Goal: Transaction & Acquisition: Obtain resource

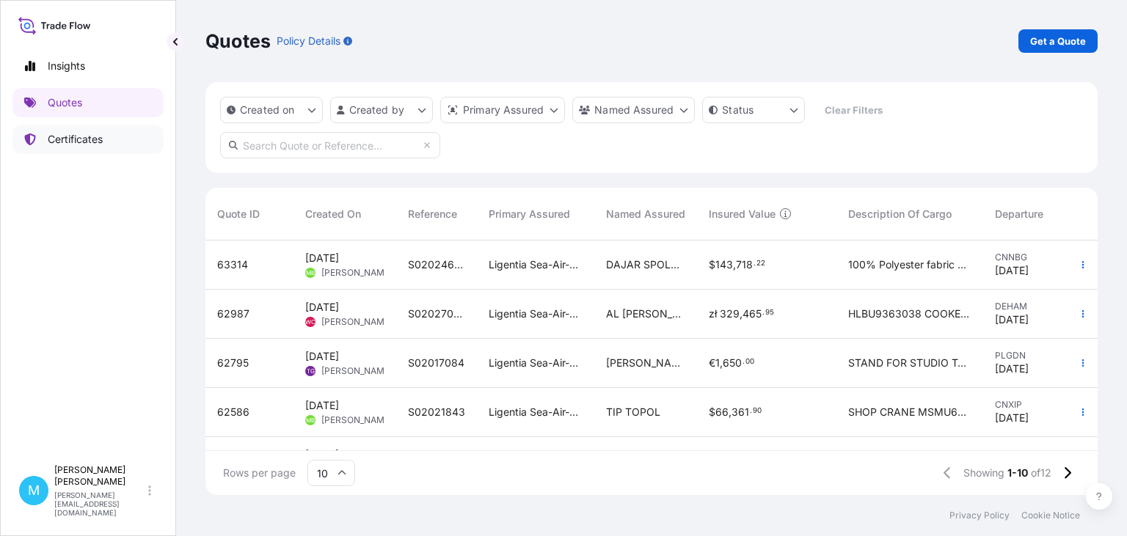
click at [64, 142] on p "Certificates" at bounding box center [75, 139] width 55 height 15
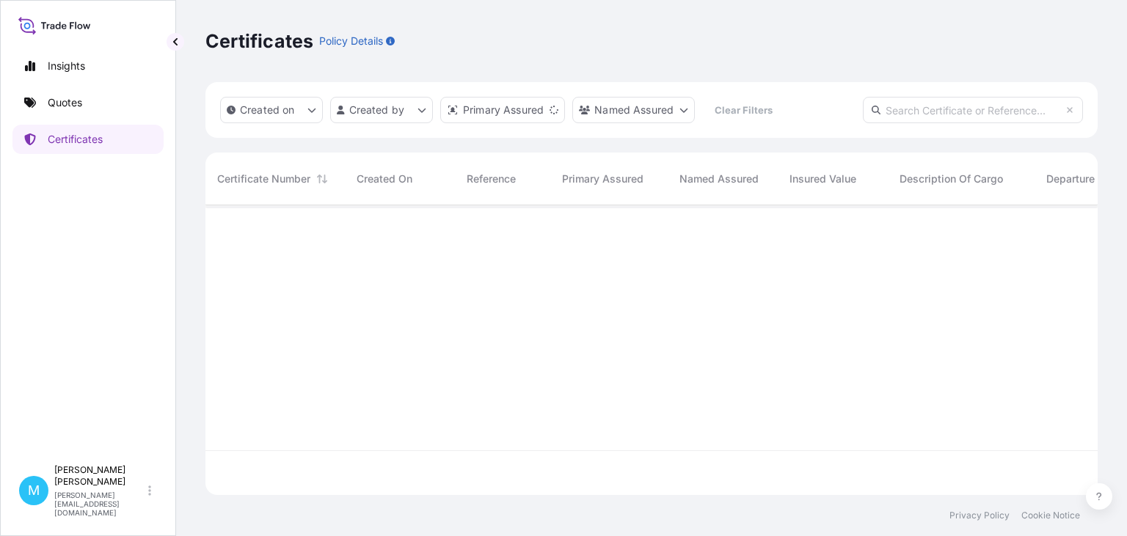
scroll to position [298, 892]
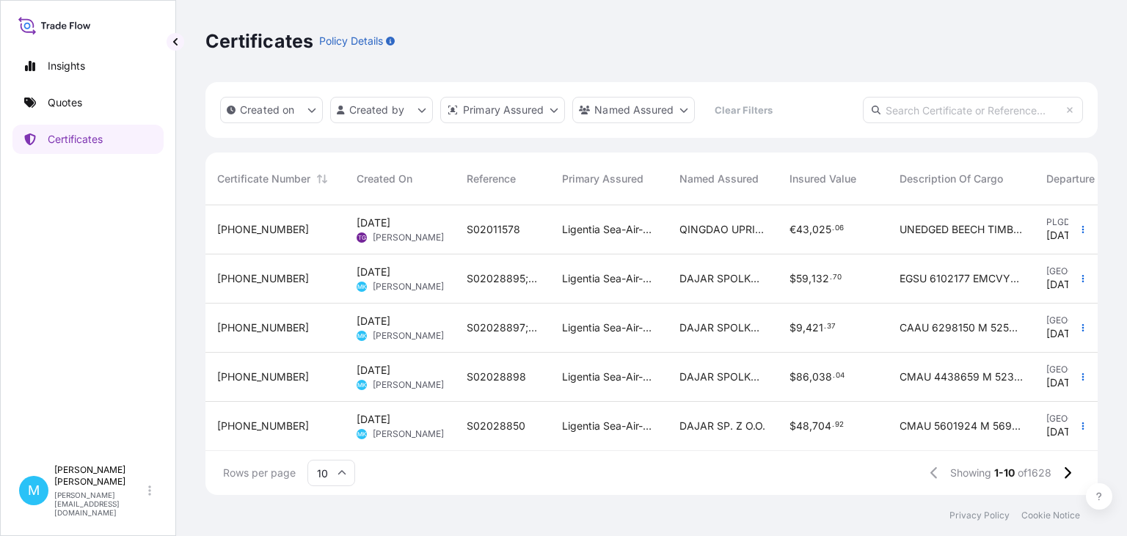
click at [922, 112] on input "text" at bounding box center [973, 110] width 220 height 26
paste input "[PHONE_NUMBER]"
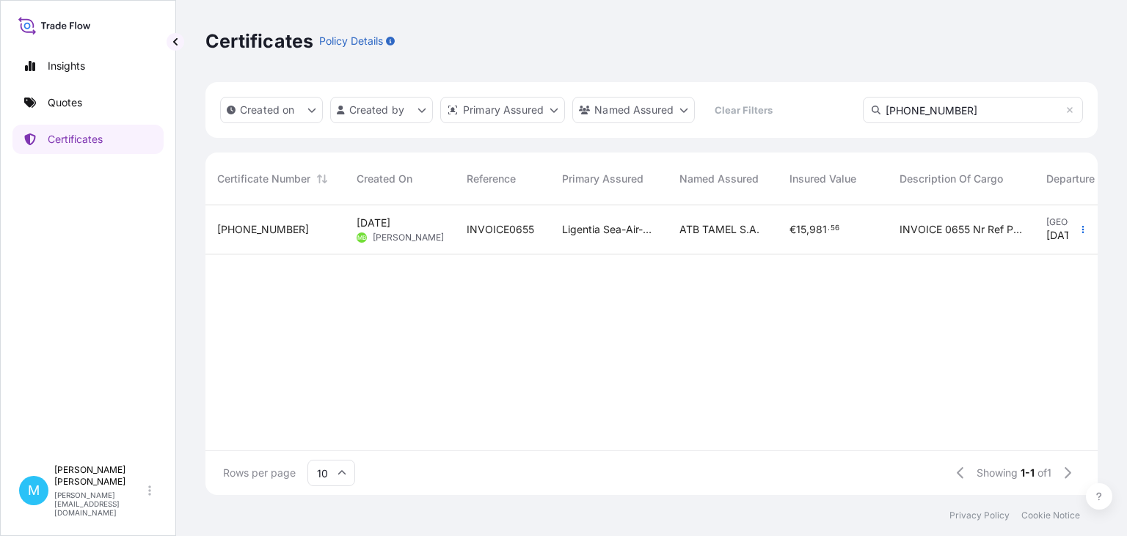
type input "[PHONE_NUMBER]"
click at [467, 236] on span "INVOICE0655" at bounding box center [501, 229] width 68 height 15
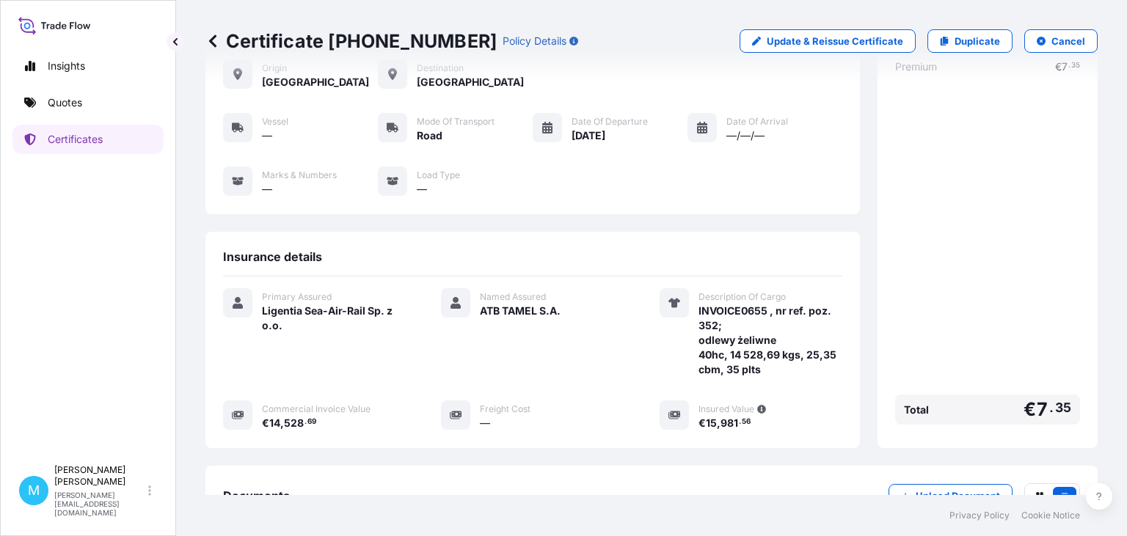
scroll to position [169, 0]
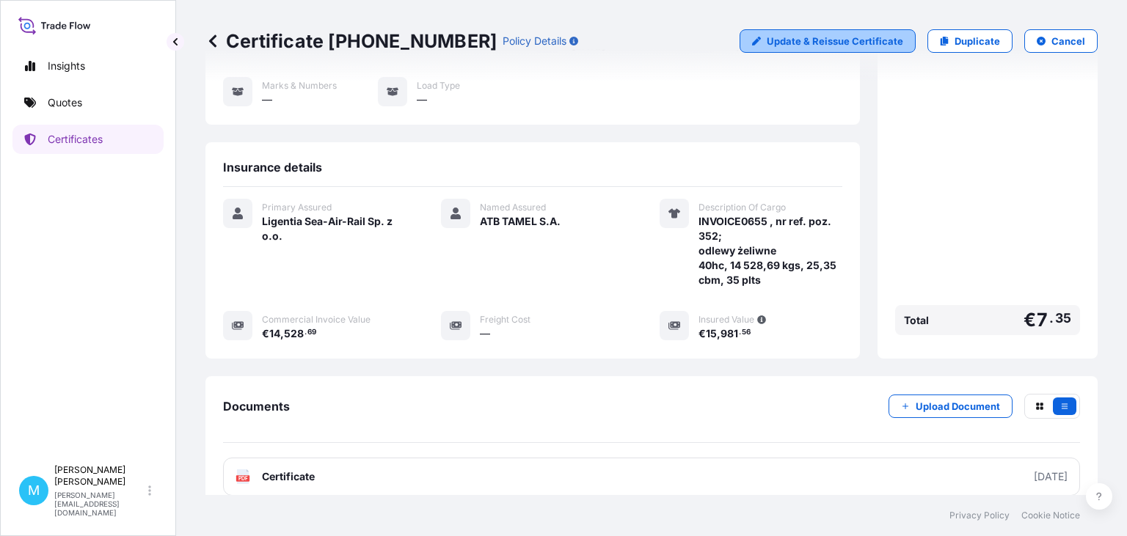
click at [881, 40] on p "Update & Reissue Certificate" at bounding box center [835, 41] width 136 height 15
select select "Road"
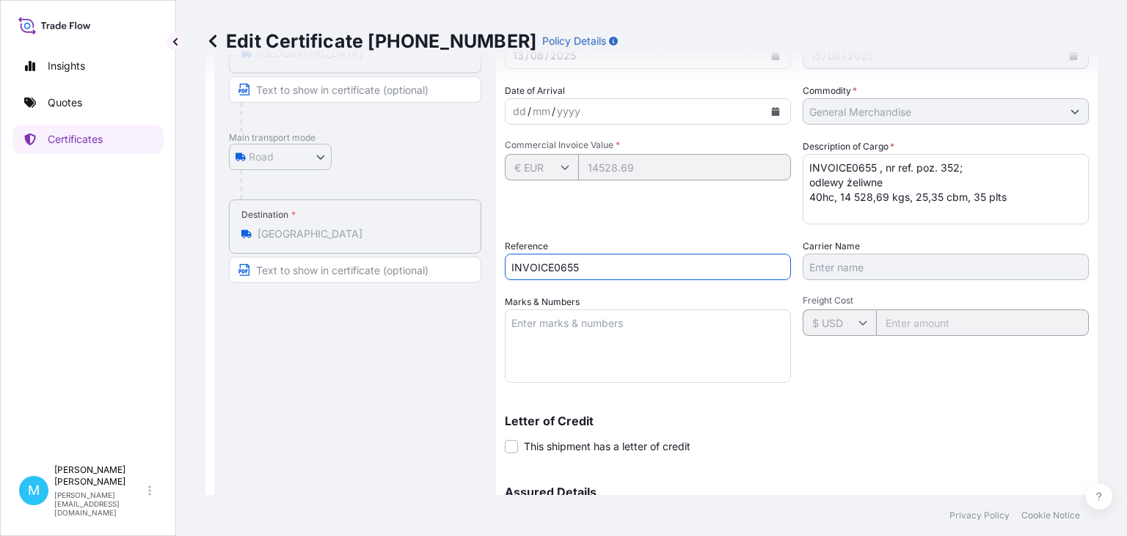
click at [598, 265] on input "INVOICE0655" at bounding box center [648, 267] width 286 height 26
drag, startPoint x: 598, startPoint y: 266, endPoint x: 481, endPoint y: 266, distance: 116.7
click at [505, 266] on input "INVOICE0655" at bounding box center [648, 267] width 286 height 26
click at [776, 110] on icon "Calendar" at bounding box center [776, 111] width 8 height 9
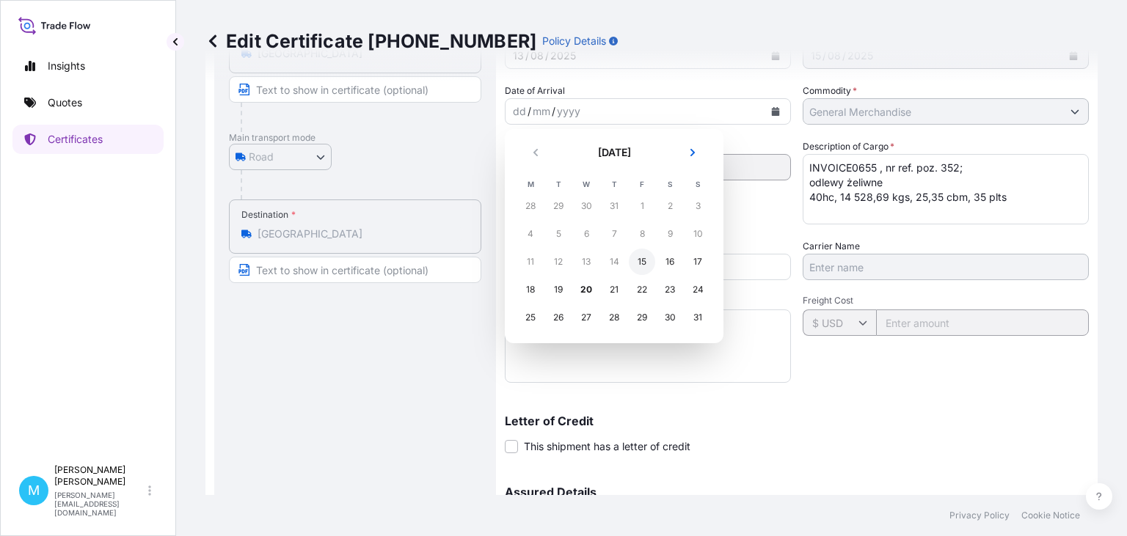
click at [645, 260] on div "15" at bounding box center [642, 262] width 26 height 26
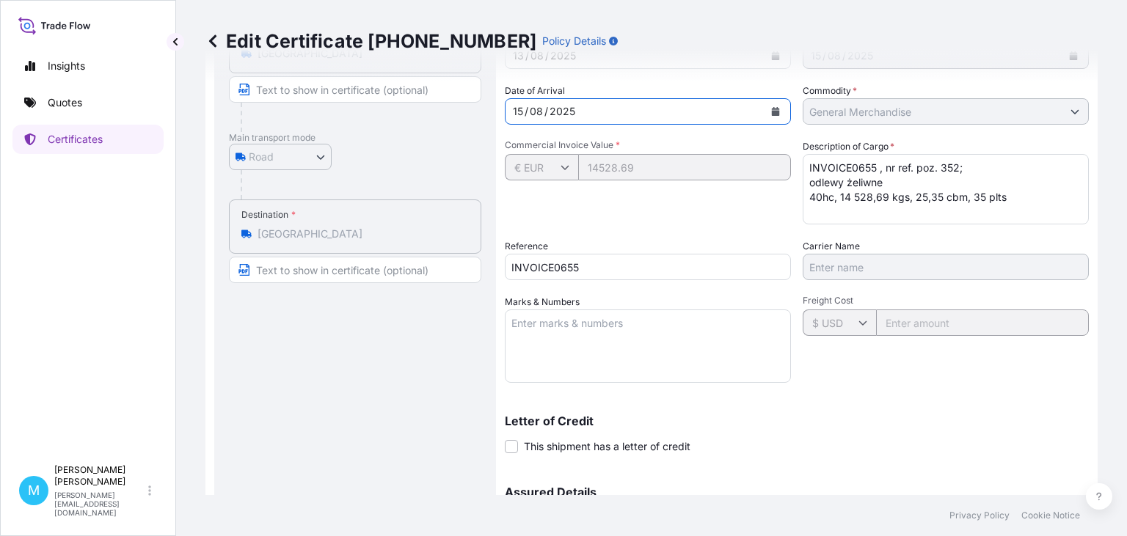
click at [583, 266] on input "INVOICE0655" at bounding box center [648, 267] width 286 height 26
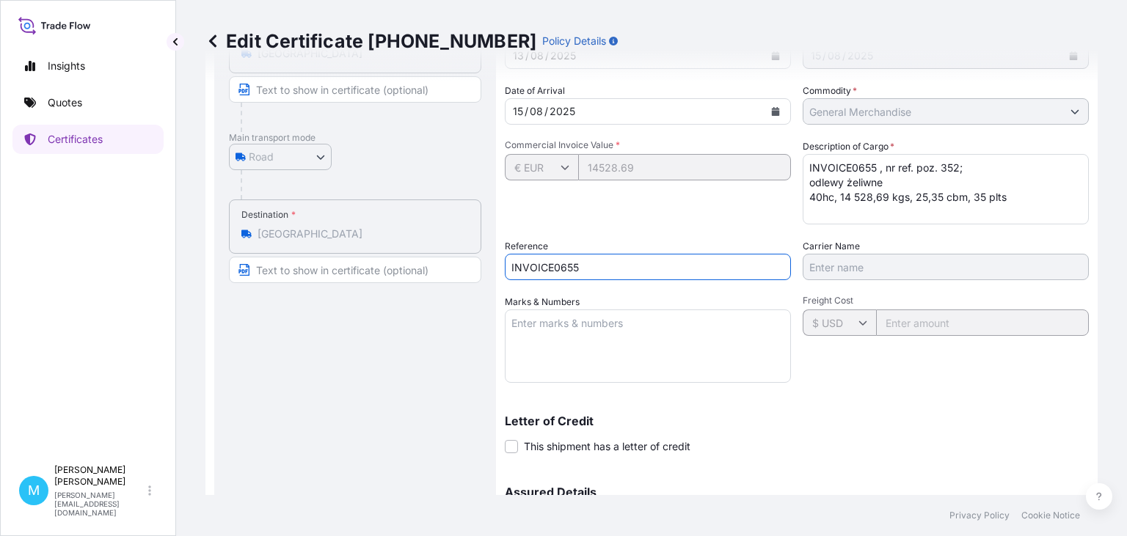
drag, startPoint x: 599, startPoint y: 269, endPoint x: 486, endPoint y: 270, distance: 113.7
click at [505, 271] on input "INVOICE0655" at bounding box center [648, 267] width 286 height 26
click at [1014, 198] on textarea "INVOICE0655 , nr ref. poz. 352; odlewy żeliwne 40hc, 14 528,69 kgs, 25,35 cbm, …" at bounding box center [946, 189] width 286 height 70
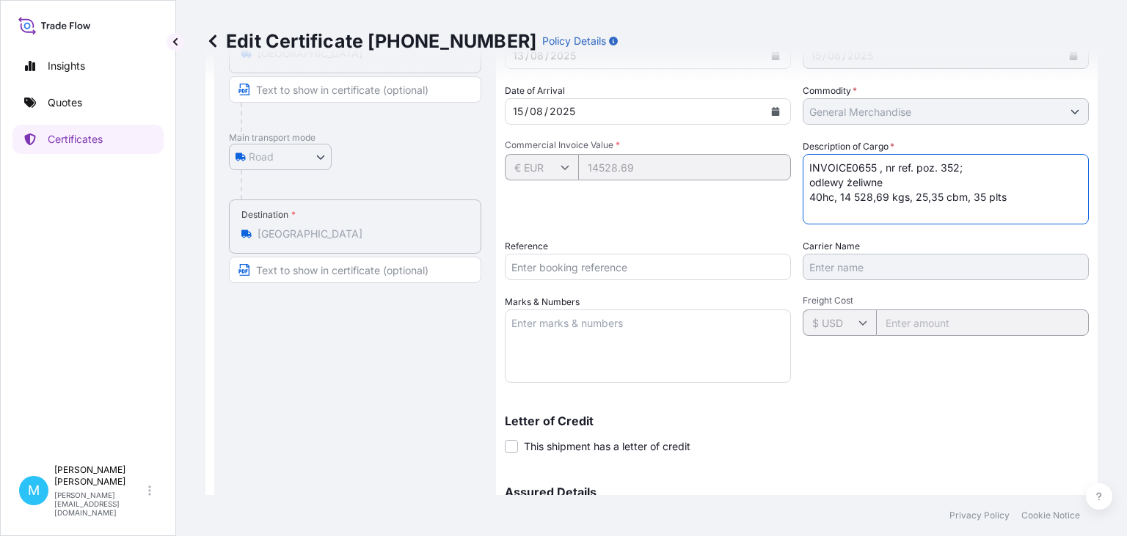
scroll to position [9, 0]
click at [841, 201] on textarea "INVOICE0655 , nr ref. poz. 352; odlewy żeliwne 40hc, 14 528,69 kgs, 25,35 cbm, …" at bounding box center [946, 189] width 286 height 70
paste textarea "Nr kontenera CICU3508774 EXW [PERSON_NAME] – pick up 15.08 ETD WUHAN 22.08"
click at [908, 171] on textarea "INVOICE0655 , nr ref. poz. 352; odlewy żeliwne 40hc, 14 528,69 kgs, 25,35 cbm, …" at bounding box center [946, 189] width 286 height 70
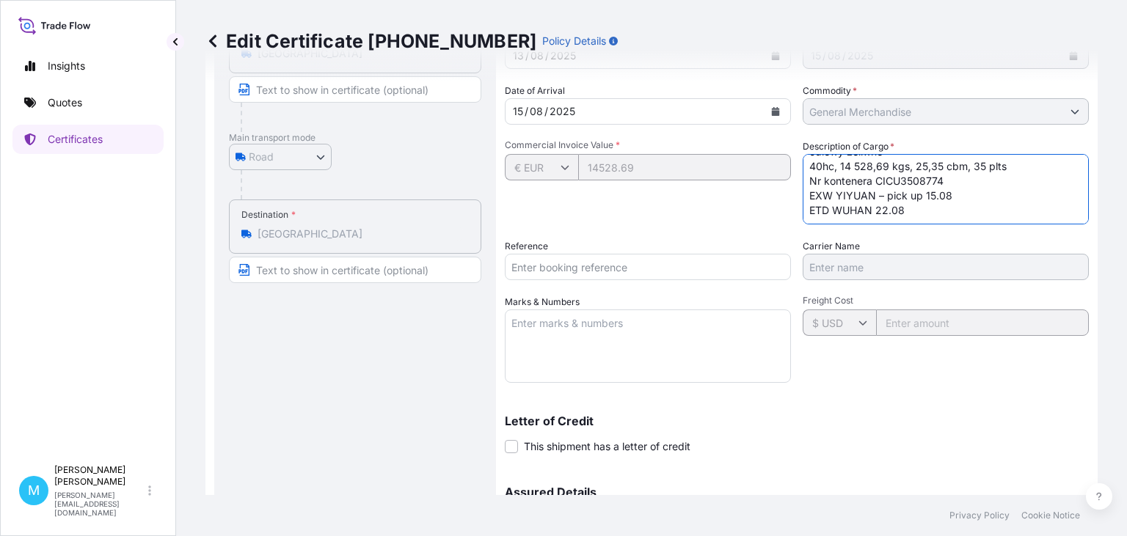
click at [908, 171] on textarea "INVOICE0655 , nr ref. poz. 352; odlewy żeliwne 40hc, 14 528,69 kgs, 25,35 cbm, …" at bounding box center [946, 189] width 286 height 70
type textarea "INVOICE0655 , nr ref. poz. 352; odlewy żeliwne 40hc, 14 528,69 kgs, 25,35 cbm, …"
click at [555, 263] on input "Reference" at bounding box center [648, 267] width 286 height 26
paste input "CICU3508774"
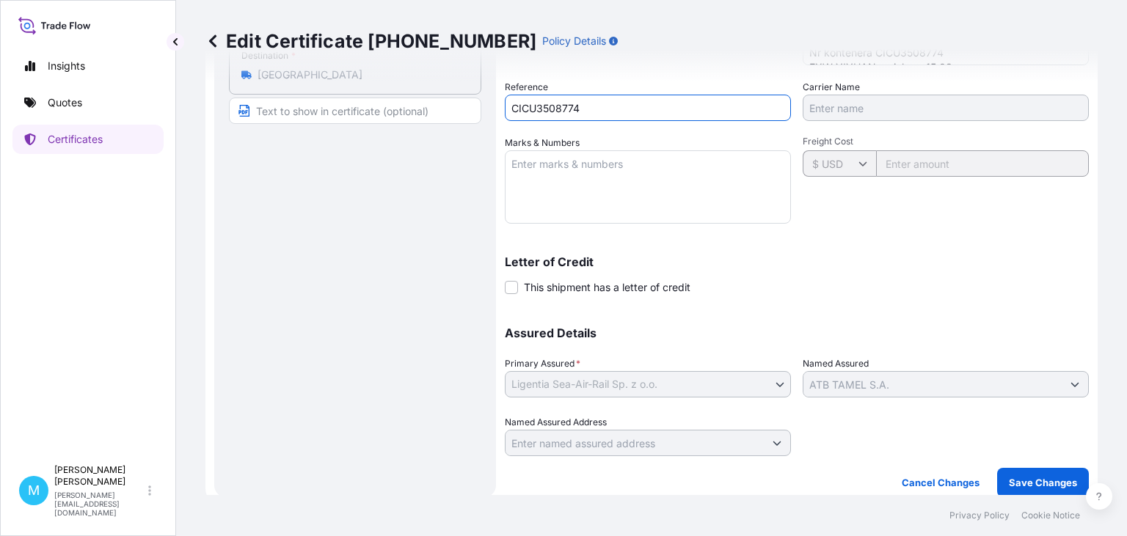
scroll to position [329, 0]
type input "CICU3508774"
click at [1035, 478] on p "Save Changes" at bounding box center [1043, 481] width 68 height 15
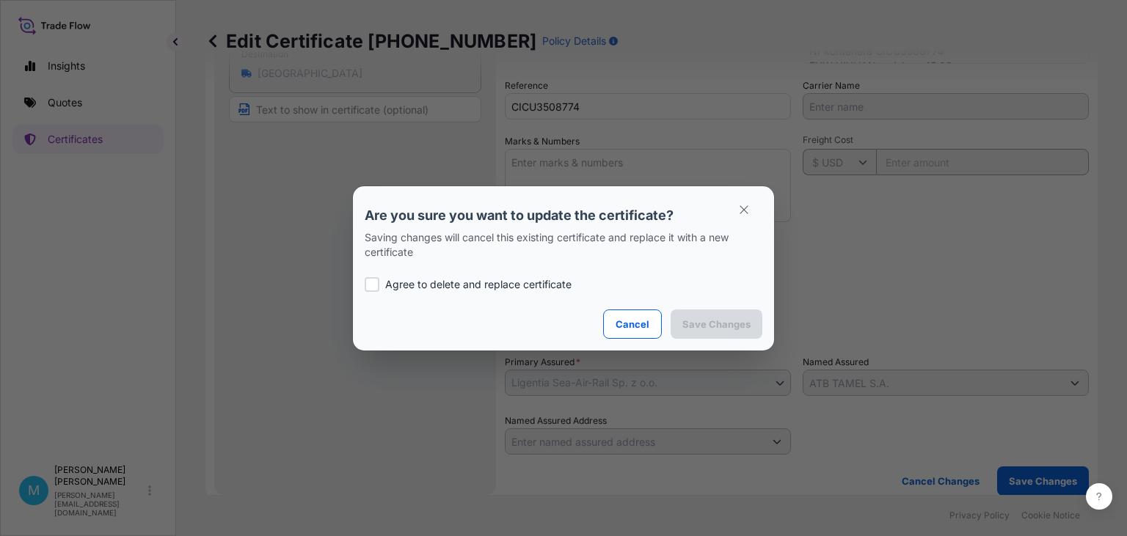
click at [376, 283] on div at bounding box center [372, 284] width 15 height 15
checkbox input "true"
click at [714, 324] on p "Save Changes" at bounding box center [716, 324] width 68 height 15
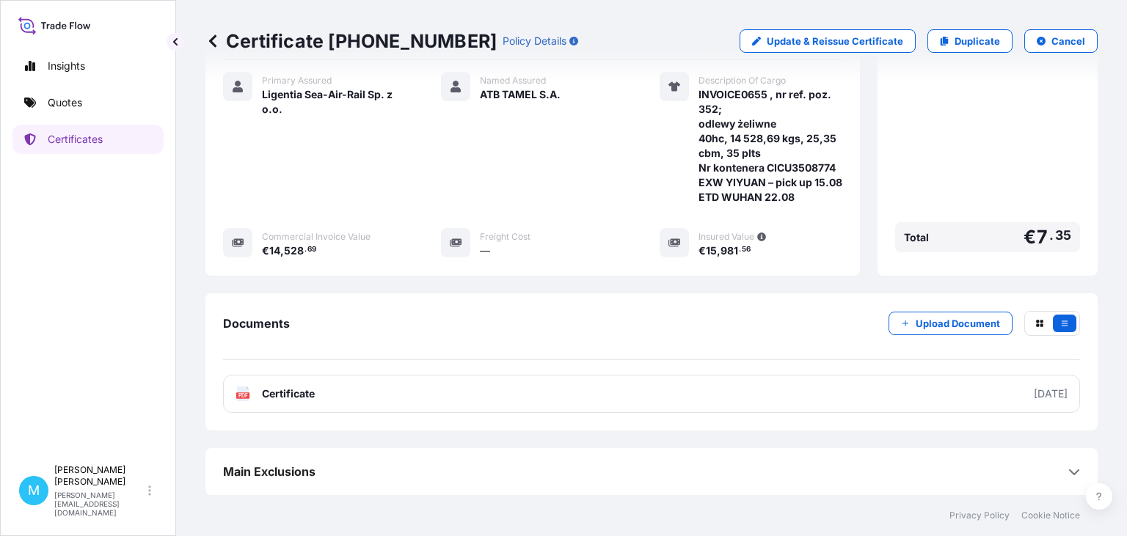
scroll to position [322, 0]
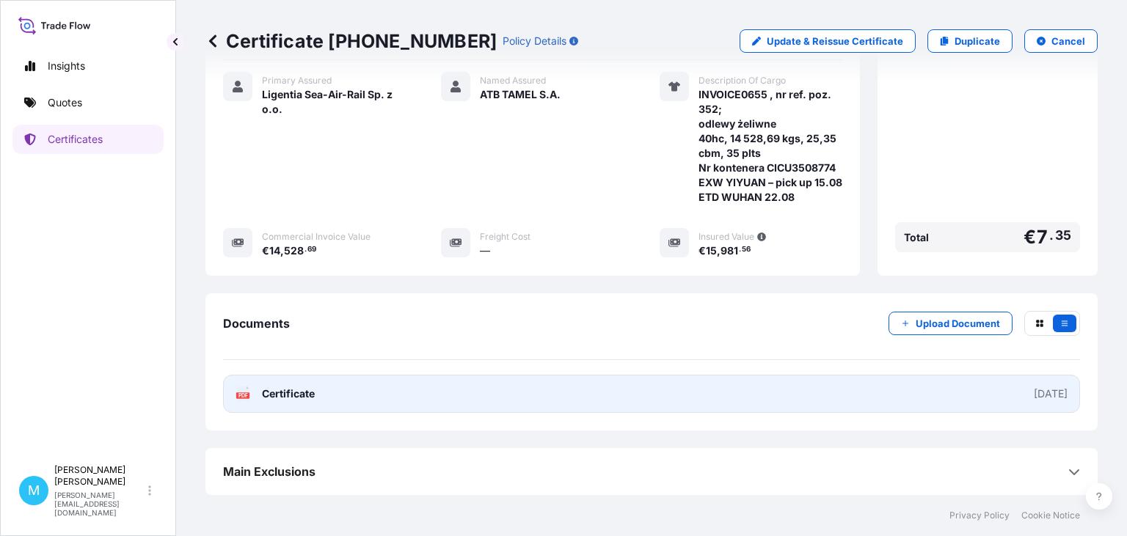
click at [627, 390] on link "PDF Certificate [DATE]" at bounding box center [651, 394] width 857 height 38
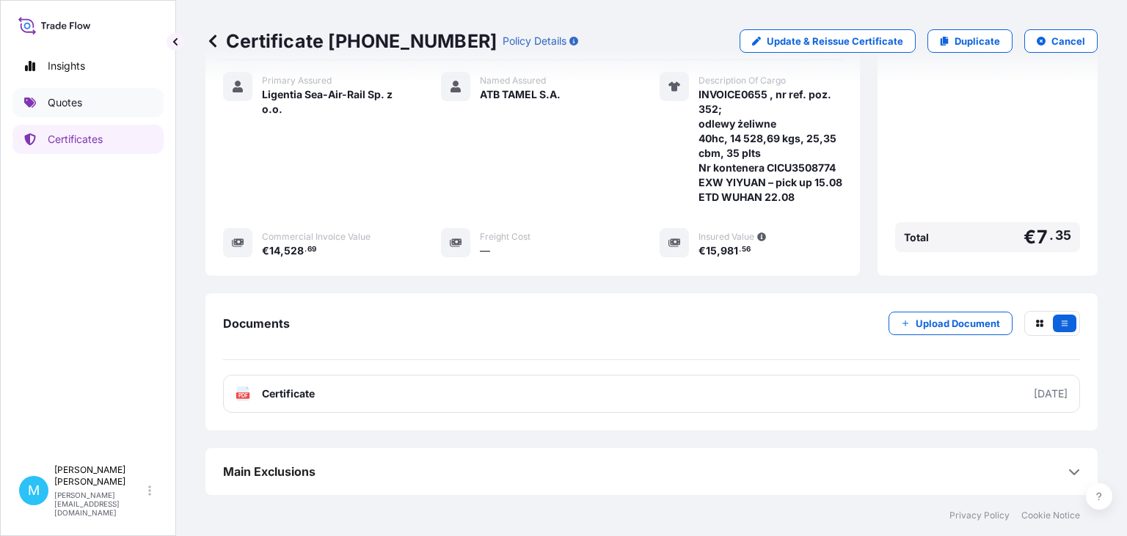
click at [80, 105] on p "Quotes" at bounding box center [65, 102] width 34 height 15
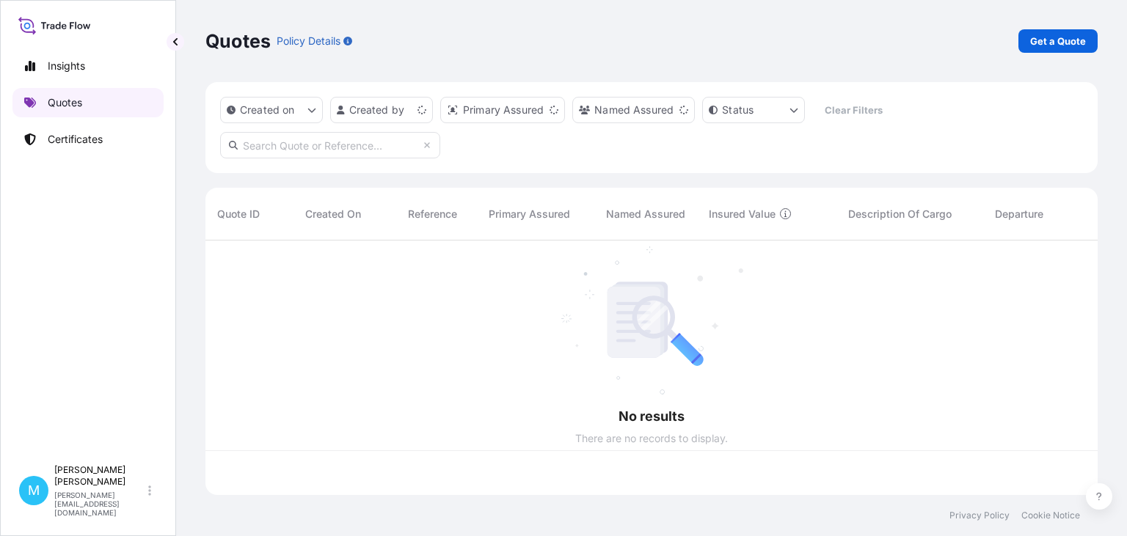
scroll to position [263, 892]
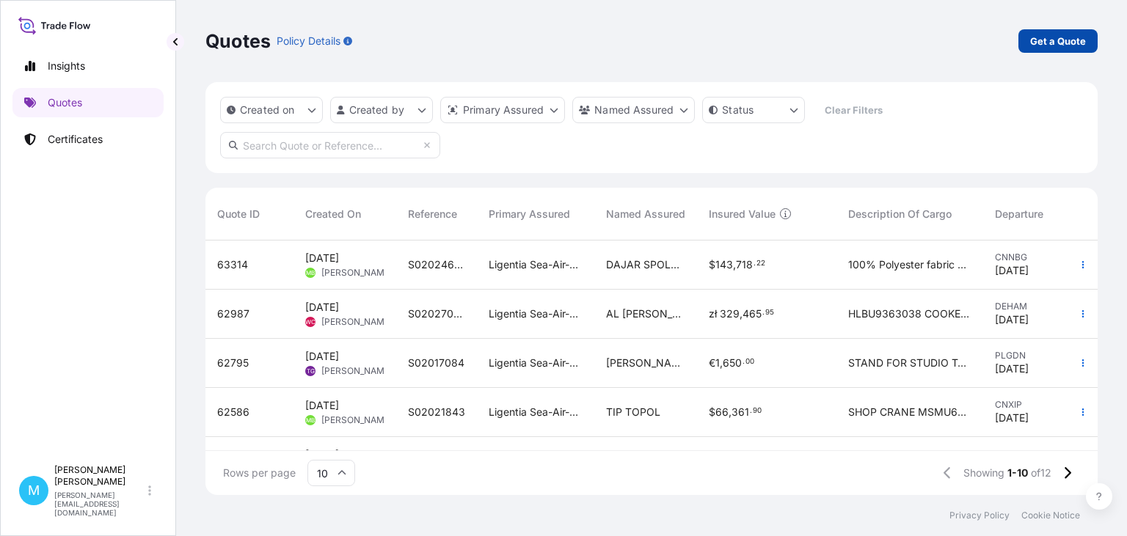
click at [1080, 37] on p "Get a Quote" at bounding box center [1058, 41] width 56 height 15
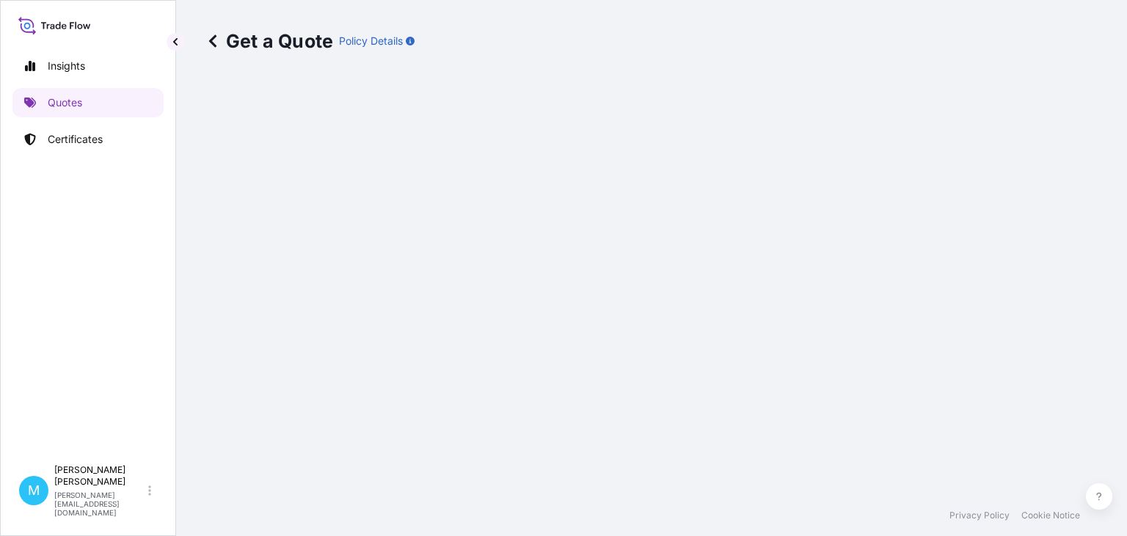
select select "Sea"
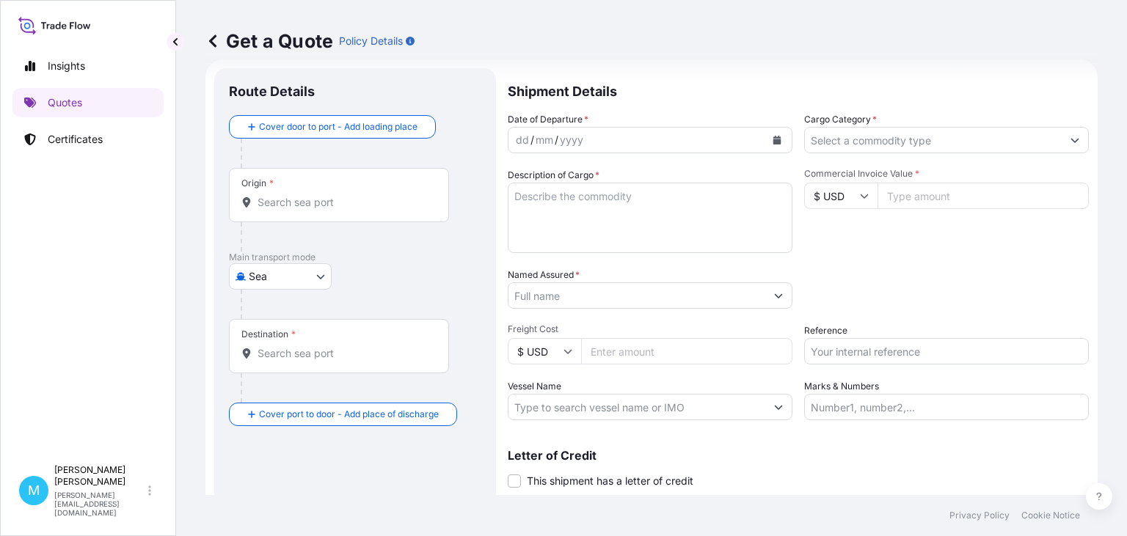
scroll to position [23, 0]
click at [292, 207] on input "Origin *" at bounding box center [344, 201] width 173 height 15
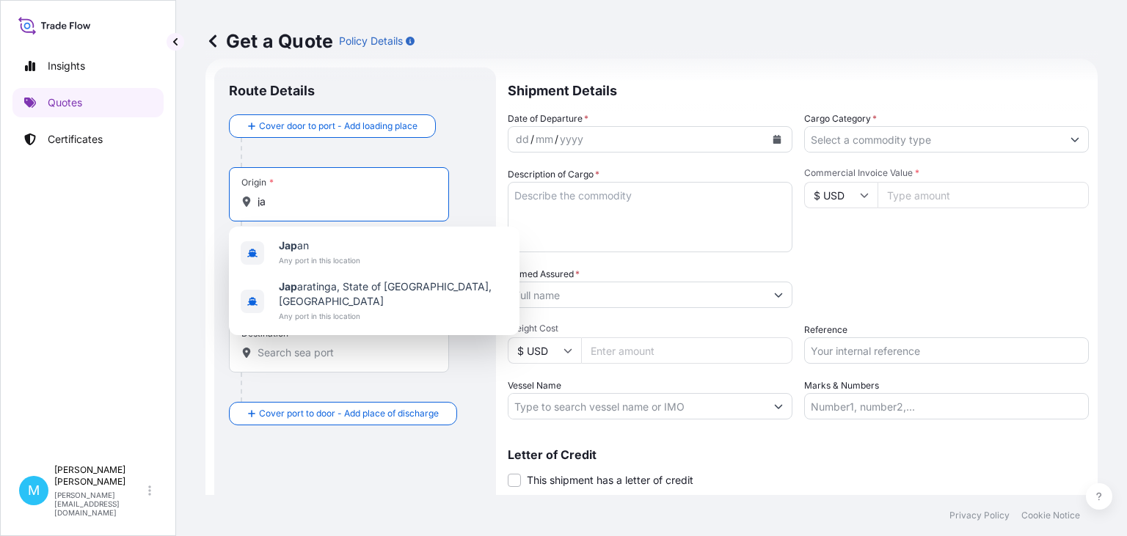
type input "j"
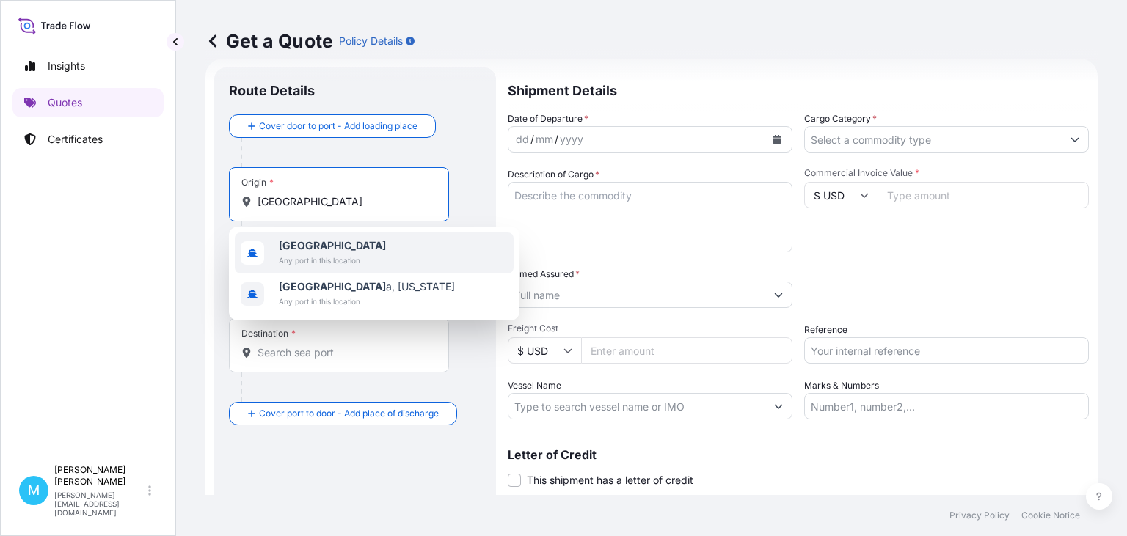
click at [312, 258] on span "Any port in this location" at bounding box center [332, 260] width 107 height 15
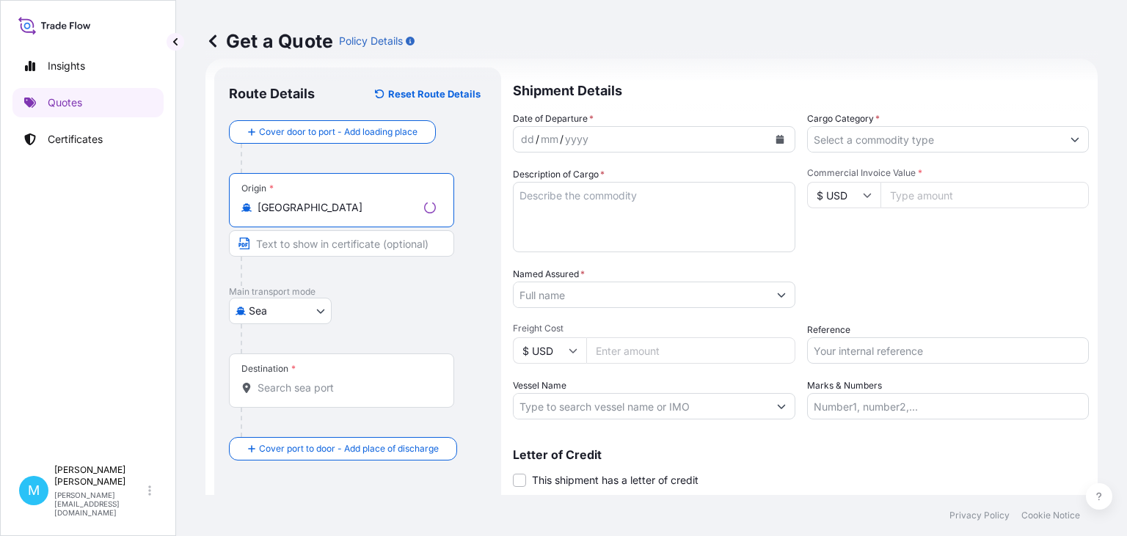
type input "[GEOGRAPHIC_DATA]"
click at [285, 397] on div "Destination *" at bounding box center [341, 381] width 225 height 54
click at [285, 395] on input "Destination *" at bounding box center [347, 388] width 178 height 15
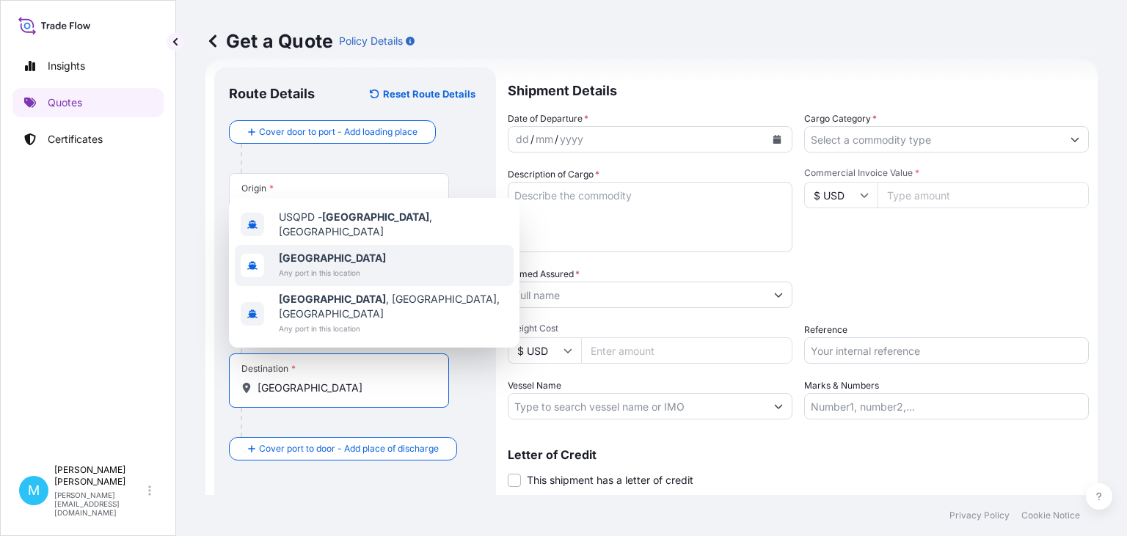
click at [323, 266] on span "[GEOGRAPHIC_DATA]" at bounding box center [332, 258] width 107 height 15
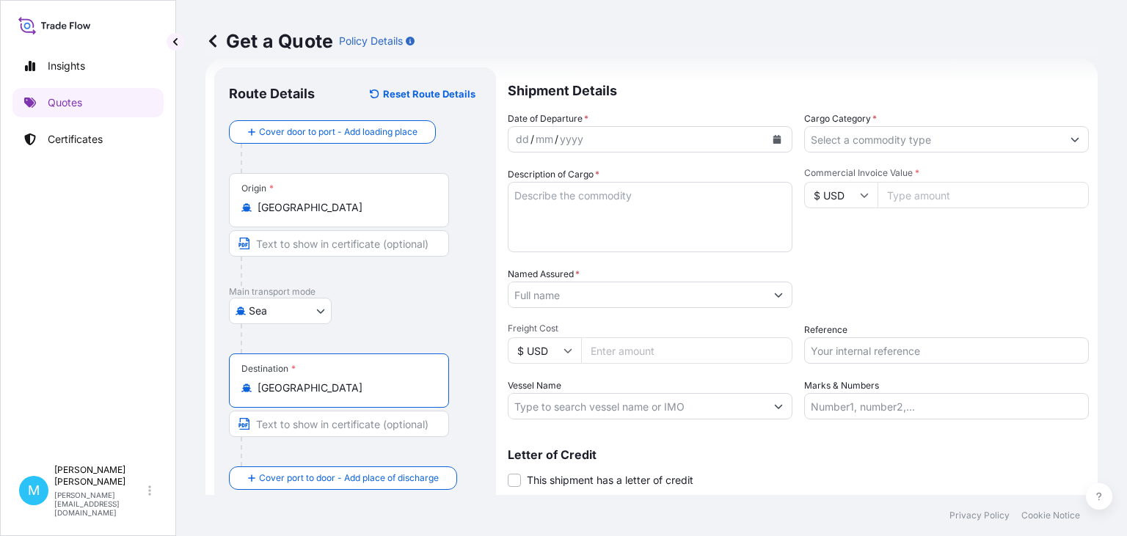
type input "[GEOGRAPHIC_DATA]"
click at [780, 139] on icon "Calendar" at bounding box center [777, 139] width 8 height 9
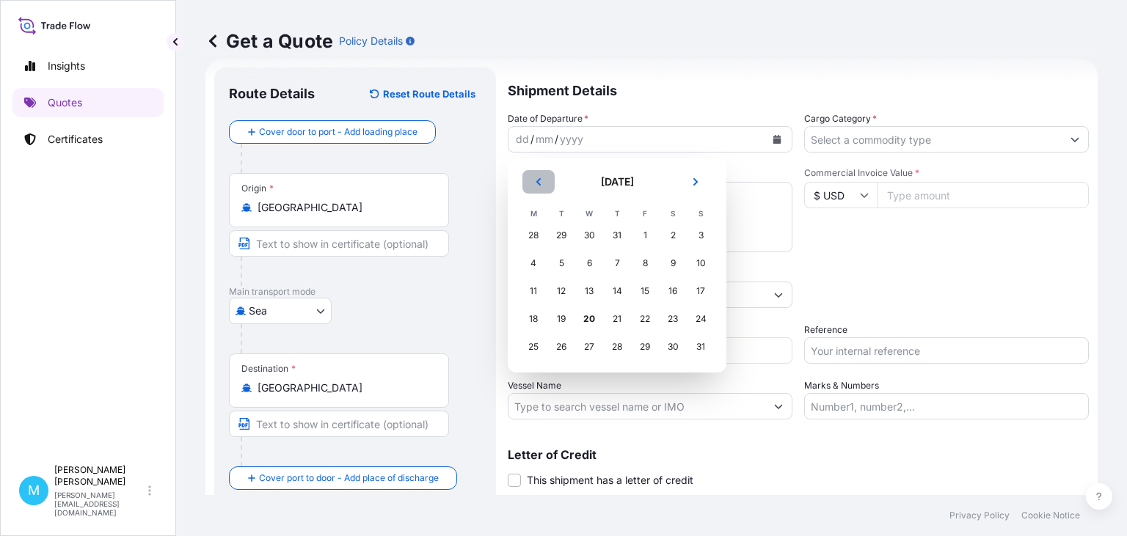
click at [544, 178] on button "Previous" at bounding box center [538, 181] width 32 height 23
click at [703, 263] on div "13" at bounding box center [701, 263] width 26 height 26
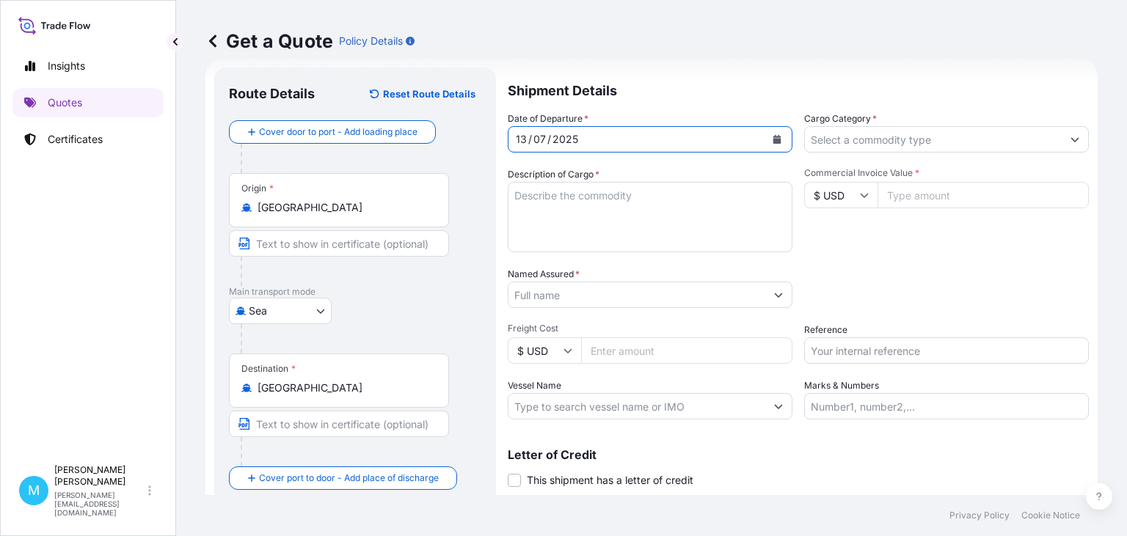
click at [577, 201] on textarea "Description of Cargo *" at bounding box center [650, 217] width 285 height 70
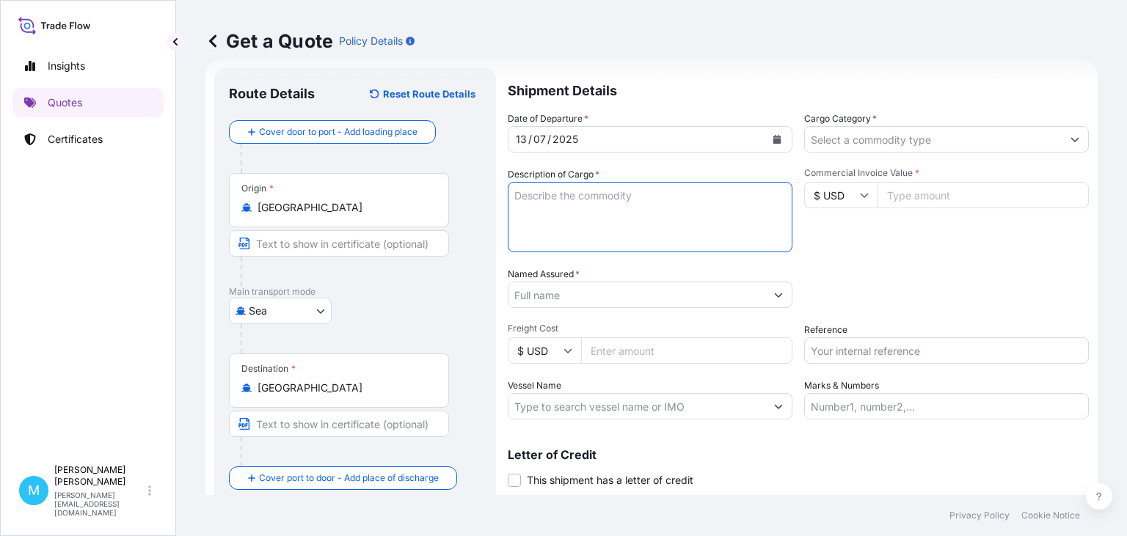
paste textarea "OOCU8056075"
click at [614, 200] on textarea "OOCU8056075" at bounding box center [650, 217] width 285 height 70
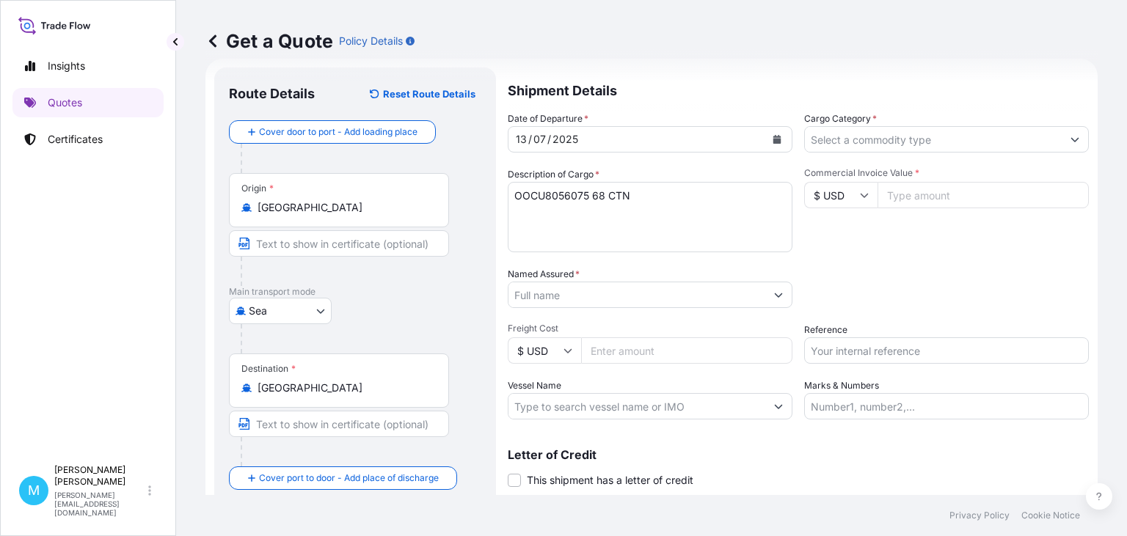
click at [689, 196] on textarea "OOCU8056075 68 CTN" at bounding box center [650, 217] width 285 height 70
paste textarea "897 68 KGS"
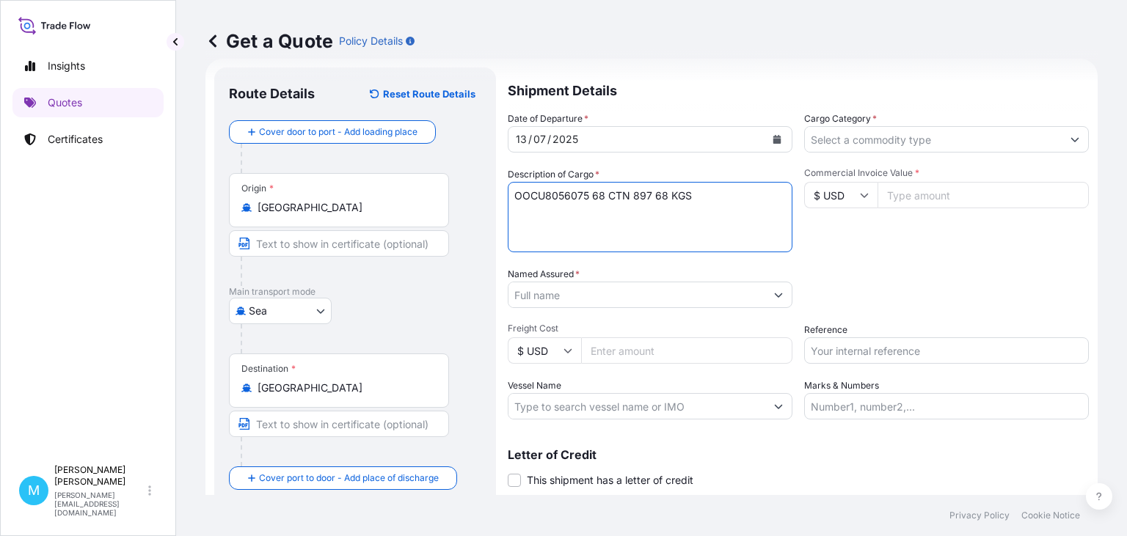
drag, startPoint x: 652, startPoint y: 196, endPoint x: 685, endPoint y: 205, distance: 35.1
click at [653, 196] on textarea "OOCU8056075 68 CTN 897 68 KGS" at bounding box center [650, 217] width 285 height 70
click at [694, 195] on textarea "OOCU8056075 68 CTN 897, 68 KGS" at bounding box center [650, 217] width 285 height 70
click at [720, 195] on textarea "OOCU8056075 68 CTN 897, 68 KGS" at bounding box center [650, 217] width 285 height 70
paste textarea "0 544 CBM"
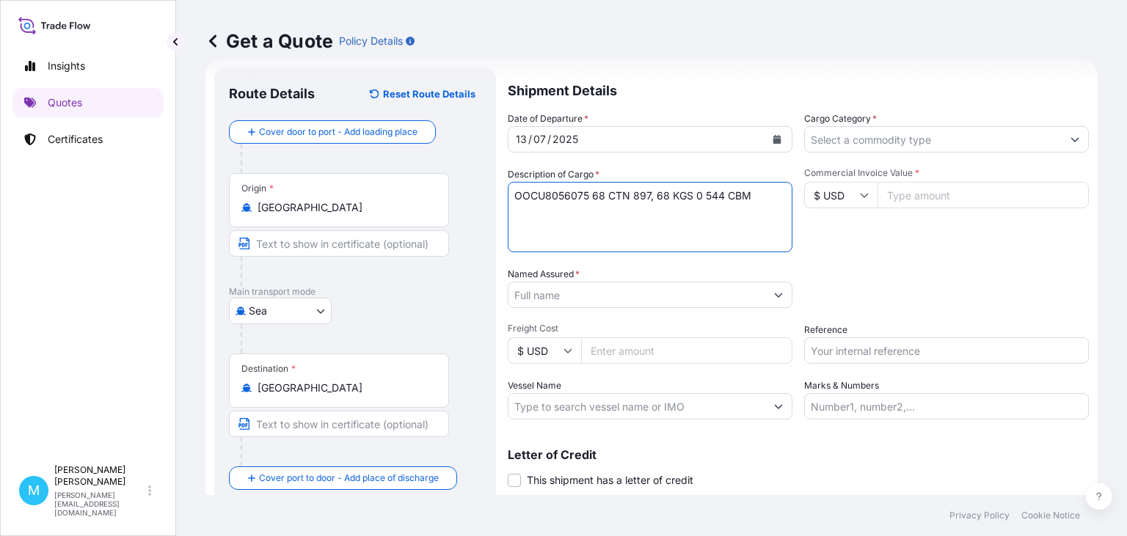
click at [704, 197] on textarea "OOCU8056075 68 CTN 897, 68 KGS 0 544 CBM" at bounding box center [650, 217] width 285 height 70
drag, startPoint x: 656, startPoint y: 198, endPoint x: 702, endPoint y: 217, distance: 50.0
click at [657, 198] on textarea "OOCU8056075 68 CTN 897, 68 KGS 0,544 CBM" at bounding box center [650, 217] width 285 height 70
click at [753, 195] on textarea "OOCU8056075 68 CTN 897,68 KGS 0,544 CBM" at bounding box center [650, 217] width 285 height 70
paste textarea "BICYCLE PARTS & ACCESSORIES"
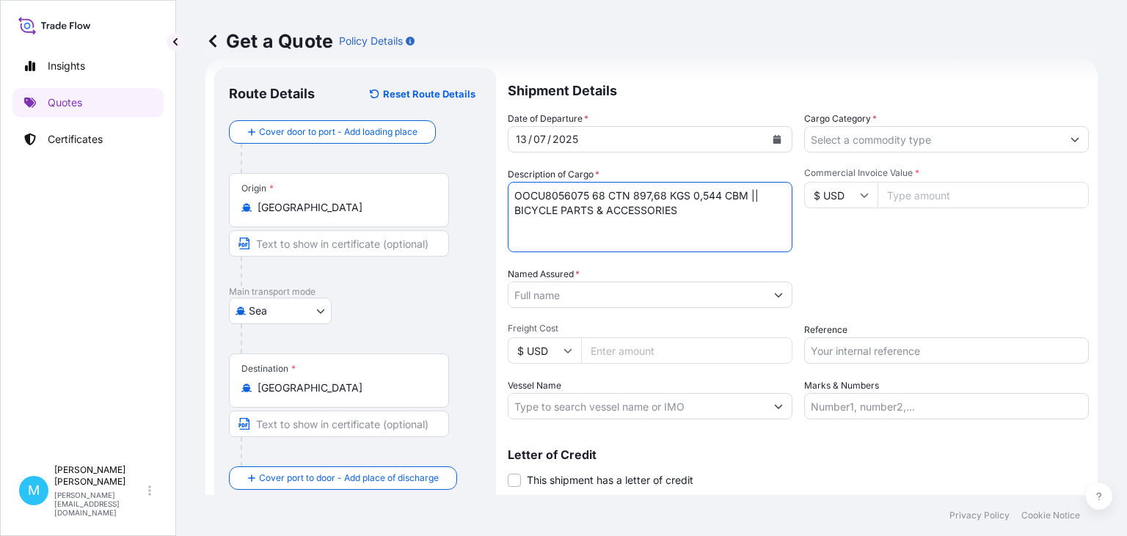
type textarea "OOCU8056075 68 CTN 897,68 KGS 0,544 CBM || BICYCLE PARTS & ACCESSORIES"
click at [562, 296] on input "Named Assured *" at bounding box center [636, 295] width 257 height 26
click at [540, 293] on input "Named Assured *" at bounding box center [636, 295] width 257 height 26
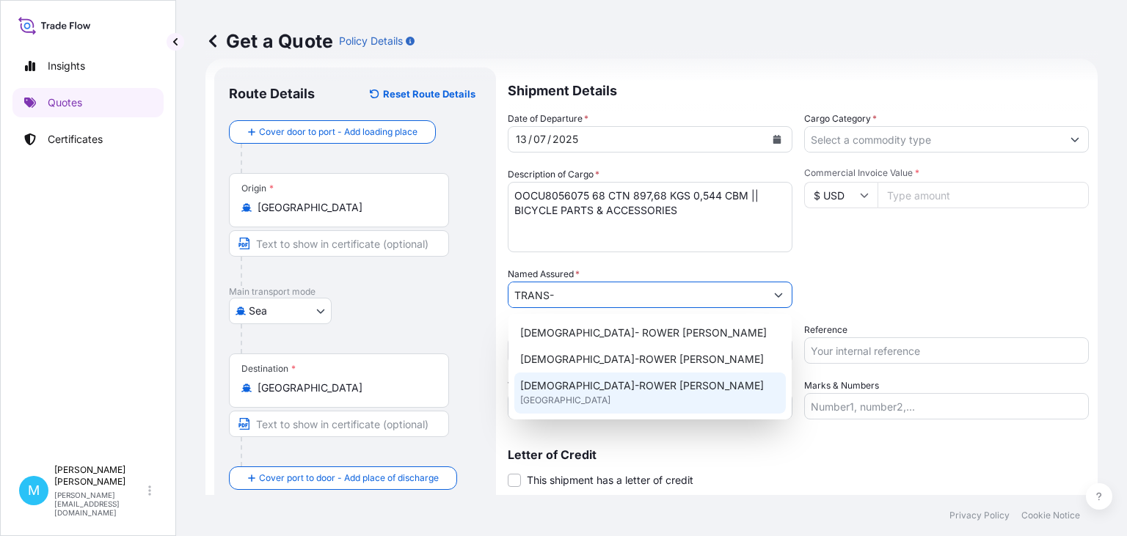
click at [566, 398] on div "[DEMOGRAPHIC_DATA]-ROWER [PERSON_NAME] [GEOGRAPHIC_DATA]" at bounding box center [649, 393] width 271 height 41
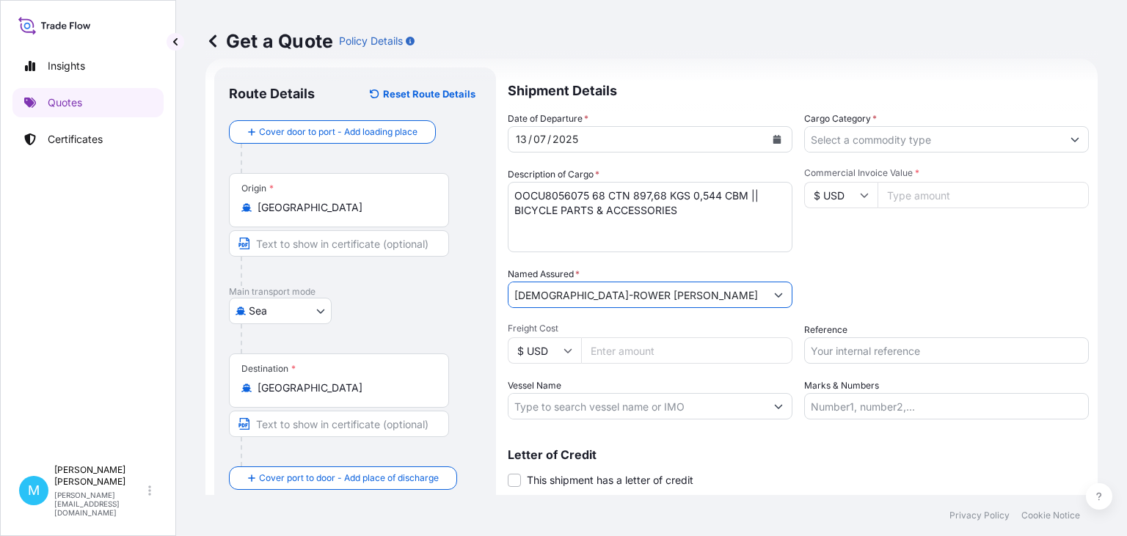
type input "[DEMOGRAPHIC_DATA]-ROWER [PERSON_NAME]"
click at [925, 139] on input "Cargo Category *" at bounding box center [933, 139] width 257 height 26
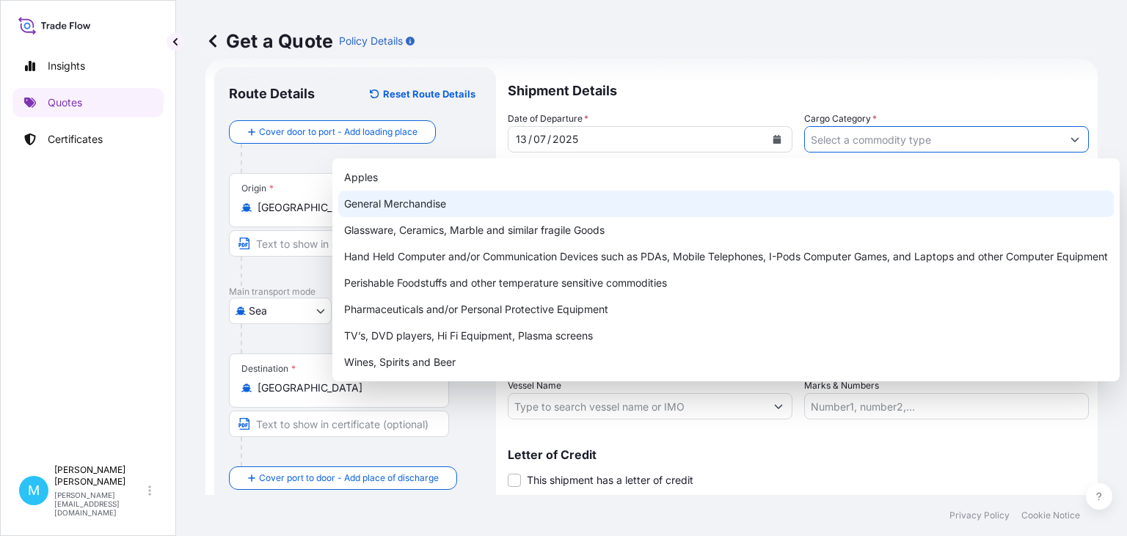
click at [390, 202] on div "General Merchandise" at bounding box center [726, 204] width 776 height 26
type input "General Merchandise"
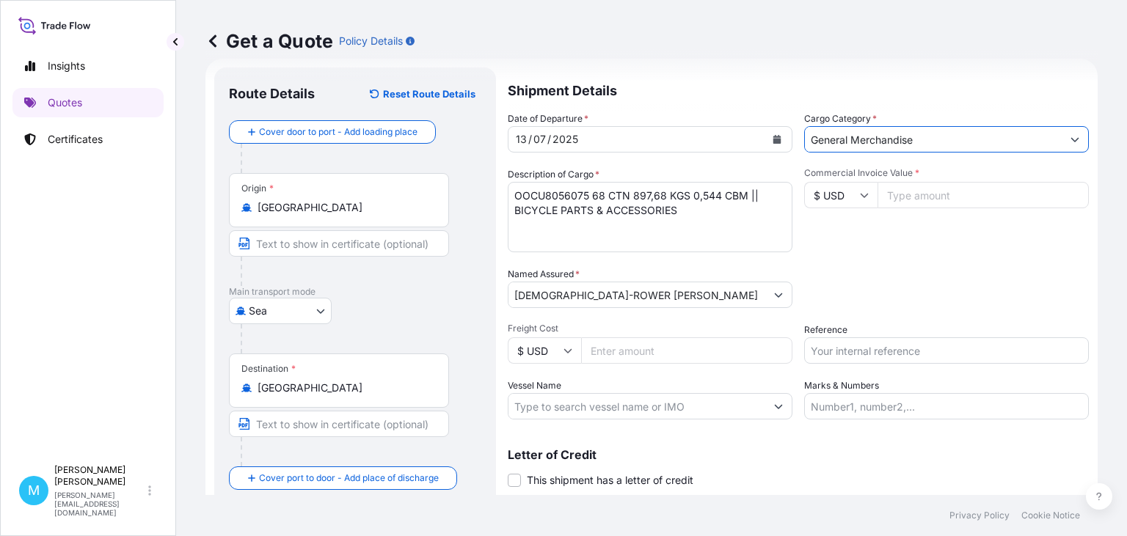
click at [927, 189] on input "Commercial Invoice Value *" at bounding box center [983, 195] width 211 height 26
click at [927, 194] on input "Commercial Invoice Value *" at bounding box center [983, 195] width 211 height 26
drag, startPoint x: 903, startPoint y: 194, endPoint x: 933, endPoint y: 197, distance: 30.2
click at [905, 194] on input "Commercial Invoice Value *" at bounding box center [983, 195] width 211 height 26
click at [823, 348] on input "Reference" at bounding box center [946, 351] width 285 height 26
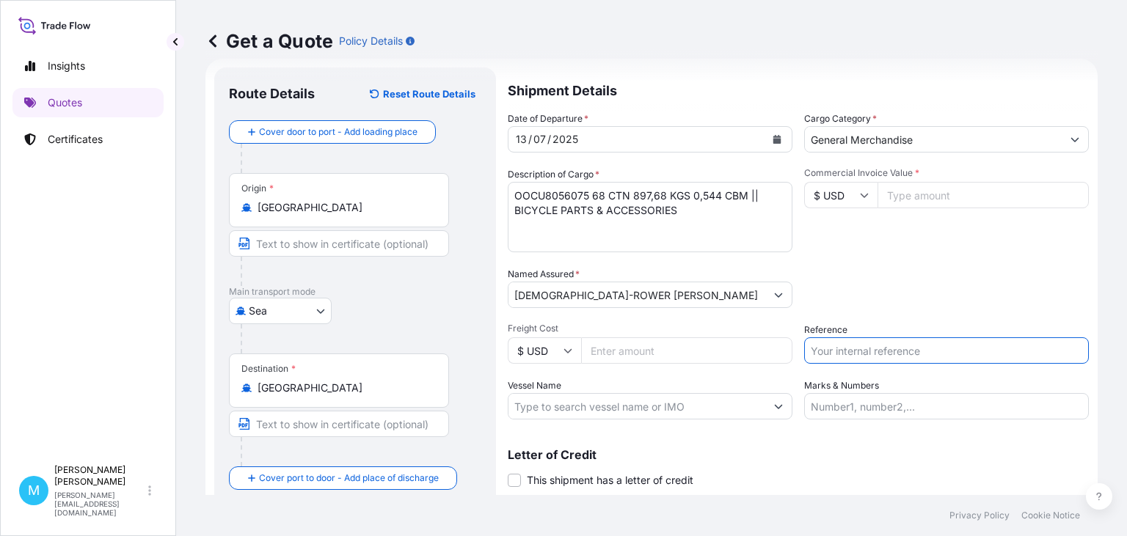
click at [822, 348] on input "Reference" at bounding box center [946, 351] width 285 height 26
paste input "S02006123"
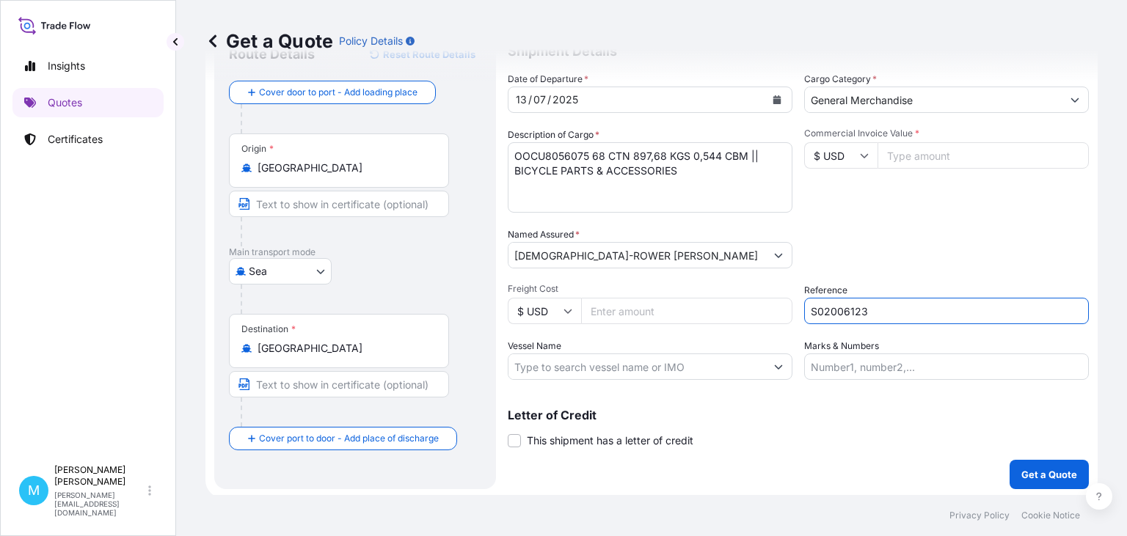
scroll to position [66, 0]
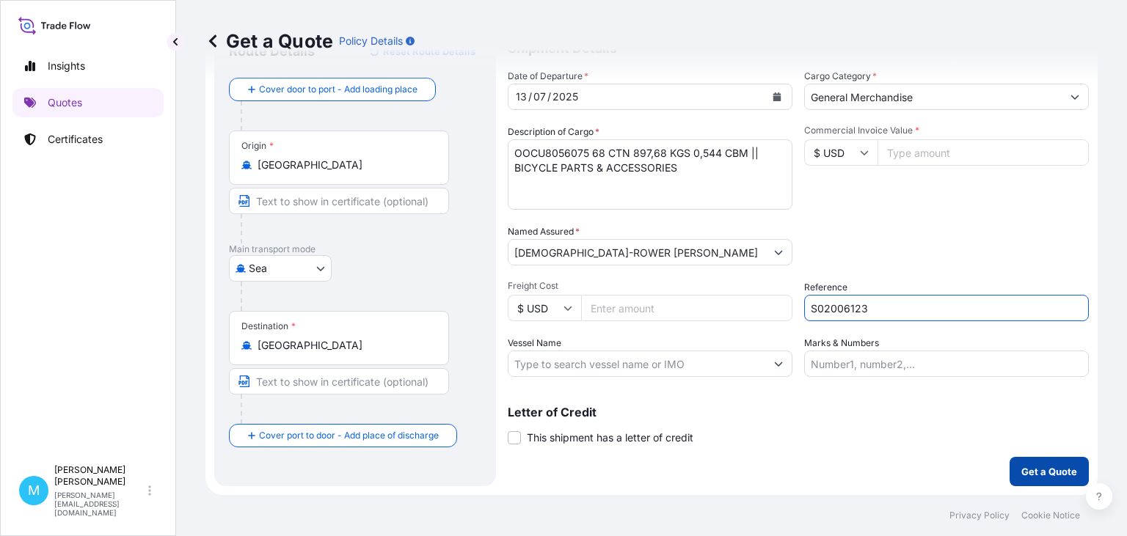
type input "S02006123"
click at [1051, 473] on p "Get a Quote" at bounding box center [1049, 471] width 56 height 15
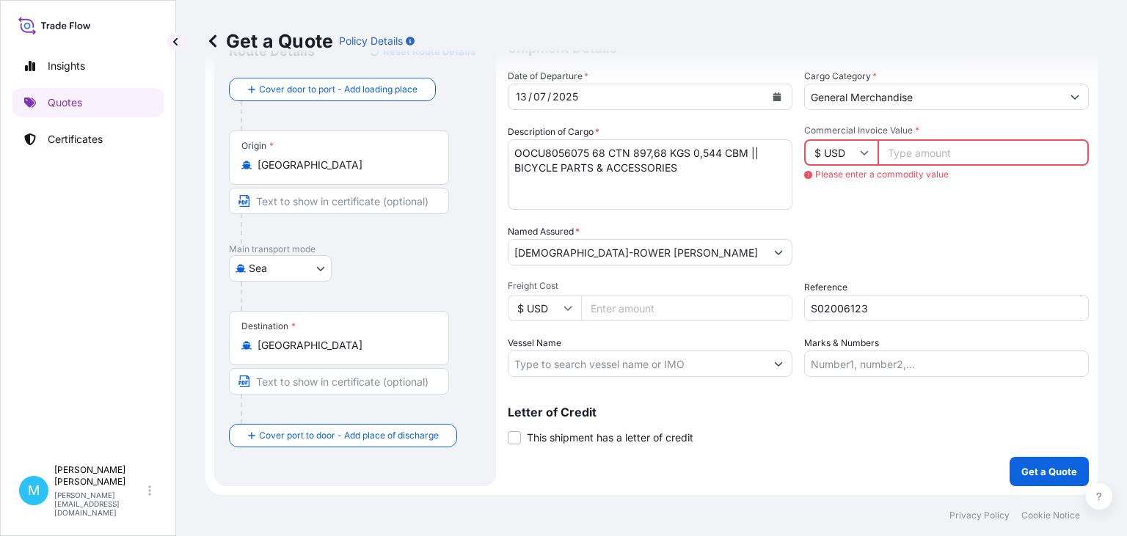
click at [920, 150] on input "Commercial Invoice Value *" at bounding box center [983, 152] width 211 height 26
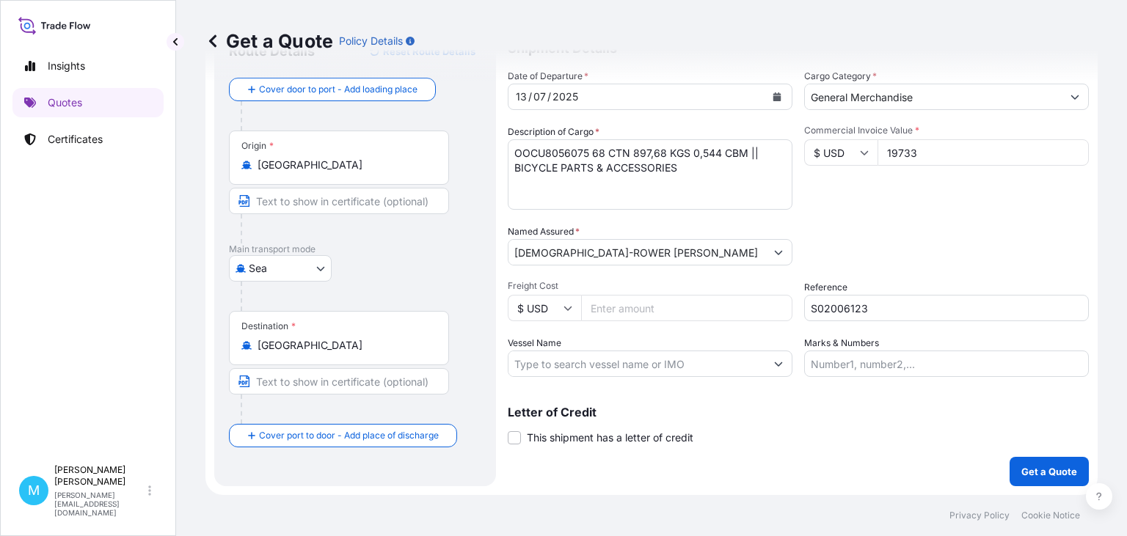
type input "19733"
click at [875, 310] on input "S02006123" at bounding box center [946, 308] width 285 height 26
click at [1035, 468] on p "Get a Quote" at bounding box center [1049, 471] width 56 height 15
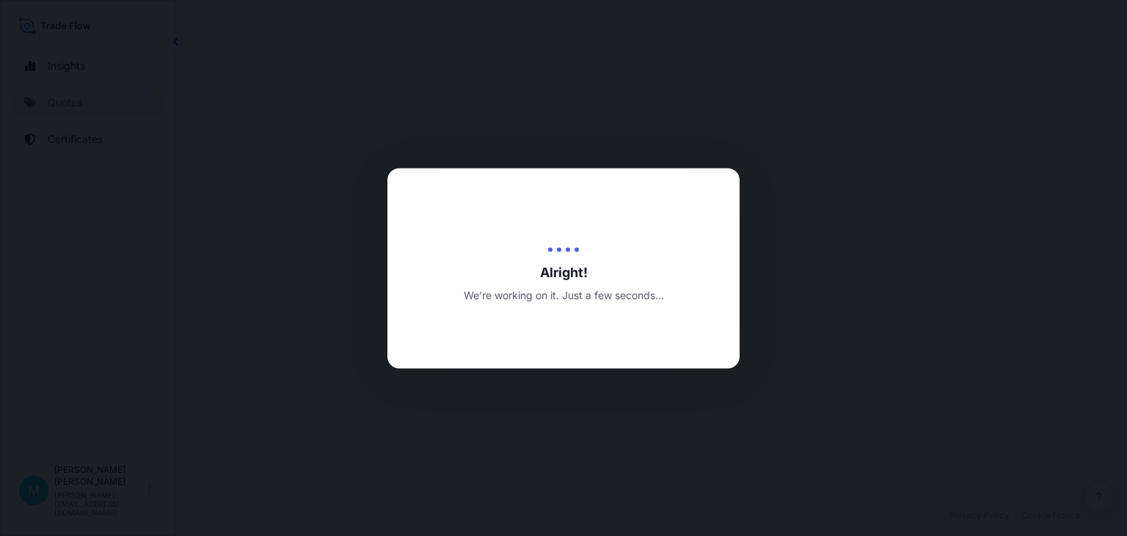
select select "Sea"
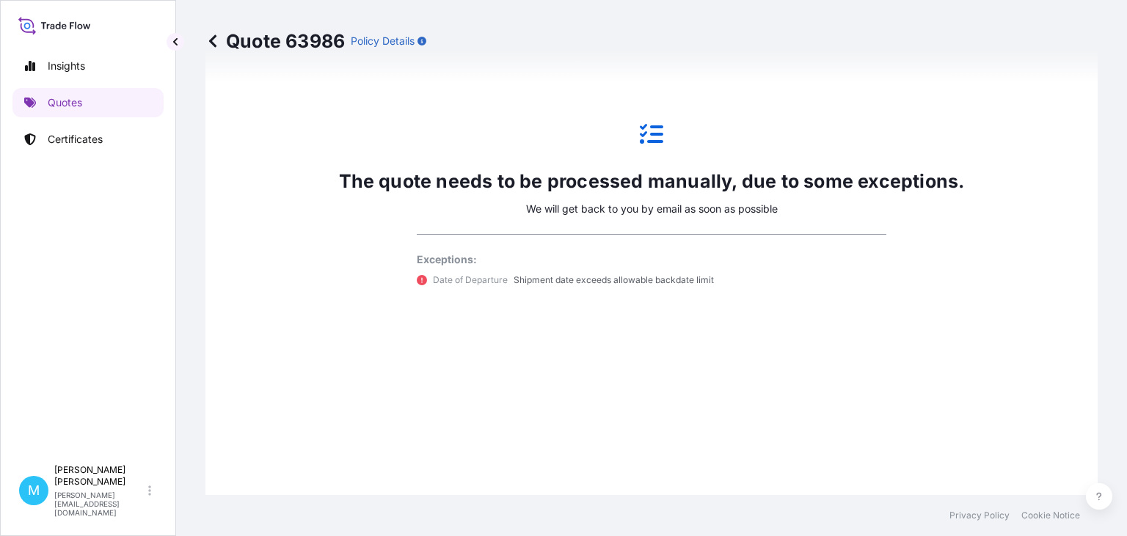
scroll to position [820, 0]
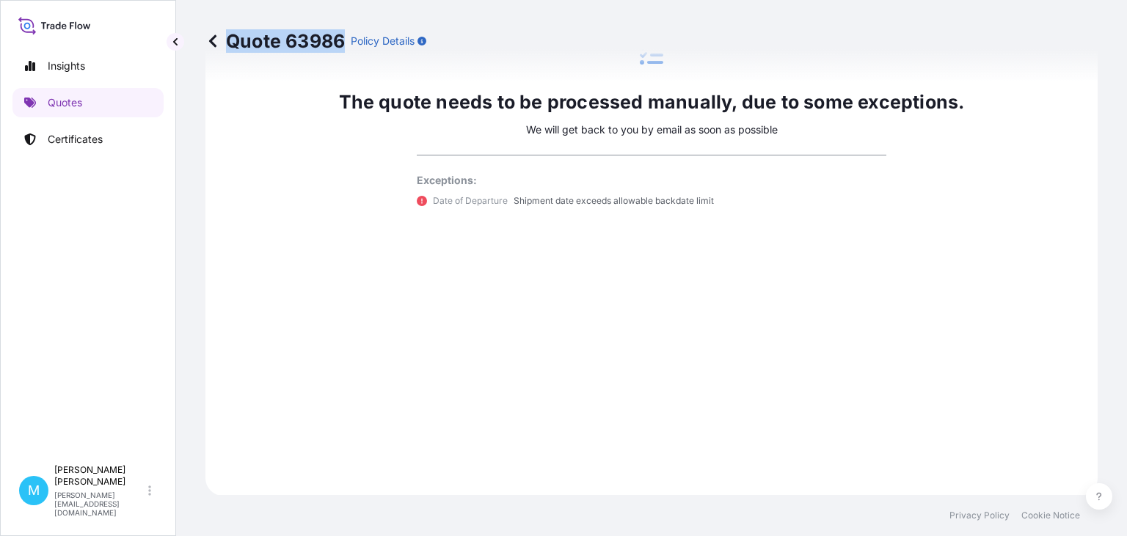
drag, startPoint x: 343, startPoint y: 37, endPoint x: 225, endPoint y: 37, distance: 118.9
click at [225, 37] on p "Quote 63986" at bounding box center [274, 40] width 139 height 23
copy p "Quote 63986"
click at [127, 97] on link "Quotes" at bounding box center [87, 102] width 151 height 29
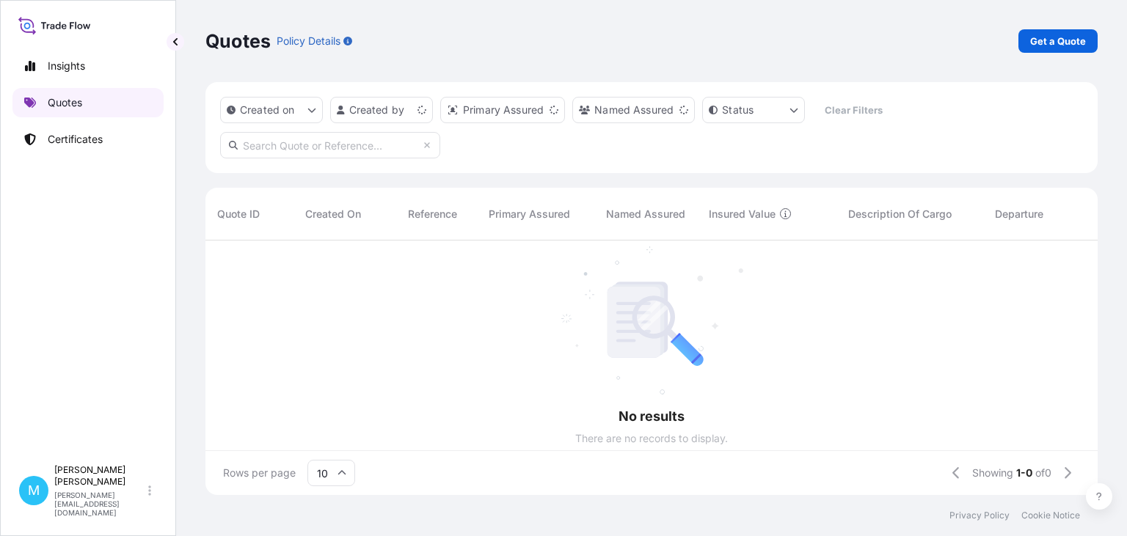
scroll to position [263, 892]
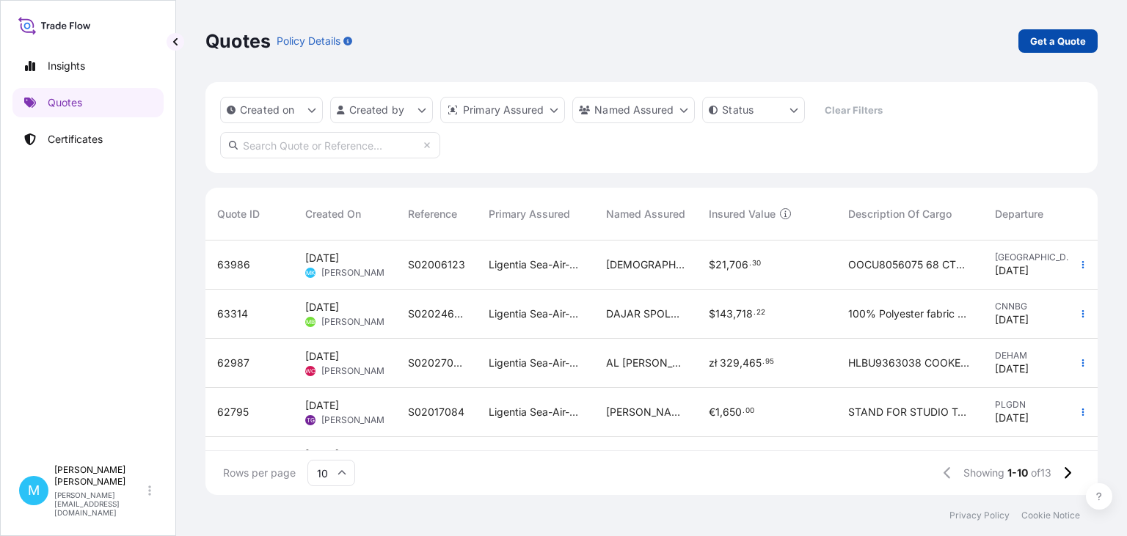
click at [1068, 41] on p "Get a Quote" at bounding box center [1058, 41] width 56 height 15
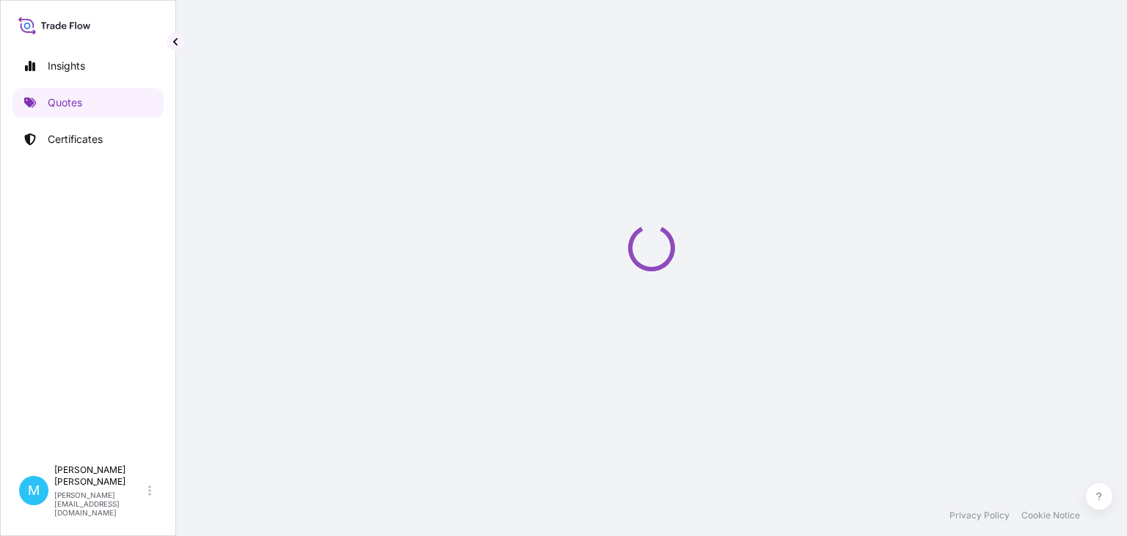
select select "Sea"
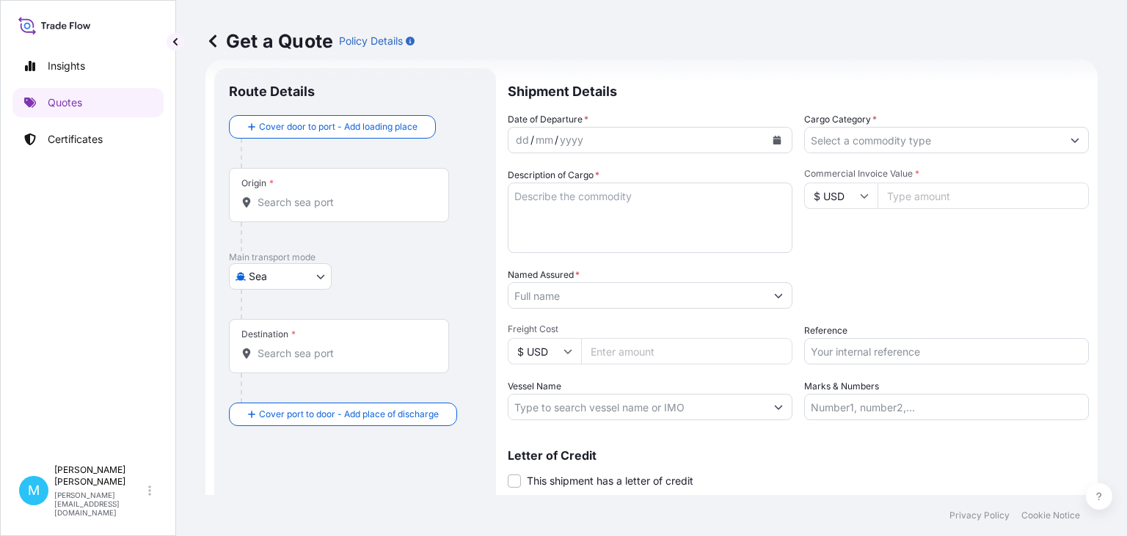
scroll to position [23, 0]
click at [316, 273] on body "Insights Quotes Certificates M [PERSON_NAME] [PERSON_NAME][EMAIL_ADDRESS][DOMAI…" at bounding box center [563, 268] width 1127 height 536
click at [276, 362] on span "Road" at bounding box center [269, 366] width 25 height 15
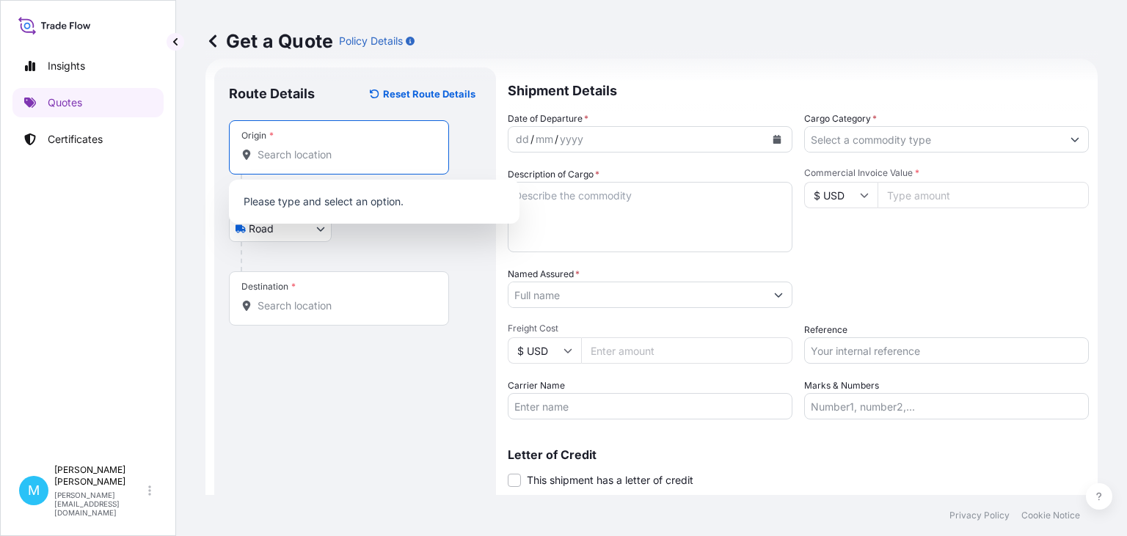
click at [301, 158] on input "Origin *" at bounding box center [344, 154] width 173 height 15
click at [291, 153] on input "Origin * Please select an origin" at bounding box center [344, 154] width 173 height 15
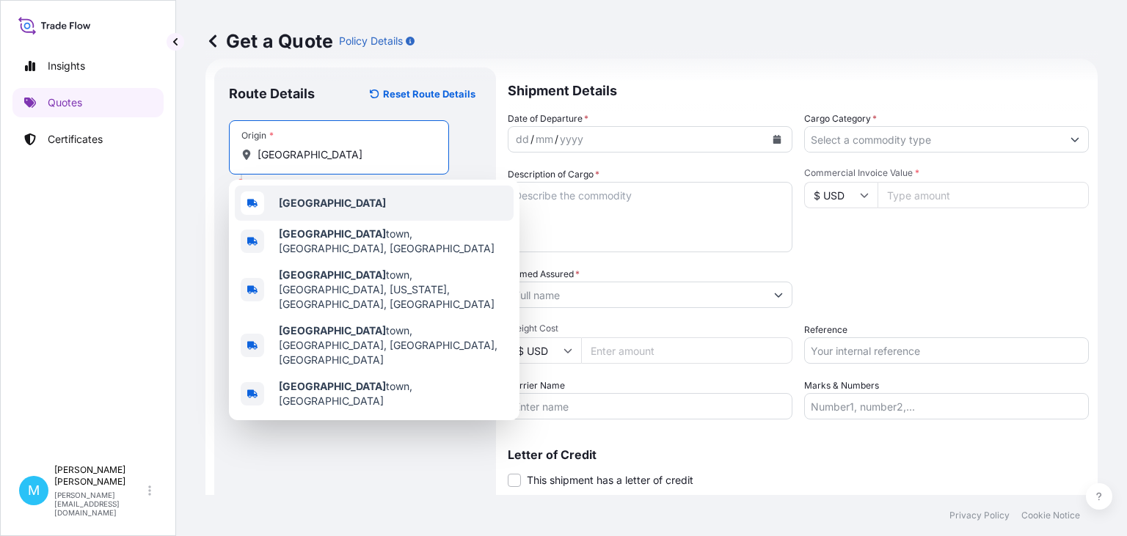
click at [330, 213] on div "[GEOGRAPHIC_DATA]" at bounding box center [374, 203] width 279 height 35
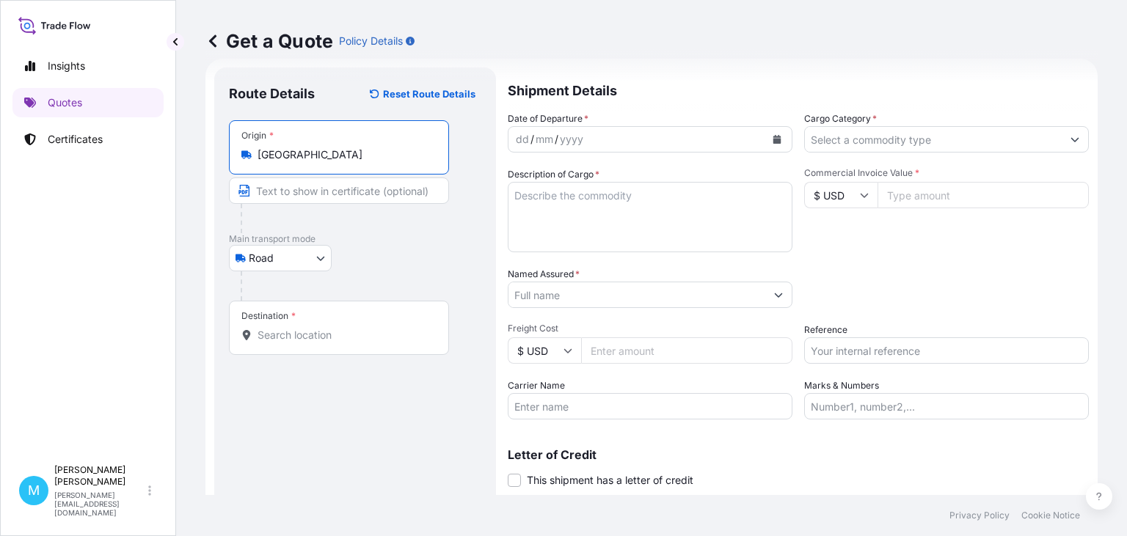
type input "[GEOGRAPHIC_DATA]"
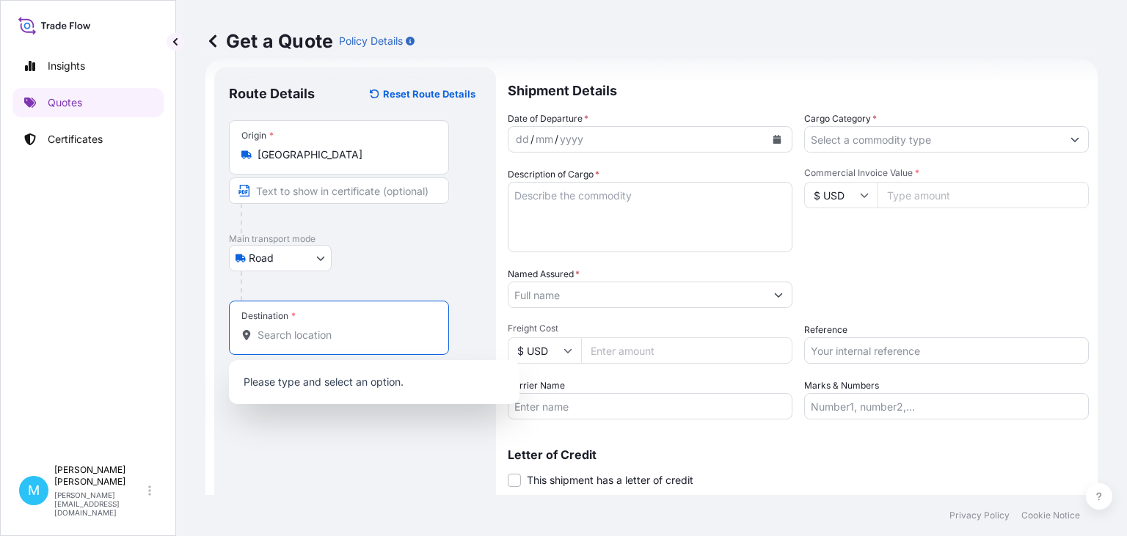
click at [302, 340] on input "Destination *" at bounding box center [344, 335] width 173 height 15
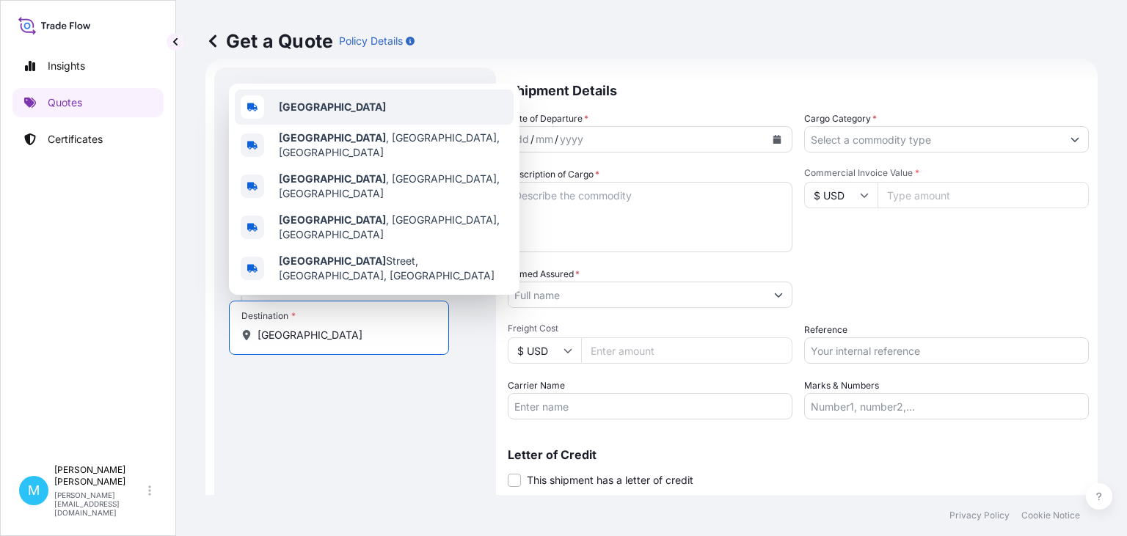
click at [346, 125] on div "[GEOGRAPHIC_DATA]" at bounding box center [374, 107] width 279 height 35
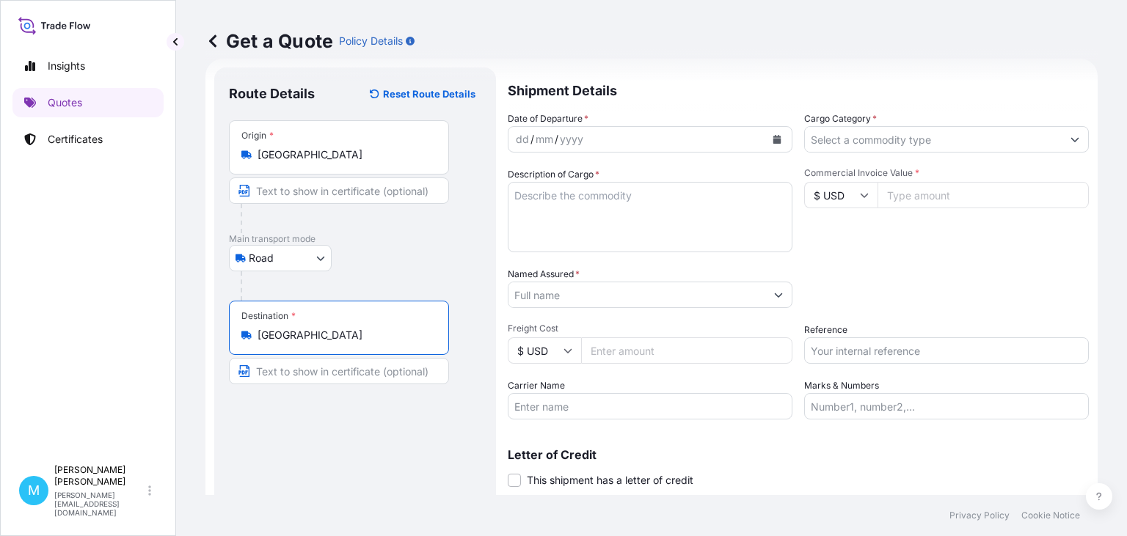
type input "[GEOGRAPHIC_DATA]"
click at [779, 145] on button "Calendar" at bounding box center [776, 139] width 23 height 23
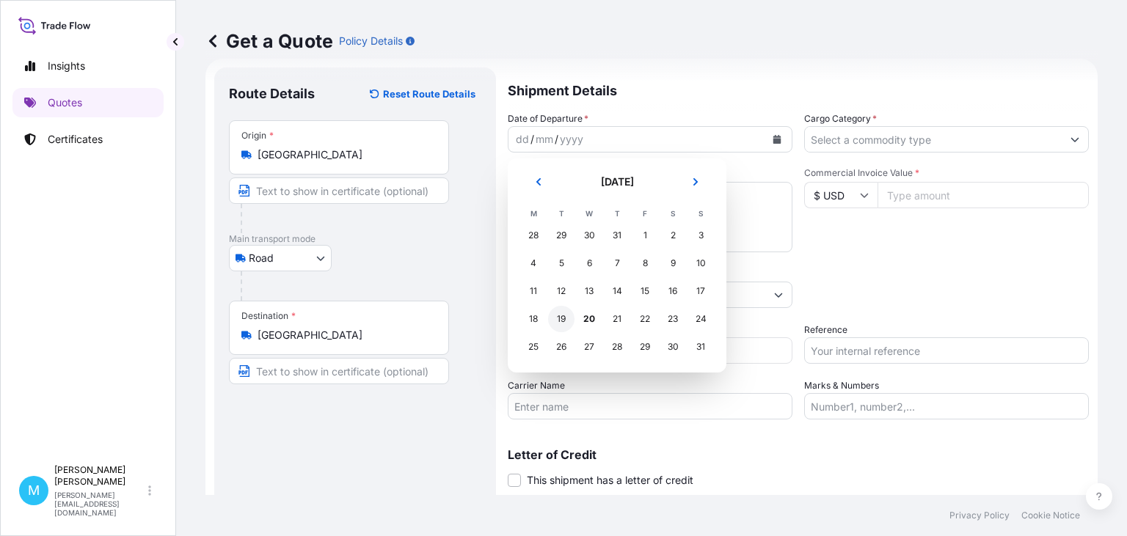
click at [567, 321] on div "19" at bounding box center [561, 319] width 26 height 26
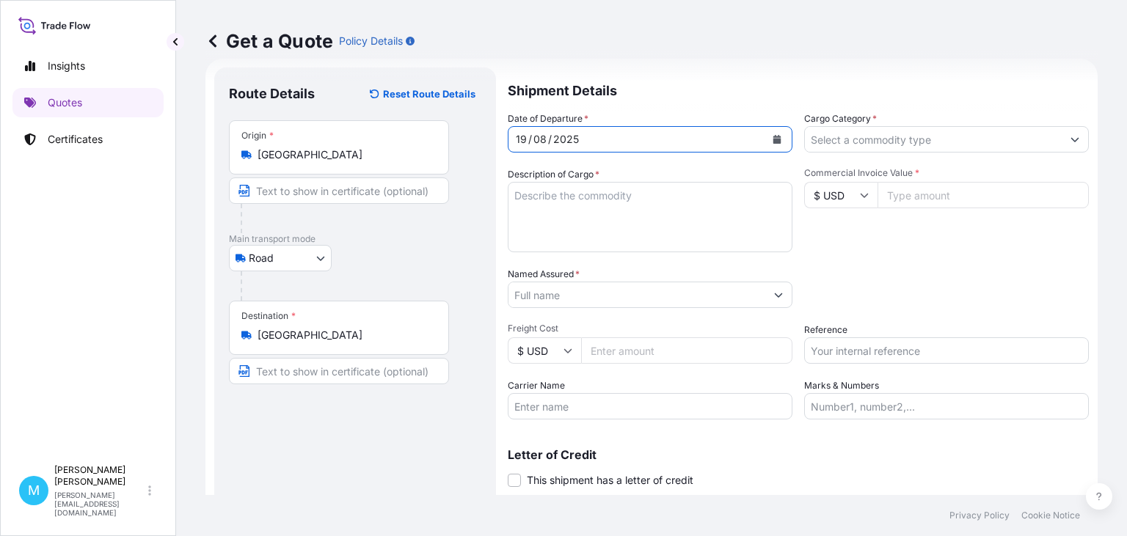
click at [564, 195] on textarea "Description of Cargo *" at bounding box center [650, 217] width 285 height 70
click at [523, 204] on textarea "Description of Cargo *" at bounding box center [650, 217] width 285 height 70
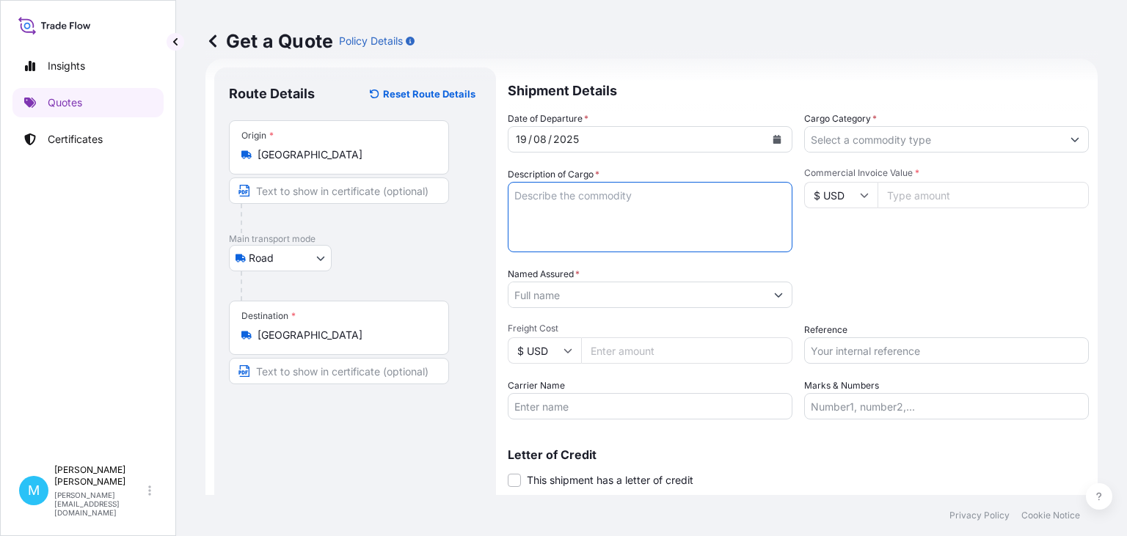
paste textarea "CICU5550325 SML06096 40HC 1835.00 3.03 3 PLT"
click at [784, 193] on textarea "CICU5550325 SML06096 40HC 1835.00 3.03 3 PLT ||" at bounding box center [650, 217] width 285 height 70
paste textarea "ALUMINUM SMALL PLATE"
type textarea "CICU5550325 SML06096 40HC 1835.00 3.03 3 PLT || ALUMINUM SMALL PLATE"
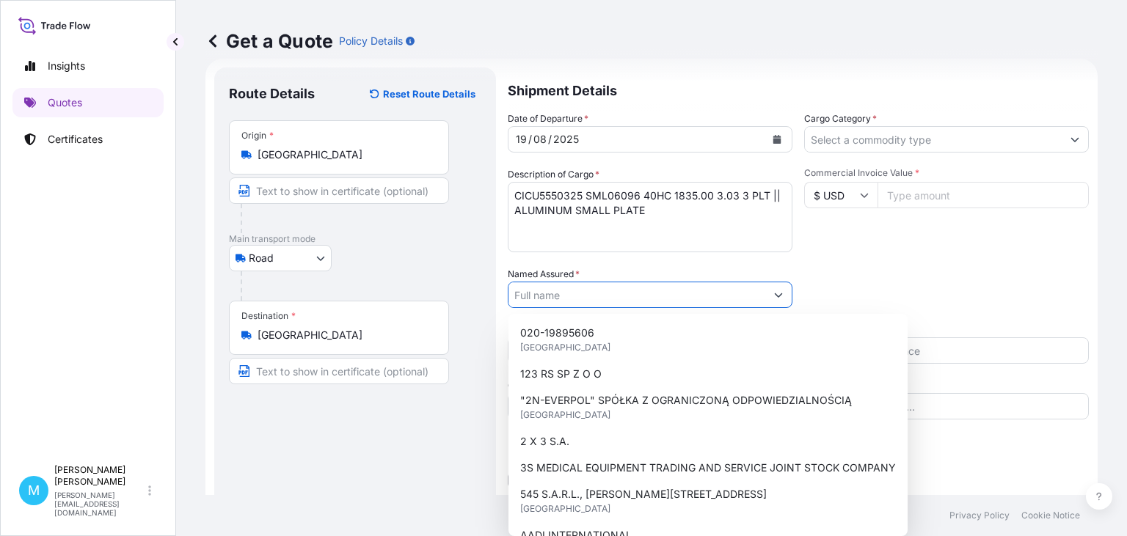
click at [586, 299] on input "Named Assured *" at bounding box center [636, 295] width 257 height 26
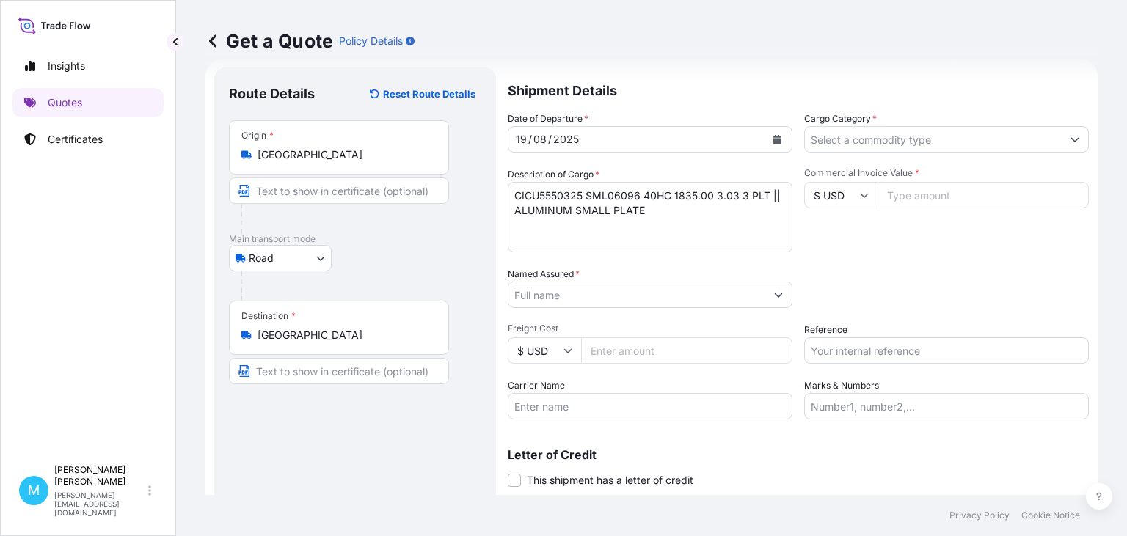
click at [533, 297] on input "Named Assured *" at bounding box center [636, 295] width 257 height 26
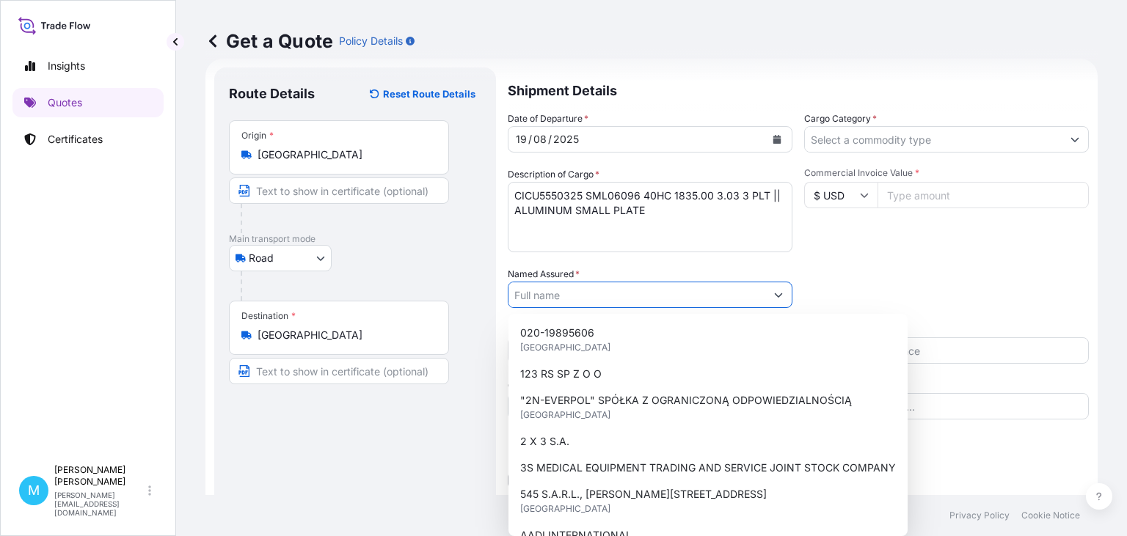
paste input "PORTA KMI POLAND S.A"
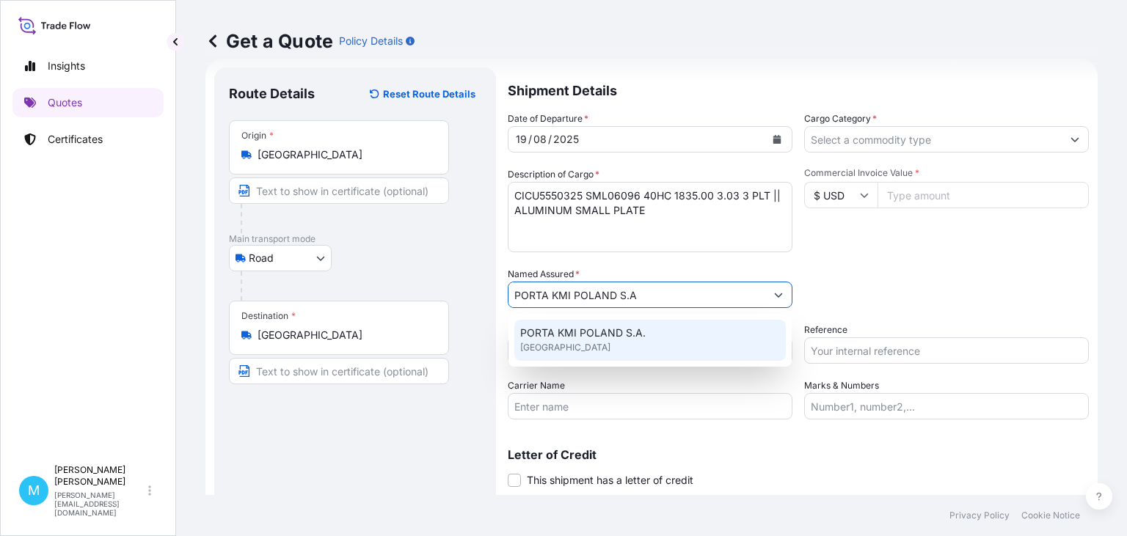
click at [670, 339] on div "PORTA KMI POLAND S.A. [GEOGRAPHIC_DATA]" at bounding box center [649, 340] width 271 height 41
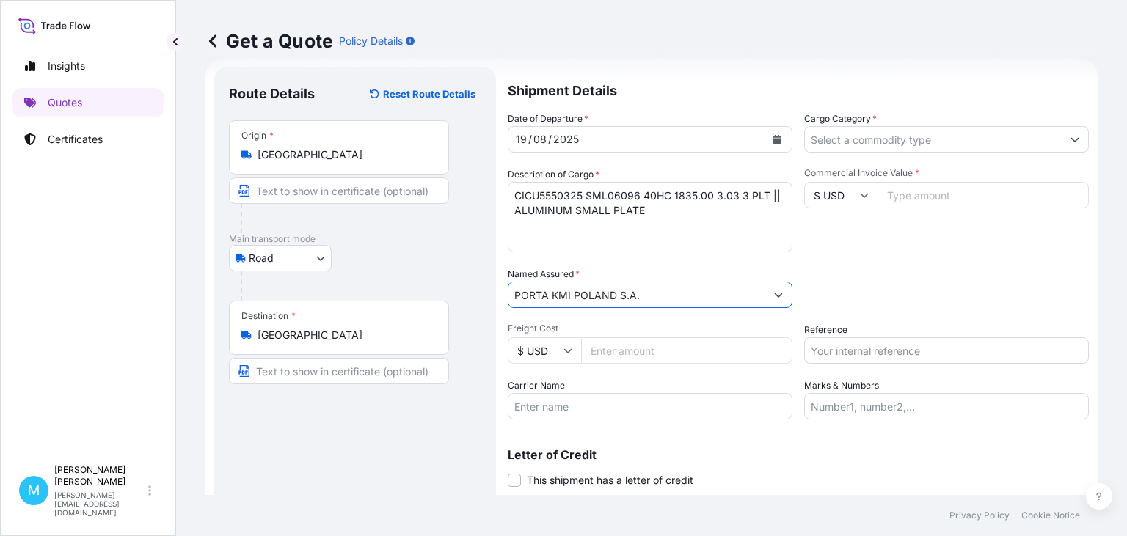
type input "PORTA KMI POLAND S.A."
click at [916, 144] on input "Cargo Category *" at bounding box center [933, 139] width 257 height 26
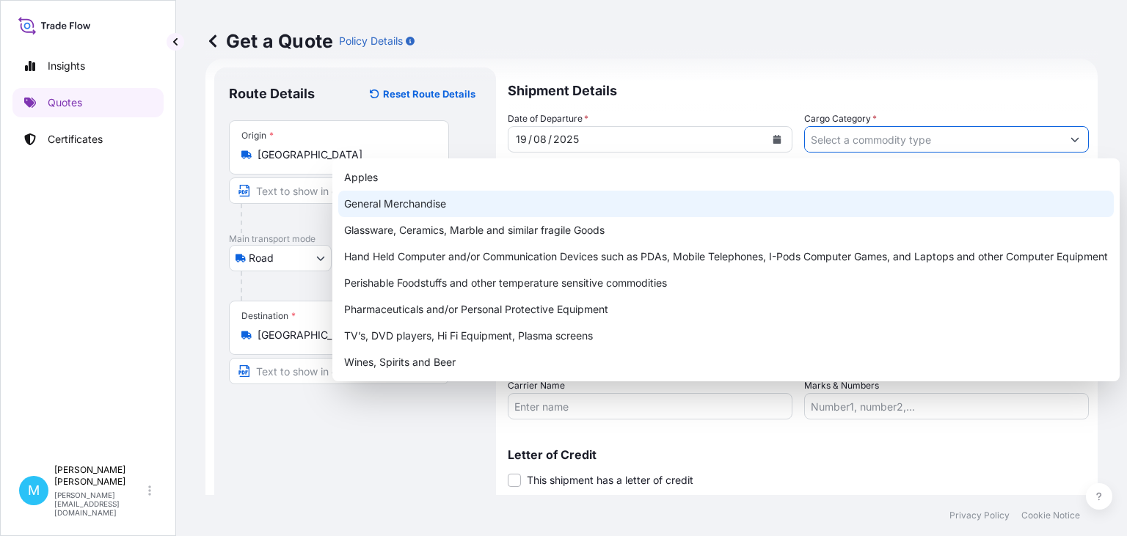
click at [388, 205] on div "General Merchandise" at bounding box center [726, 204] width 776 height 26
type input "General Merchandise"
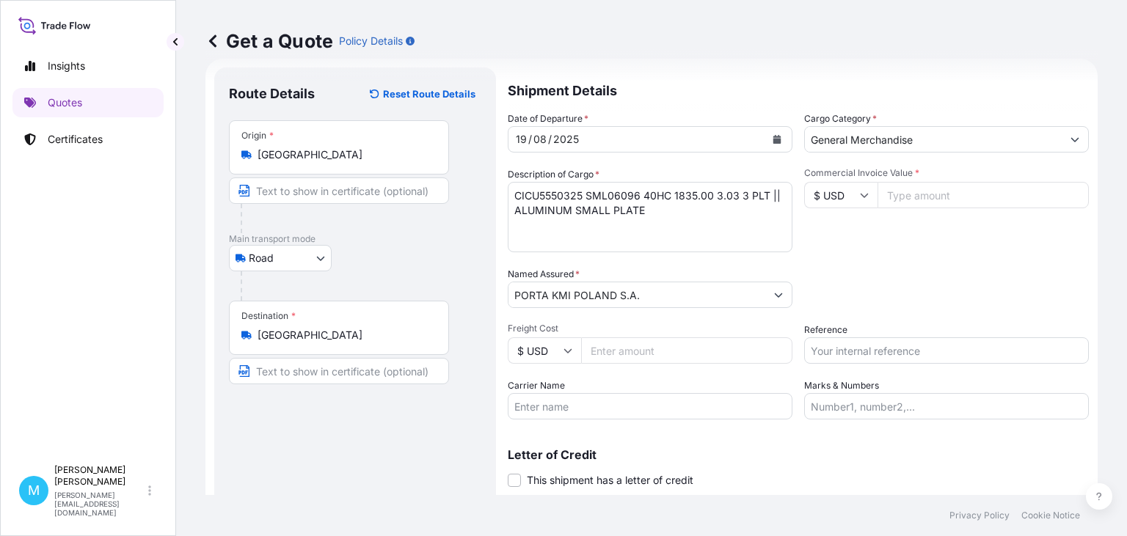
click at [933, 195] on input "Commercial Invoice Value *" at bounding box center [983, 195] width 211 height 26
click at [914, 200] on input "Commercial Invoice Value *" at bounding box center [983, 195] width 211 height 26
type input "17000"
click at [853, 351] on input "Reference" at bounding box center [946, 351] width 285 height 26
click at [825, 357] on input "Reference" at bounding box center [946, 351] width 285 height 26
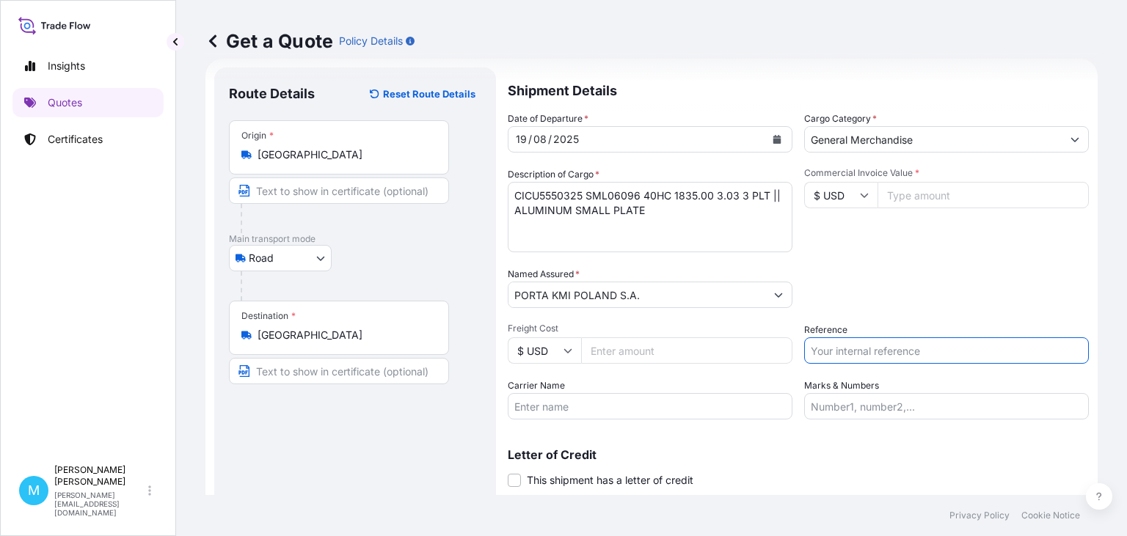
paste input "LCL KOLEJ"
click at [900, 351] on input "LCL KOLEJ ||" at bounding box center [946, 351] width 285 height 26
paste input "S02025093"
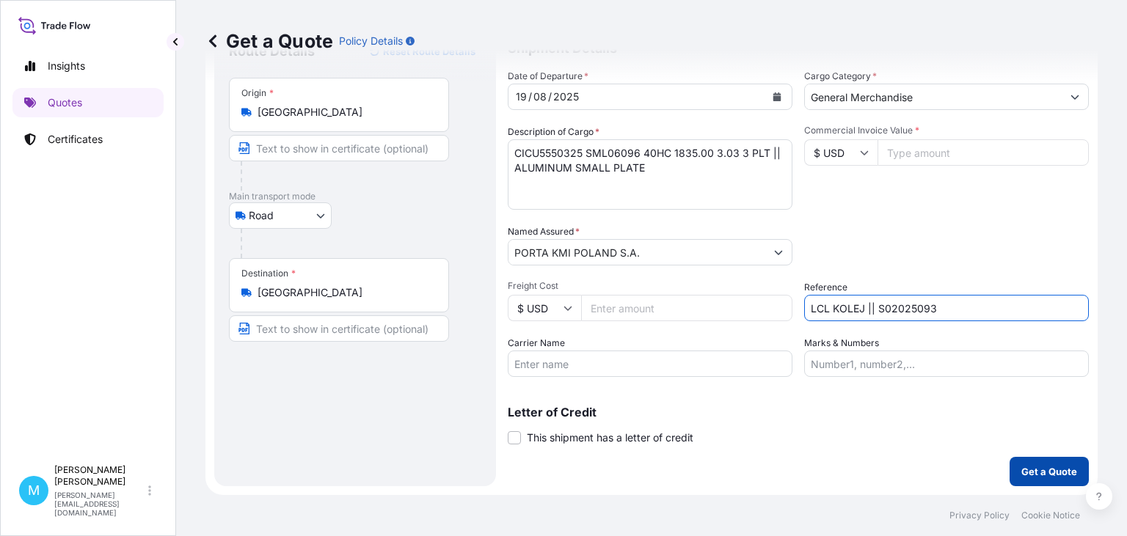
type input "LCL KOLEJ || S02025093"
click at [1062, 481] on button "Get a Quote" at bounding box center [1049, 471] width 79 height 29
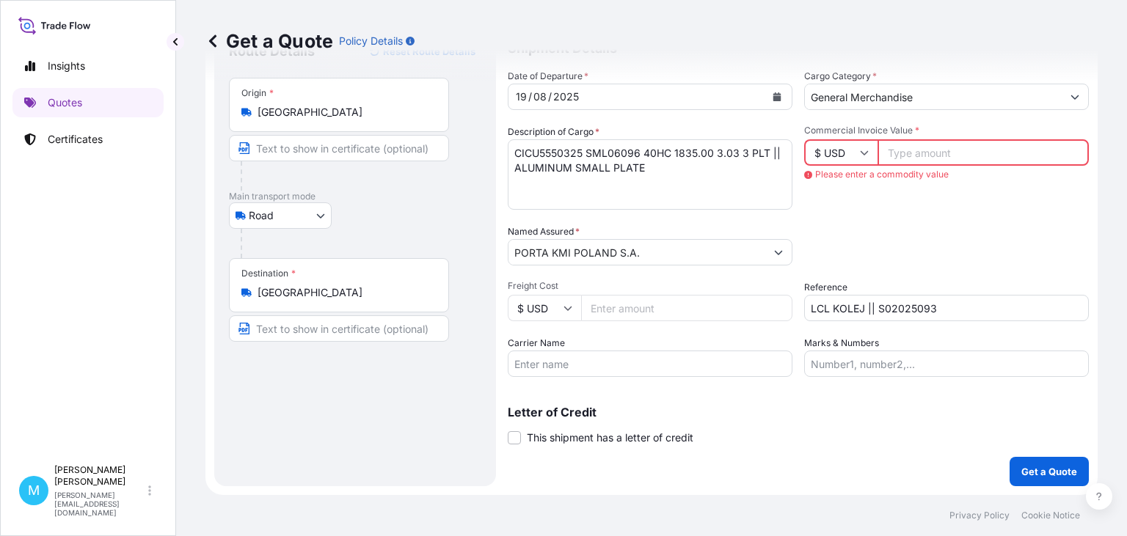
click at [948, 150] on input "Commercial Invoice Value *" at bounding box center [983, 152] width 211 height 26
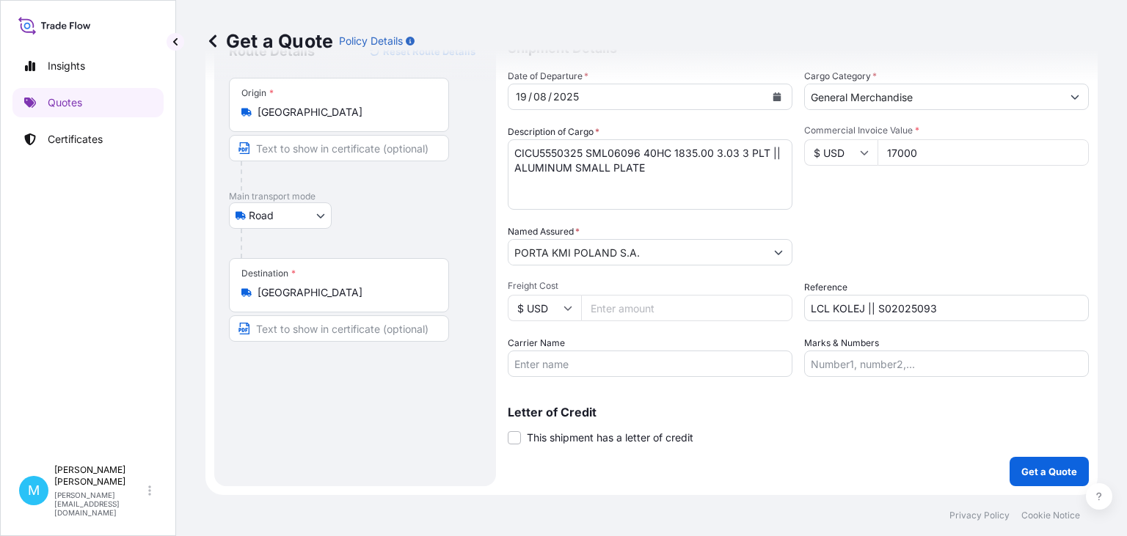
click at [893, 153] on input "17000" at bounding box center [983, 152] width 211 height 26
type input "17000"
click at [946, 307] on input "LCL KOLEJ || S02025093" at bounding box center [946, 308] width 285 height 26
click at [1046, 465] on p "Get a Quote" at bounding box center [1049, 471] width 56 height 15
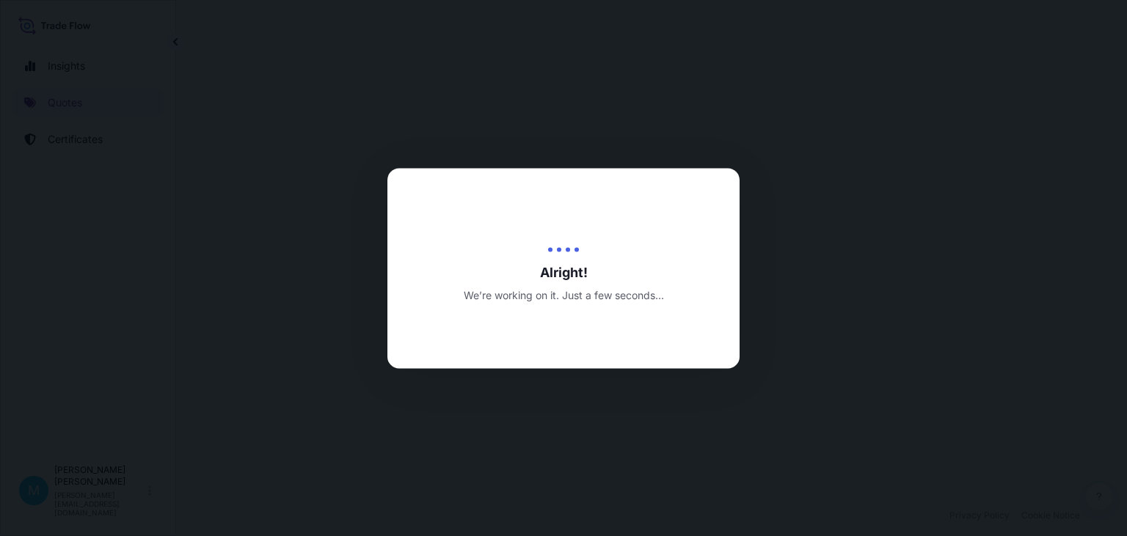
select select "Road"
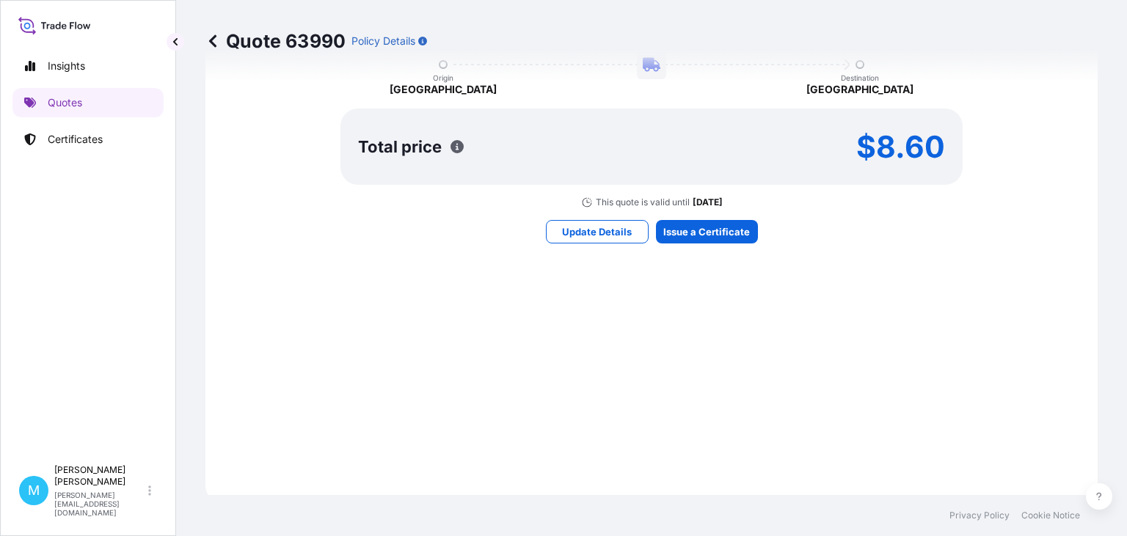
scroll to position [903, 0]
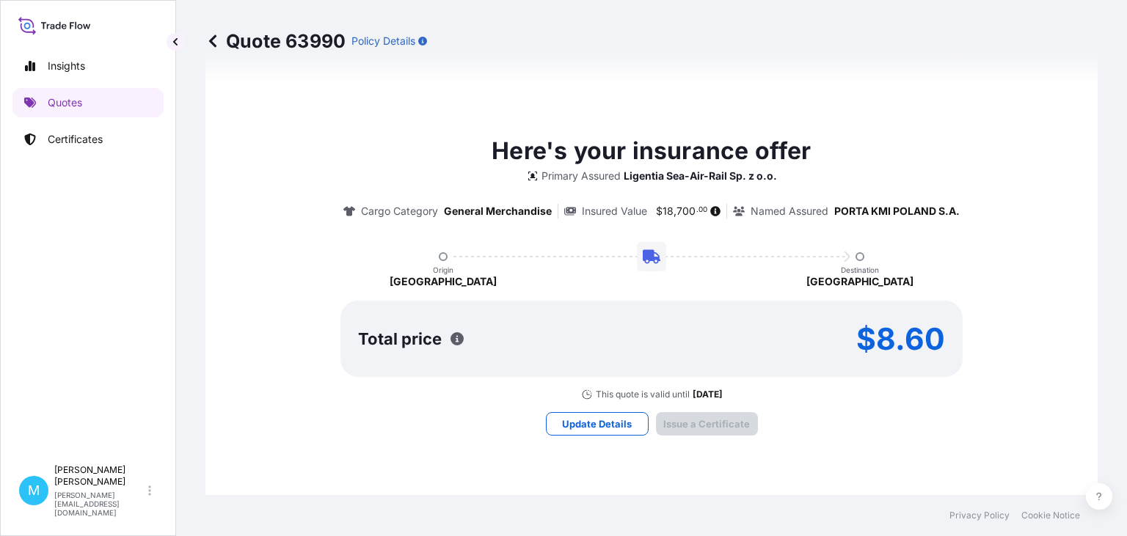
type input "[DATE]"
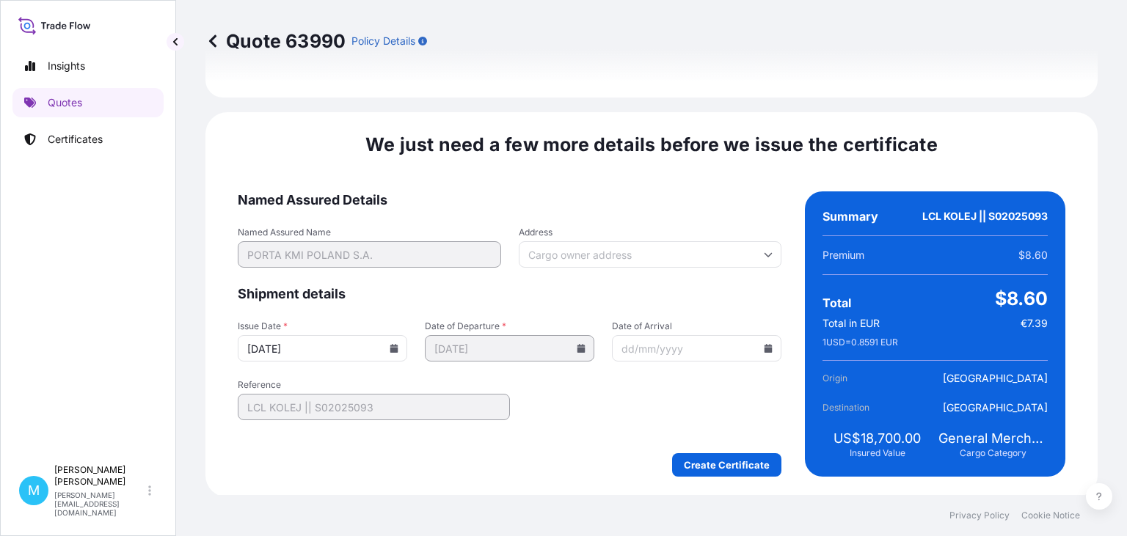
scroll to position [1701, 0]
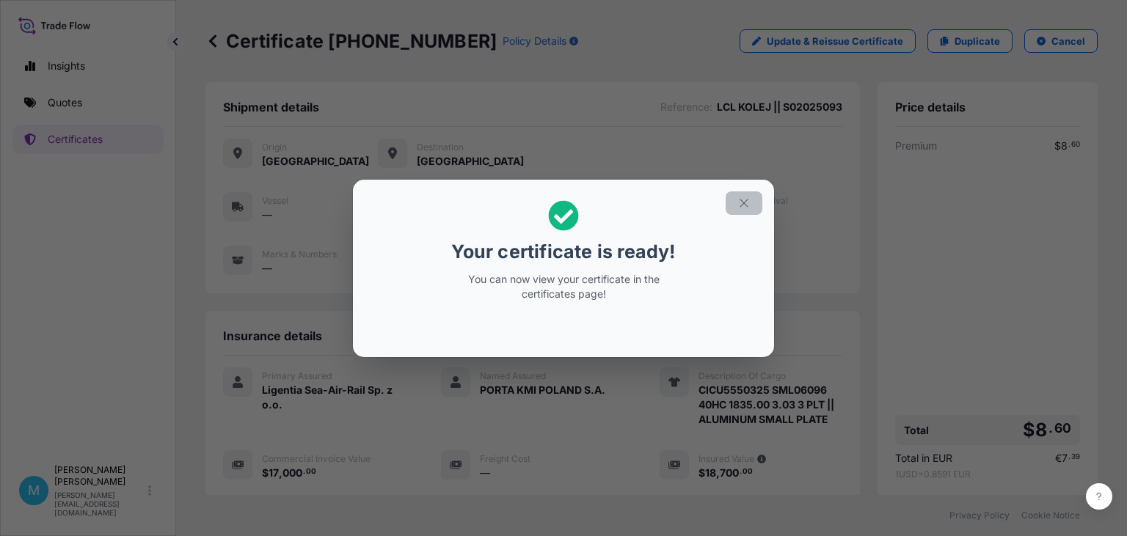
click at [743, 202] on icon "button" at bounding box center [744, 203] width 8 height 8
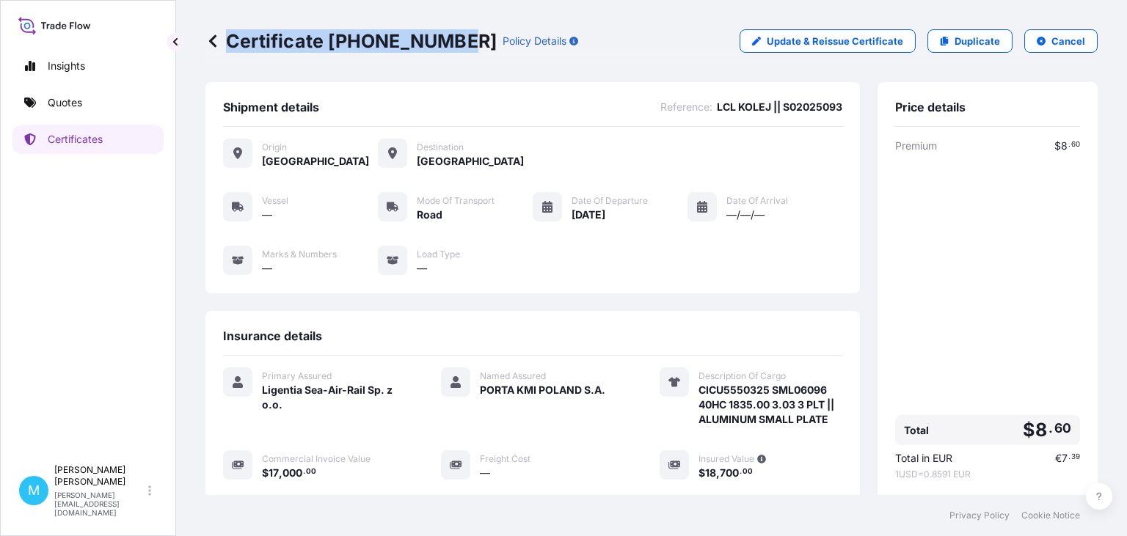
drag, startPoint x: 457, startPoint y: 40, endPoint x: 225, endPoint y: 42, distance: 232.6
click at [225, 42] on div "Certificate [PHONE_NUMBER] Policy Details" at bounding box center [391, 40] width 373 height 23
copy p "Certificate [PHONE_NUMBER]"
drag, startPoint x: 600, startPoint y: 300, endPoint x: 586, endPoint y: 345, distance: 47.1
click at [600, 300] on div "Origin [GEOGRAPHIC_DATA] Destination [GEOGRAPHIC_DATA] Vessel — Mode of Transpo…" at bounding box center [532, 215] width 619 height 176
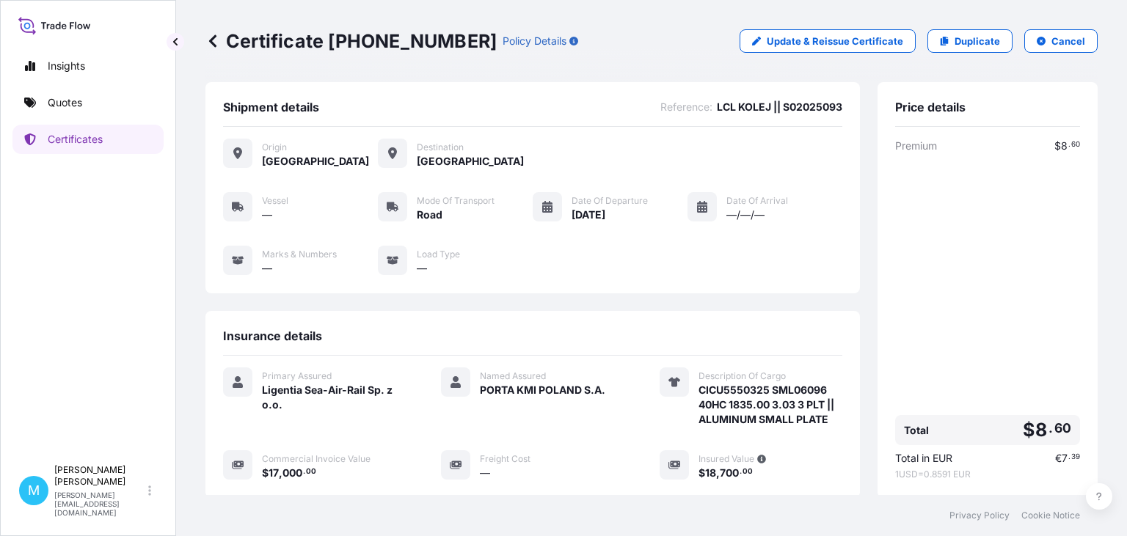
scroll to position [219, 0]
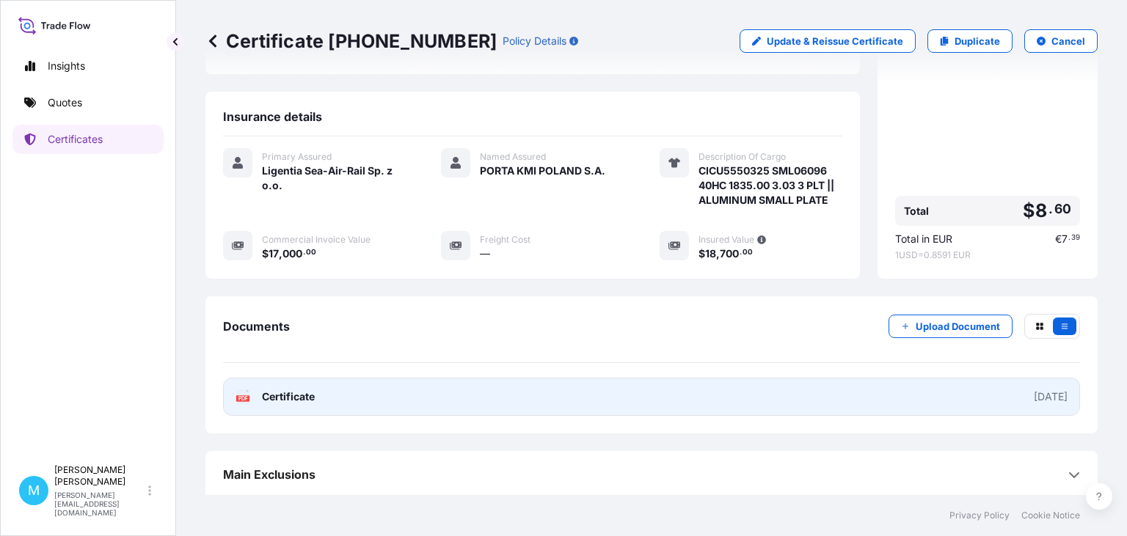
click at [438, 395] on link "PDF Certificate [DATE]" at bounding box center [651, 397] width 857 height 38
click at [679, 407] on link "PDF Certificate [DATE]" at bounding box center [651, 397] width 857 height 38
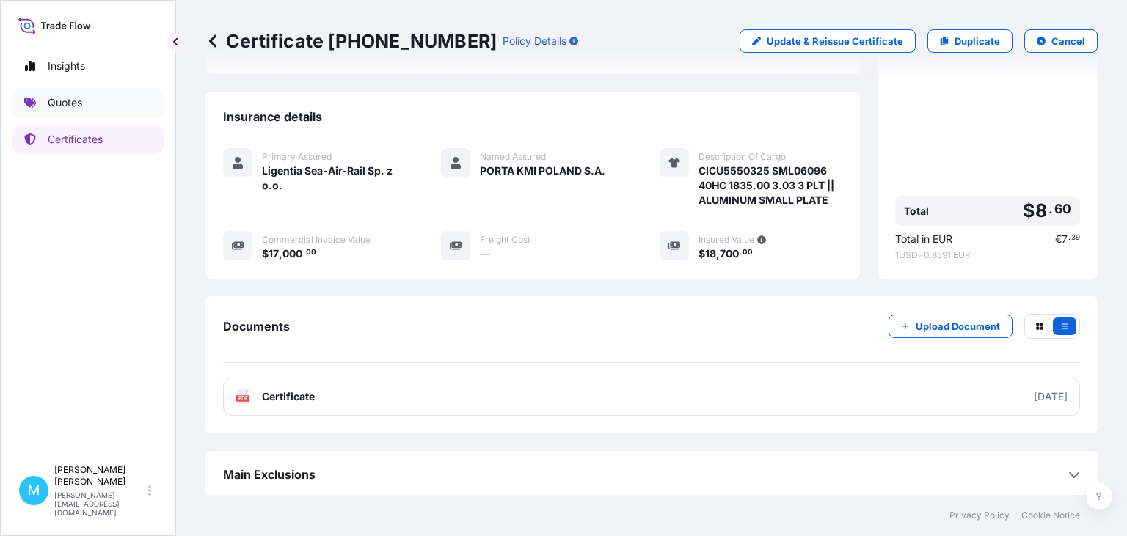
click at [98, 102] on link "Quotes" at bounding box center [87, 102] width 151 height 29
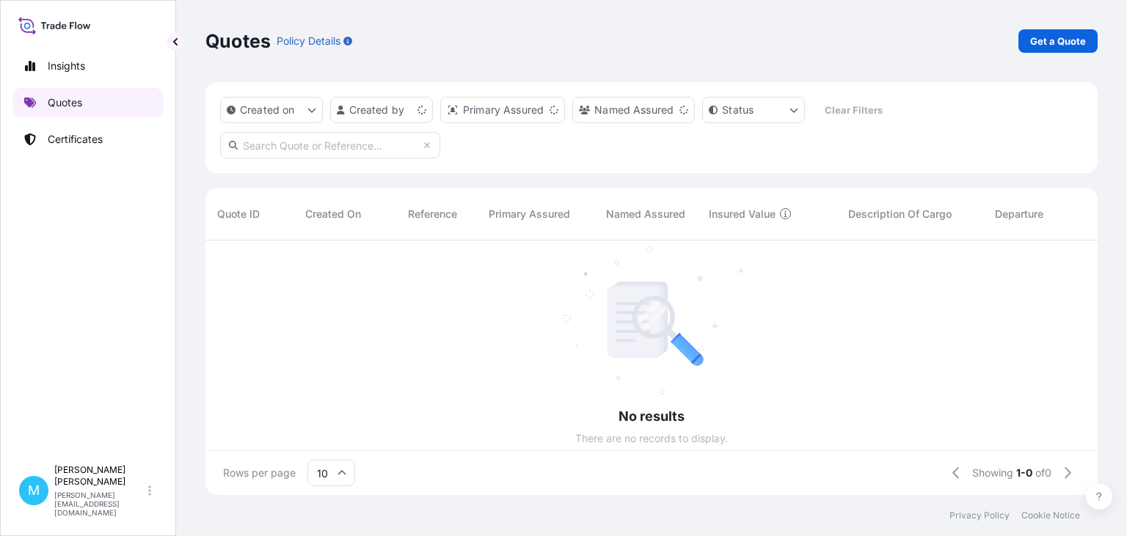
scroll to position [263, 892]
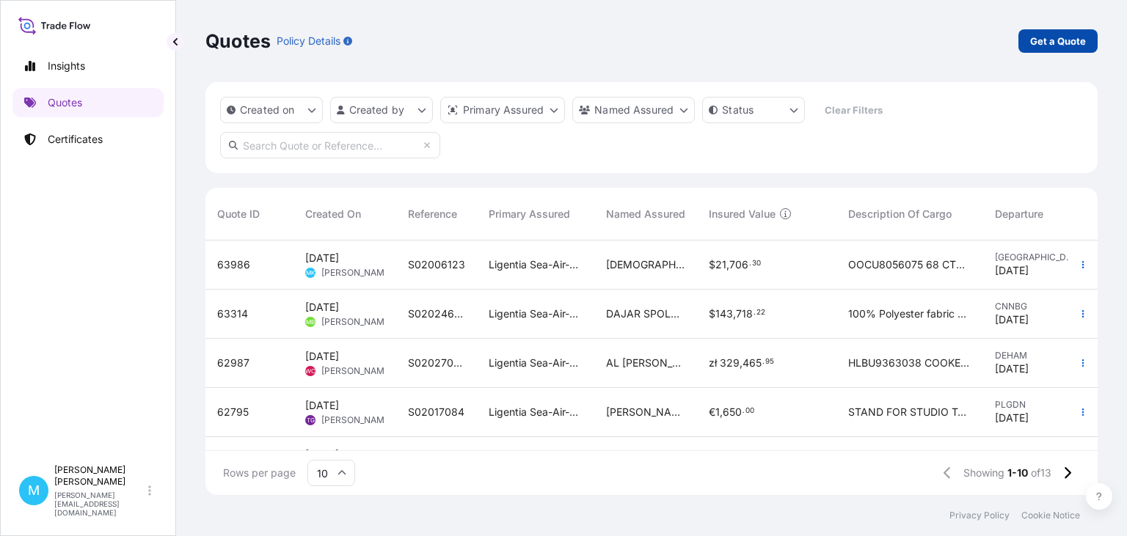
click at [1046, 42] on p "Get a Quote" at bounding box center [1058, 41] width 56 height 15
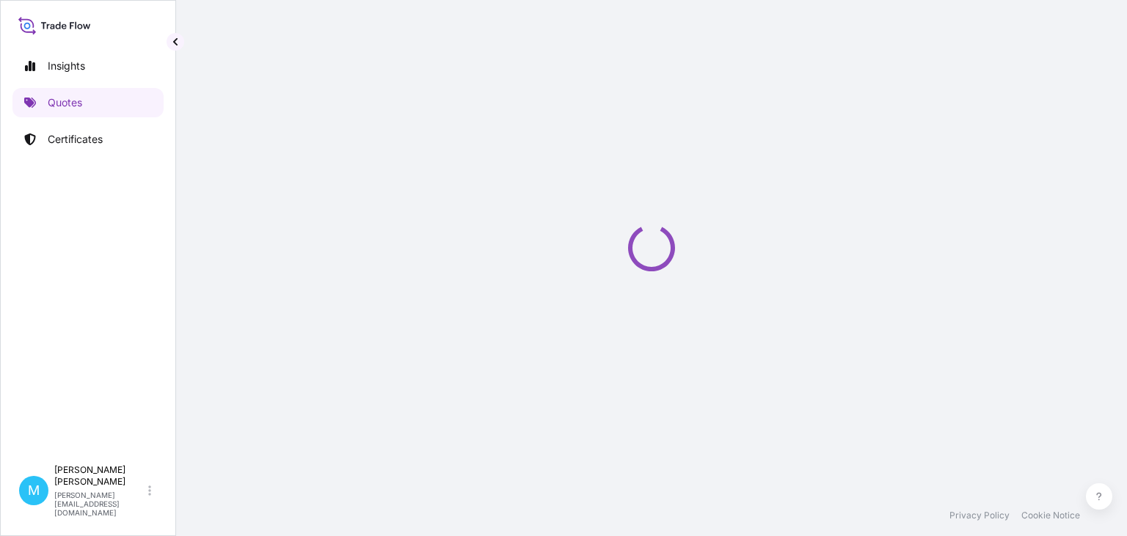
select select "Sea"
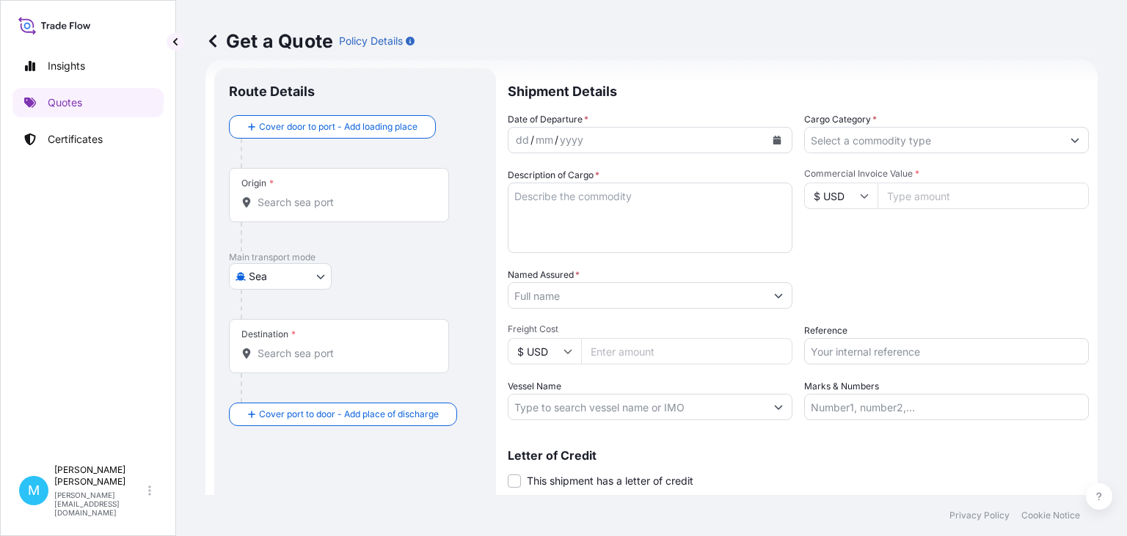
scroll to position [23, 0]
click at [280, 205] on input "Origin *" at bounding box center [344, 201] width 173 height 15
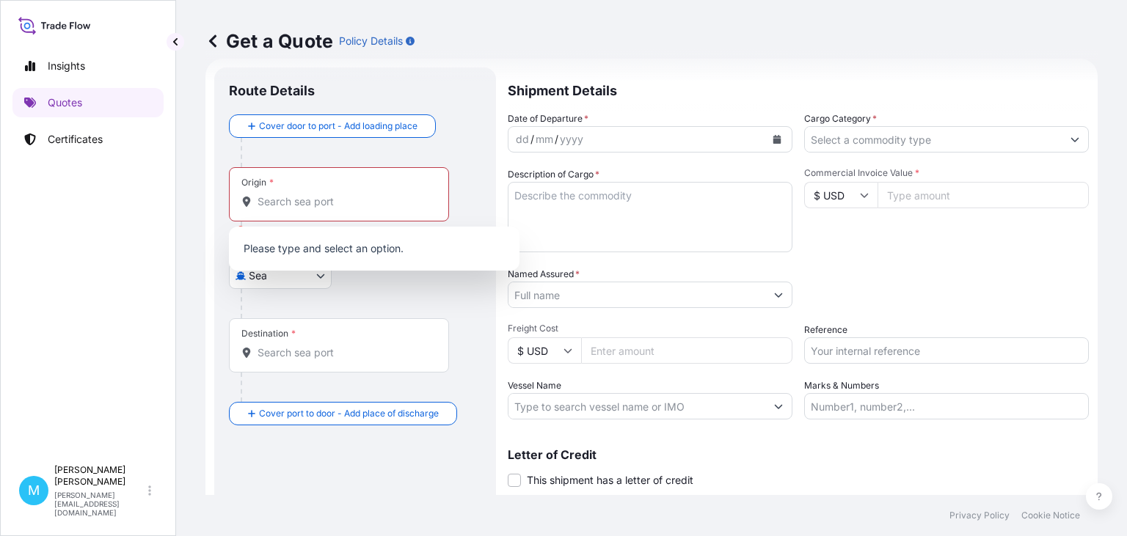
click at [332, 285] on div "Main transport mode [GEOGRAPHIC_DATA]" at bounding box center [355, 285] width 252 height 68
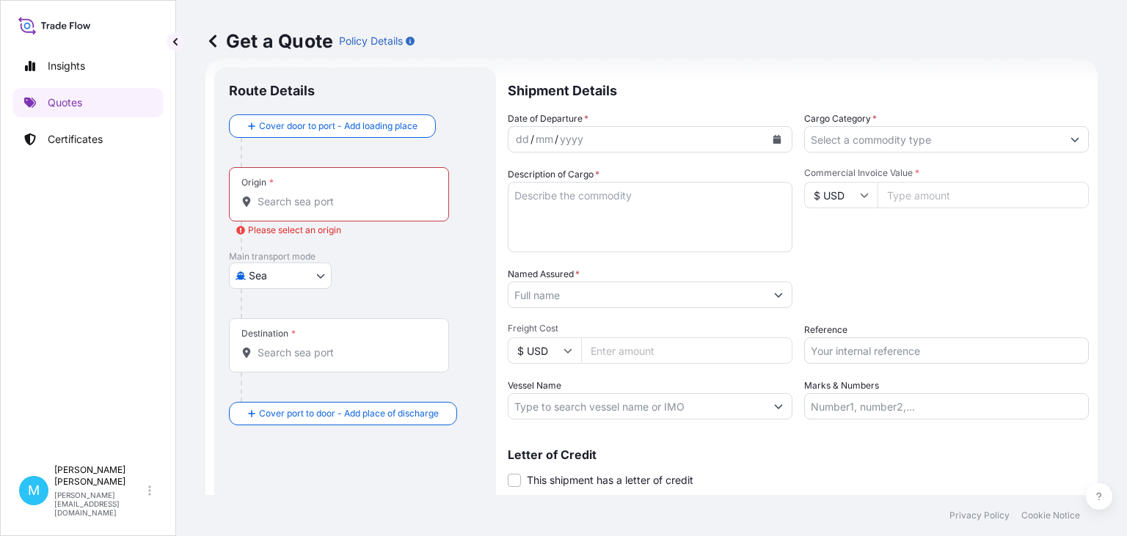
click at [321, 281] on body "Insights Quotes Certificates M [PERSON_NAME] [PERSON_NAME][EMAIL_ADDRESS][DOMAI…" at bounding box center [563, 268] width 1127 height 536
click at [294, 365] on div "Road" at bounding box center [280, 366] width 91 height 26
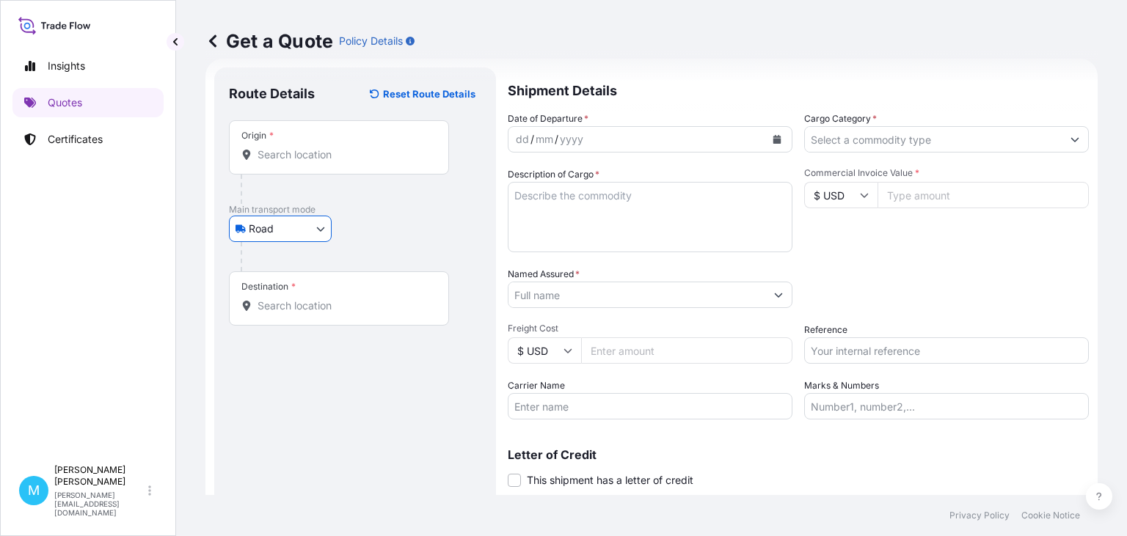
click at [294, 153] on input "Origin *" at bounding box center [344, 154] width 173 height 15
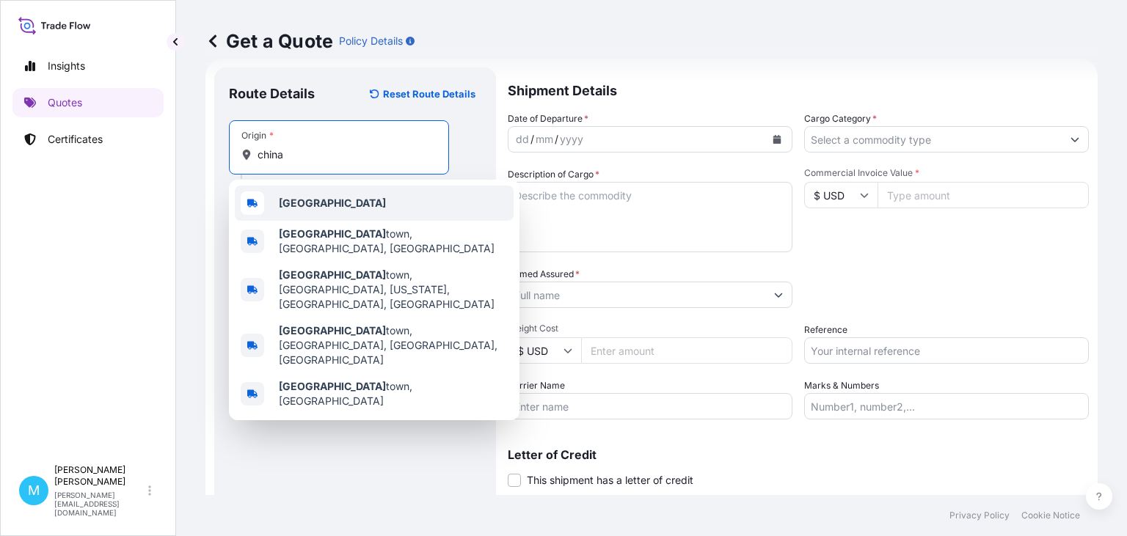
click at [340, 214] on div "[GEOGRAPHIC_DATA]" at bounding box center [374, 203] width 279 height 35
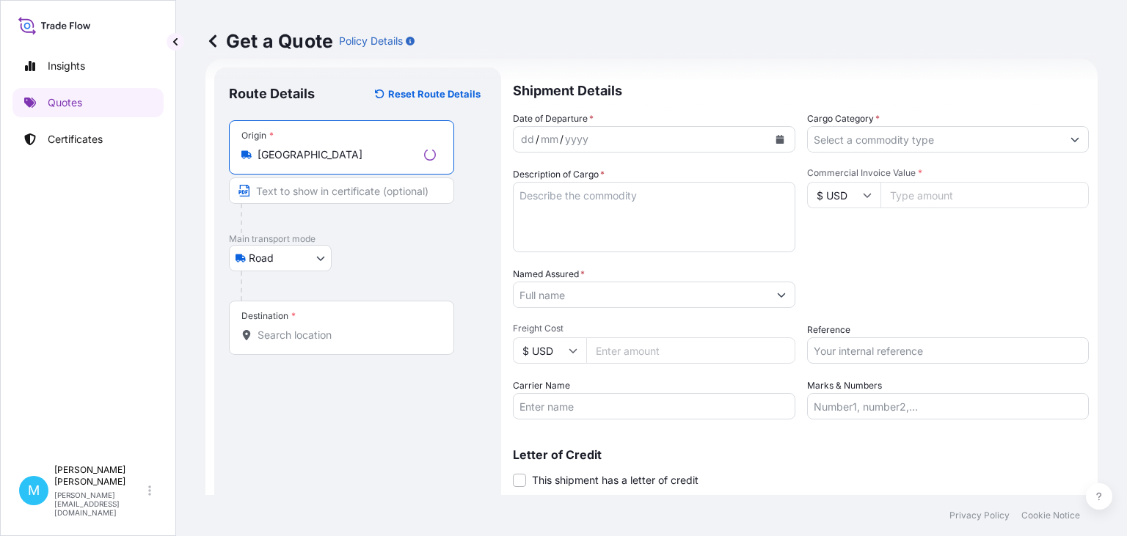
type input "[GEOGRAPHIC_DATA]"
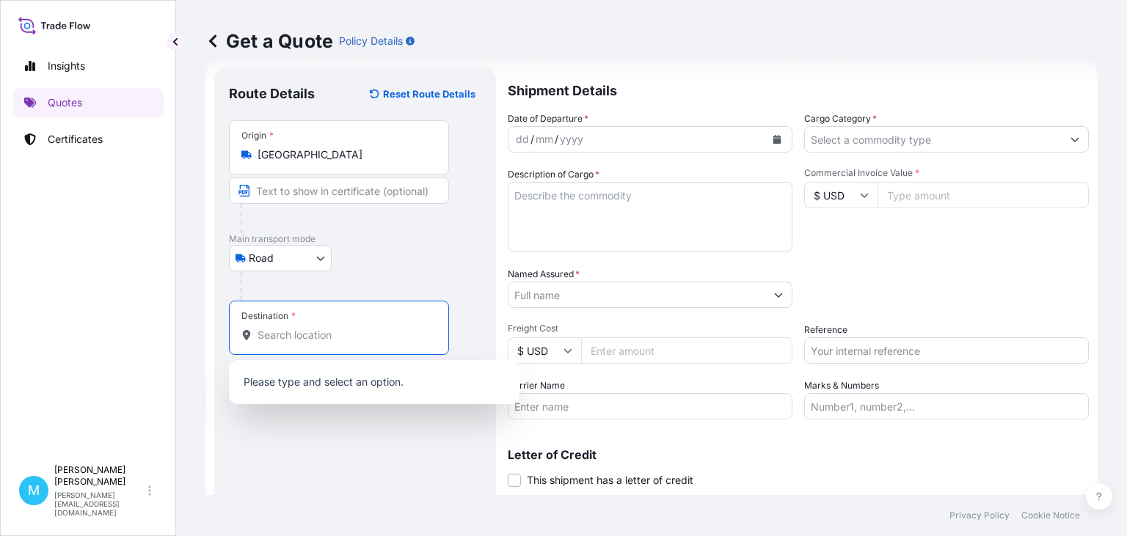
click at [284, 335] on input "Destination *" at bounding box center [344, 335] width 173 height 15
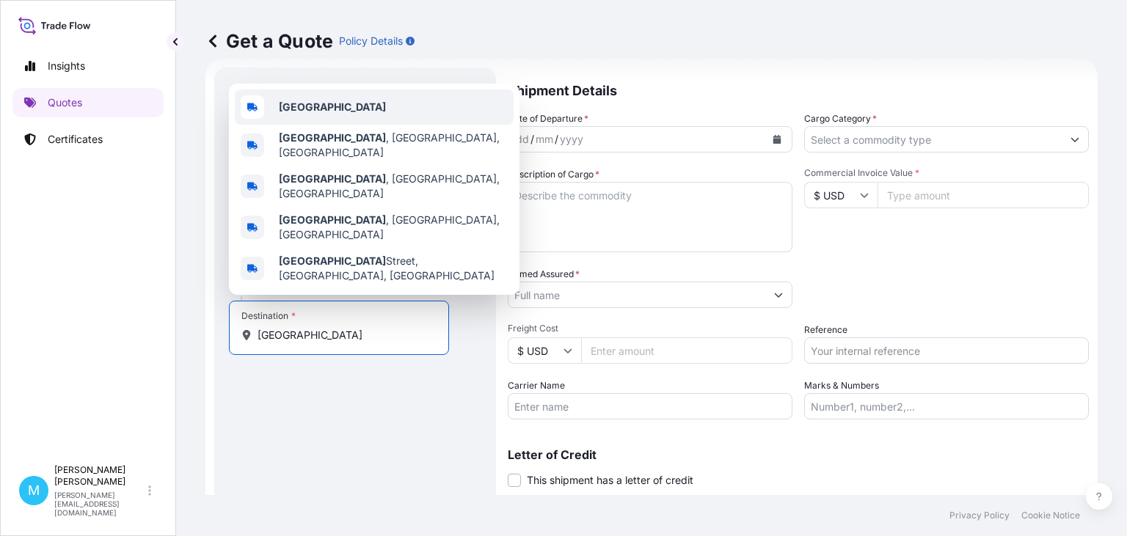
click at [319, 125] on div "[GEOGRAPHIC_DATA]" at bounding box center [374, 107] width 279 height 35
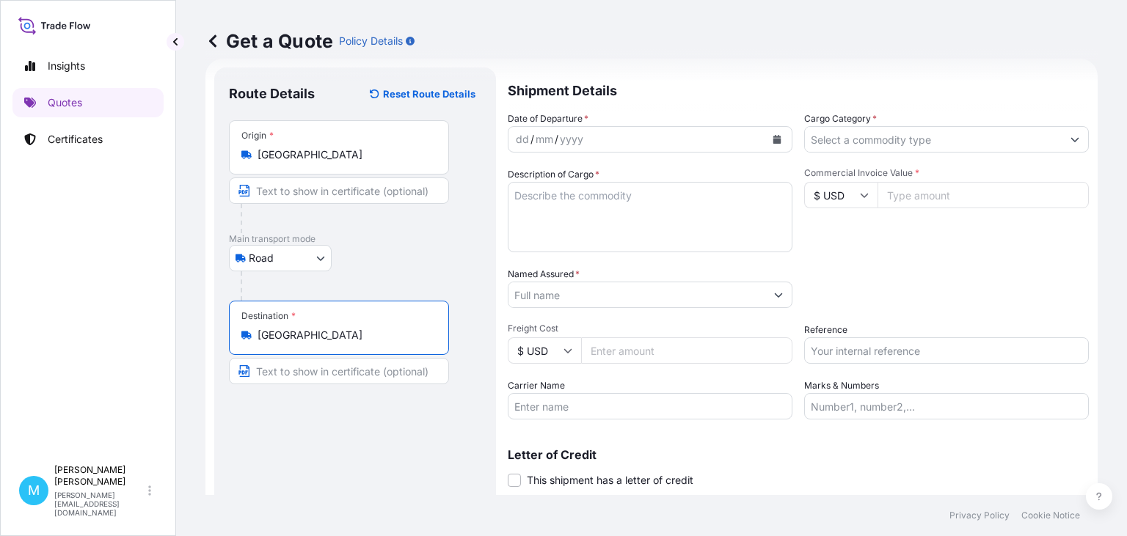
type input "[GEOGRAPHIC_DATA]"
click at [777, 136] on icon "Calendar" at bounding box center [777, 139] width 8 height 9
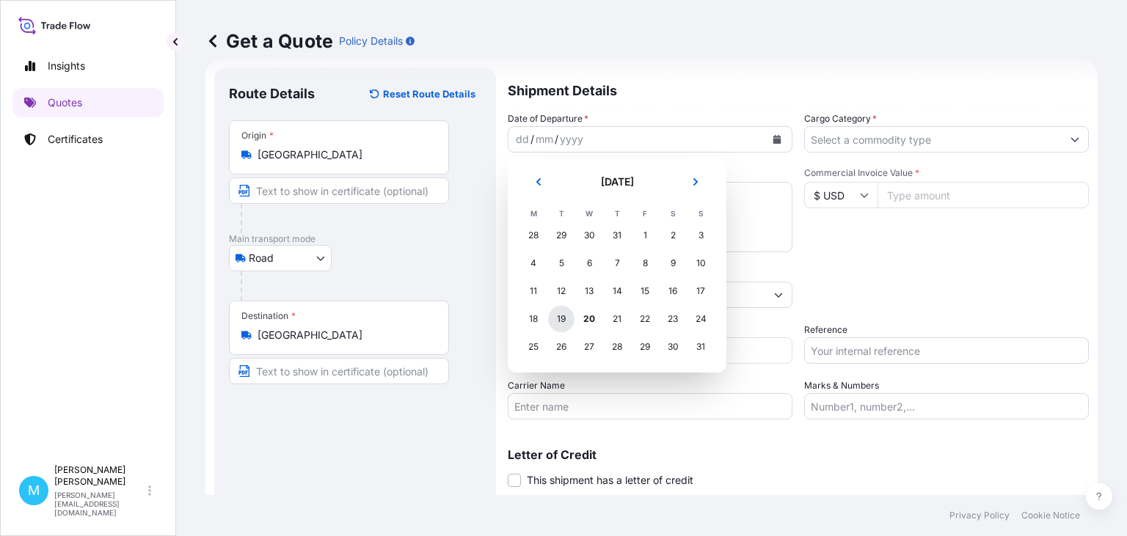
click at [565, 321] on div "19" at bounding box center [561, 319] width 26 height 26
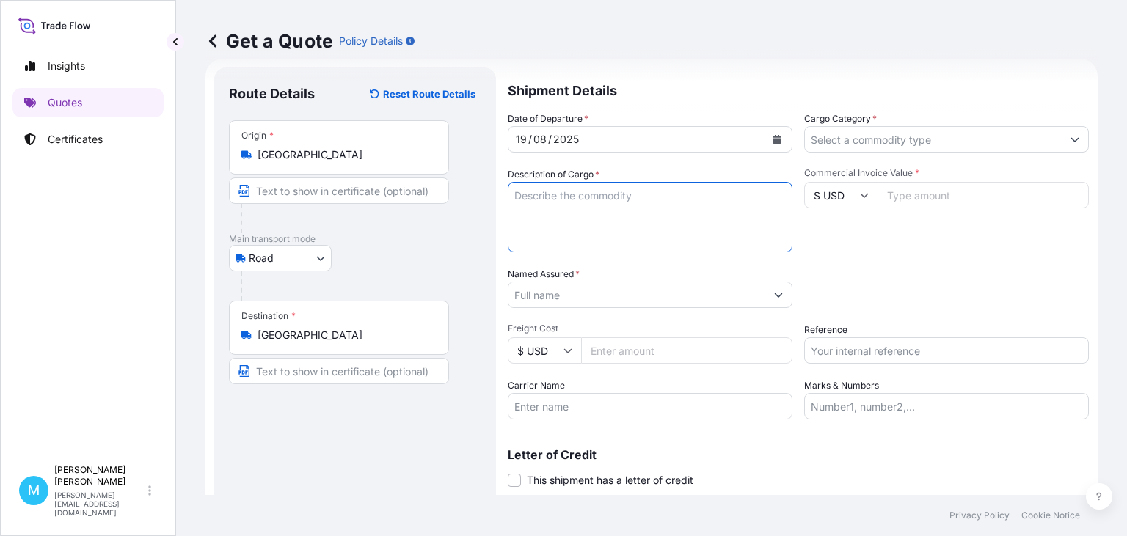
click at [536, 189] on textarea "Description of Cargo *" at bounding box center [650, 217] width 285 height 70
click at [530, 213] on textarea "Description of Cargo *" at bounding box center [650, 217] width 285 height 70
paste textarea "CICU4988451 SML05869 40HC 5172.00 7.46 8 PLT"
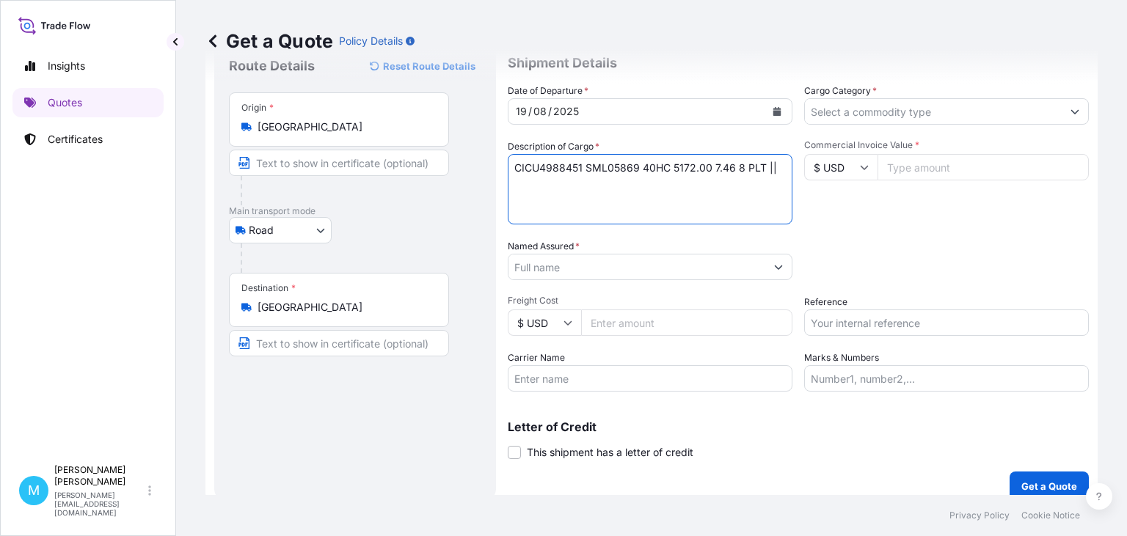
scroll to position [66, 0]
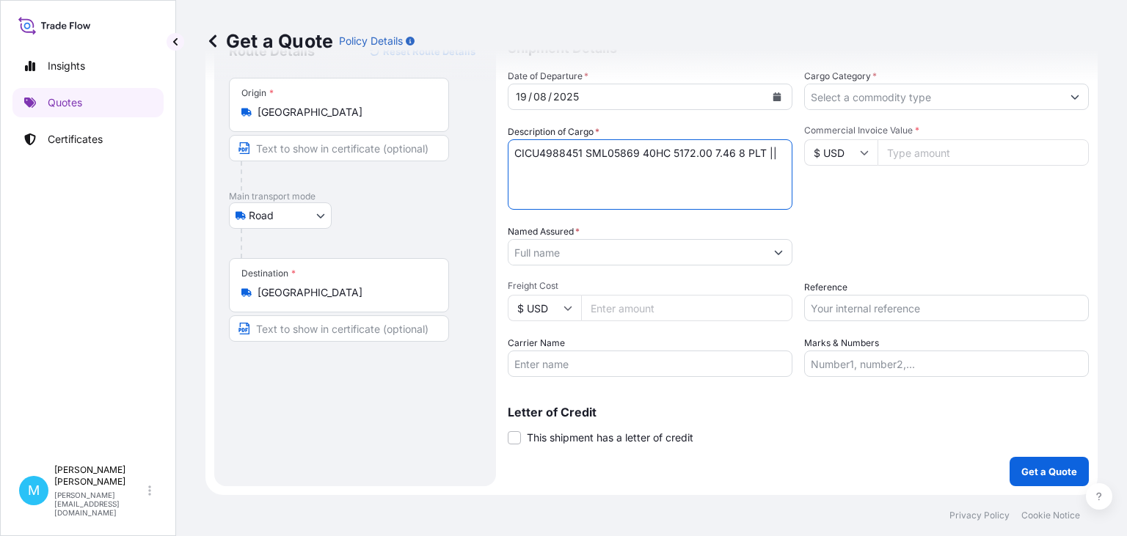
click at [786, 150] on textarea "CICU4988451 SML05869 40HC 5172.00 7.46 8 PLT ||" at bounding box center [650, 174] width 285 height 70
paste textarea "3D HINGE"
type textarea "CICU4988451 SML05869 40HC 5172.00 7.46 8 PLT || 3D HINGE"
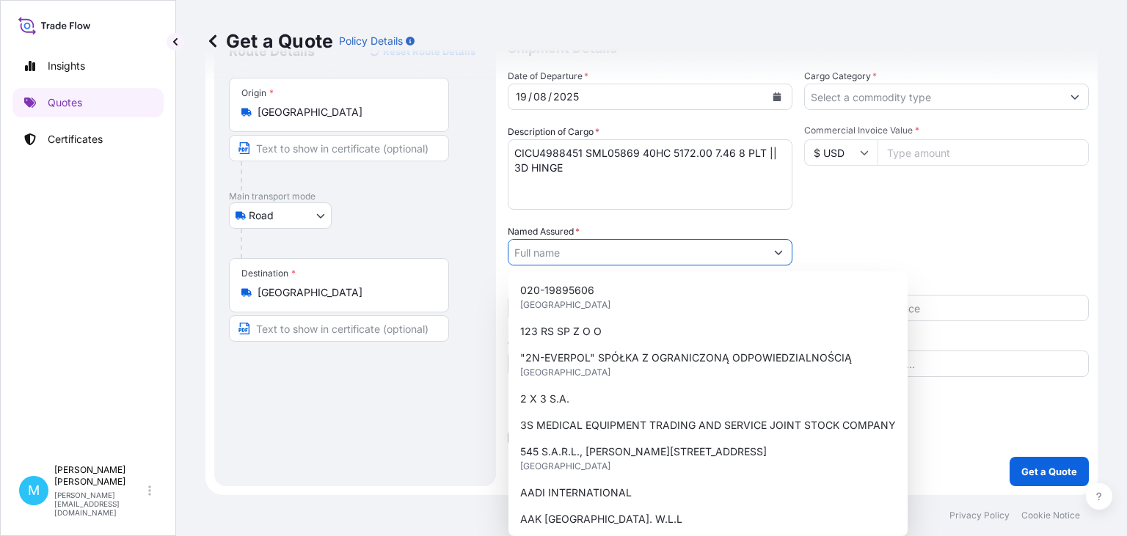
click at [585, 254] on input "Named Assured *" at bounding box center [636, 252] width 257 height 26
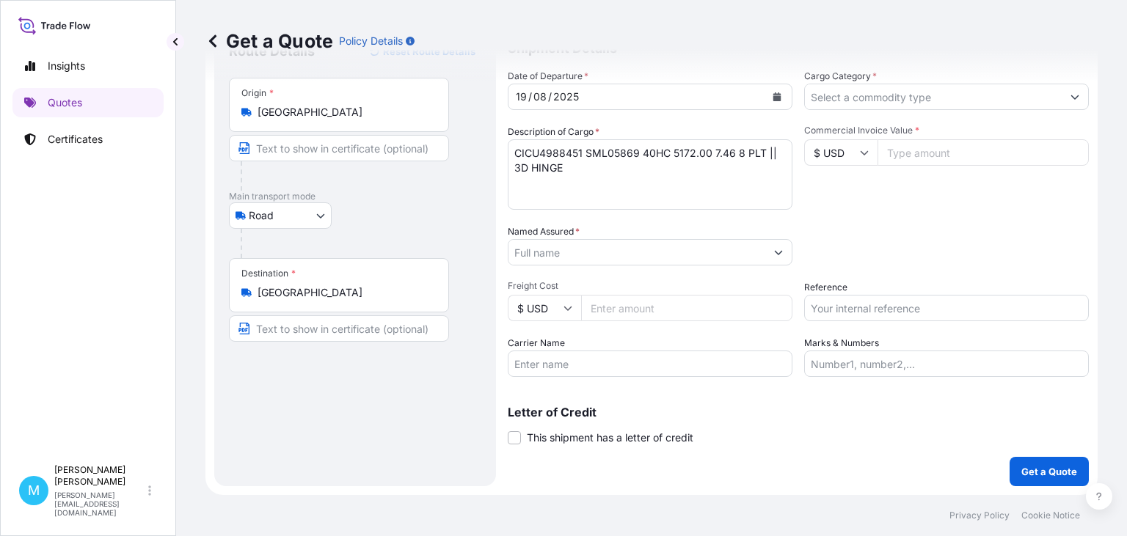
click at [544, 253] on input "Named Assured *" at bounding box center [636, 252] width 257 height 26
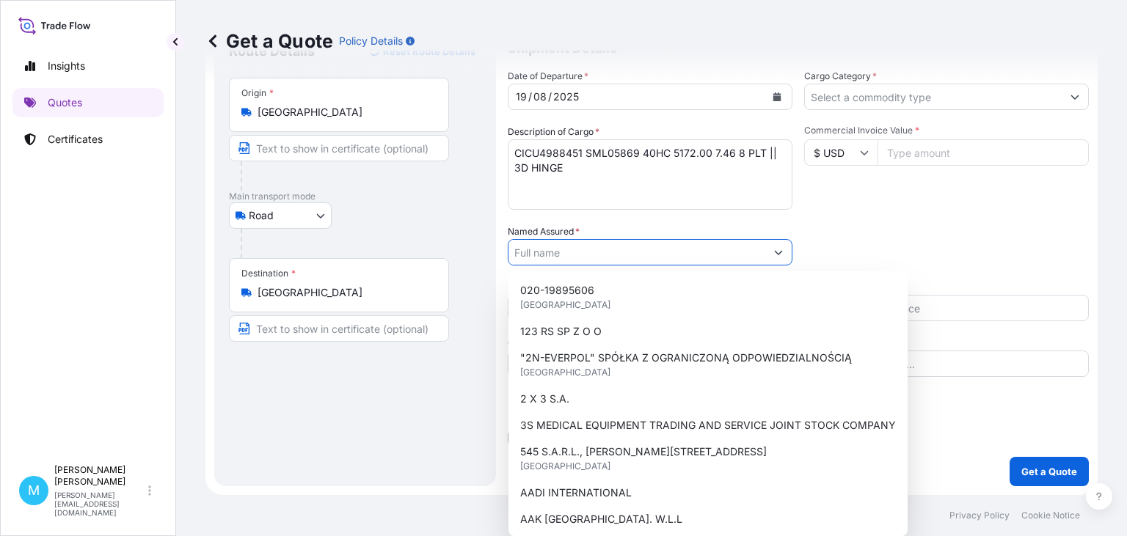
paste input "PORTA KMI POLAND S.A"
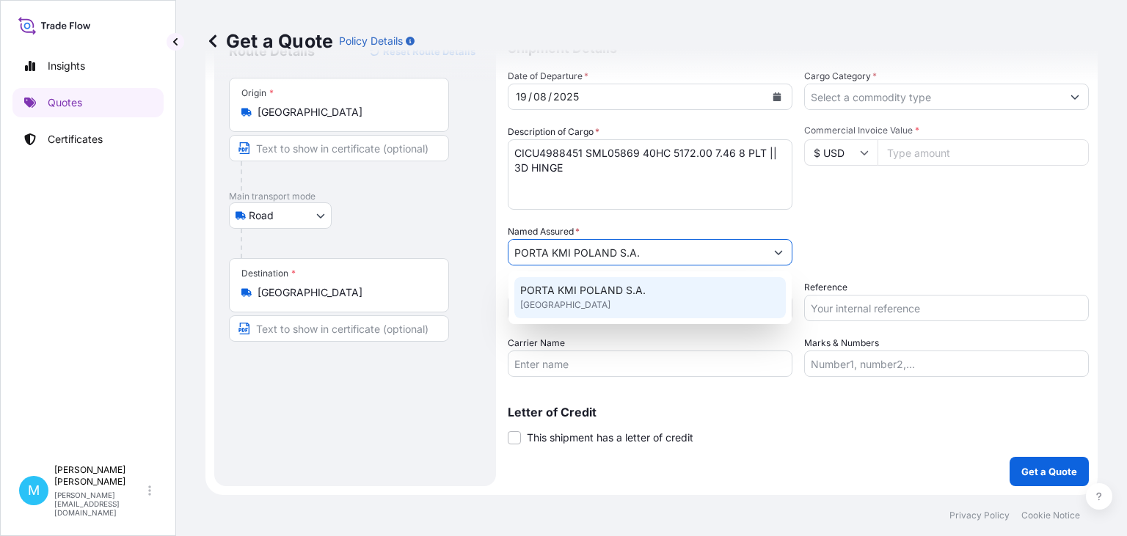
click at [635, 286] on span "PORTA KMI POLAND S.A." at bounding box center [582, 290] width 125 height 15
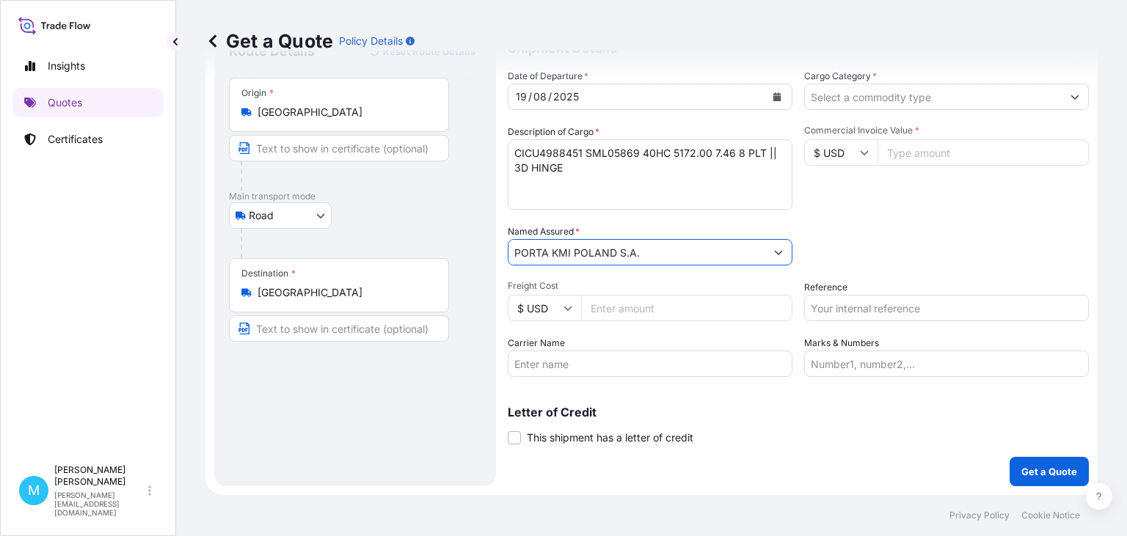
type input "PORTA KMI POLAND S.A."
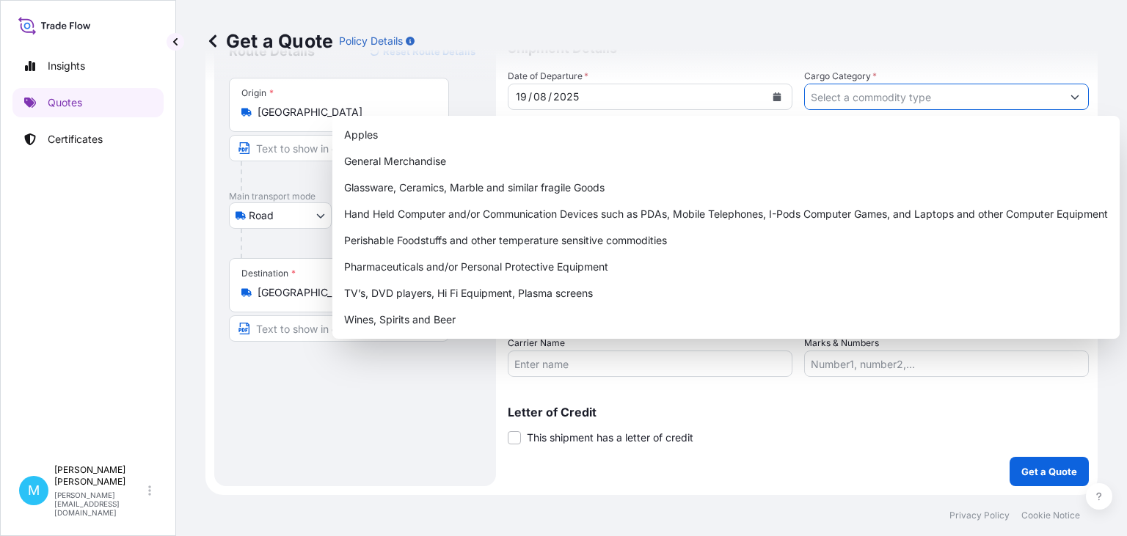
click at [864, 92] on input "Cargo Category *" at bounding box center [933, 97] width 257 height 26
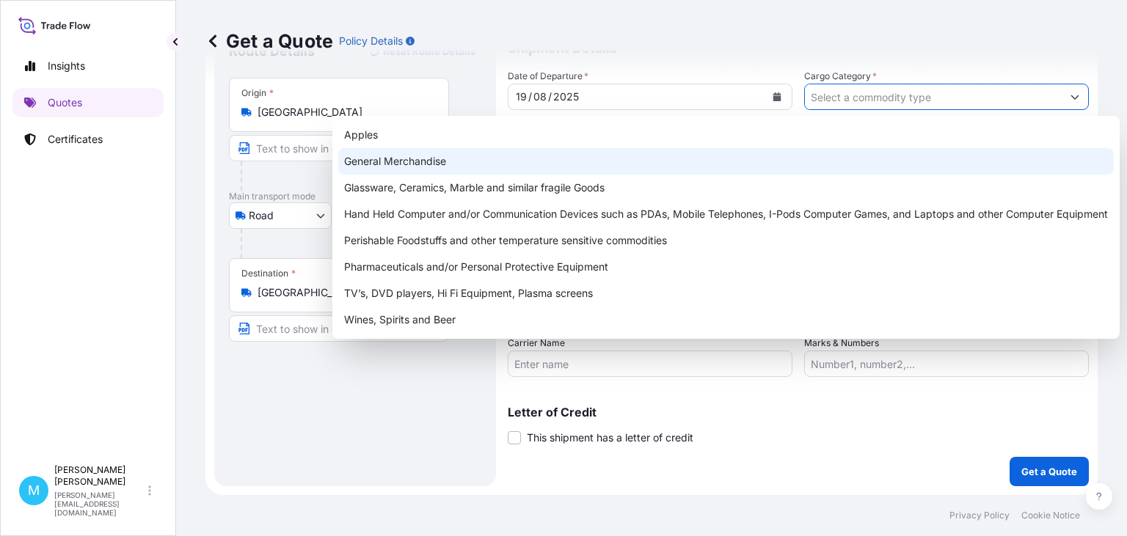
click at [418, 159] on div "General Merchandise" at bounding box center [726, 161] width 776 height 26
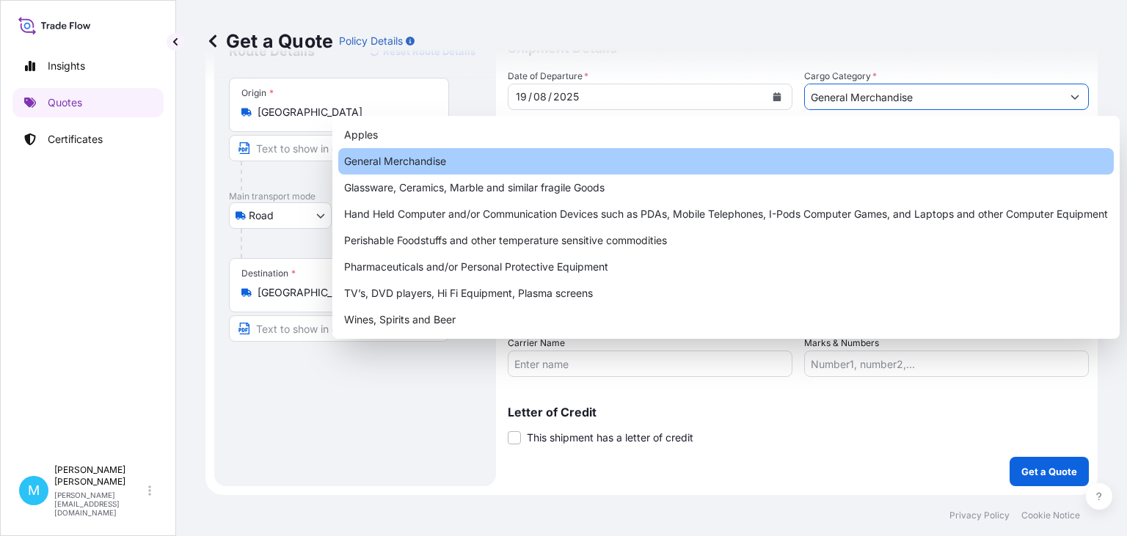
type input "General Merchandise"
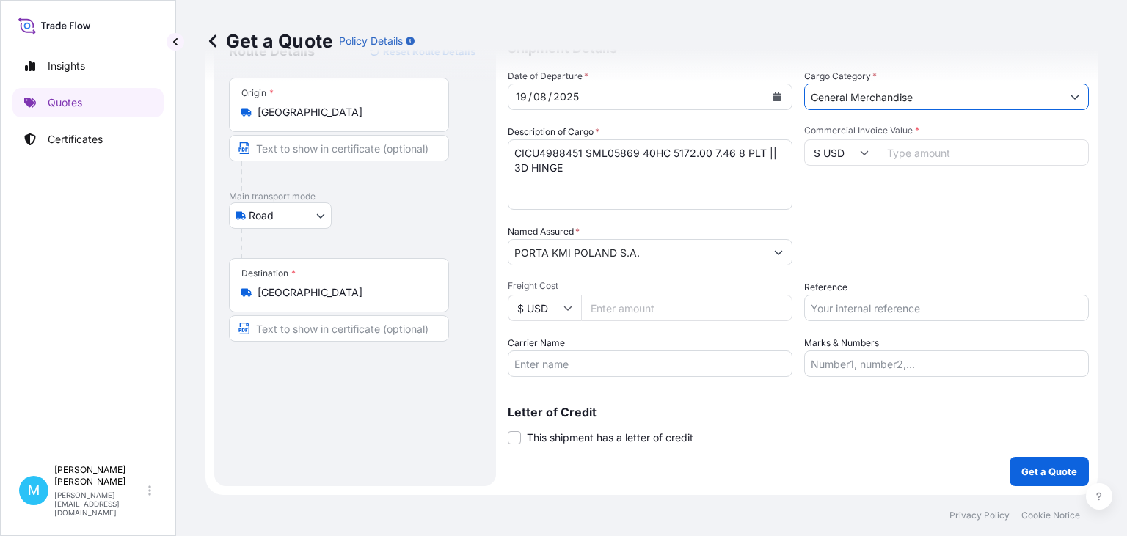
click at [908, 154] on input "Commercial Invoice Value *" at bounding box center [983, 152] width 211 height 26
click at [894, 152] on input "Commercial Invoice Value *" at bounding box center [983, 152] width 211 height 26
type input "70000"
click at [843, 305] on input "Reference" at bounding box center [946, 308] width 285 height 26
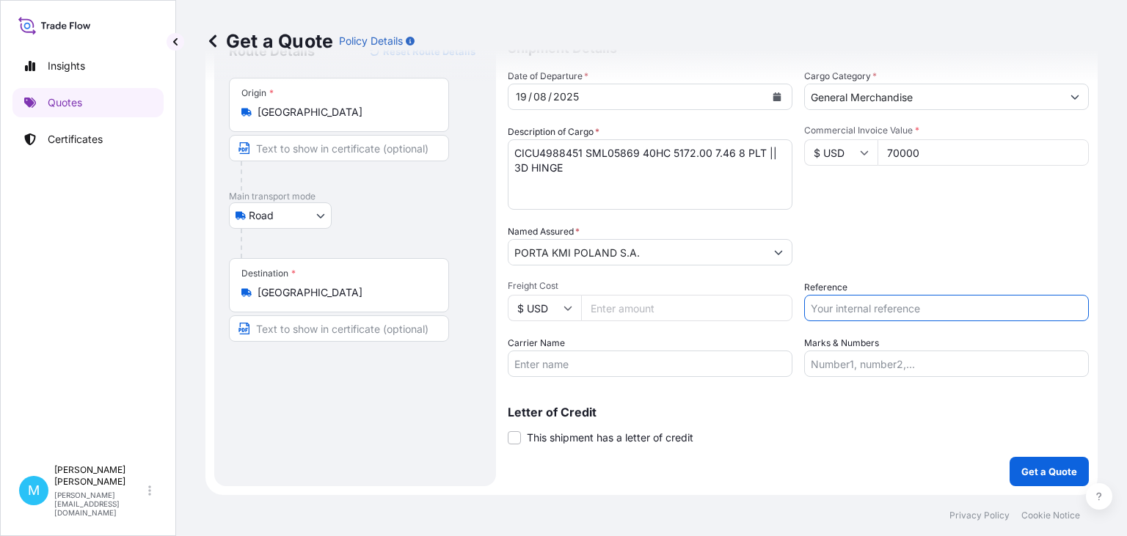
click at [834, 311] on input "Reference" at bounding box center [946, 308] width 285 height 26
paste input "LCL KOLEJ"
click at [914, 310] on input "LCL KOLEJ ||" at bounding box center [946, 308] width 285 height 26
paste input "S02019451"
type input "LCL KOLEJ || S02019451"
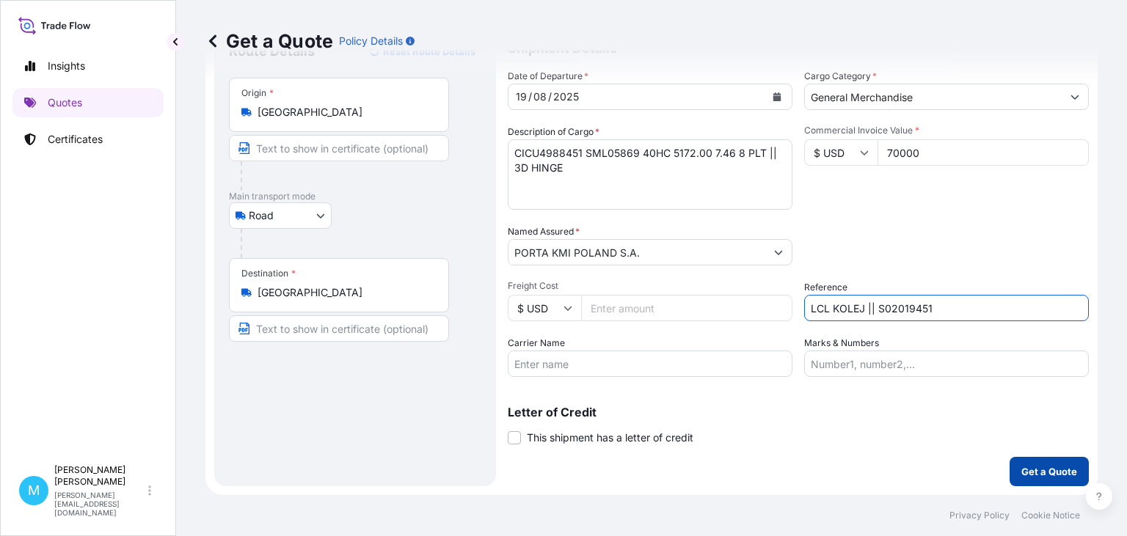
click at [1059, 475] on p "Get a Quote" at bounding box center [1049, 471] width 56 height 15
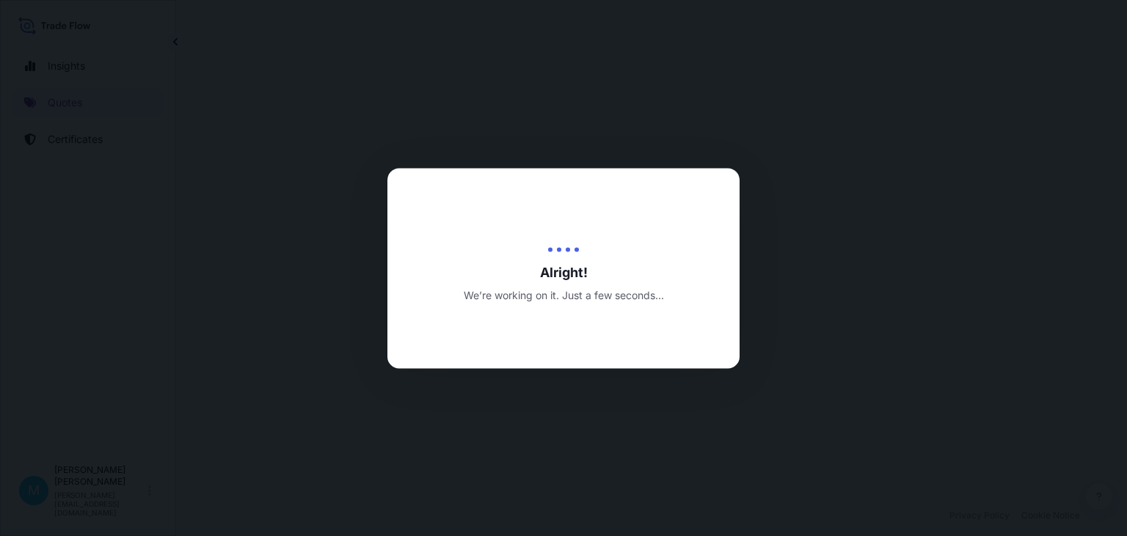
select select "Road"
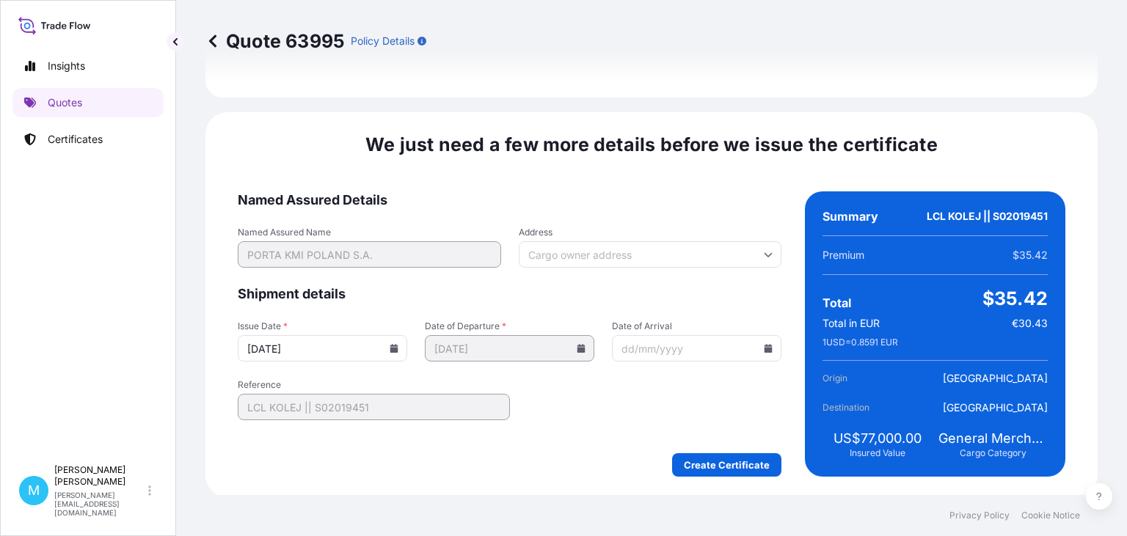
scroll to position [1701, 0]
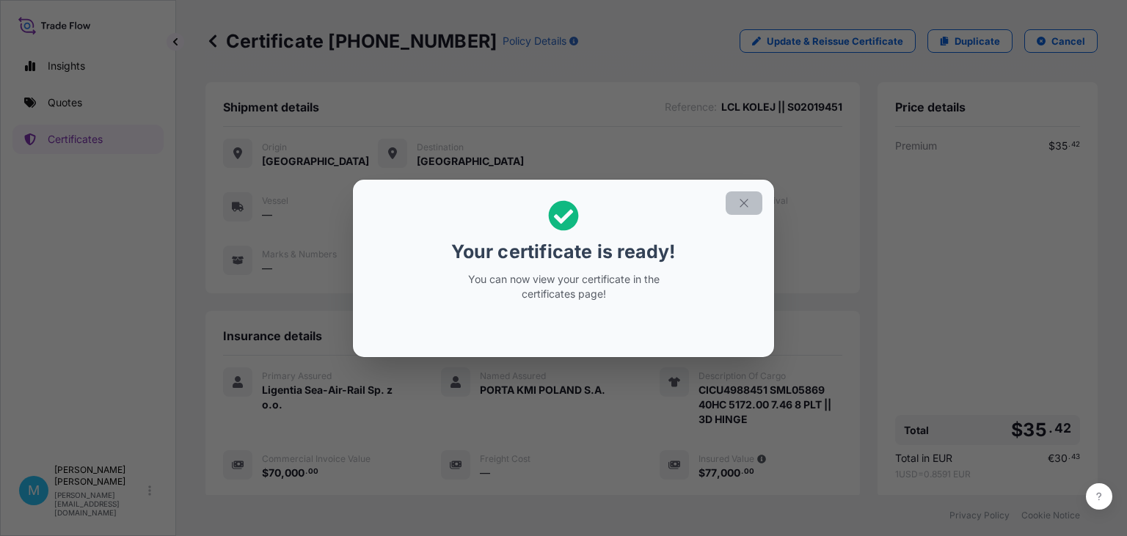
click at [745, 199] on icon "button" at bounding box center [743, 203] width 13 height 13
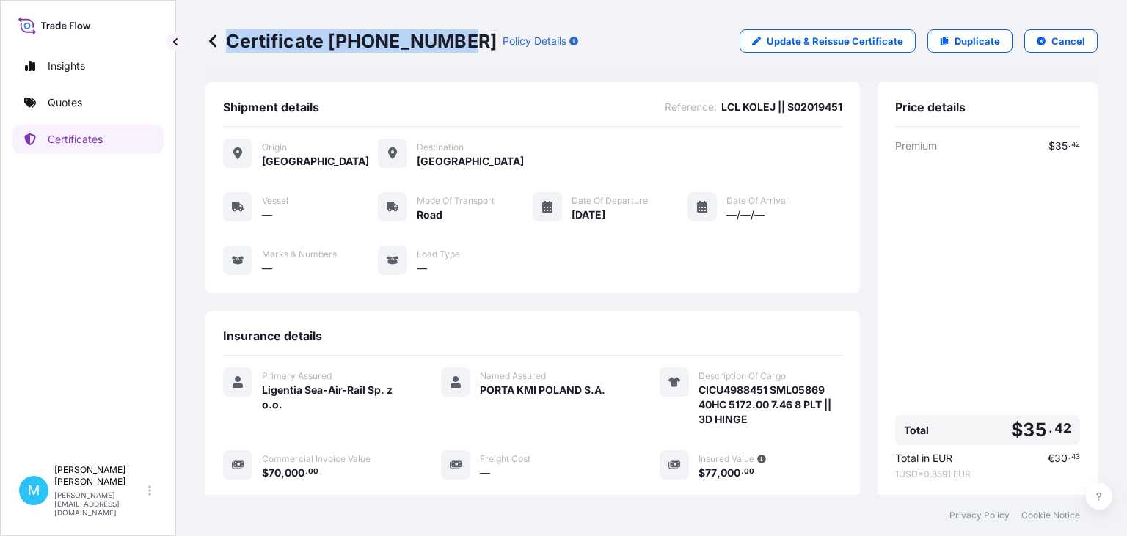
drag, startPoint x: 459, startPoint y: 40, endPoint x: 230, endPoint y: 40, distance: 228.2
click at [227, 40] on div "Certificate [PHONE_NUMBER] Policy Details" at bounding box center [391, 40] width 373 height 23
copy p "Certificate [PHONE_NUMBER]"
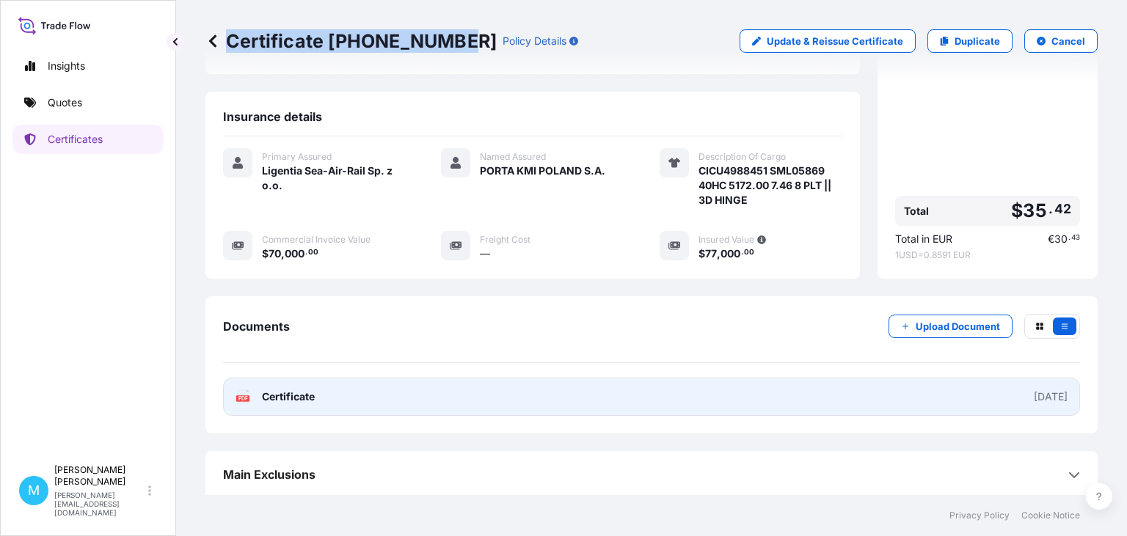
click at [531, 391] on link "PDF Certificate [DATE]" at bounding box center [651, 397] width 857 height 38
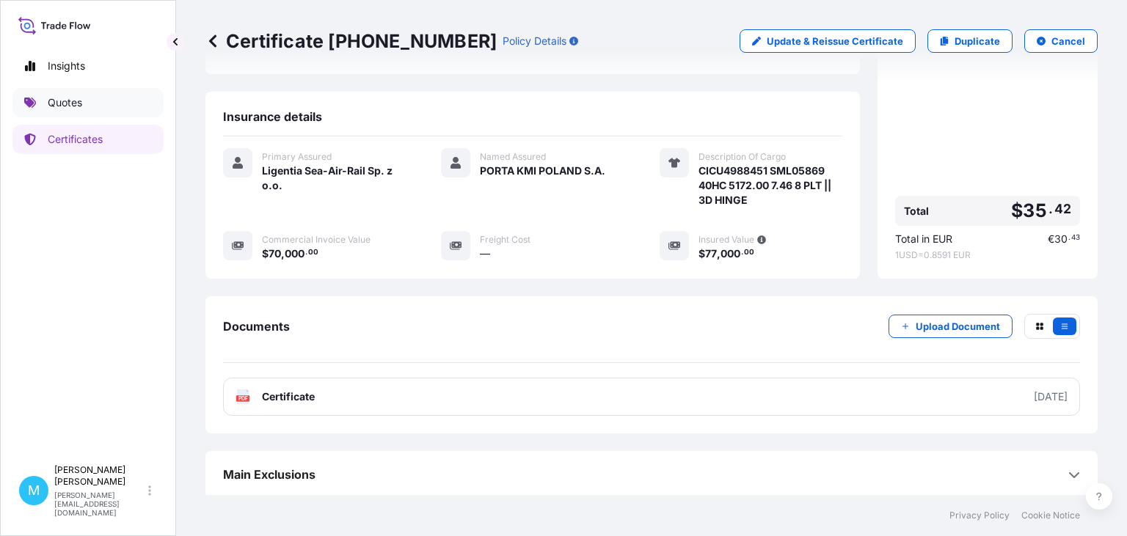
click at [84, 101] on link "Quotes" at bounding box center [87, 102] width 151 height 29
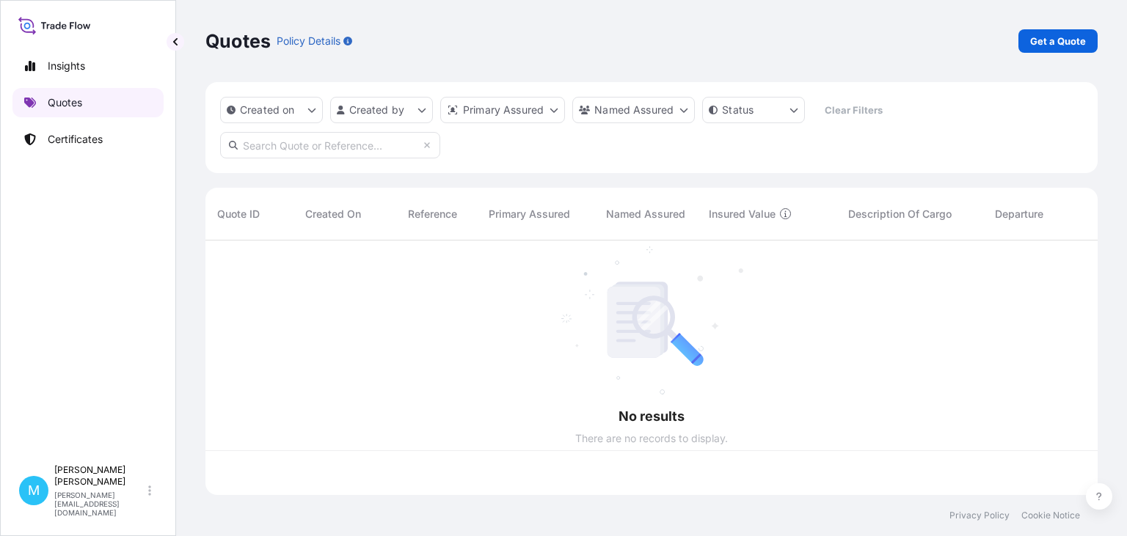
scroll to position [263, 892]
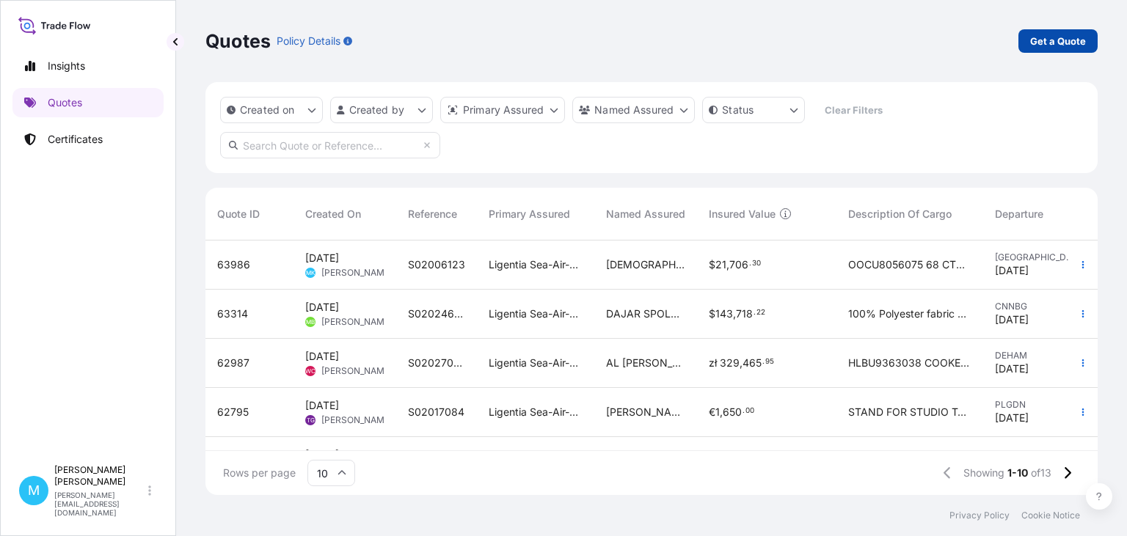
click at [1050, 38] on p "Get a Quote" at bounding box center [1058, 41] width 56 height 15
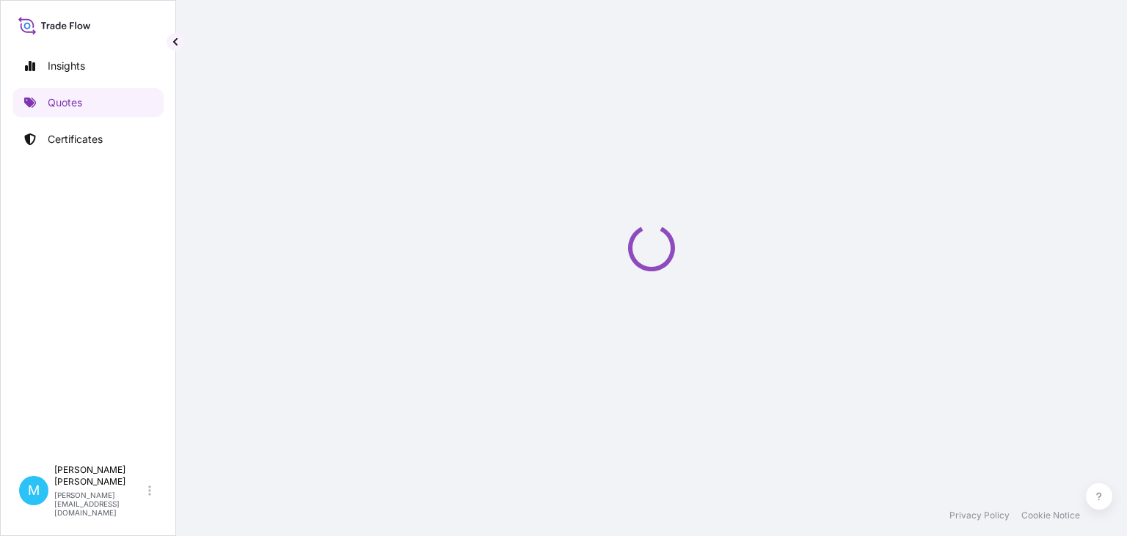
select select "Sea"
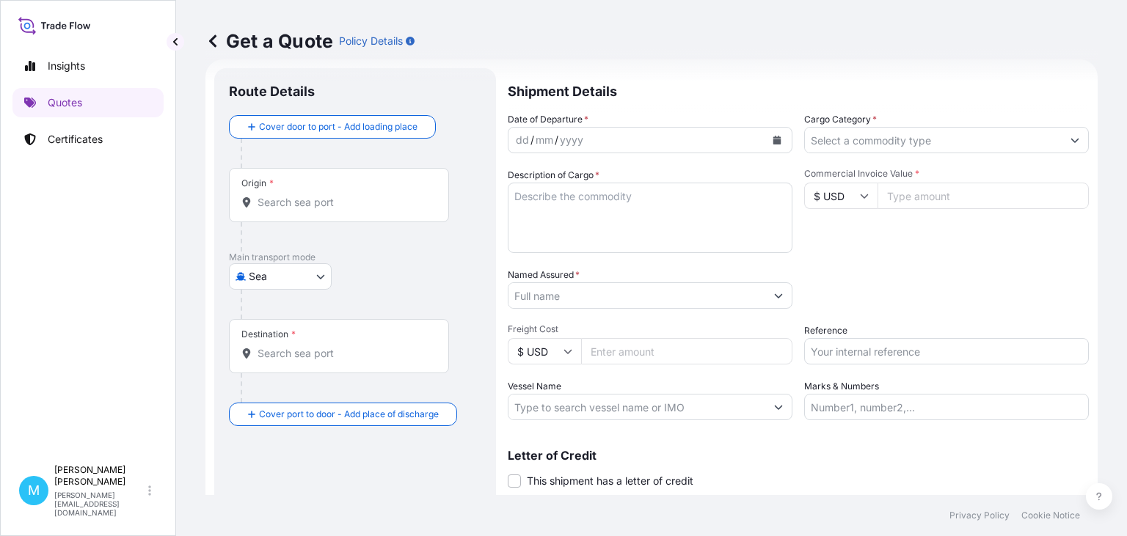
scroll to position [23, 0]
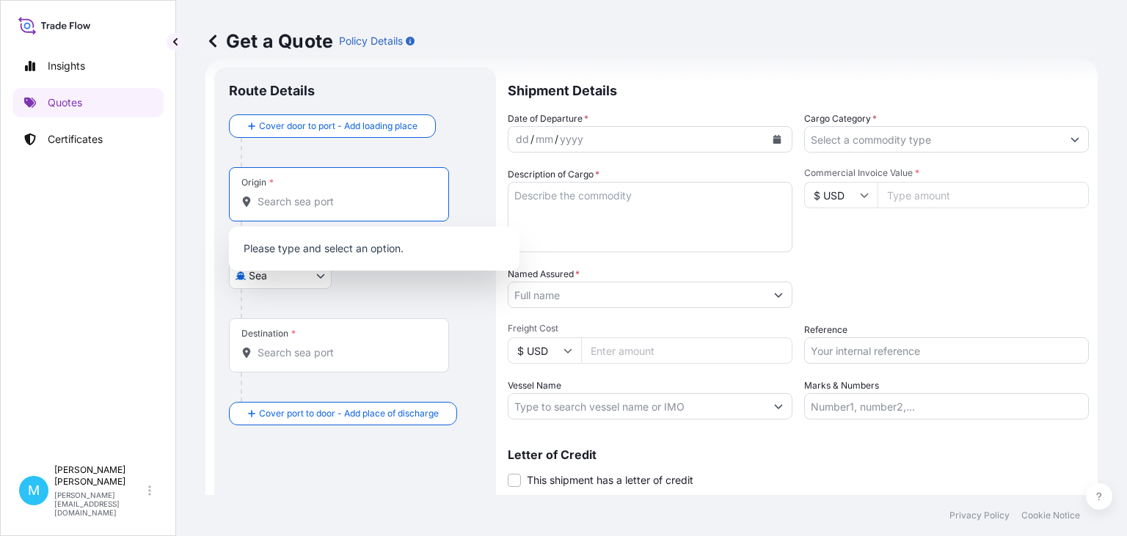
click at [330, 205] on input "Origin *" at bounding box center [344, 201] width 173 height 15
click at [285, 203] on input "Origin *" at bounding box center [344, 201] width 173 height 15
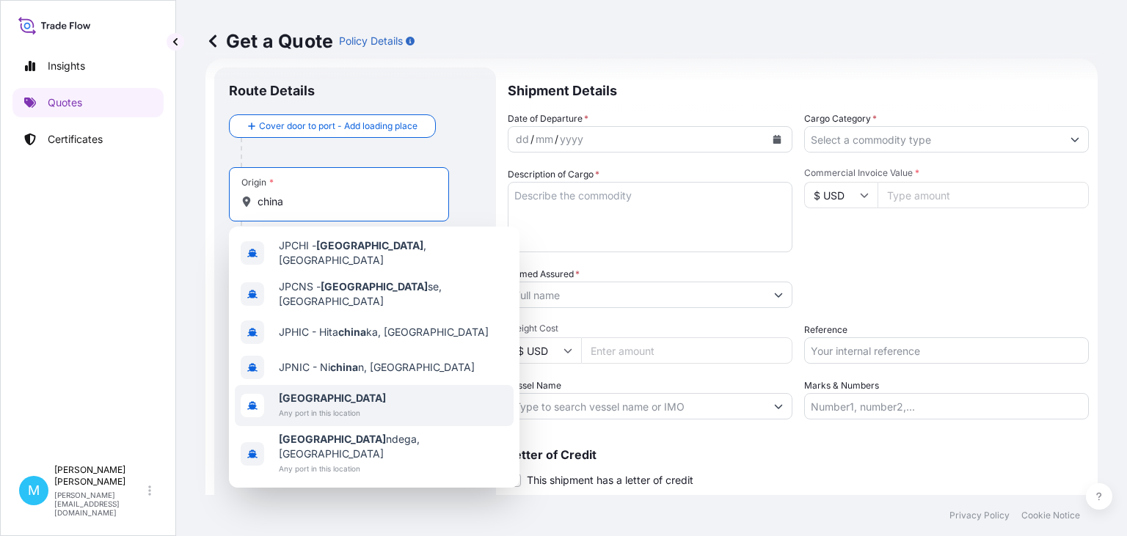
click at [331, 391] on span "[GEOGRAPHIC_DATA]" at bounding box center [332, 398] width 107 height 15
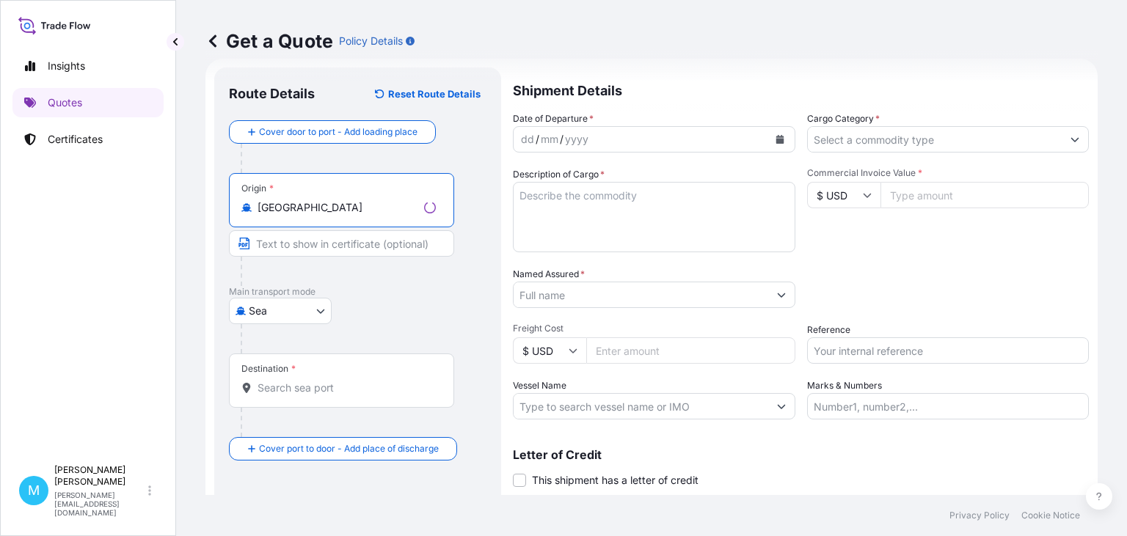
type input "[GEOGRAPHIC_DATA]"
click at [298, 381] on input "Destination *" at bounding box center [347, 388] width 178 height 15
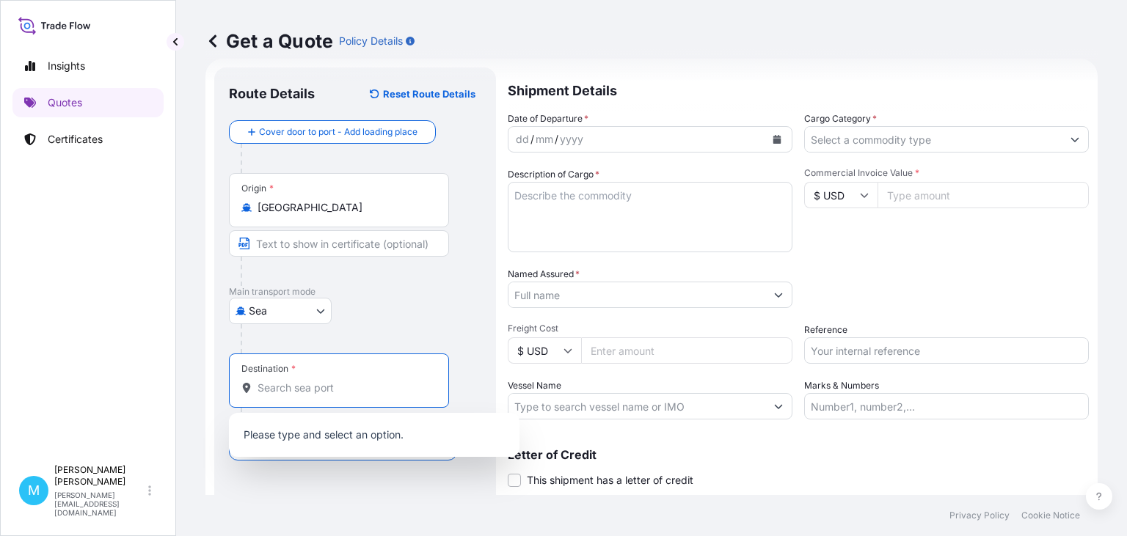
click at [291, 385] on input "Destination *" at bounding box center [344, 388] width 173 height 15
click at [278, 387] on input "Destination *" at bounding box center [344, 388] width 173 height 15
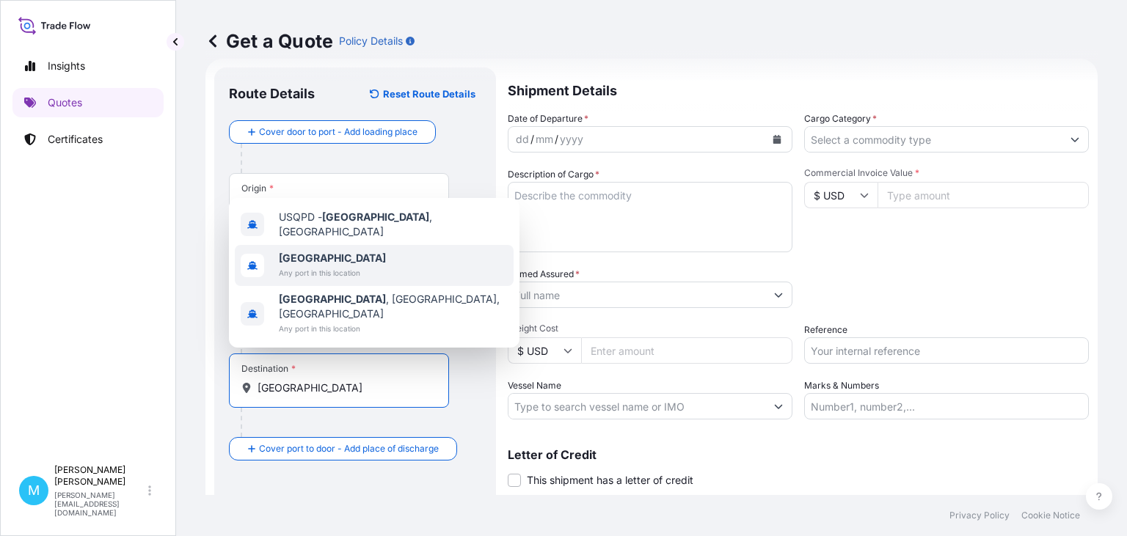
click at [308, 264] on b "[GEOGRAPHIC_DATA]" at bounding box center [332, 258] width 107 height 12
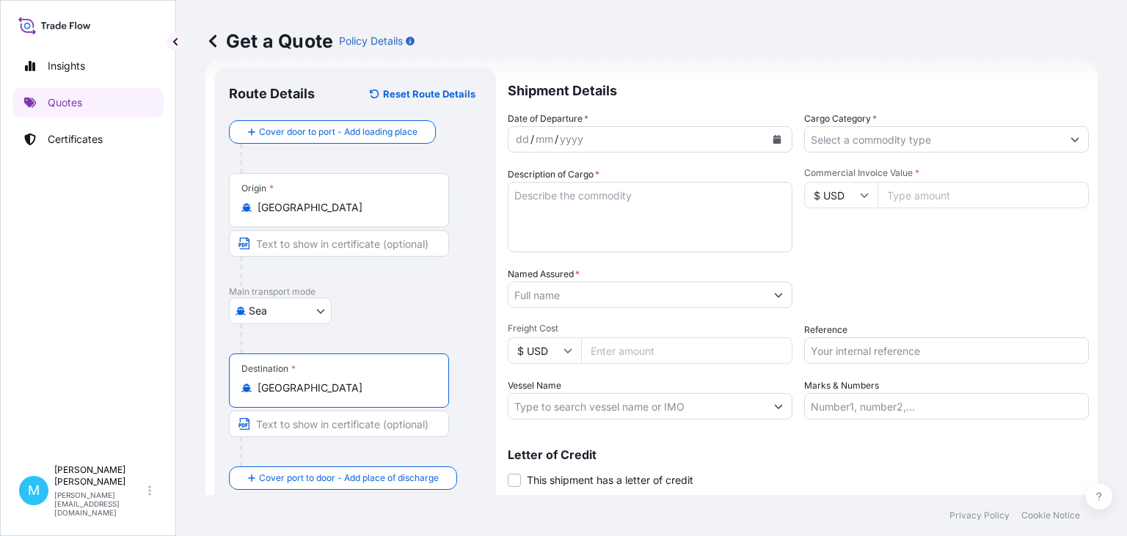
type input "[GEOGRAPHIC_DATA]"
click at [781, 142] on icon "Calendar" at bounding box center [777, 139] width 9 height 9
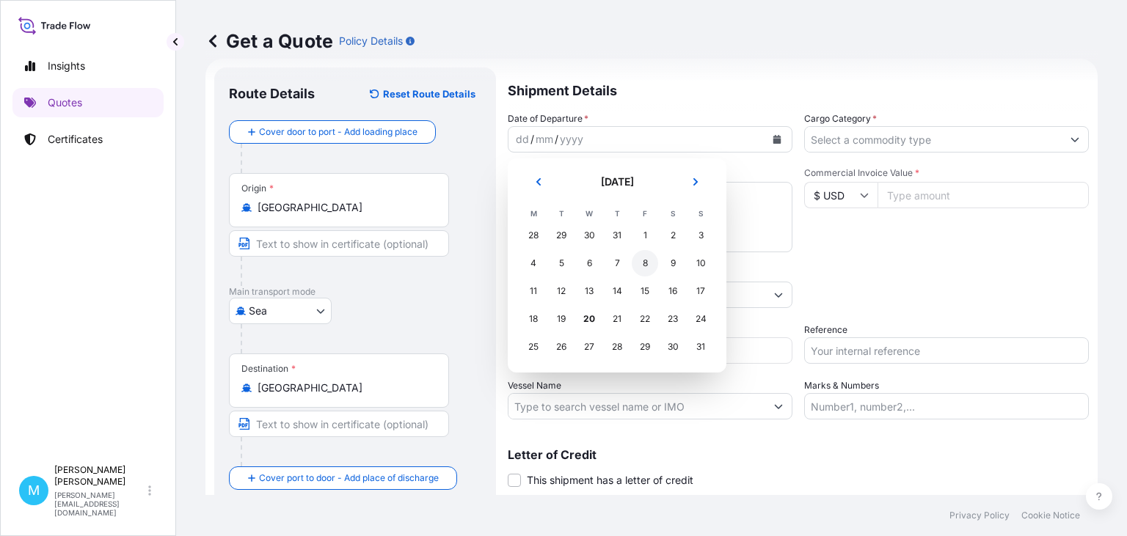
click at [643, 259] on div "8" at bounding box center [645, 263] width 26 height 26
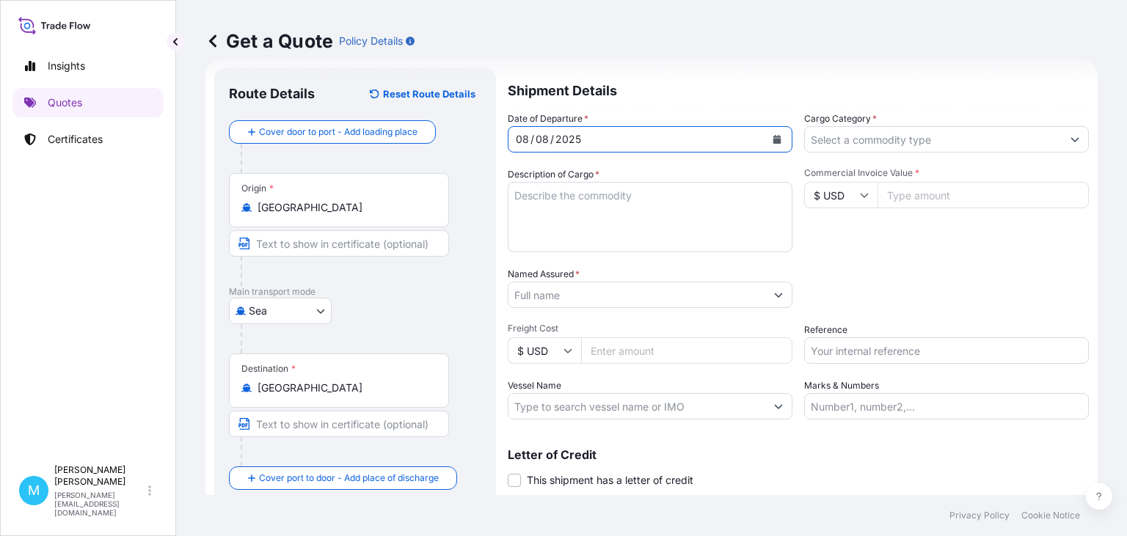
click at [591, 222] on textarea "Description of Cargo *" at bounding box center [650, 217] width 285 height 70
click at [542, 207] on textarea "Description of Cargo *" at bounding box center [650, 217] width 285 height 70
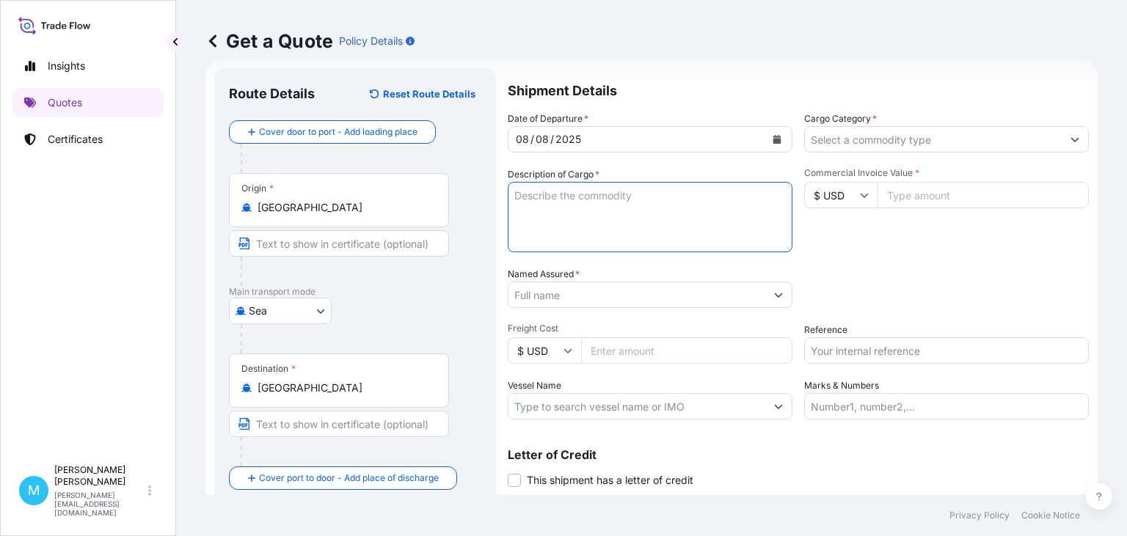
paste textarea "EITU9448520 EMCWAJ9664 40HC 3816.00 KG 18.46 M3 276 CTN"
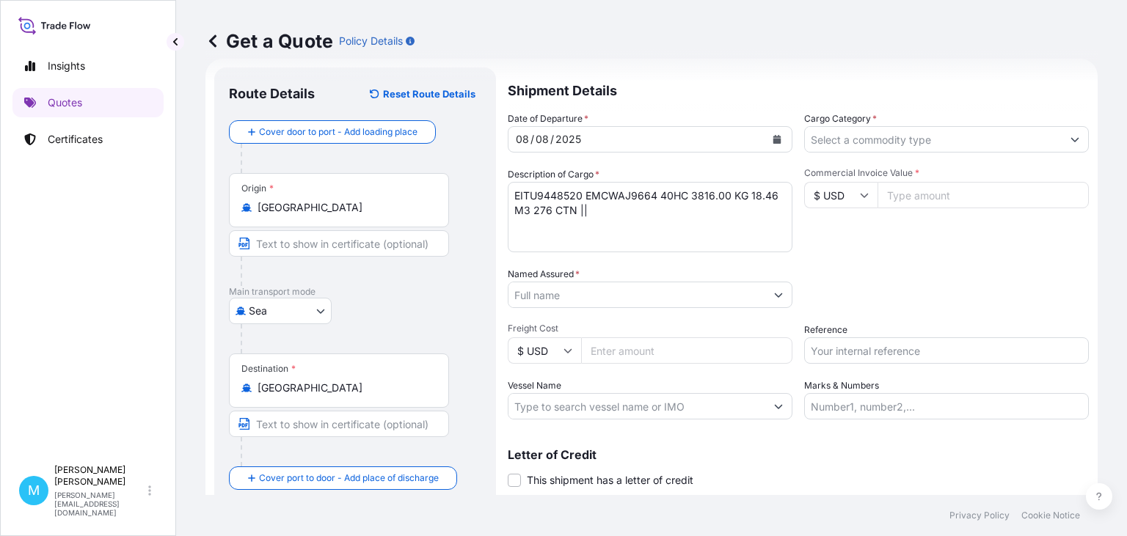
click at [597, 219] on textarea "EITU9448520 EMCWAJ9664 40HC 3816.00 KG 18.46 M3 276 CTN ||" at bounding box center [650, 217] width 285 height 70
paste textarea "CUTTING MACHINE"
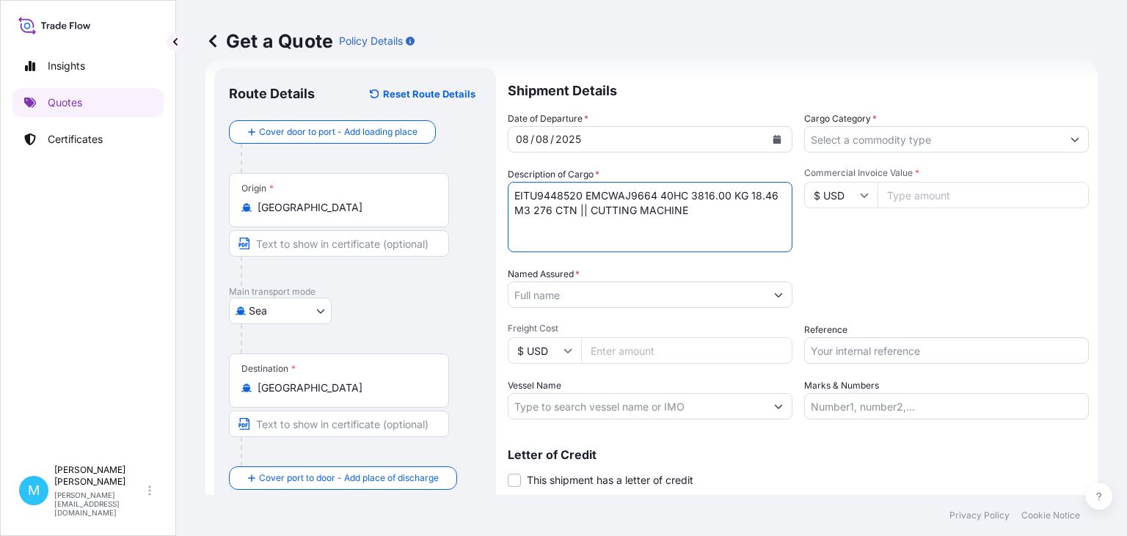
type textarea "EITU9448520 EMCWAJ9664 40HC 3816.00 KG 18.46 M3 276 CTN || CUTTING MACHINE"
click at [524, 293] on input "Named Assured *" at bounding box center [636, 295] width 257 height 26
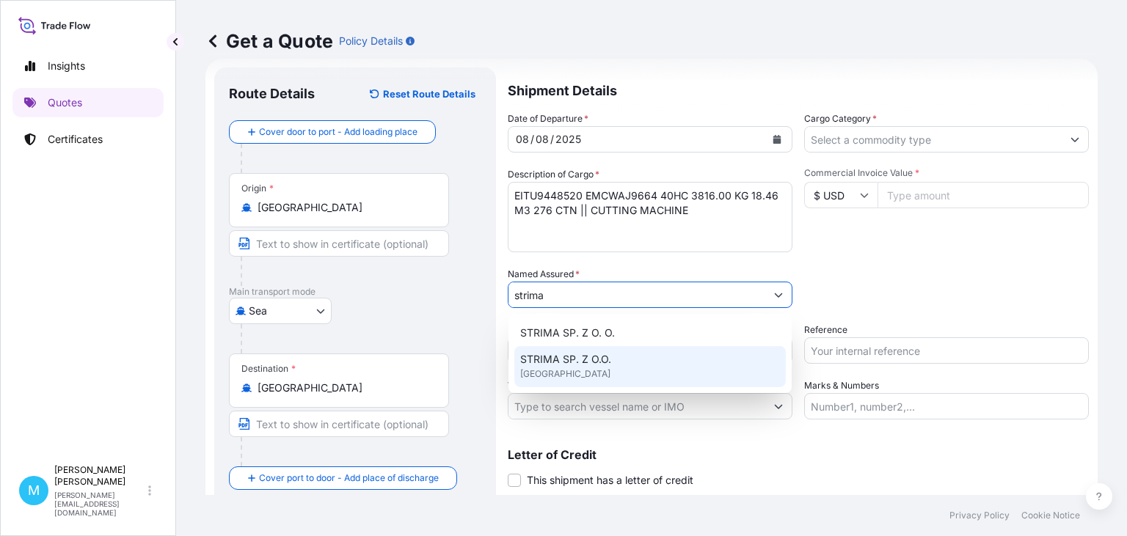
click at [550, 368] on span "[GEOGRAPHIC_DATA]" at bounding box center [565, 374] width 90 height 15
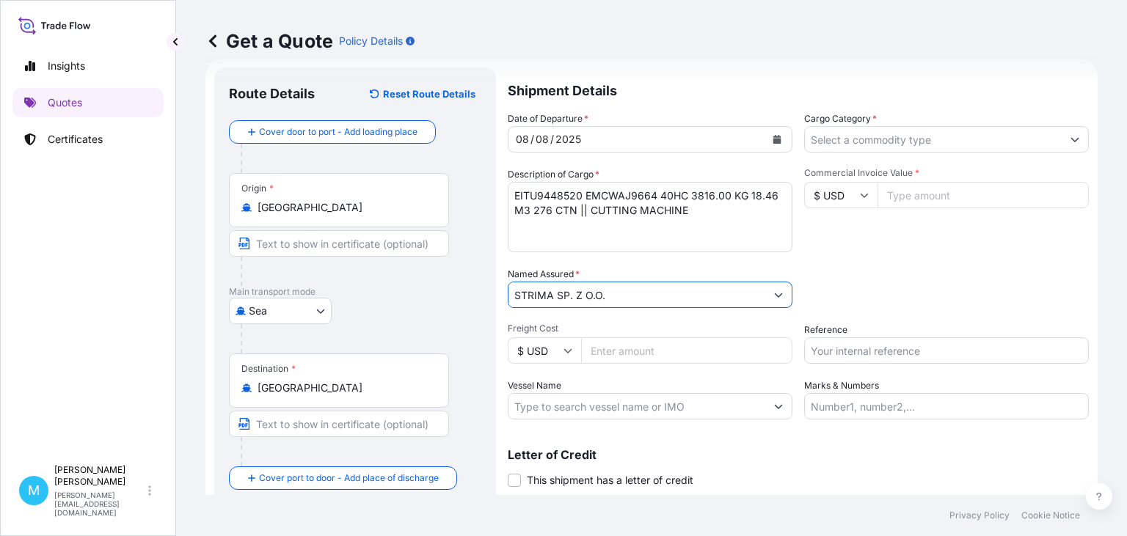
type input "STRIMA SP. Z O.O."
click at [911, 136] on input "Cargo Category *" at bounding box center [933, 139] width 257 height 26
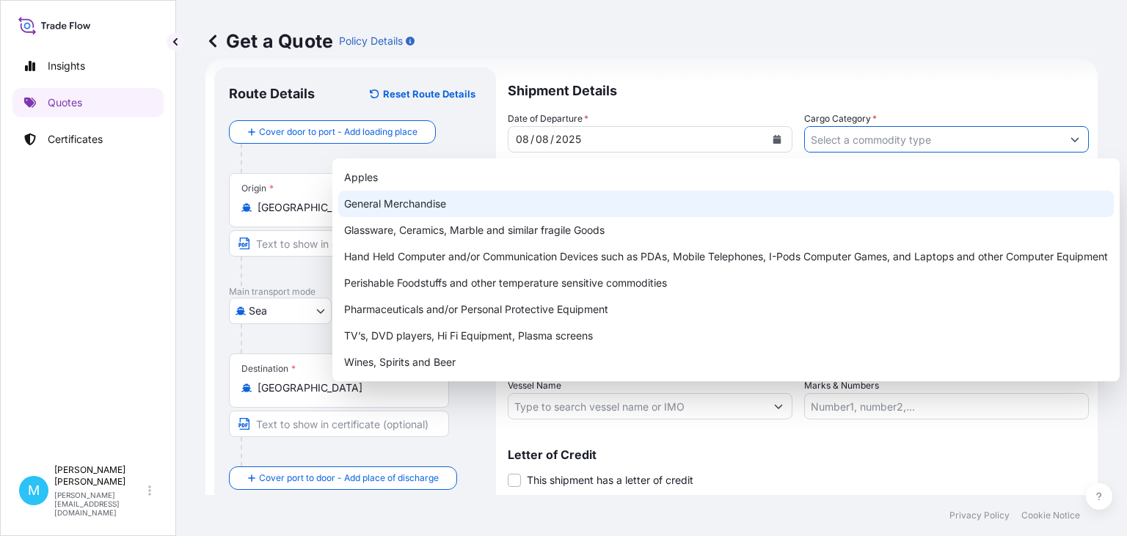
click at [421, 198] on div "General Merchandise" at bounding box center [726, 204] width 776 height 26
type input "General Merchandise"
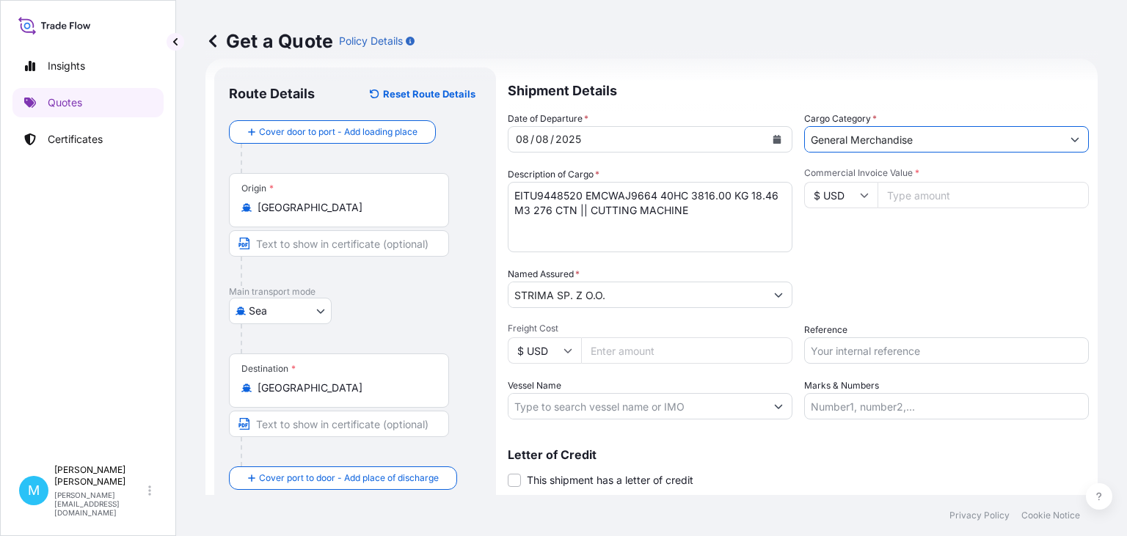
click at [915, 197] on input "Commercial Invoice Value *" at bounding box center [983, 195] width 211 height 26
click at [911, 198] on input "Commercial Invoice Value *" at bounding box center [983, 195] width 211 height 26
type input "37662"
click at [846, 354] on input "Reference" at bounding box center [946, 351] width 285 height 26
click at [816, 354] on input "Reference" at bounding box center [946, 351] width 285 height 26
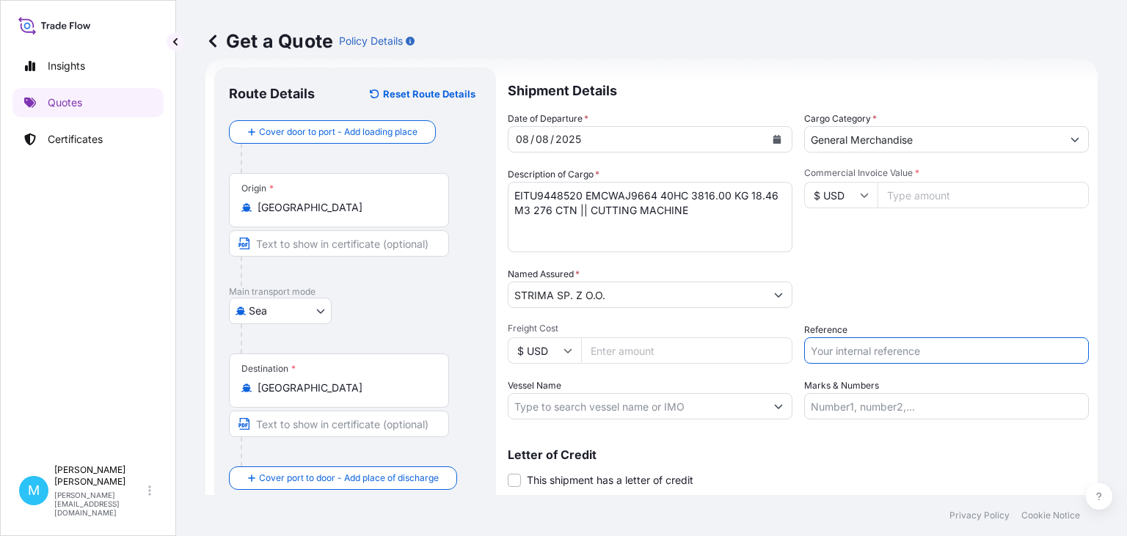
paste input "LCL16373"
click at [894, 345] on input "LCL16373 ||" at bounding box center [946, 351] width 285 height 26
paste input "S02011141"
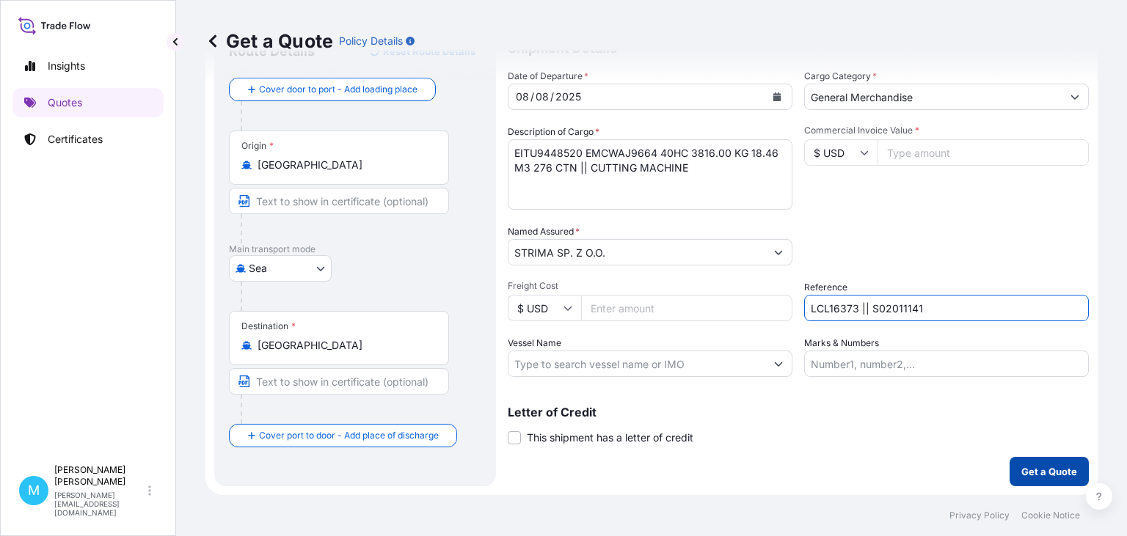
type input "LCL16373 || S02011141"
click at [1049, 467] on p "Get a Quote" at bounding box center [1049, 471] width 56 height 15
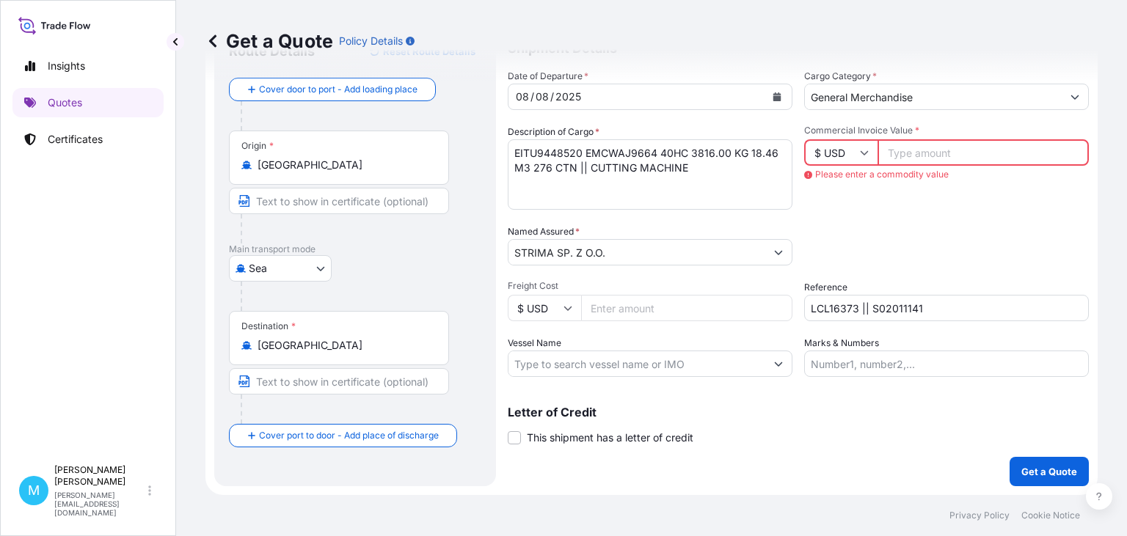
click at [890, 152] on input "Commercial Invoice Value *" at bounding box center [983, 152] width 211 height 26
click at [924, 153] on input "Commercial Invoice Value *" at bounding box center [983, 152] width 211 height 26
click at [921, 150] on input "Commercial Invoice Value *" at bounding box center [983, 152] width 211 height 26
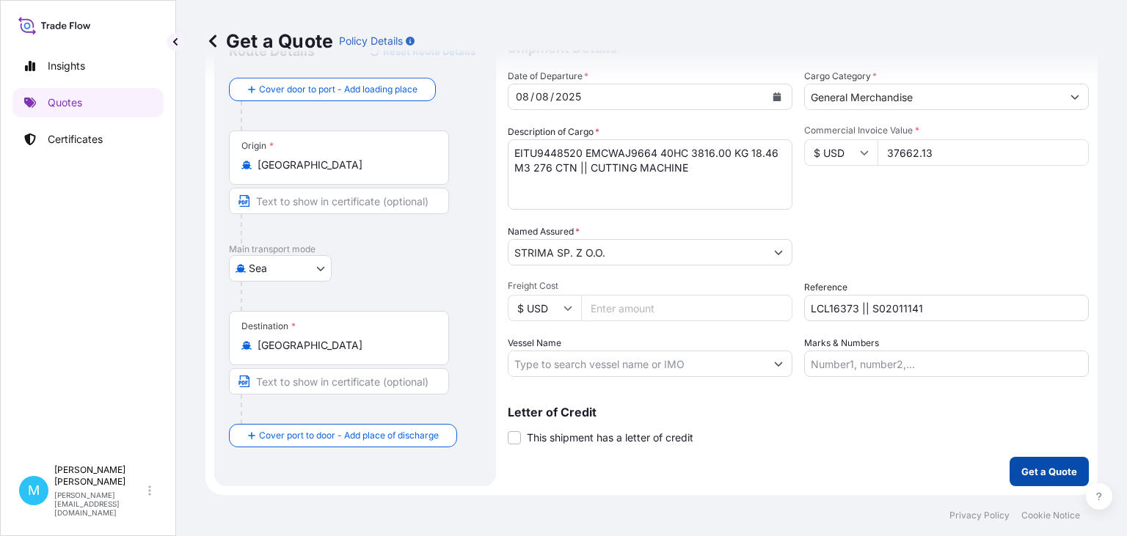
type input "37662.13"
click at [1043, 469] on p "Get a Quote" at bounding box center [1049, 471] width 56 height 15
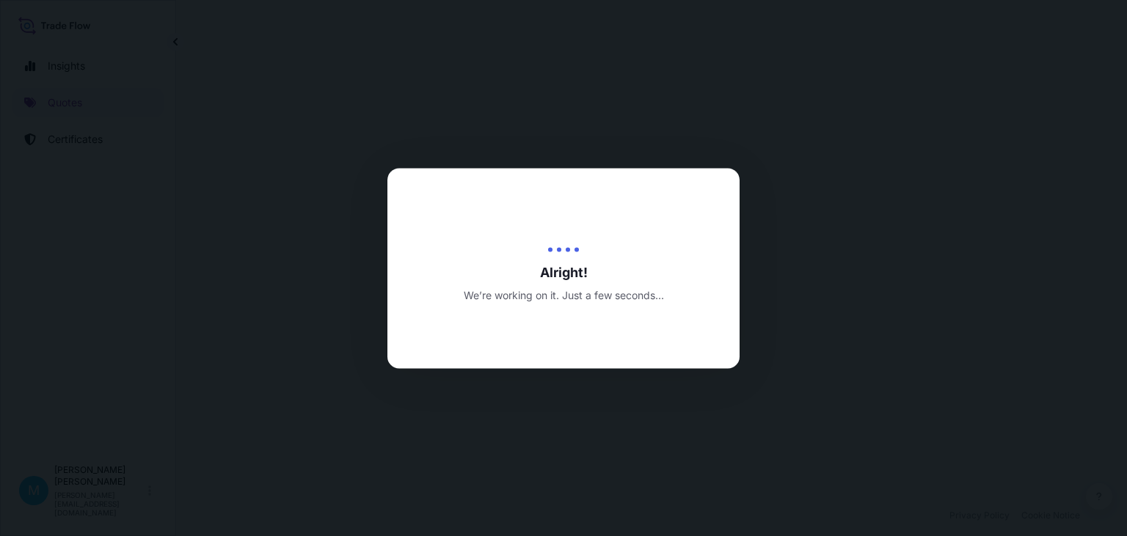
select select "Sea"
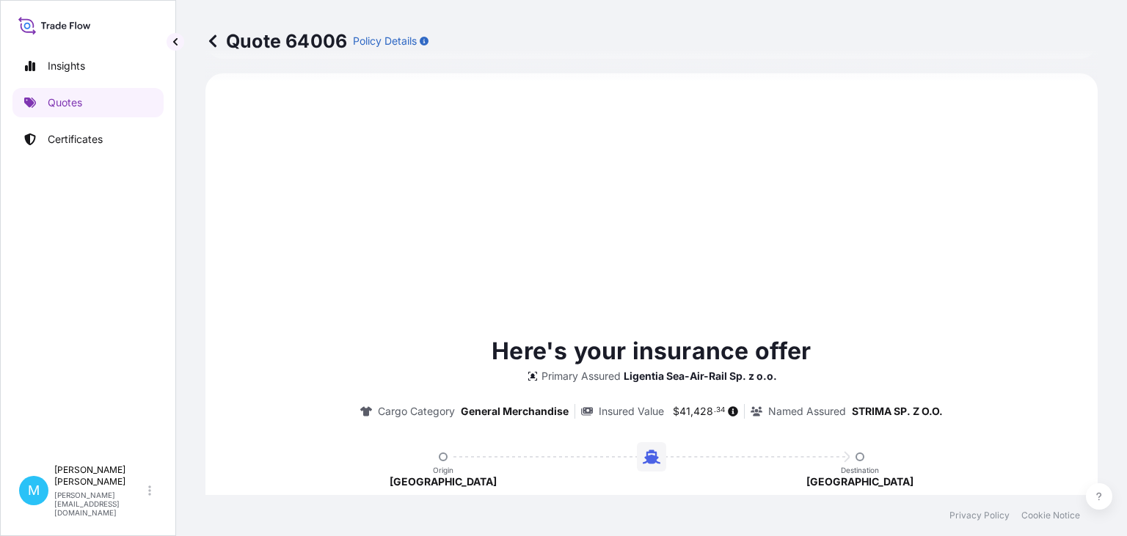
scroll to position [903, 0]
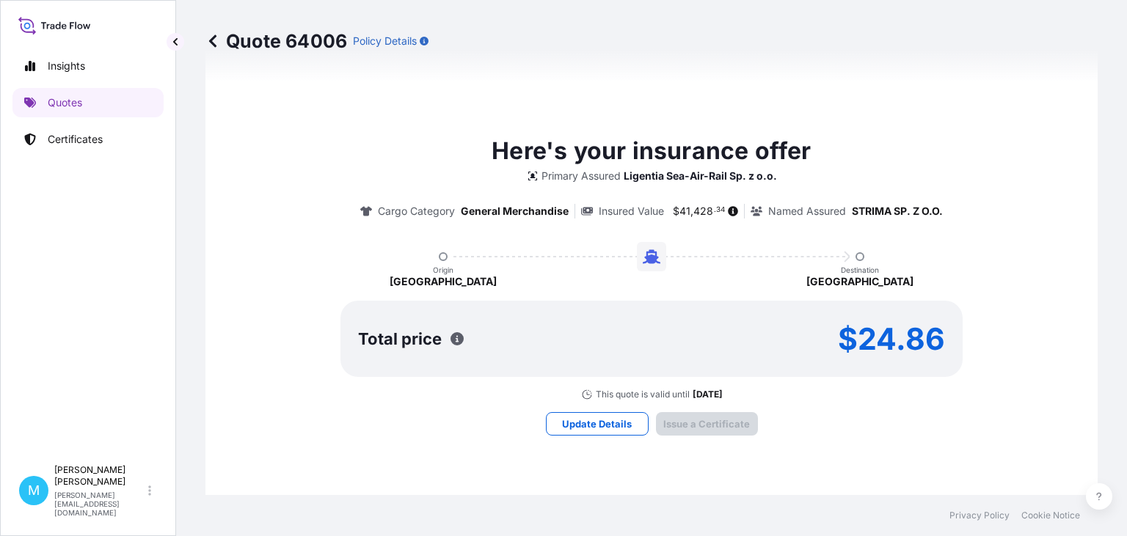
type input "[DATE]"
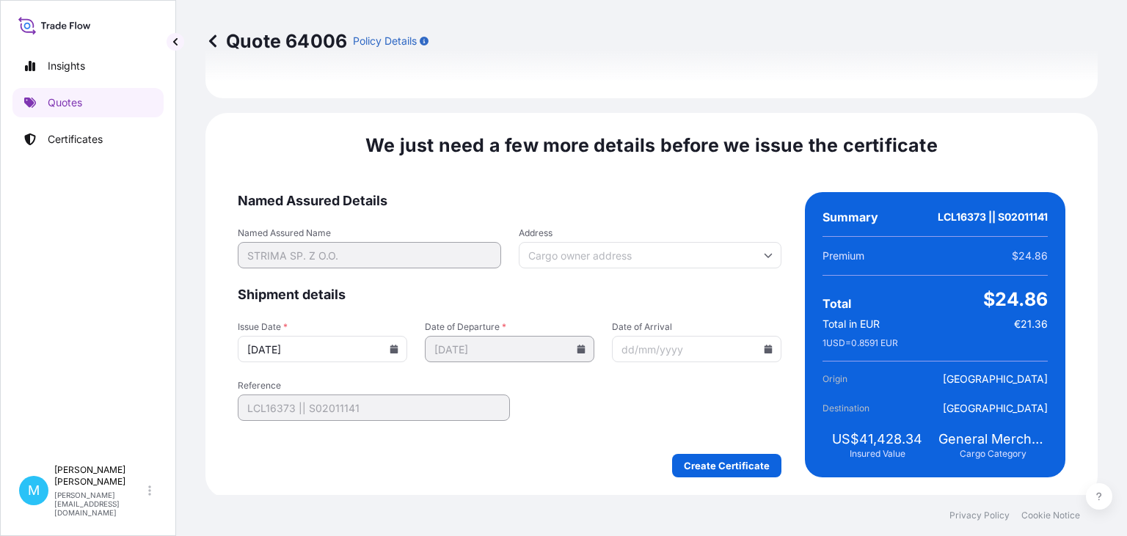
scroll to position [1701, 0]
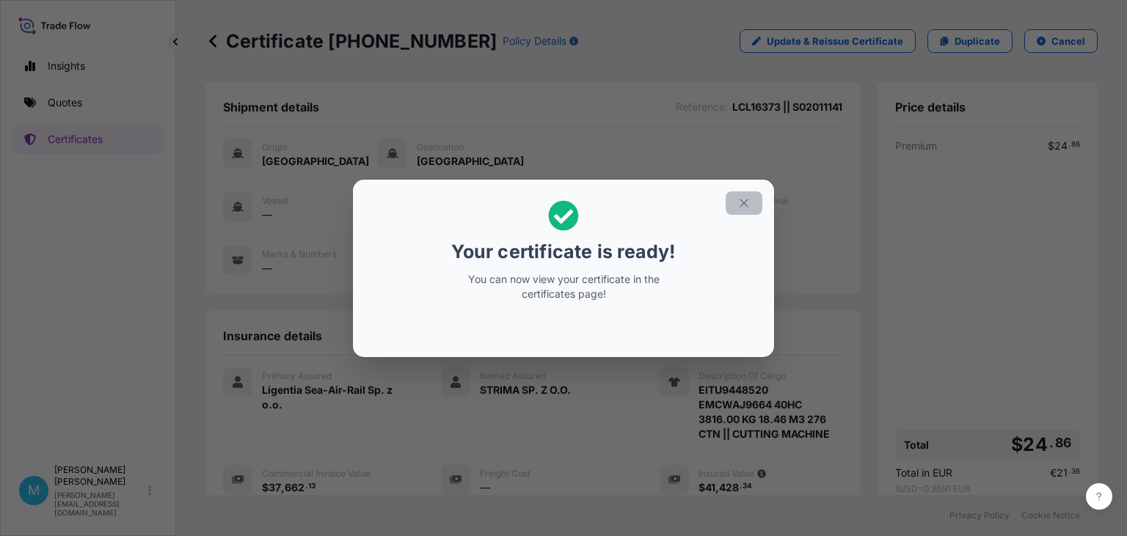
click at [750, 203] on icon "button" at bounding box center [743, 203] width 13 height 13
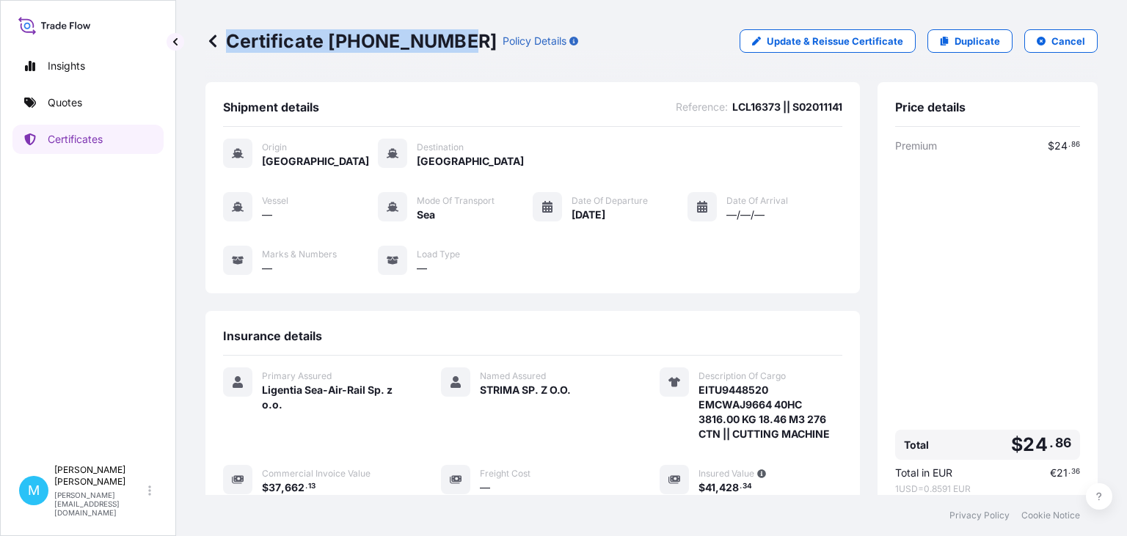
drag, startPoint x: 456, startPoint y: 38, endPoint x: 230, endPoint y: 37, distance: 226.0
click at [230, 37] on div "Certificate [PHONE_NUMBER] Policy Details" at bounding box center [391, 40] width 373 height 23
copy p "Certificate [PHONE_NUMBER]"
click at [550, 95] on div "Shipment details Reference : LCL16373 || S02011141 Origin [GEOGRAPHIC_DATA] Des…" at bounding box center [532, 187] width 655 height 211
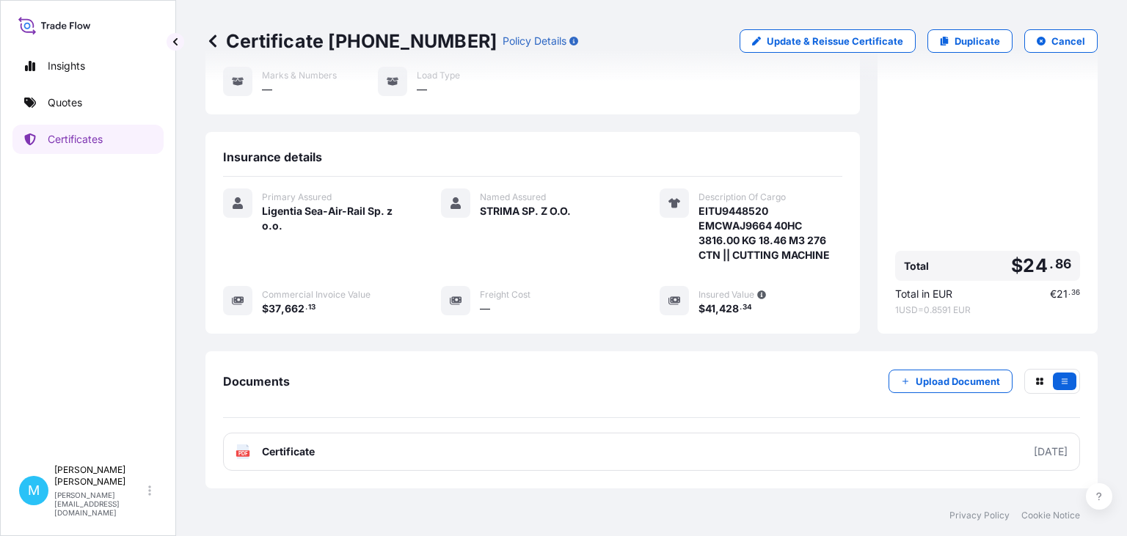
scroll to position [234, 0]
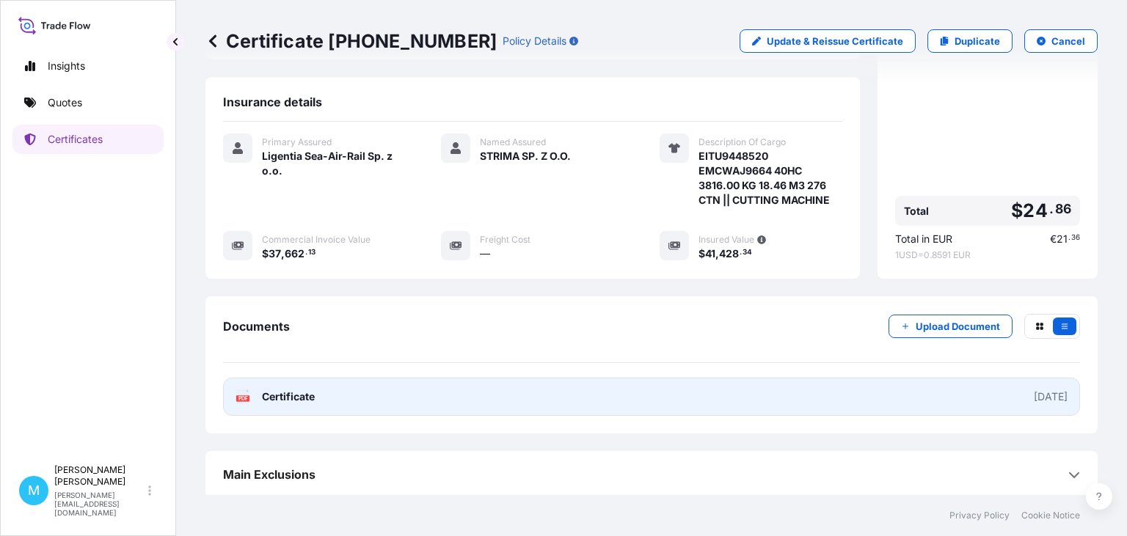
click at [604, 394] on link "PDF Certificate [DATE]" at bounding box center [651, 397] width 857 height 38
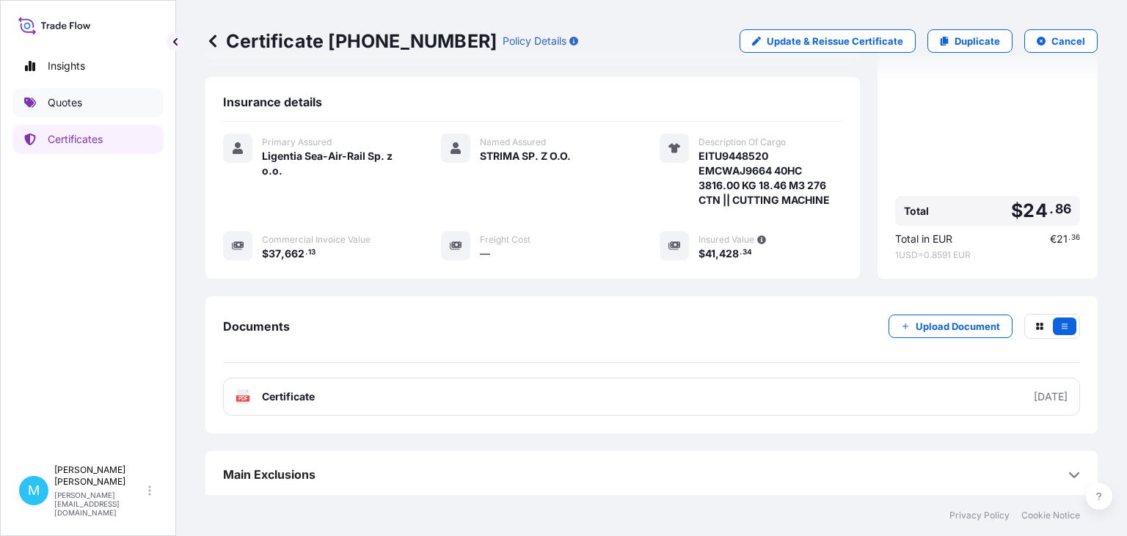
click at [90, 105] on link "Quotes" at bounding box center [87, 102] width 151 height 29
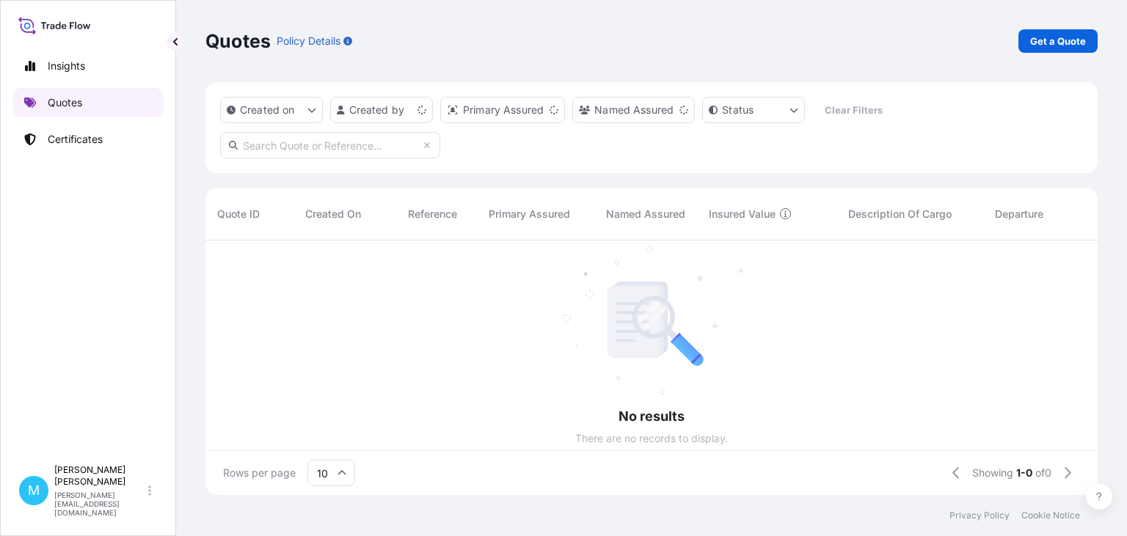
scroll to position [263, 892]
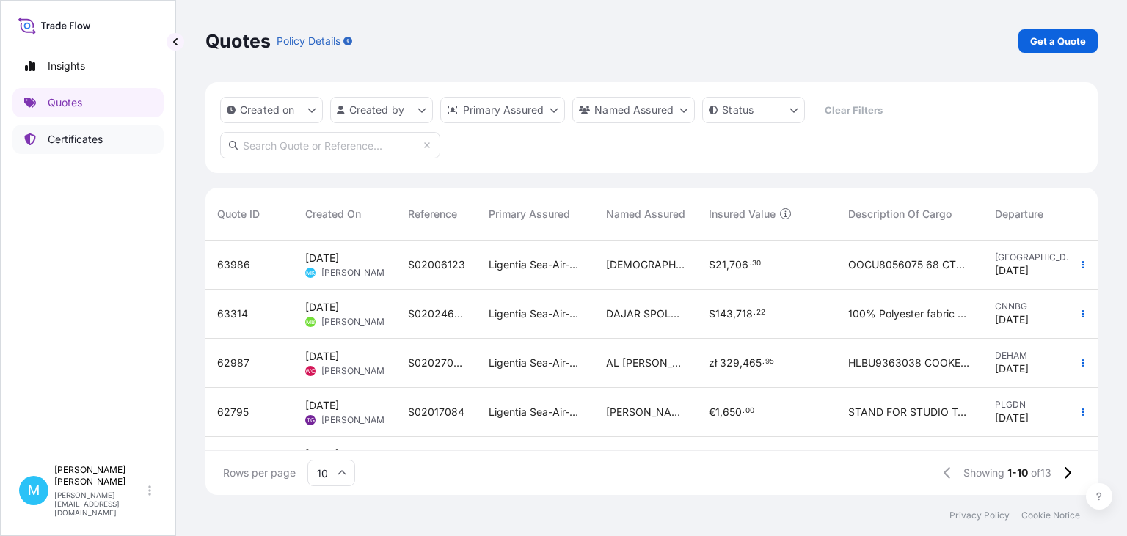
click at [99, 141] on p "Certificates" at bounding box center [75, 139] width 55 height 15
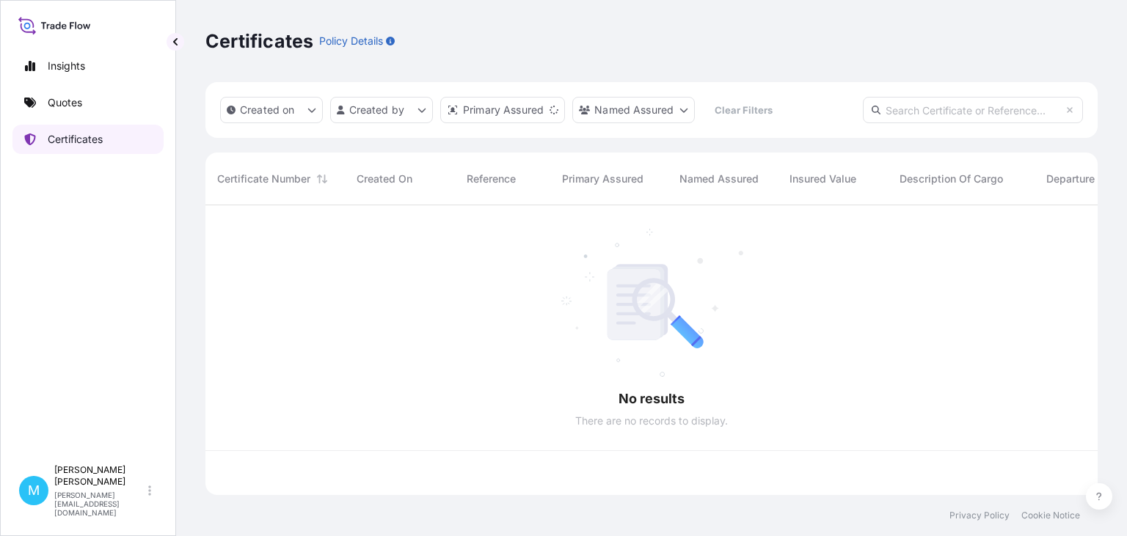
scroll to position [298, 892]
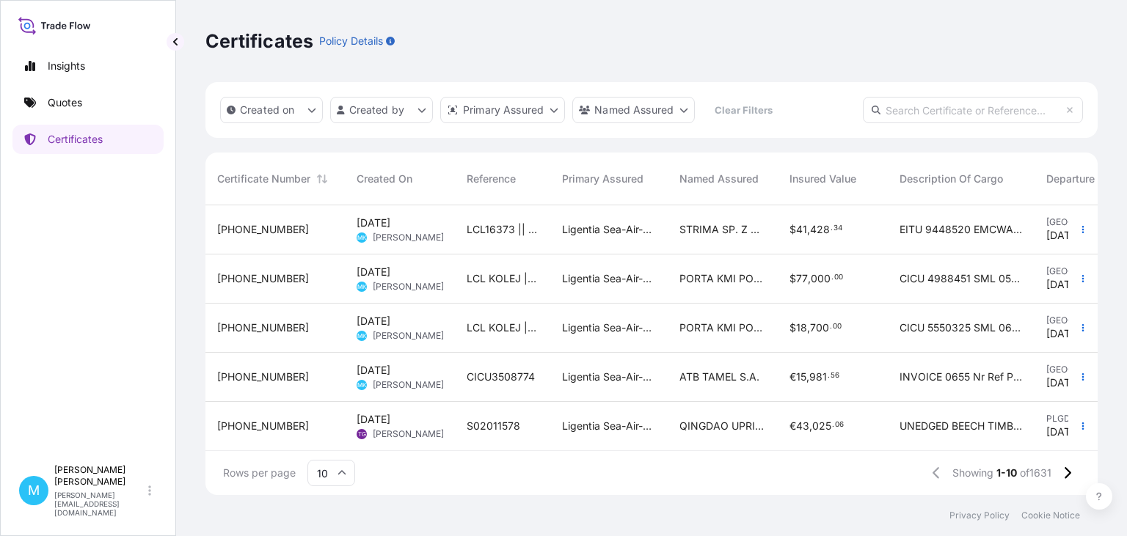
click at [933, 107] on input "text" at bounding box center [973, 110] width 220 height 26
paste input "S02021843"
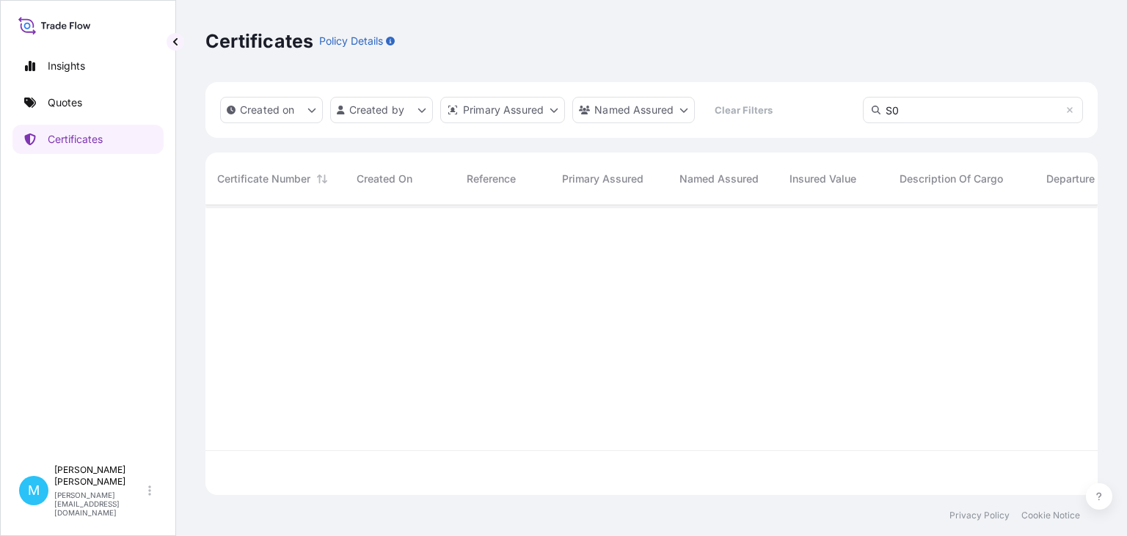
type input "S"
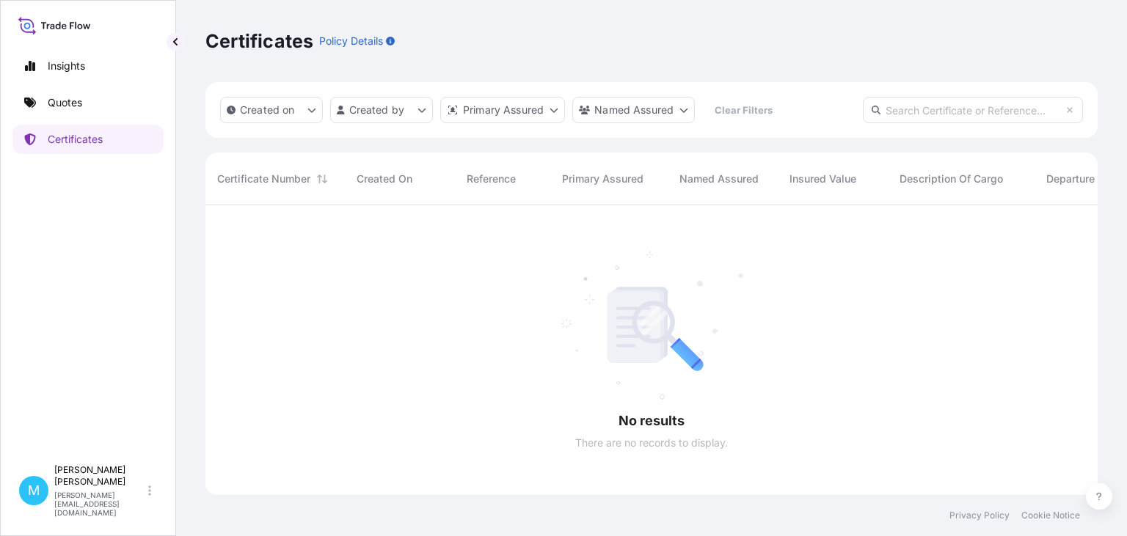
click at [900, 113] on input "text" at bounding box center [973, 110] width 220 height 26
paste input "MSMU6825601"
type input "MSMU6825601"
click at [67, 102] on p "Quotes" at bounding box center [65, 102] width 34 height 15
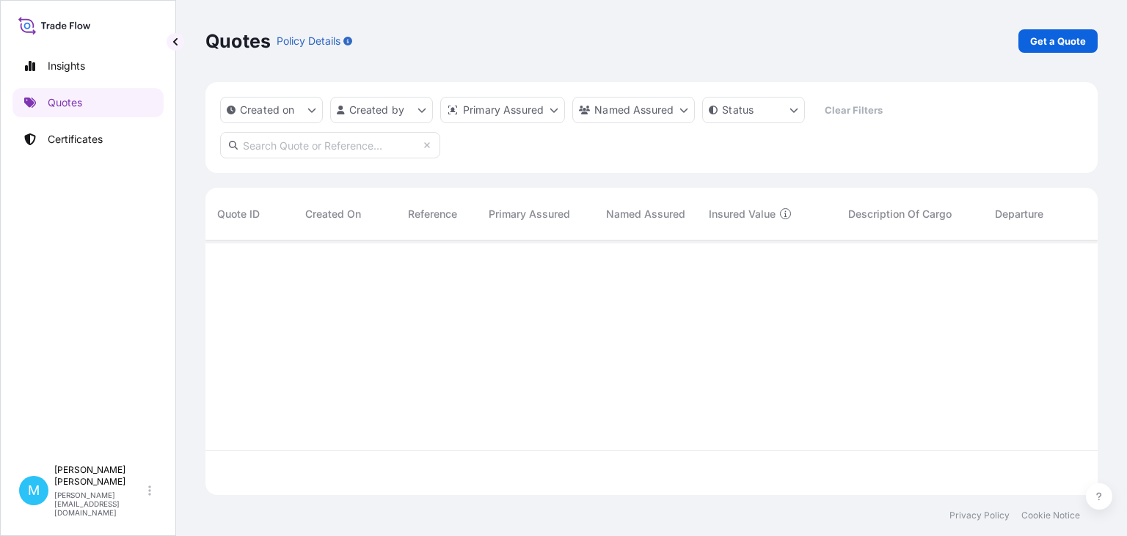
scroll to position [263, 892]
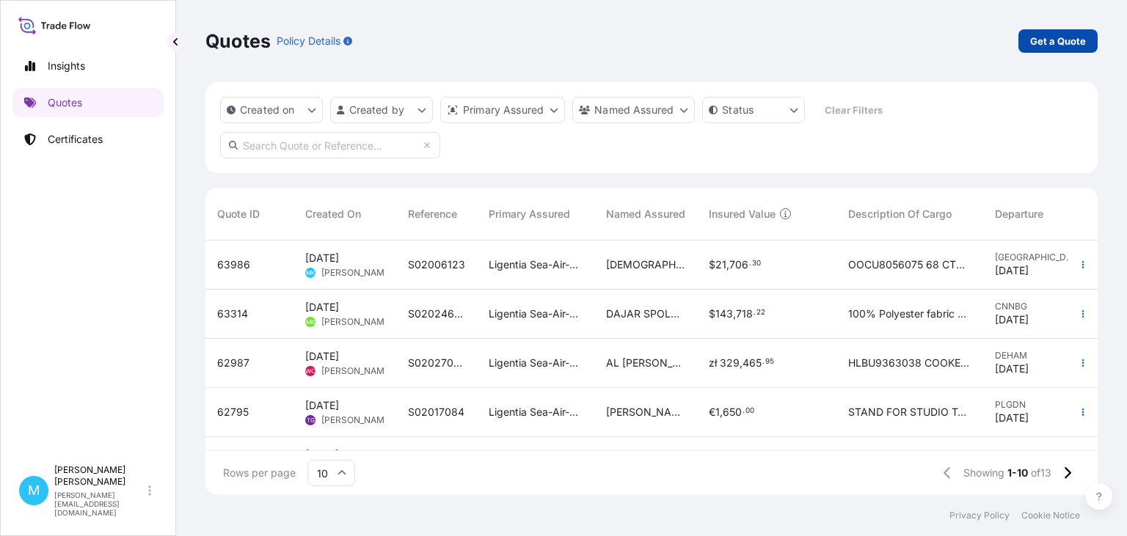
click at [1073, 37] on p "Get a Quote" at bounding box center [1058, 41] width 56 height 15
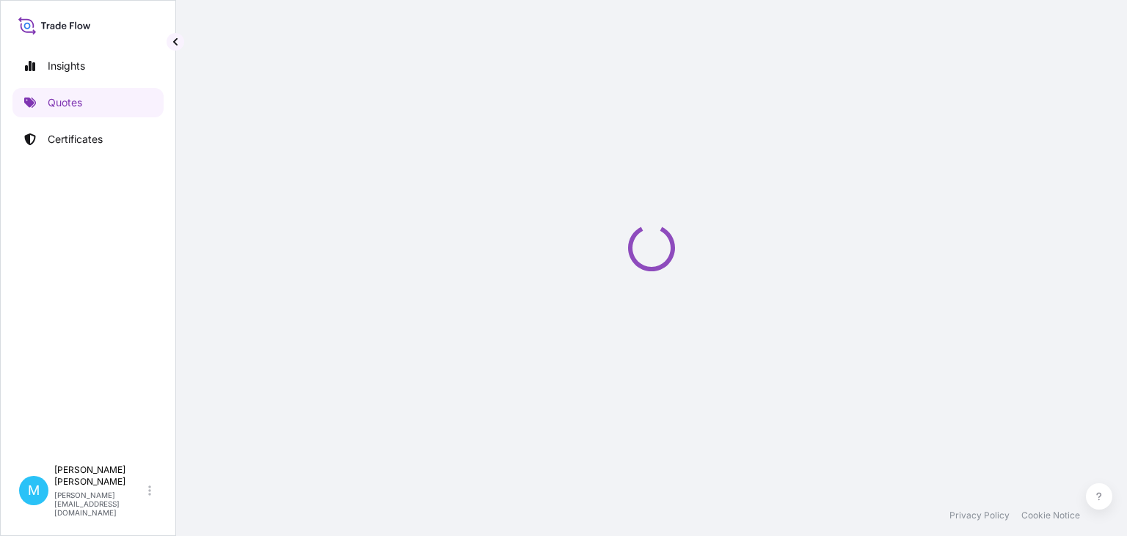
select select "Sea"
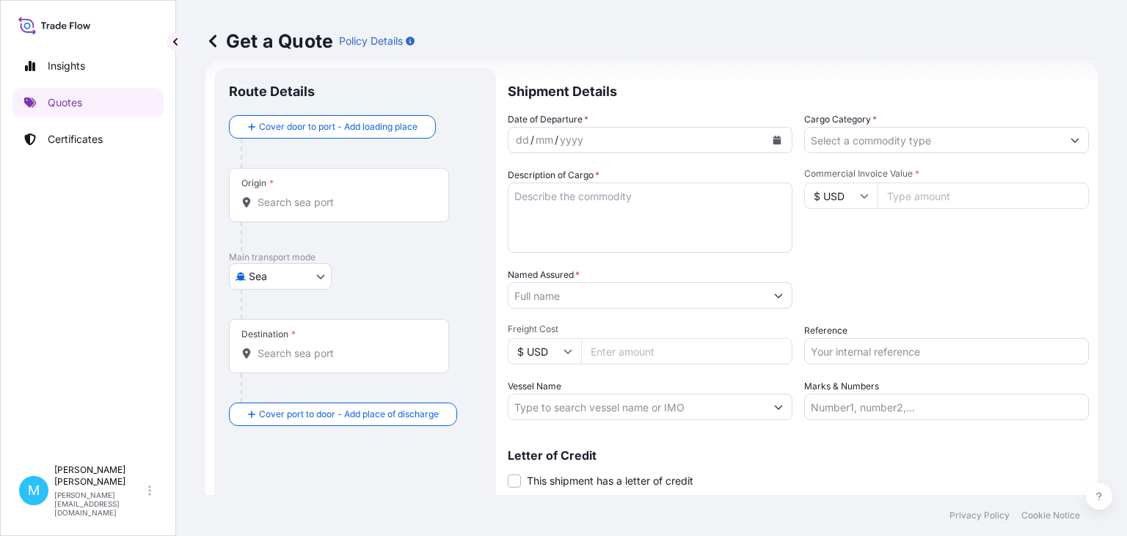
scroll to position [23, 0]
click at [278, 208] on input "Origin *" at bounding box center [344, 201] width 173 height 15
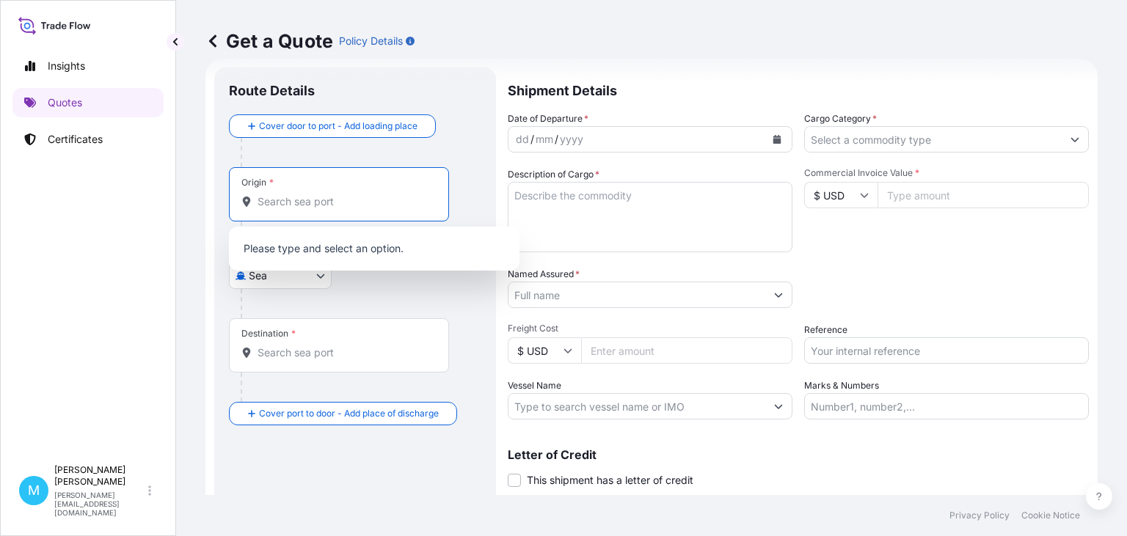
click at [302, 207] on input "Origin *" at bounding box center [344, 201] width 173 height 15
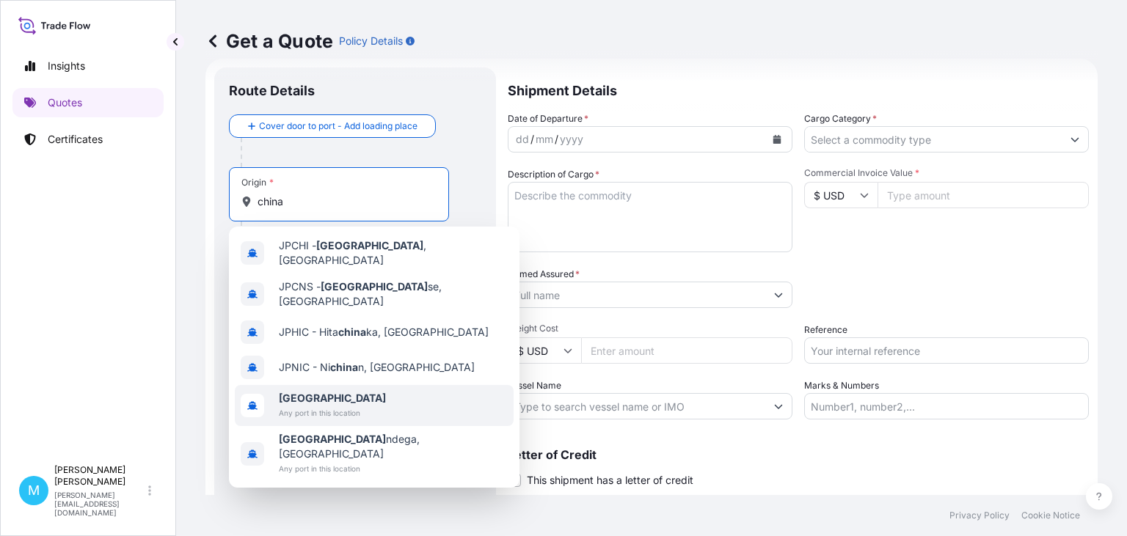
click at [302, 392] on b "[GEOGRAPHIC_DATA]" at bounding box center [332, 398] width 107 height 12
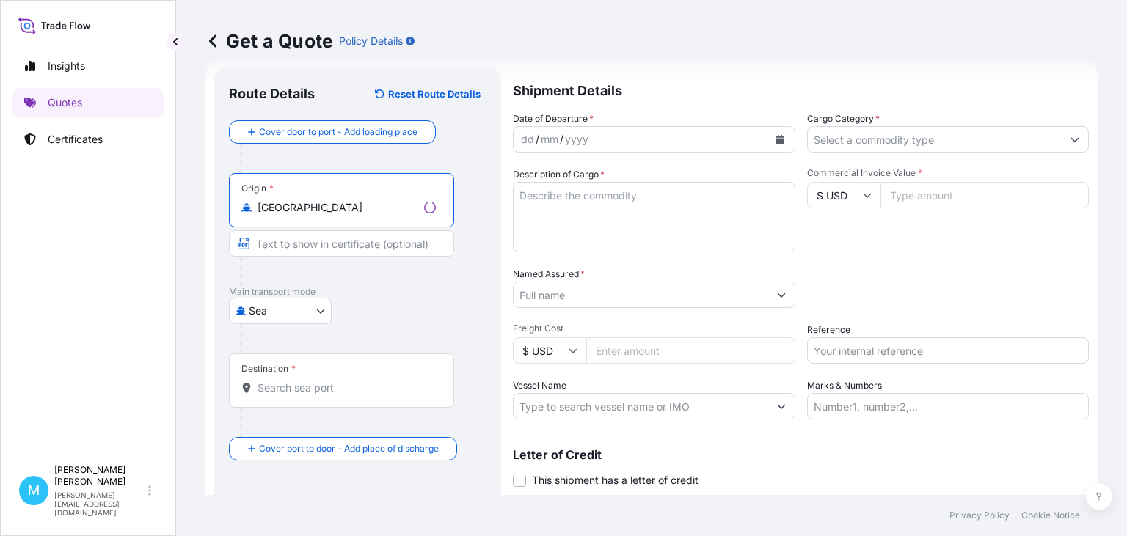
type input "[GEOGRAPHIC_DATA]"
click at [305, 390] on input "Destination *" at bounding box center [347, 388] width 178 height 15
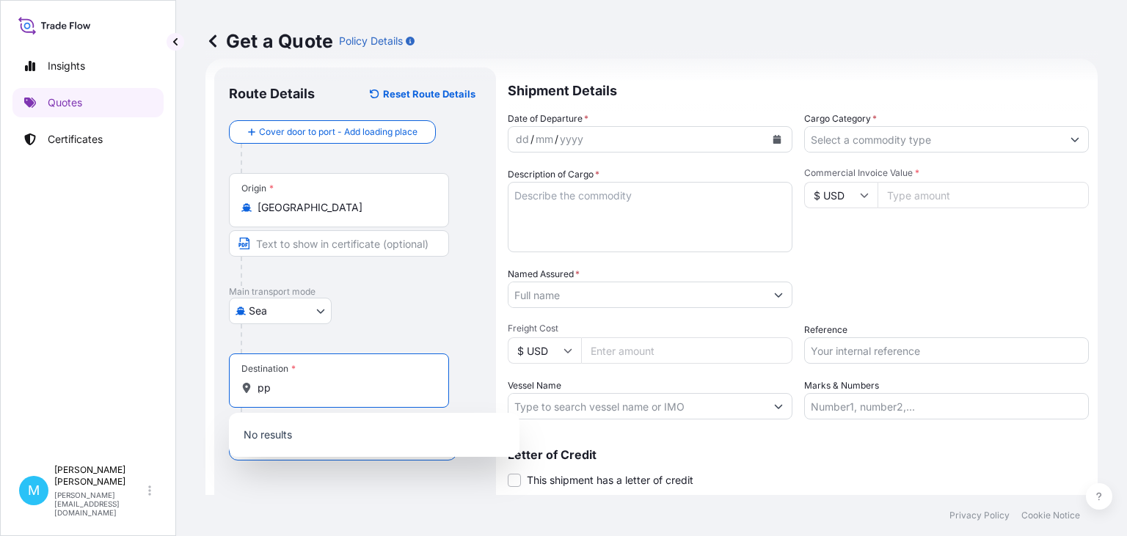
type input "p"
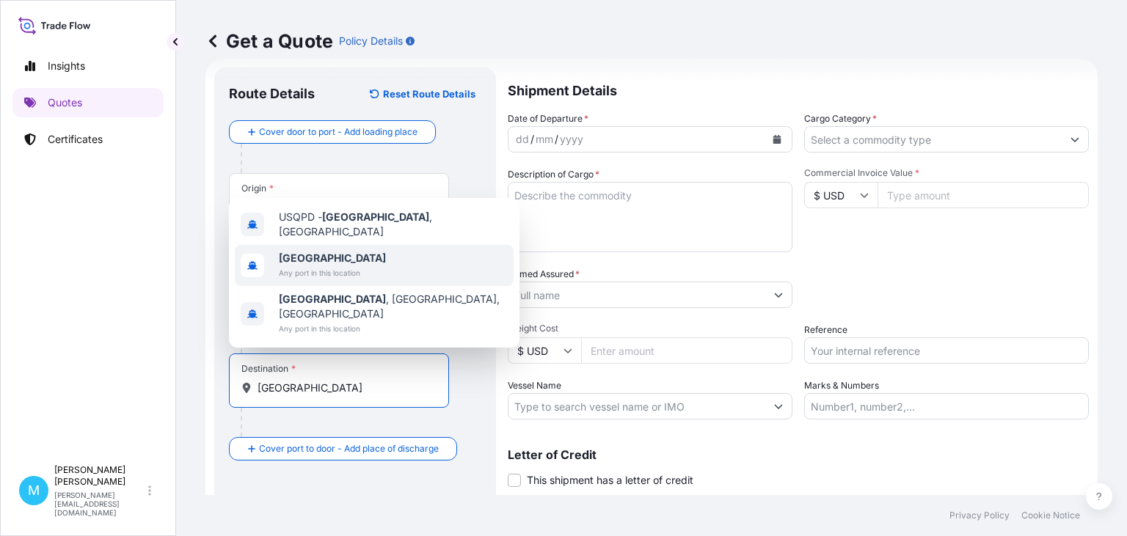
click at [323, 266] on span "[GEOGRAPHIC_DATA]" at bounding box center [332, 258] width 107 height 15
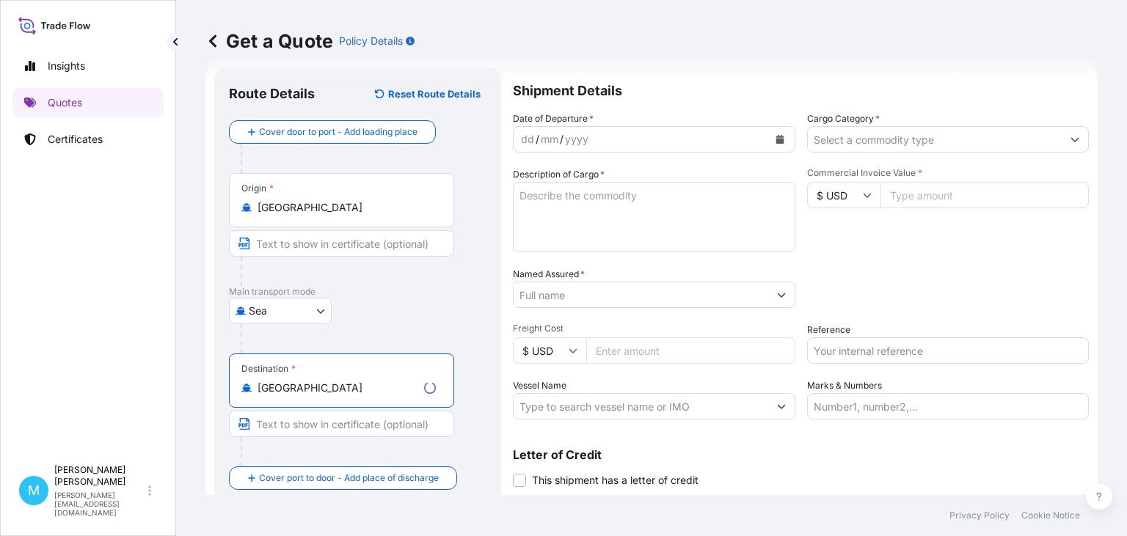
type input "[GEOGRAPHIC_DATA]"
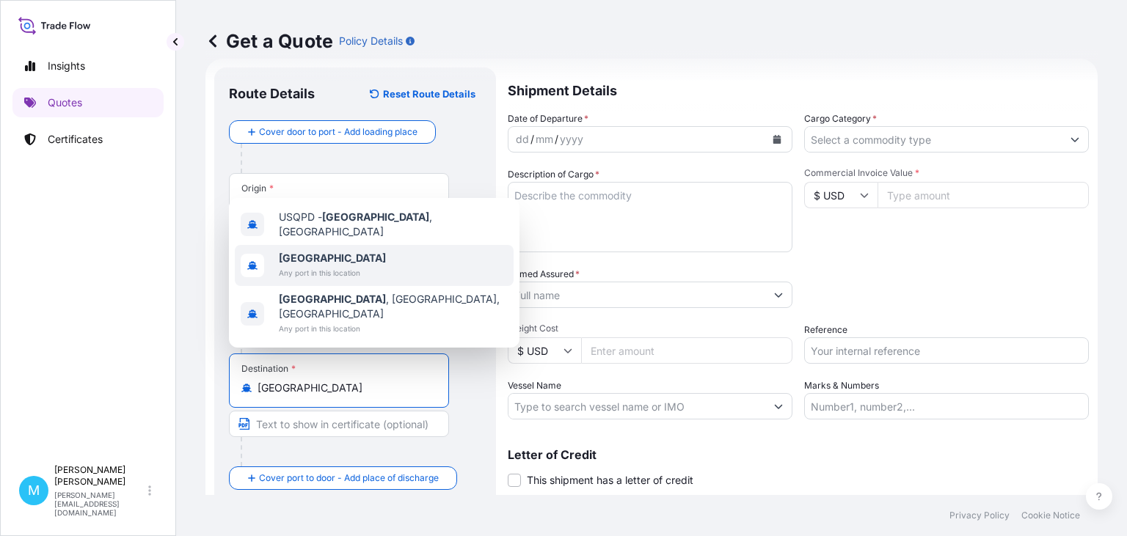
click at [928, 275] on div "Packing Category Type to search a container mode Please select a primary mode o…" at bounding box center [946, 287] width 285 height 41
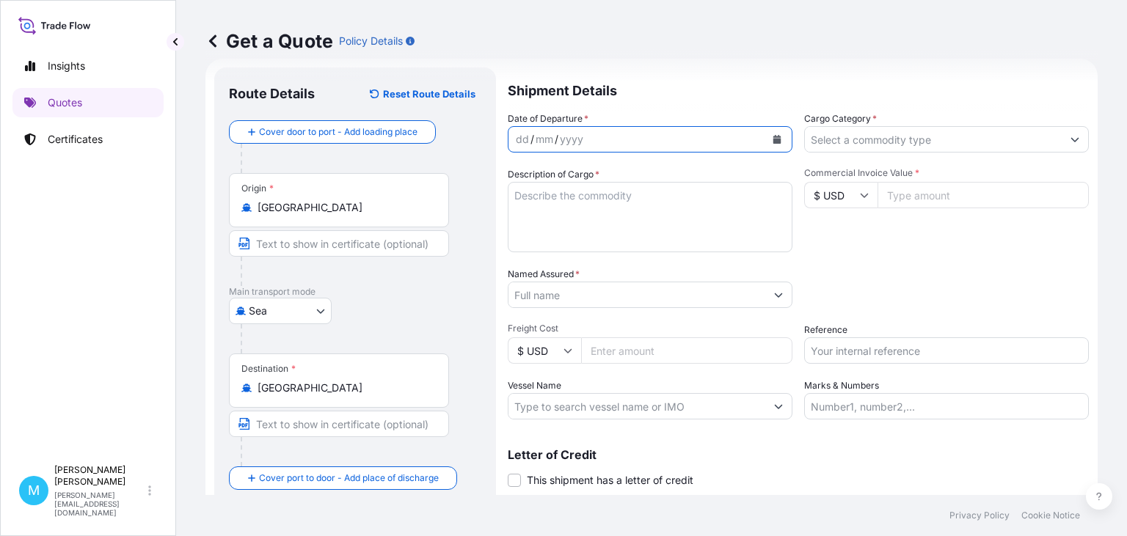
click at [781, 142] on icon "Calendar" at bounding box center [777, 139] width 9 height 9
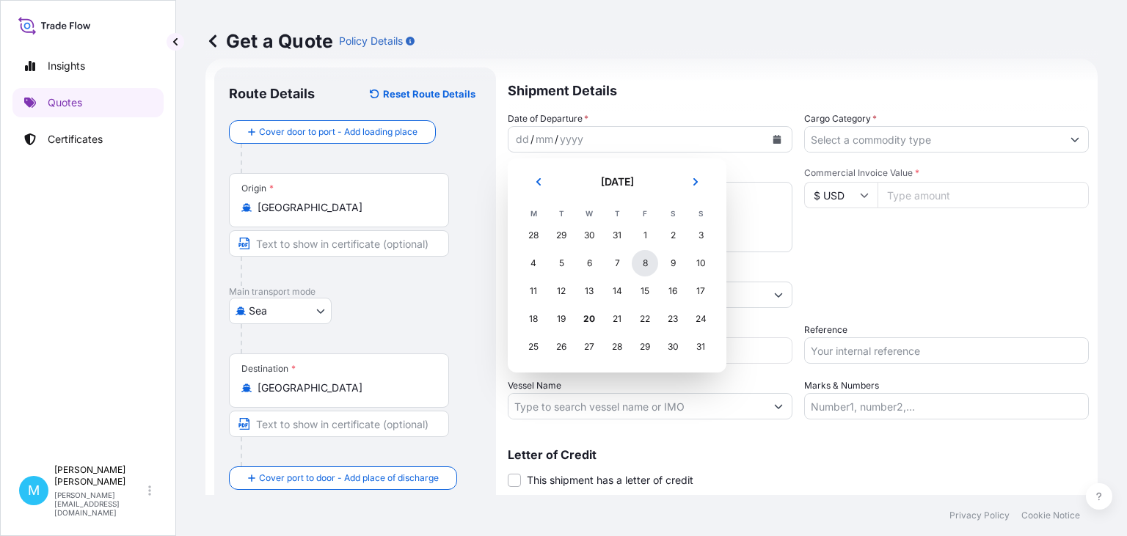
click at [651, 267] on div "8" at bounding box center [645, 263] width 26 height 26
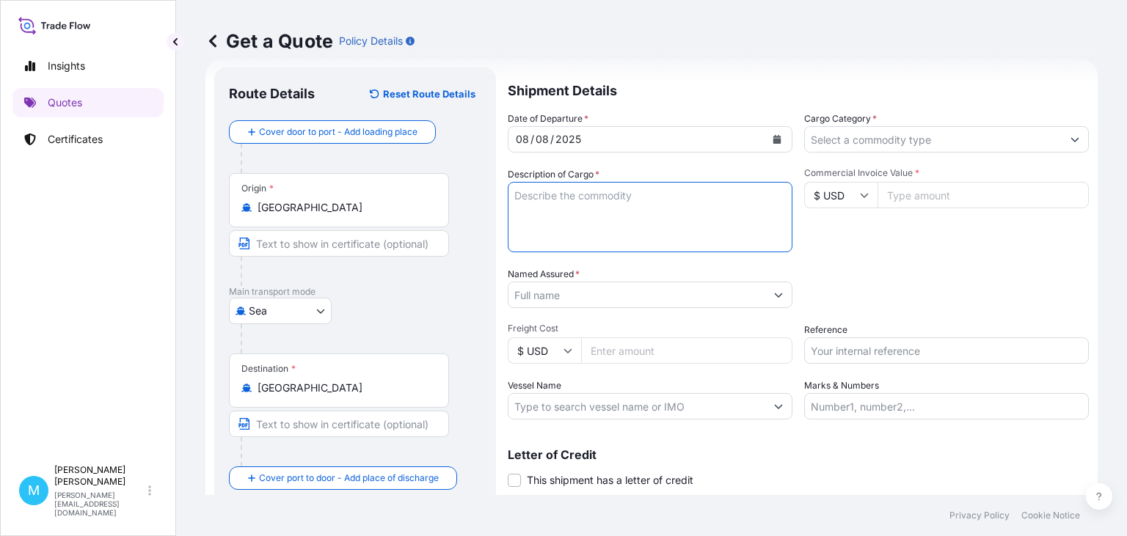
click at [580, 197] on textarea "Description of Cargo *" at bounding box center [650, 217] width 285 height 70
click at [569, 192] on textarea "Description of Cargo *" at bounding box center [650, 217] width 285 height 70
paste textarea "EITU9448520 EMCWAJ9664 40HC 3005.00 KG 19.40 M3 12 PKG"
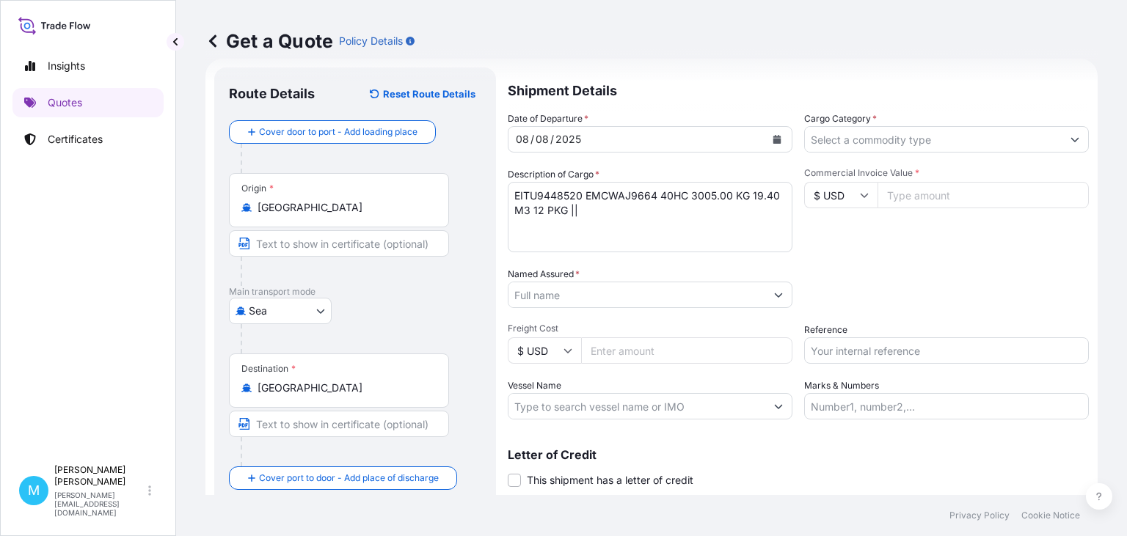
click at [614, 211] on textarea "EITU9448520 EMCWAJ9664 40HC 3005.00 KG 19.40 M3 12 PKG ||" at bounding box center [650, 217] width 285 height 70
paste textarea "MACHINE;1201 EMBROIDERY MACHINE STAND"
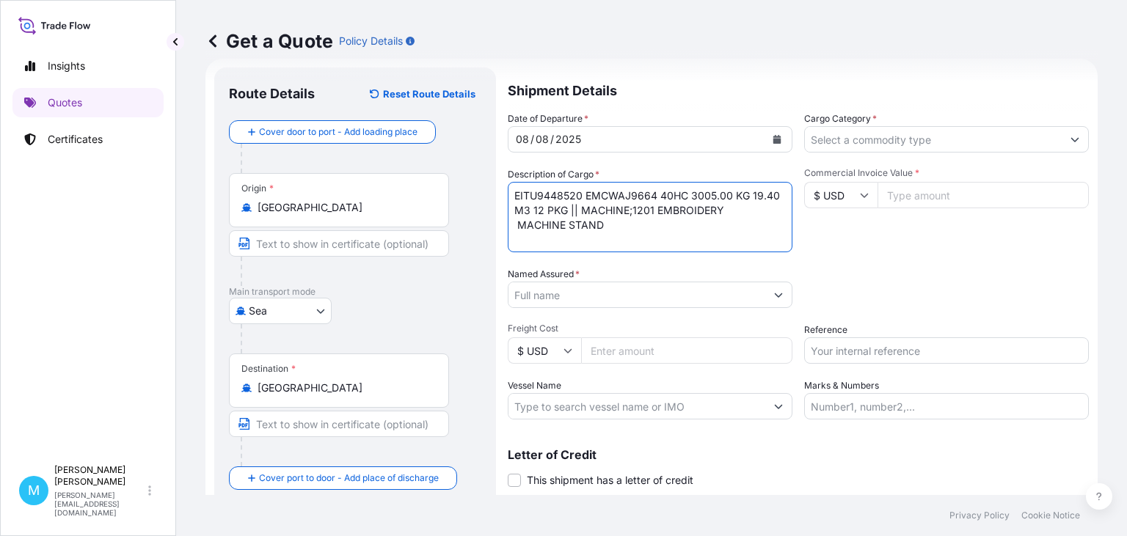
click at [518, 224] on textarea "EITU9448520 EMCWAJ9664 40HC 3005.00 KG 19.40 M3 12 PKG || MACHINE;1201 EMBROIDE…" at bounding box center [650, 217] width 285 height 70
click at [559, 230] on textarea "EITU9448520 EMCWAJ9664 40HC 3005.00 KG 19.40 M3 12 PKG || MACHINE;1201 EMBROIDE…" at bounding box center [650, 217] width 285 height 70
type textarea "EITU9448520 EMCWAJ9664 40HC 3005.00 KG 19.40 M3 12 PKG || MACHINE;1201 EMBROIDE…"
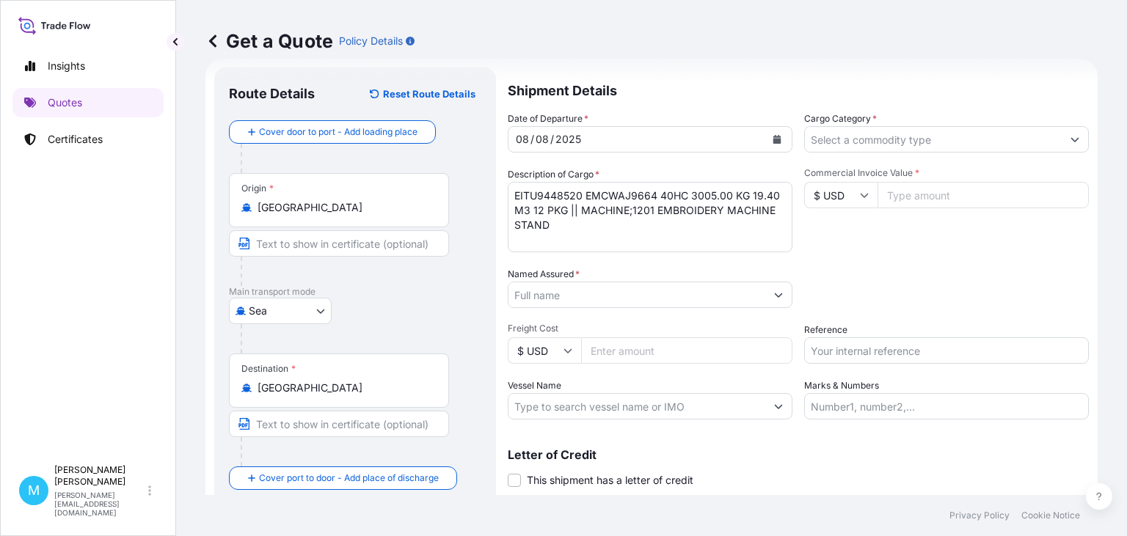
click at [574, 293] on input "Named Assured *" at bounding box center [636, 295] width 257 height 26
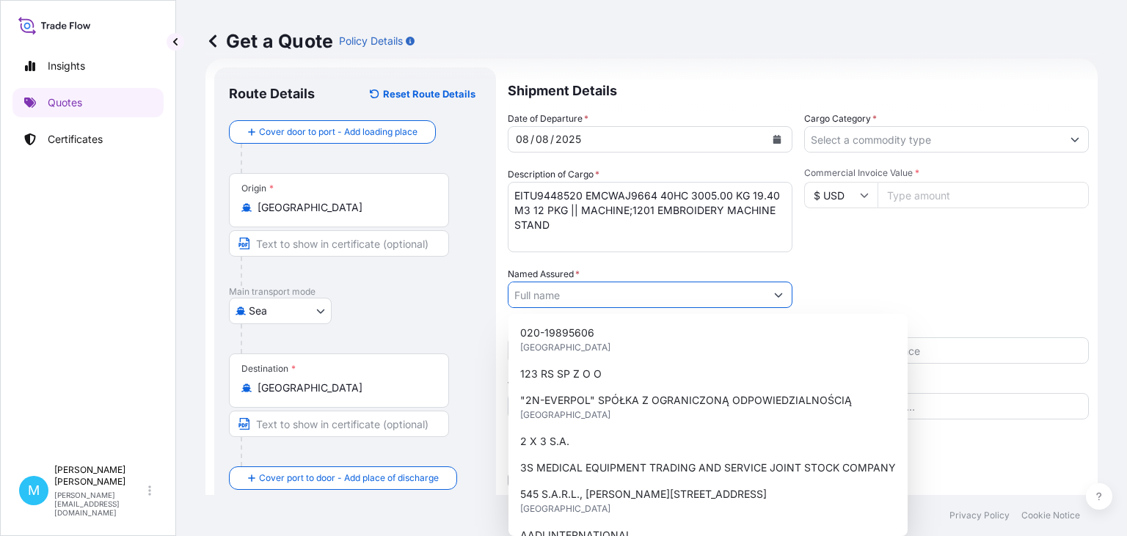
paste input "STRIMA SP. Z O.O."
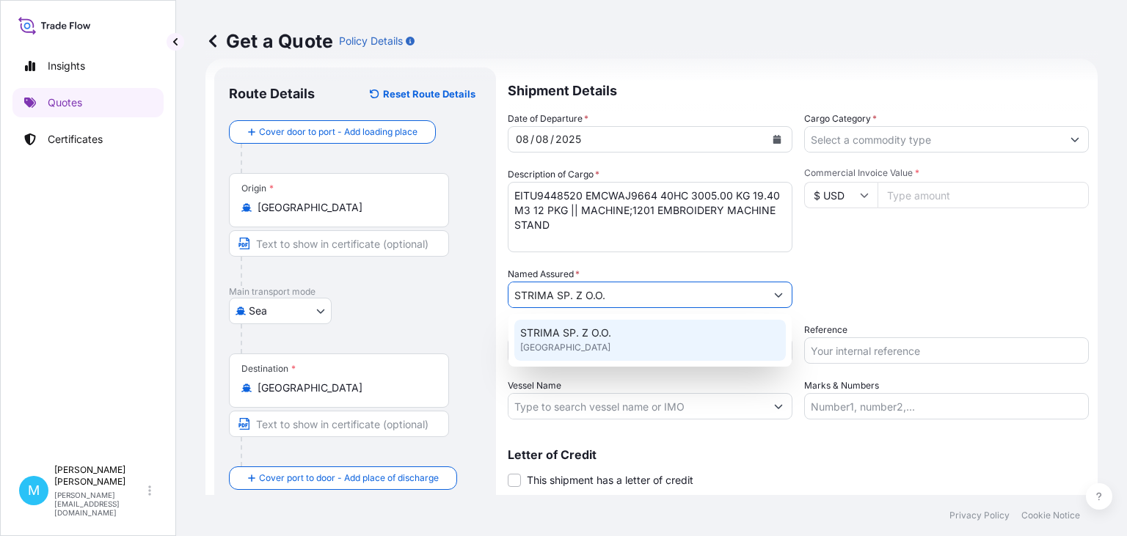
click at [612, 342] on div "STRIMA SP. Z O.O. [GEOGRAPHIC_DATA]" at bounding box center [649, 340] width 271 height 41
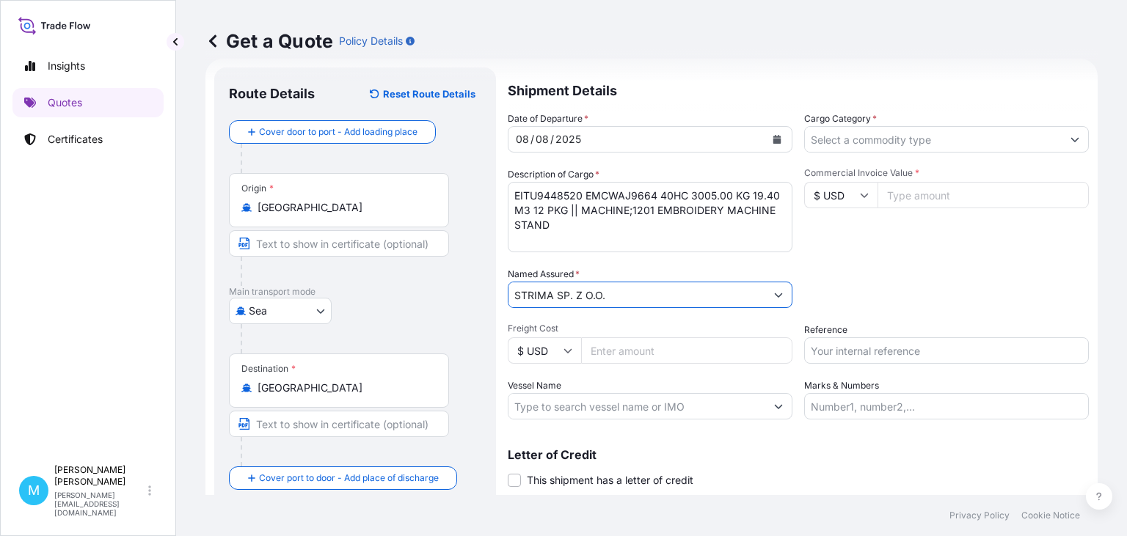
type input "STRIMA SP. Z O.O."
click at [902, 139] on input "Cargo Category *" at bounding box center [933, 139] width 257 height 26
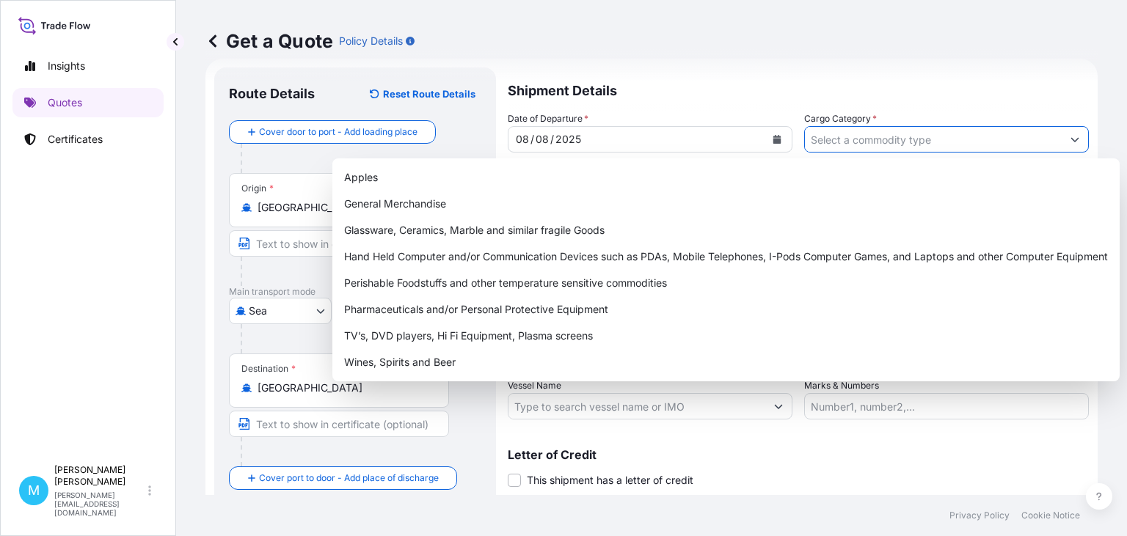
paste input "S02013522"
type input "S02013522"
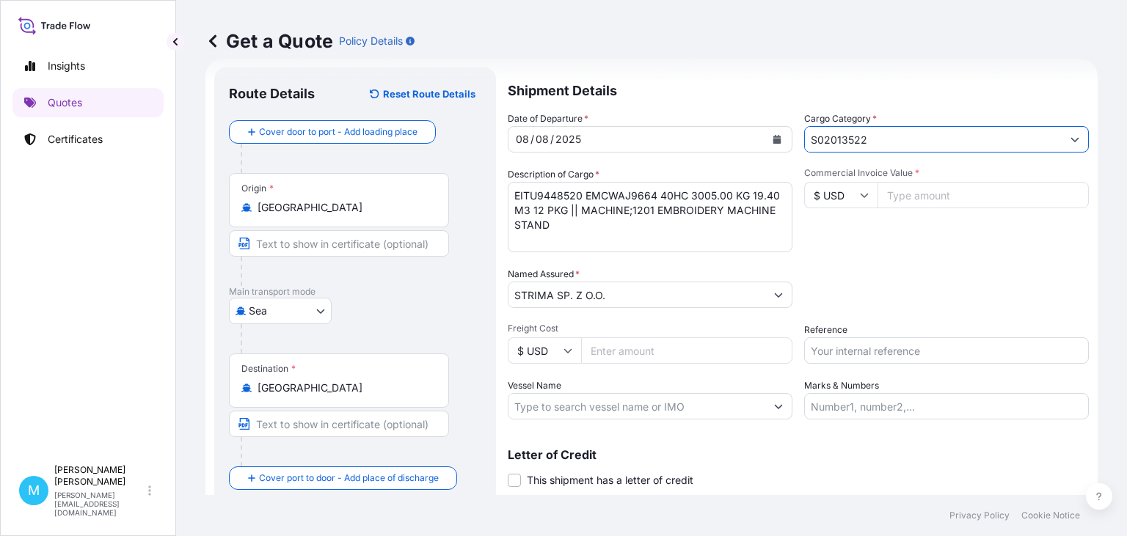
drag, startPoint x: 910, startPoint y: 145, endPoint x: 701, endPoint y: 139, distance: 208.4
click at [805, 142] on input "S02013522" at bounding box center [933, 139] width 257 height 26
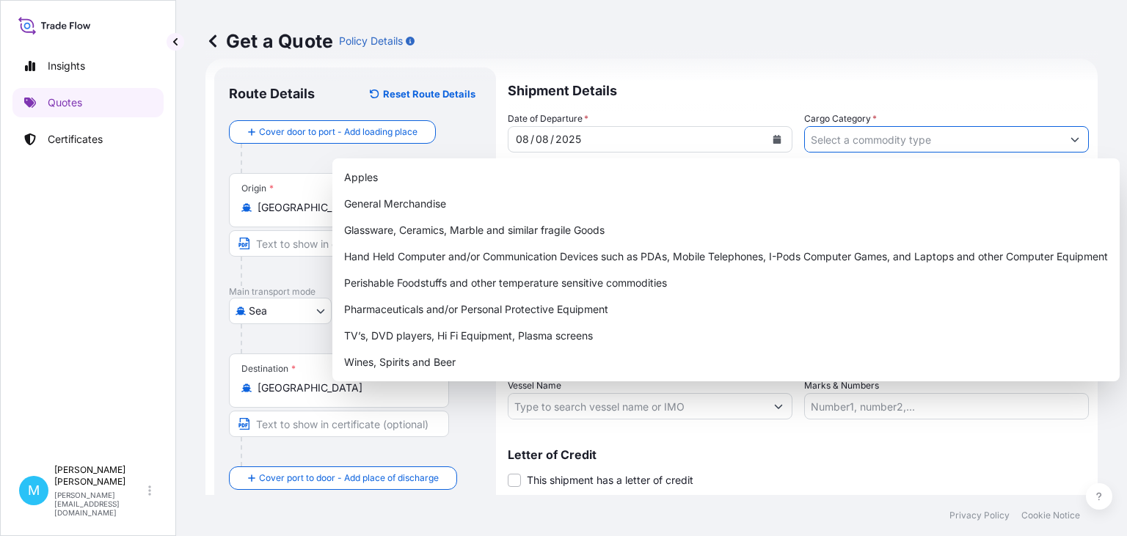
click at [1071, 145] on button "Show suggestions" at bounding box center [1075, 139] width 26 height 26
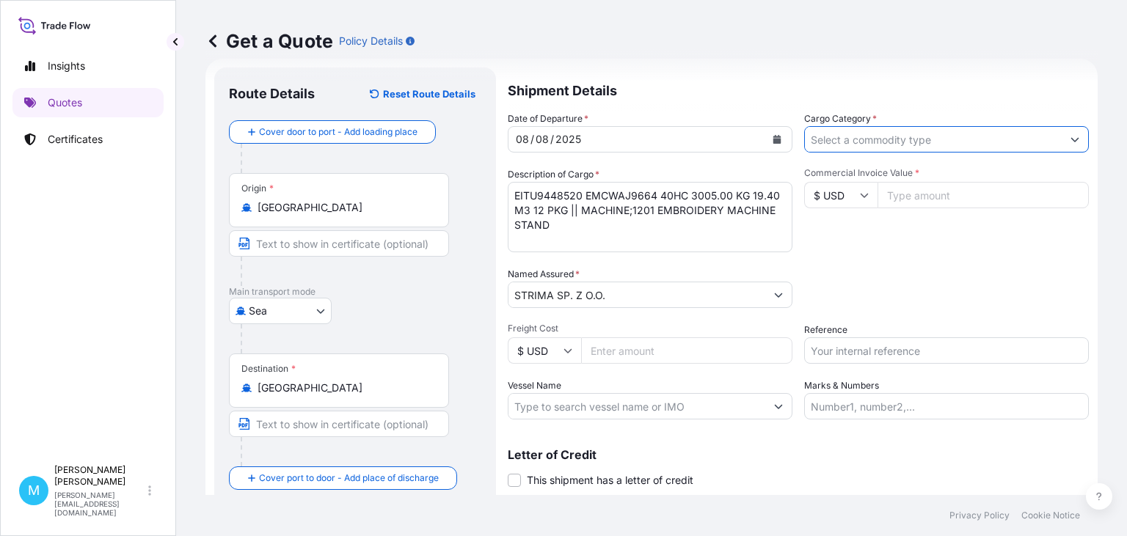
click at [1068, 142] on button "Show suggestions" at bounding box center [1075, 139] width 26 height 26
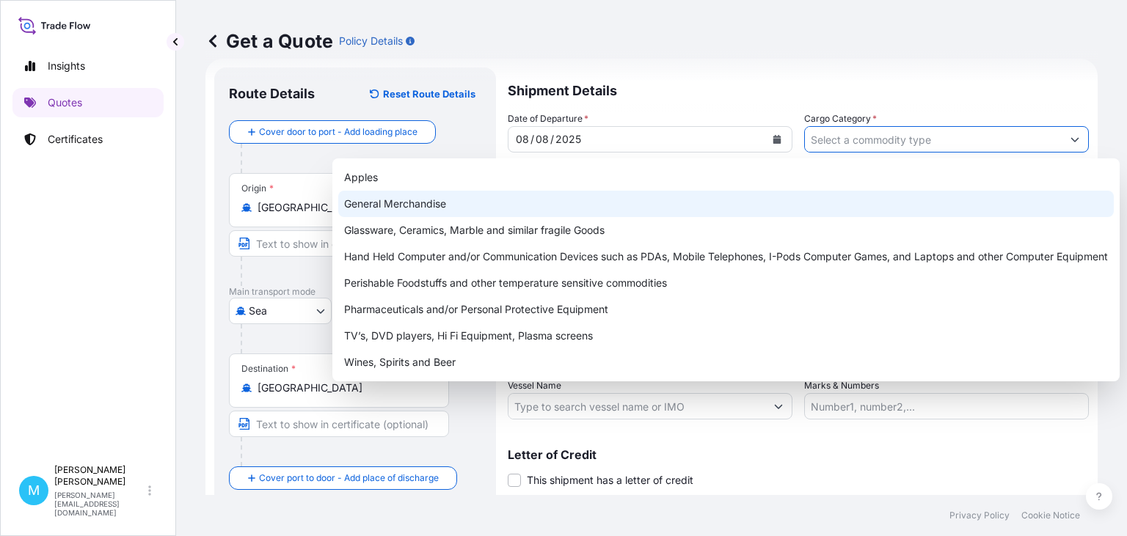
click at [442, 208] on div "General Merchandise" at bounding box center [726, 204] width 776 height 26
type input "General Merchandise"
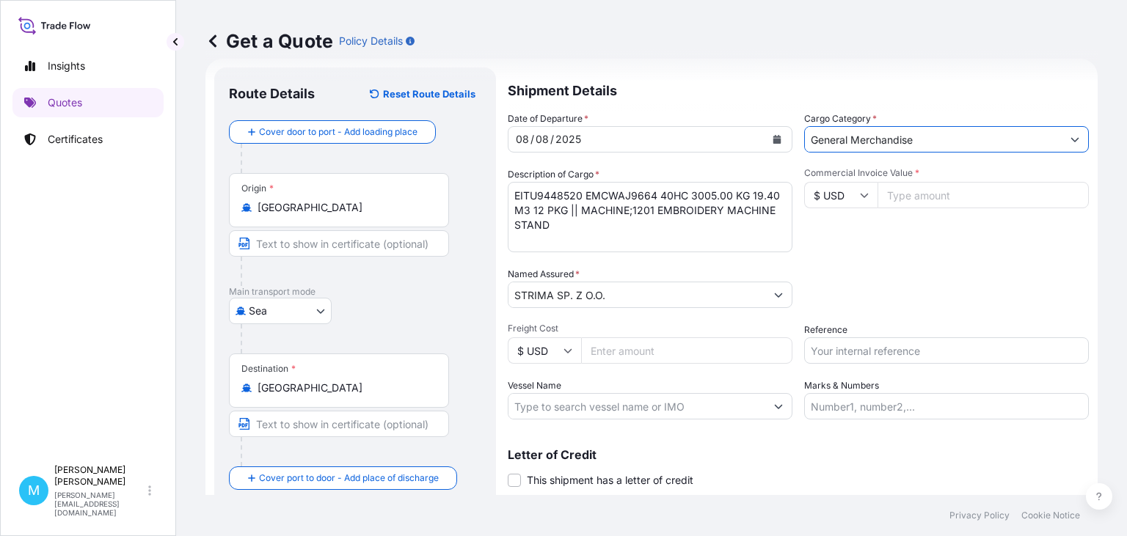
click at [850, 351] on input "Reference" at bounding box center [946, 351] width 285 height 26
paste input "S02013522"
click at [896, 360] on input "S02013522 ||" at bounding box center [946, 351] width 285 height 26
click at [892, 351] on input "S02013522 ||" at bounding box center [946, 351] width 285 height 26
paste input "LCL16385"
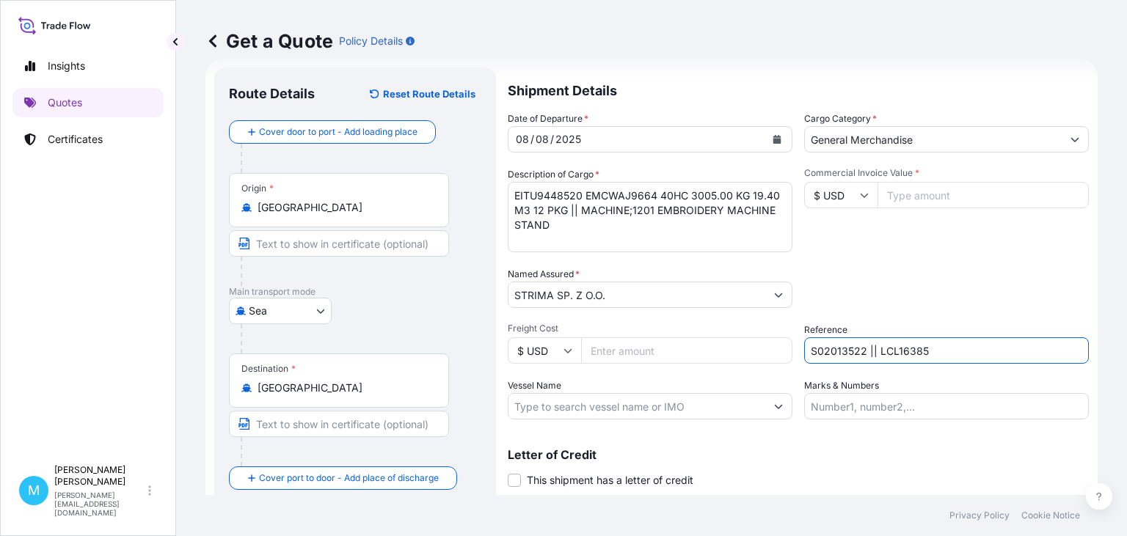
type input "S02013522 || LCL16385"
click at [925, 204] on input "Commercial Invoice Value *" at bounding box center [983, 195] width 211 height 26
type input "71100"
click at [965, 357] on input "S02013522 || LCL16385" at bounding box center [946, 351] width 285 height 26
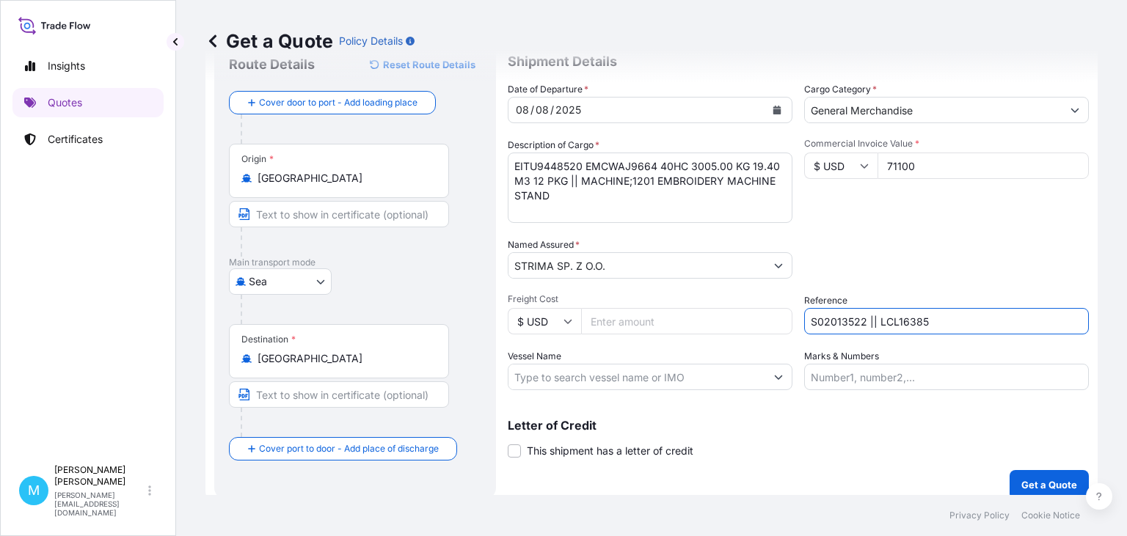
scroll to position [66, 0]
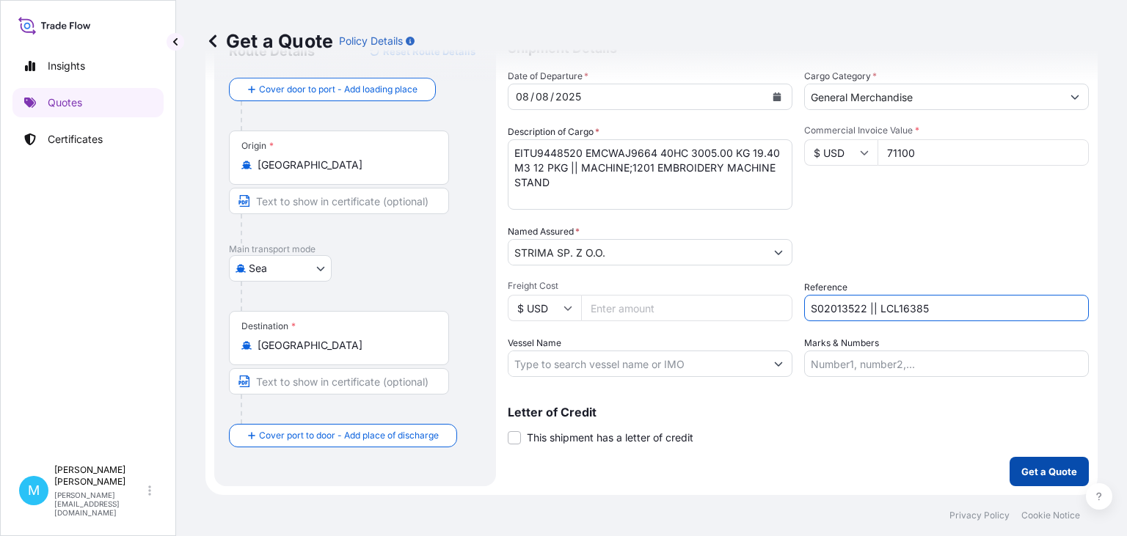
click at [1027, 470] on p "Get a Quote" at bounding box center [1049, 471] width 56 height 15
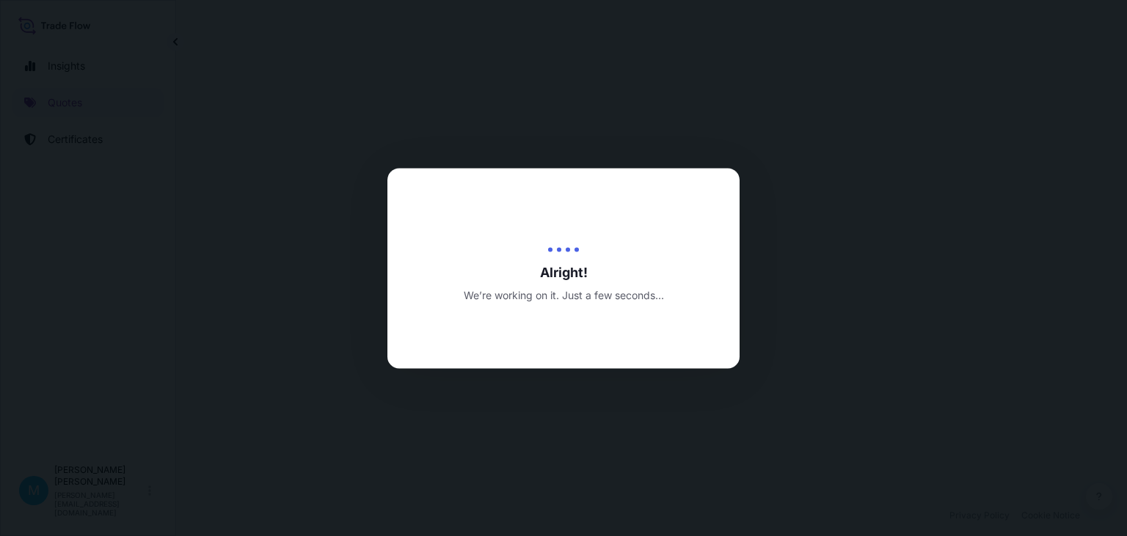
select select "Sea"
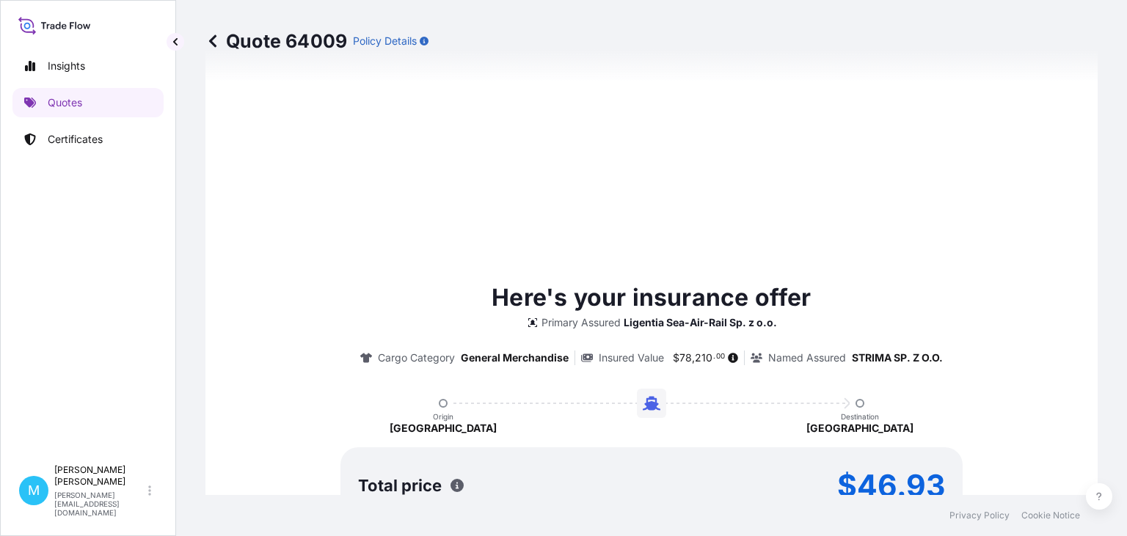
type input "[DATE]"
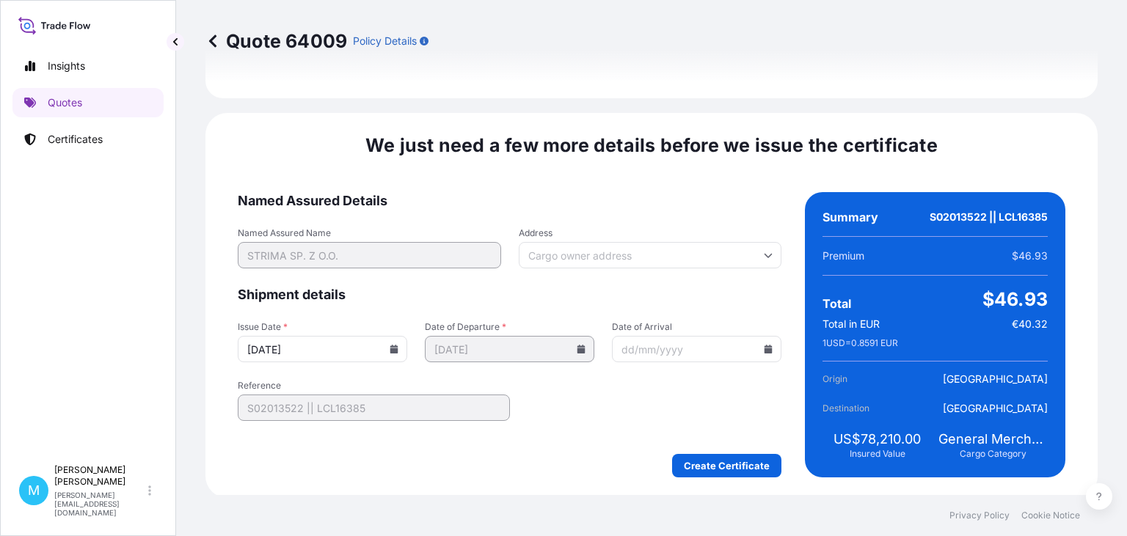
scroll to position [1701, 0]
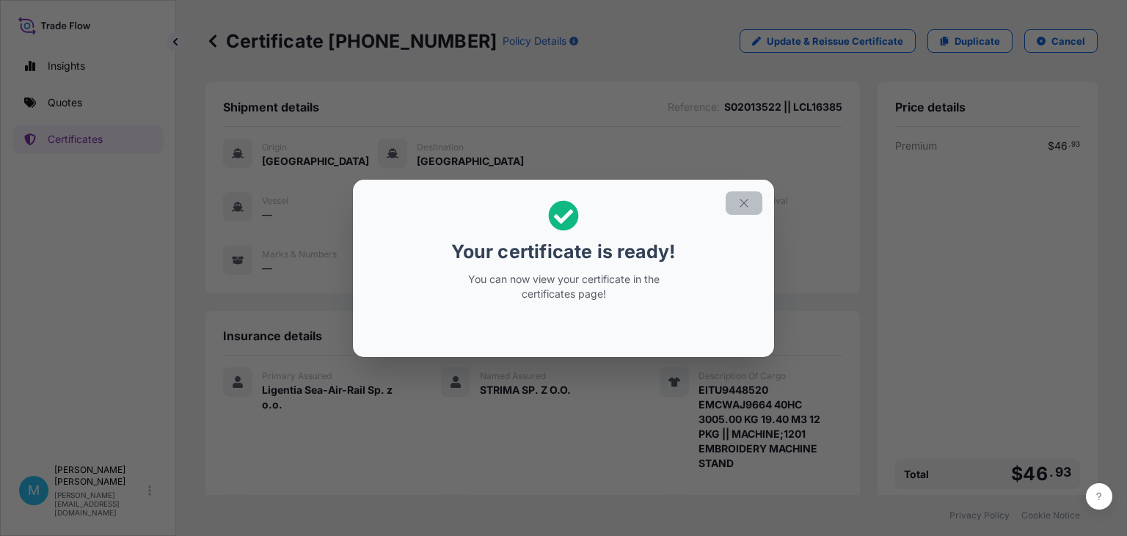
click at [750, 202] on icon "button" at bounding box center [743, 203] width 13 height 13
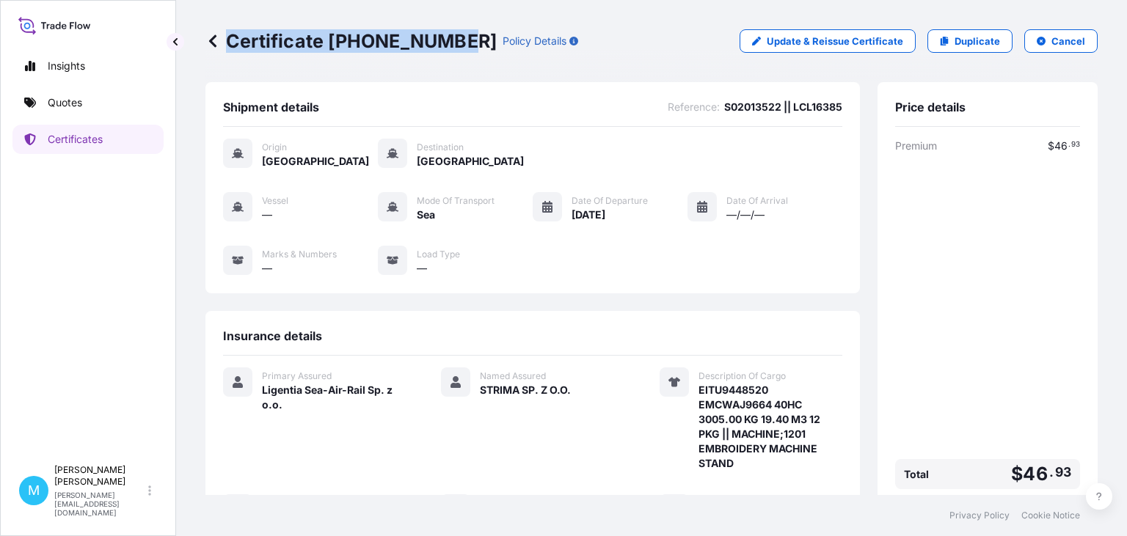
drag, startPoint x: 454, startPoint y: 40, endPoint x: 229, endPoint y: 42, distance: 225.3
click at [229, 42] on p "Certificate [PHONE_NUMBER]" at bounding box center [350, 40] width 291 height 23
copy p "Certificate [PHONE_NUMBER]"
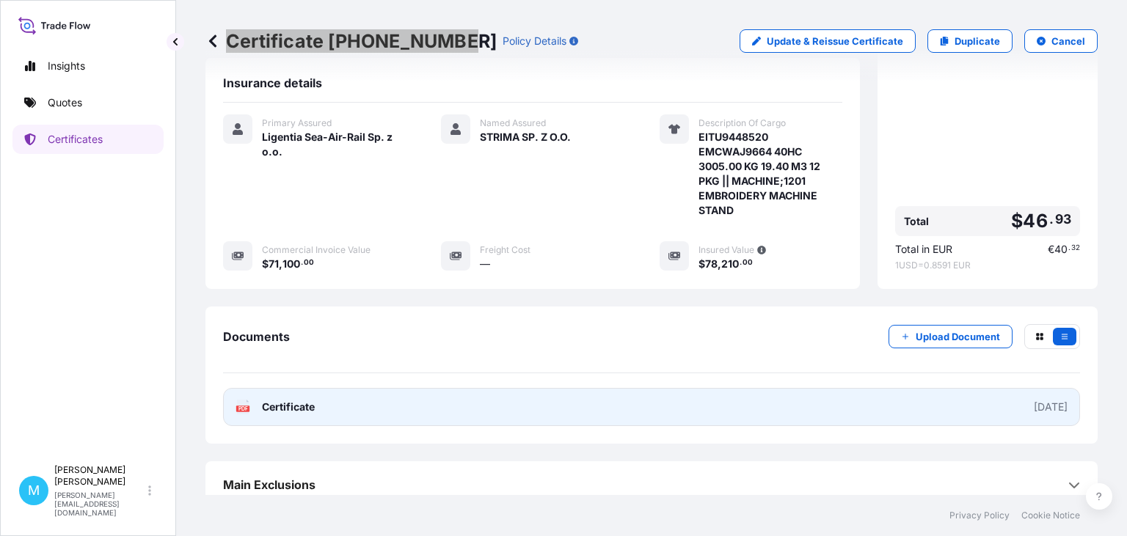
scroll to position [254, 0]
click at [477, 411] on link "PDF Certificate [DATE]" at bounding box center [651, 406] width 857 height 38
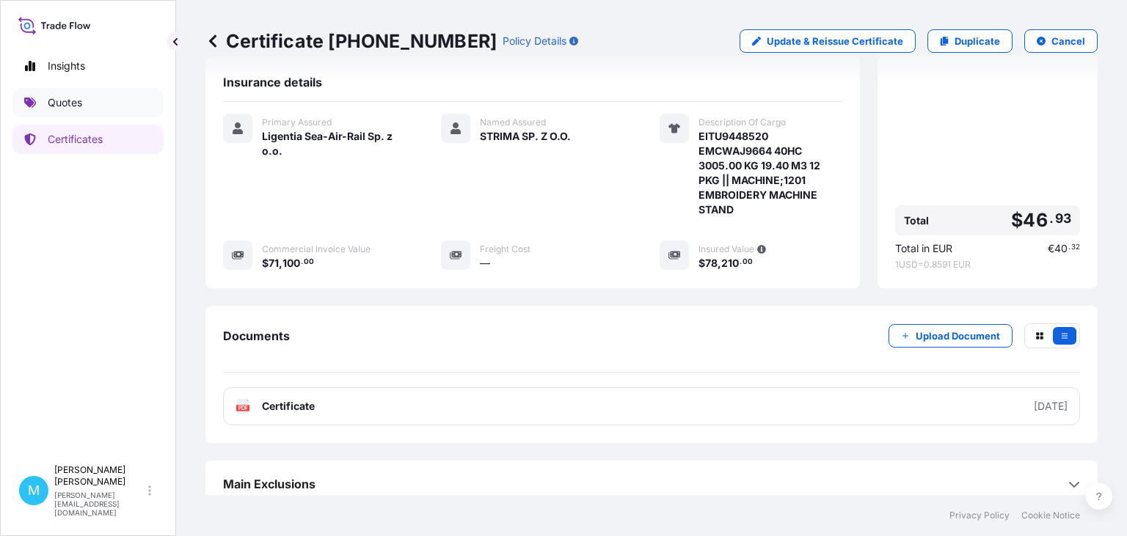
click at [113, 107] on link "Quotes" at bounding box center [87, 102] width 151 height 29
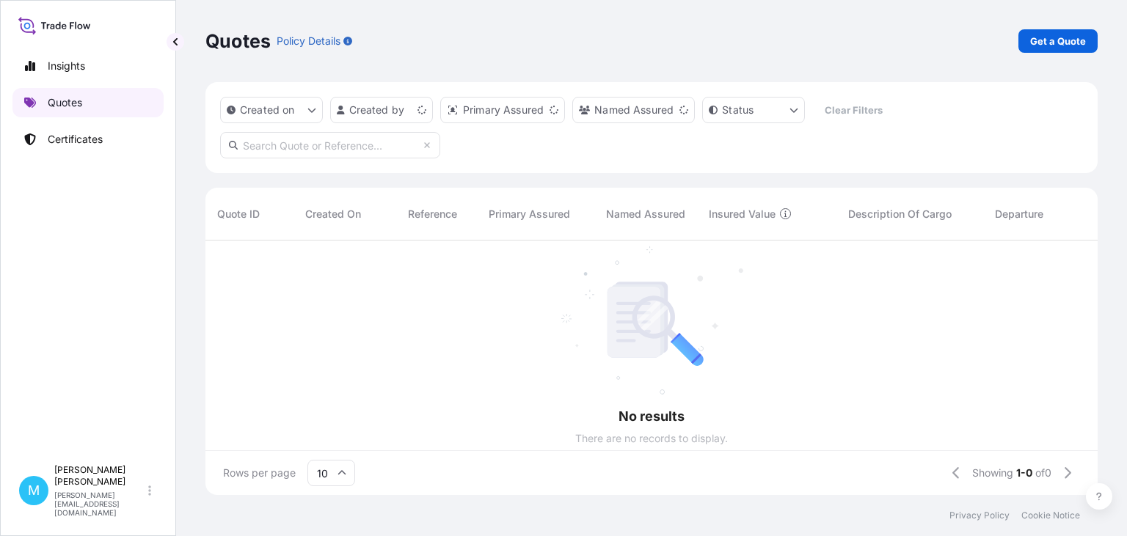
scroll to position [263, 892]
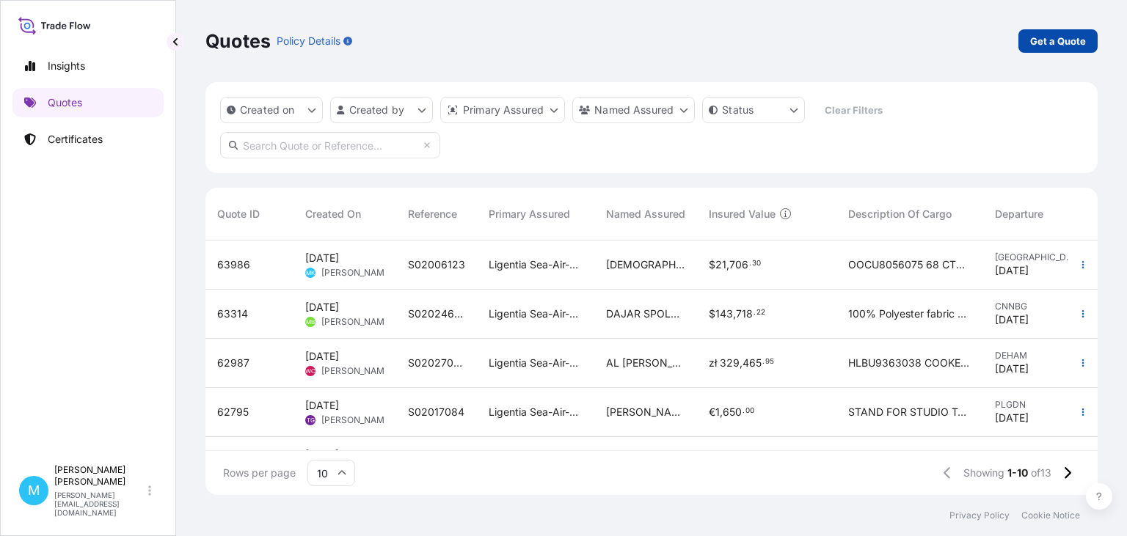
click at [1046, 40] on p "Get a Quote" at bounding box center [1058, 41] width 56 height 15
select select "Sea"
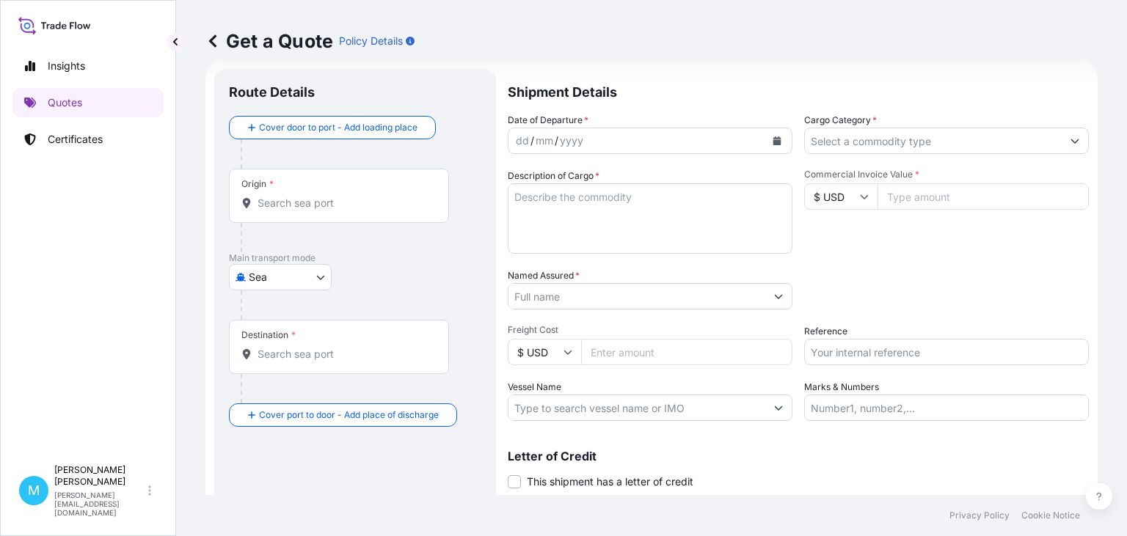
scroll to position [23, 0]
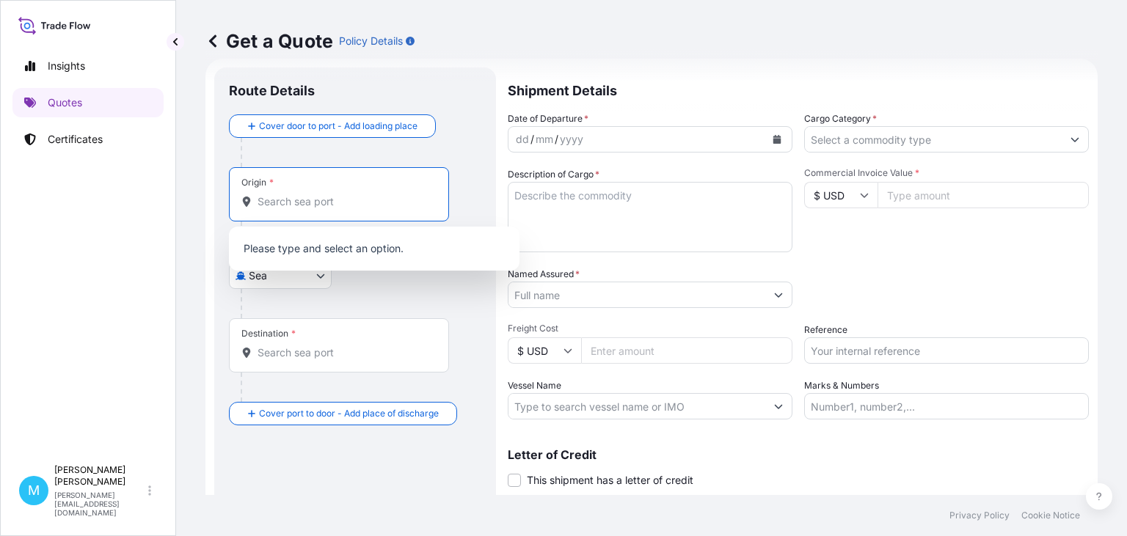
click at [307, 204] on input "Origin *" at bounding box center [344, 201] width 173 height 15
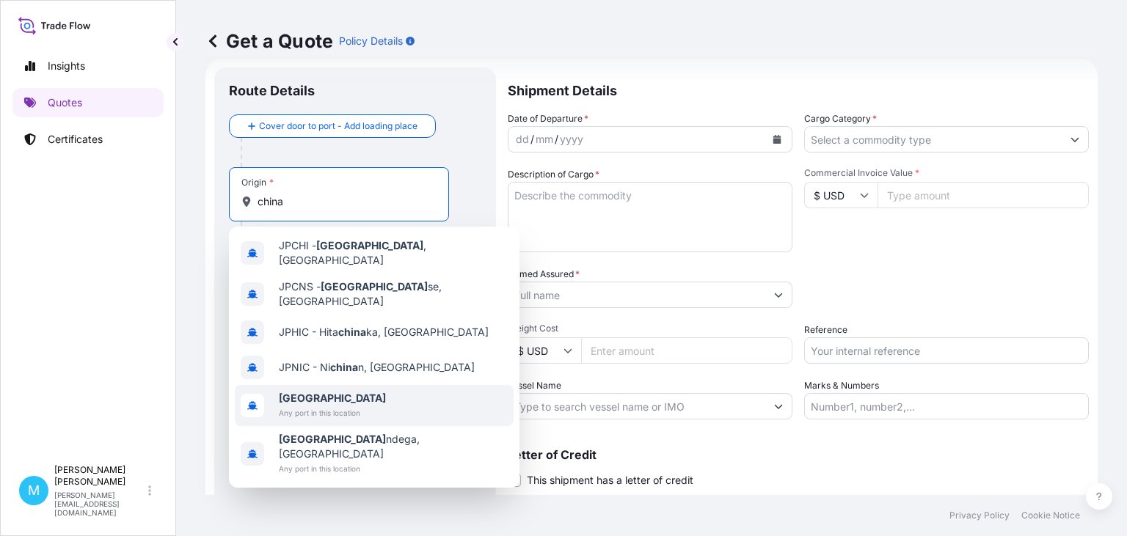
click at [289, 392] on b "[GEOGRAPHIC_DATA]" at bounding box center [332, 398] width 107 height 12
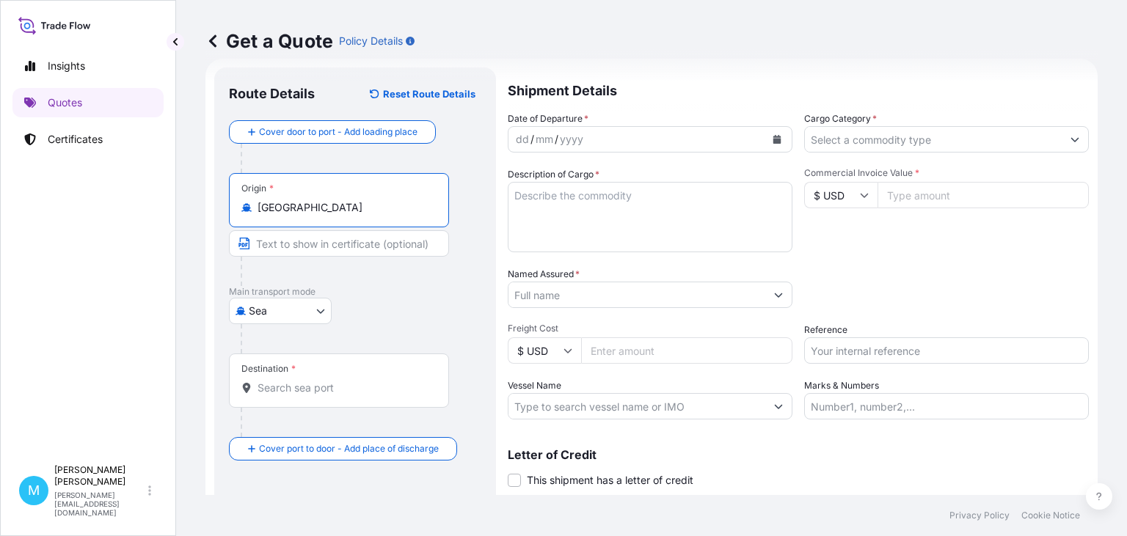
type input "[GEOGRAPHIC_DATA]"
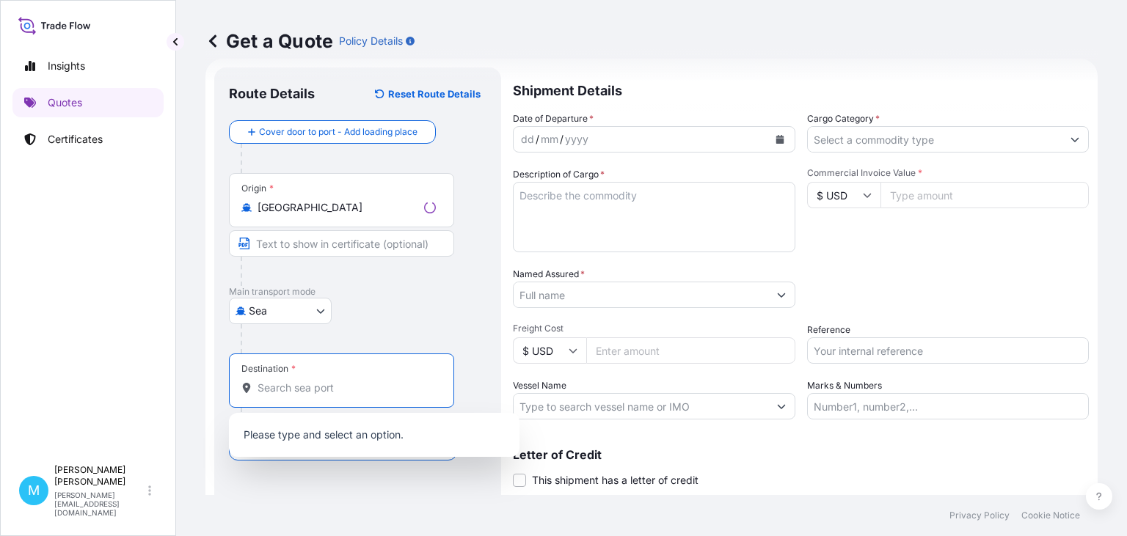
click at [266, 389] on input "Destination *" at bounding box center [347, 388] width 178 height 15
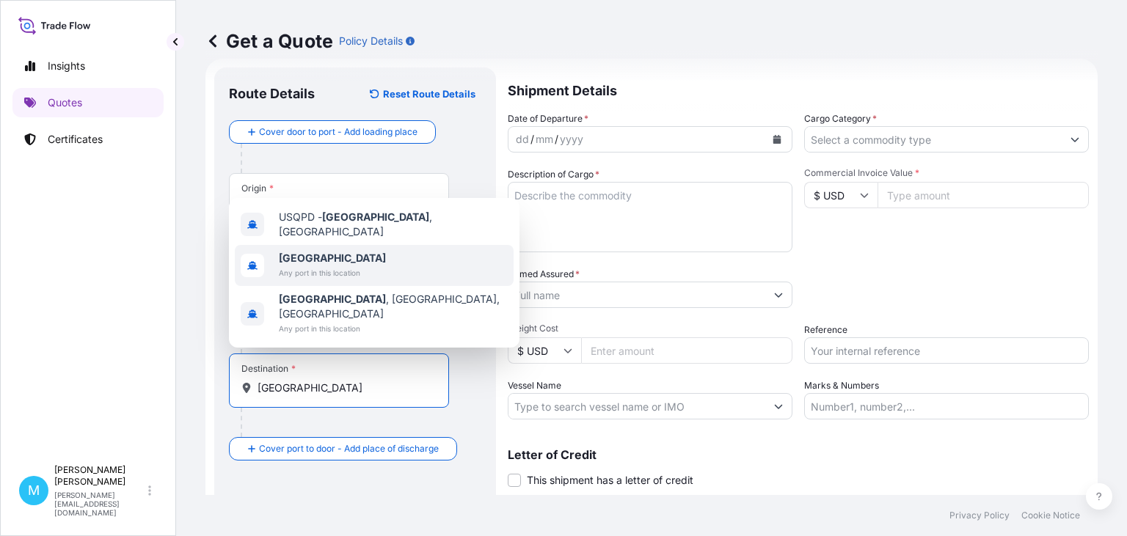
click at [288, 264] on b "[GEOGRAPHIC_DATA]" at bounding box center [332, 258] width 107 height 12
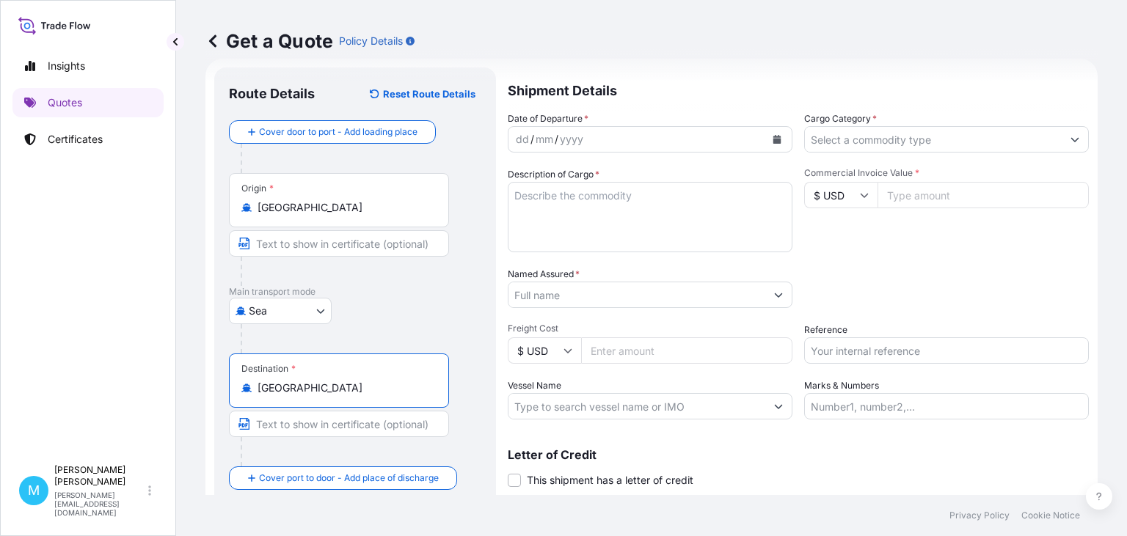
type input "[GEOGRAPHIC_DATA]"
click at [777, 137] on icon "Calendar" at bounding box center [777, 139] width 8 height 9
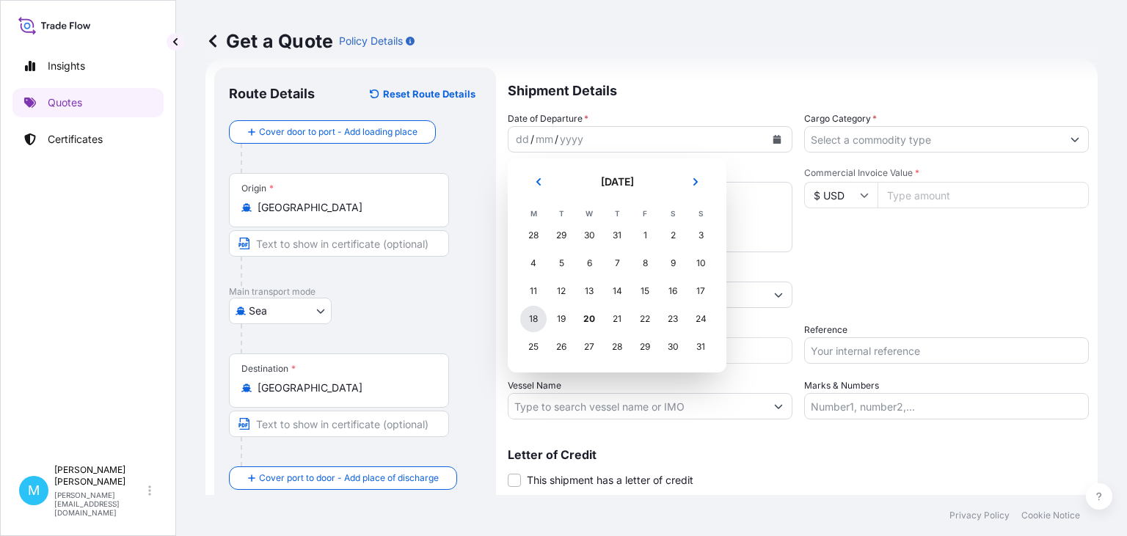
click at [527, 322] on div "18" at bounding box center [533, 319] width 26 height 26
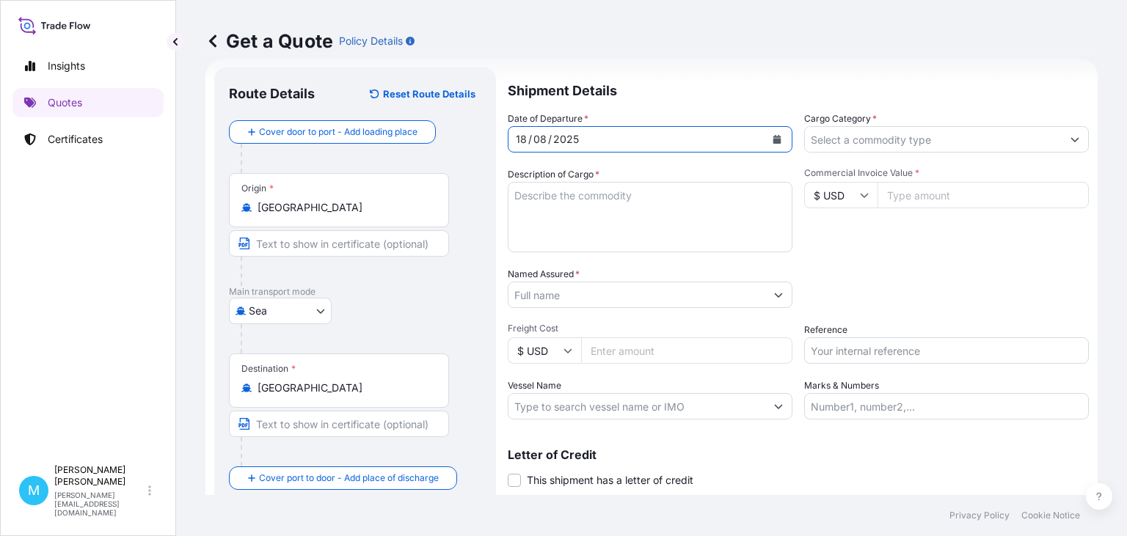
click at [591, 220] on textarea "Description of Cargo *" at bounding box center [650, 217] width 285 height 70
click at [558, 205] on textarea "Description of Cargo *" at bounding box center [650, 217] width 285 height 70
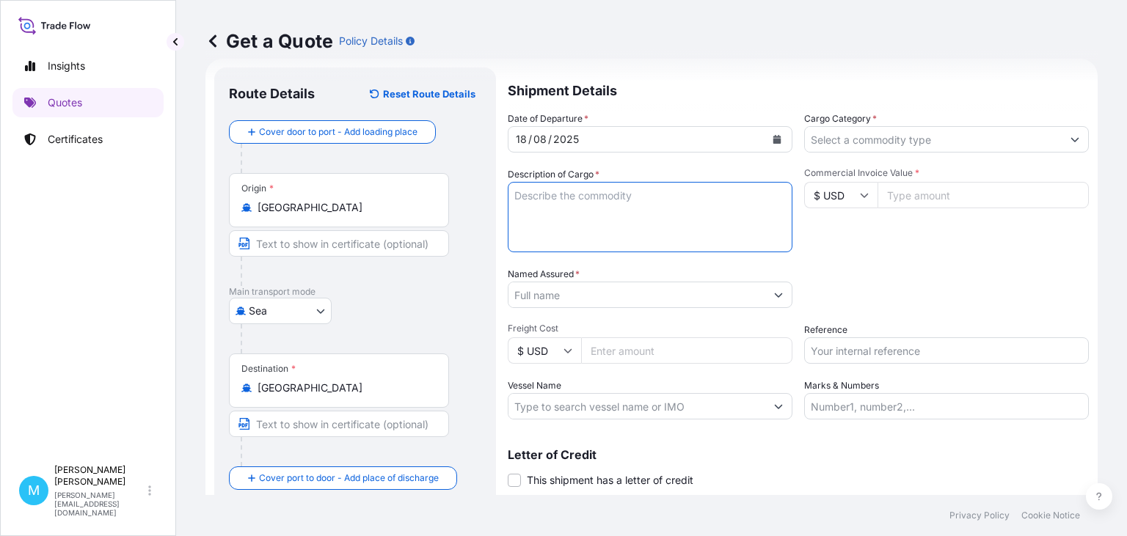
paste textarea "FFAU5608819 FX41858630 40HC 14888.00 KG 68.25 M3 801 PKG"
click at [515, 227] on textarea "FFAU5608819 FX41858630 40HC 14888.00 KG 68.25 M3 801 PKG ||" at bounding box center [650, 217] width 285 height 70
paste textarea "MSDU7245659 FX41858799 40HC 16068.50 KG 69.10 M3 642 PKG"
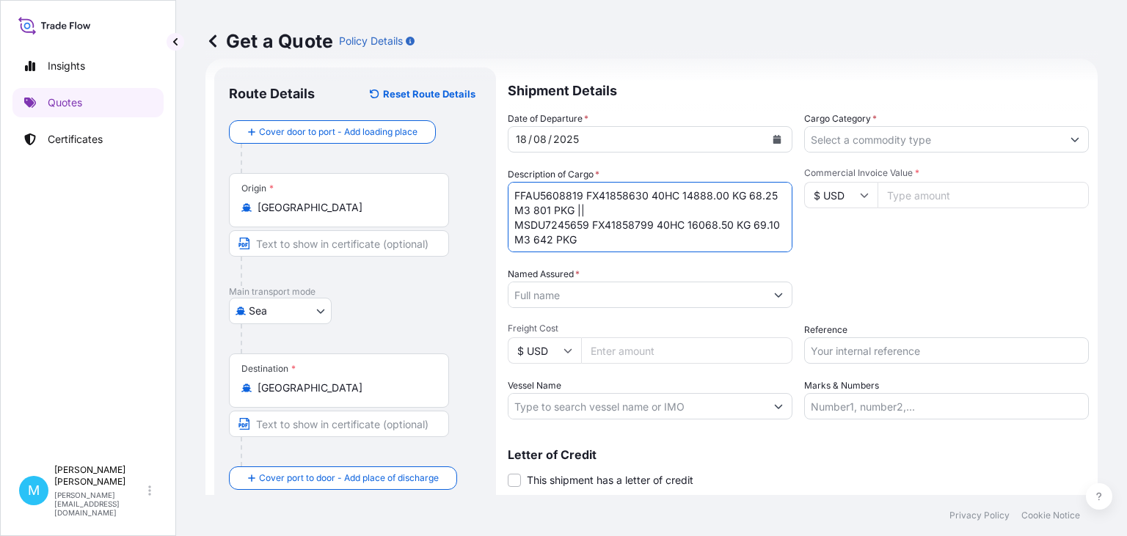
scroll to position [10, 0]
click at [527, 243] on textarea "FFAU5608819 FX41858630 40HC 14888.00 KG 68.25 M3 801 PKG || MSDU7245659 FX41858…" at bounding box center [650, 217] width 285 height 70
paste textarea "MSMU6825601 FX41858520 40HC 13383.90 KG 62.88 M3 572 PKG"
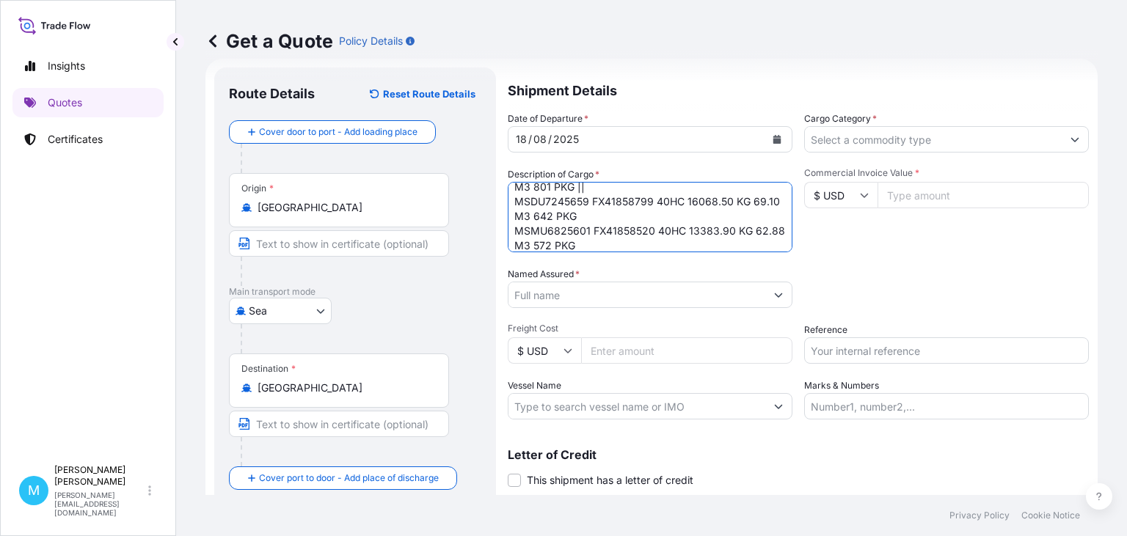
scroll to position [0, 0]
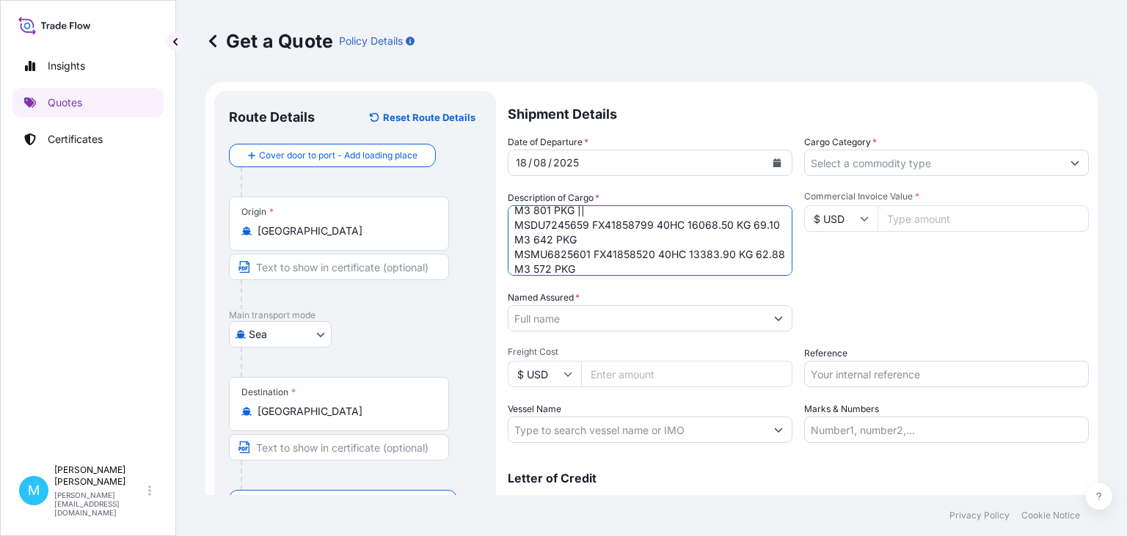
click at [605, 215] on textarea "FFAU5608819 FX41858630 40HC 14888.00 KG 68.25 M3 801 PKG || MSDU7245659 FX41858…" at bounding box center [650, 240] width 285 height 70
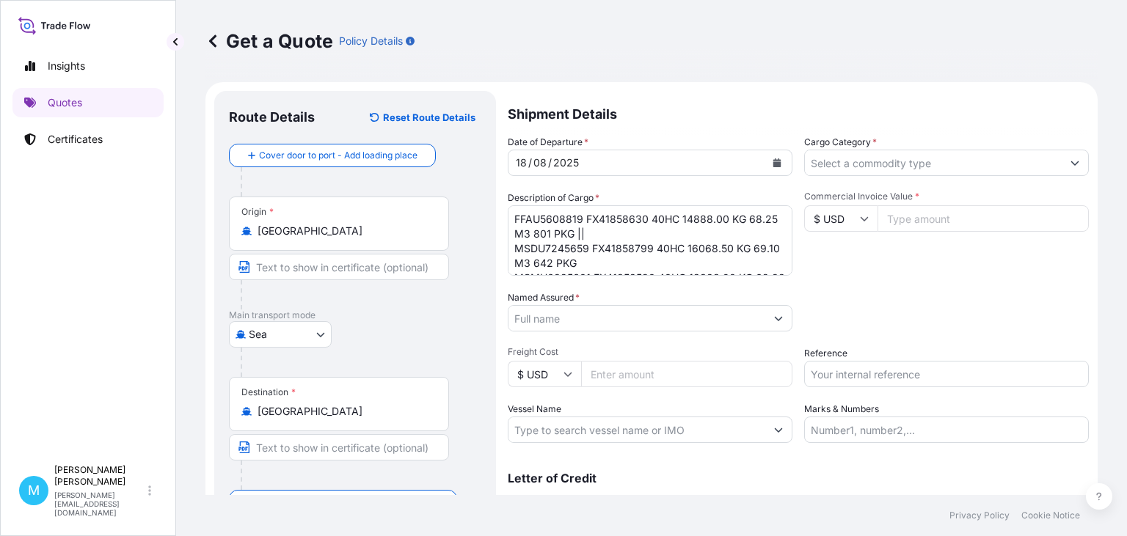
click at [608, 234] on textarea "FFAU5608819 FX41858630 40HC 14888.00 KG 68.25 M3 801 PKG || MSDU7245659 FX41858…" at bounding box center [650, 240] width 285 height 70
click at [596, 267] on textarea "FFAU5608819 FX41858630 40HC 14888.00 KG 68.25 M3 801 PKG MSDU7245659 FX41858799…" at bounding box center [650, 240] width 285 height 70
paste textarea "SHOP CRANE CAR SUPPORT JACK OIL DRAINER WRENCH CREEPER OIL FILLER REPAIR CAR CH…"
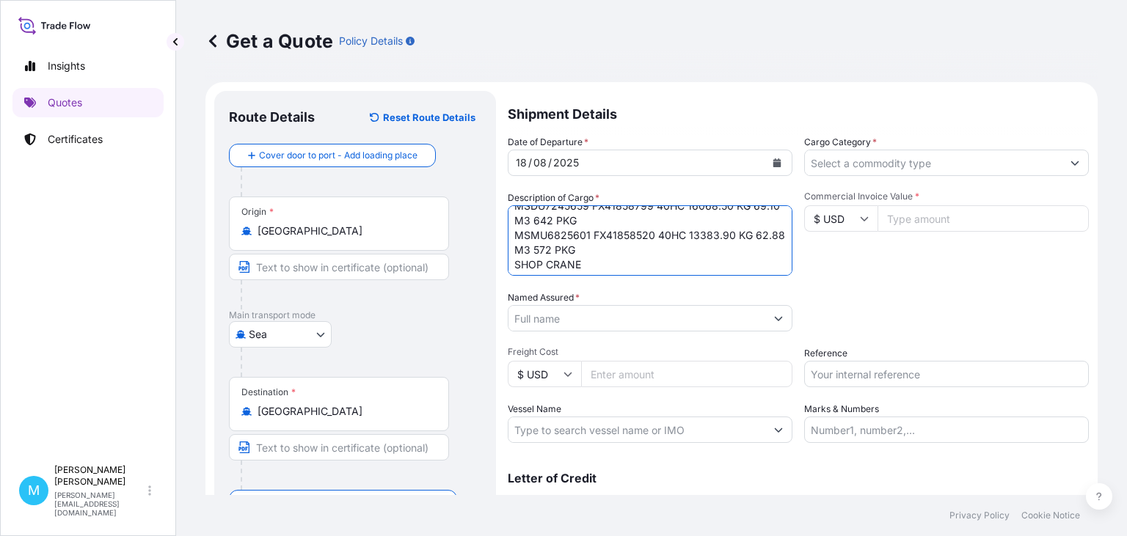
scroll to position [62, 0]
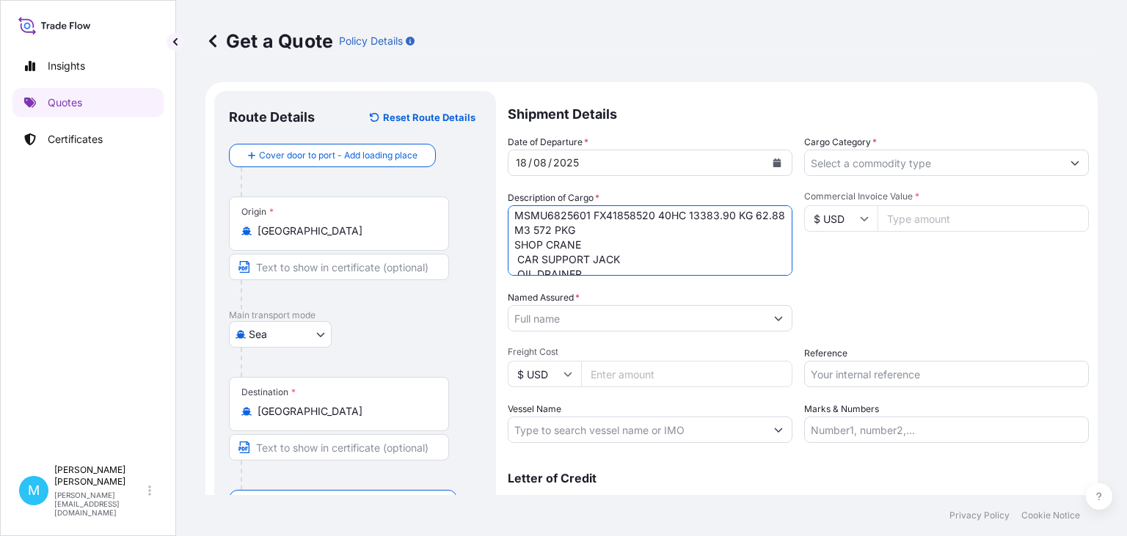
click at [520, 260] on textarea "FFAU5608819 FX41858630 40HC 14888.00 KG 68.25 M3 801 PKG MSDU7245659 FX41858799…" at bounding box center [650, 240] width 285 height 70
click at [519, 260] on textarea "FFAU5608819 FX41858630 40HC 14888.00 KG 68.25 M3 801 PKG MSDU7245659 FX41858799…" at bounding box center [650, 240] width 285 height 70
click at [518, 228] on textarea "FFAU5608819 FX41858630 40HC 14888.00 KG 68.25 M3 801 PKG MSDU7245659 FX41858799…" at bounding box center [650, 240] width 285 height 70
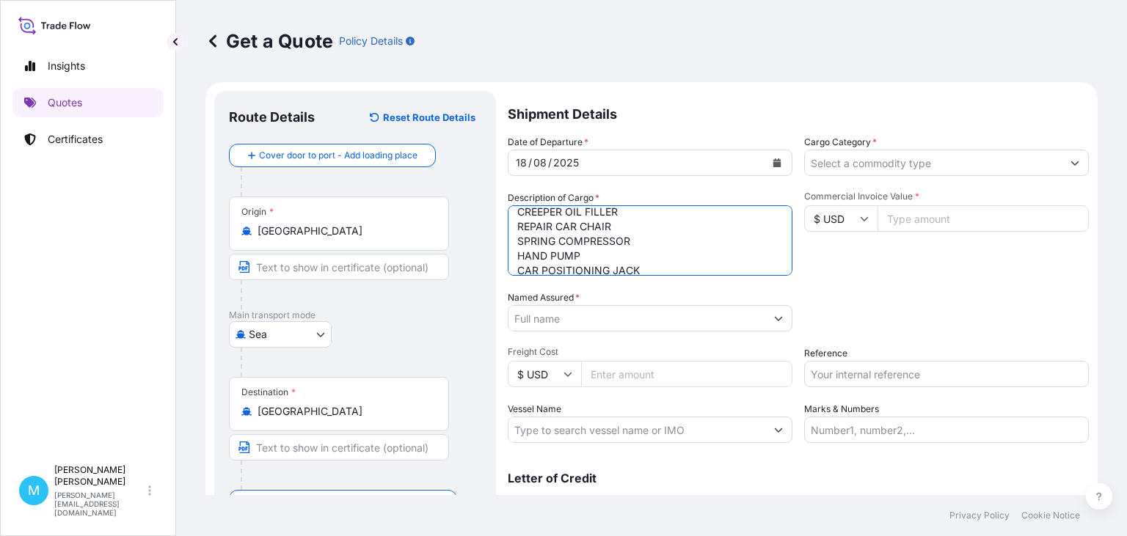
click at [517, 222] on textarea "FFAU5608819 FX41858630 40HC 14888.00 KG 68.25 M3 801 PKG MSDU7245659 FX41858799…" at bounding box center [650, 240] width 285 height 70
click at [517, 240] on textarea "FFAU5608819 FX41858630 40HC 14888.00 KG 68.25 M3 801 PKG MSDU7245659 FX41858799…" at bounding box center [650, 240] width 285 height 70
click at [517, 239] on textarea "FFAU5608819 FX41858630 40HC 14888.00 KG 68.25 M3 801 PKG MSDU7245659 FX41858799…" at bounding box center [650, 240] width 285 height 70
click at [521, 255] on textarea "FFAU5608819 FX41858630 40HC 14888.00 KG 68.25 M3 801 PKG MSDU7245659 FX41858799…" at bounding box center [650, 240] width 285 height 70
click at [517, 255] on textarea "FFAU5608819 FX41858630 40HC 14888.00 KG 68.25 M3 801 PKG MSDU7245659 FX41858799…" at bounding box center [650, 240] width 285 height 70
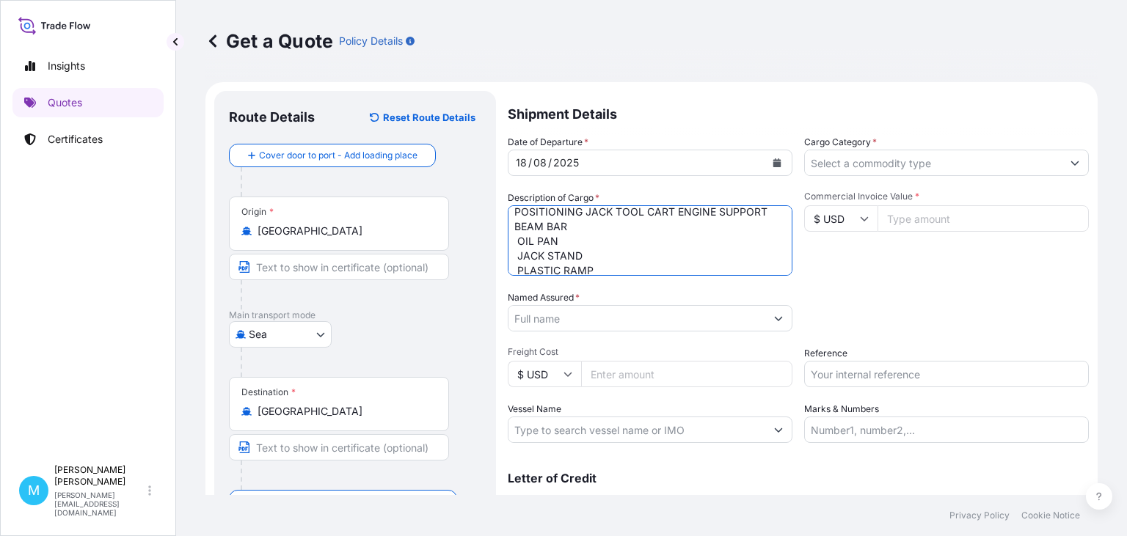
scroll to position [163, 0]
drag, startPoint x: 517, startPoint y: 227, endPoint x: 553, endPoint y: 241, distance: 38.3
click at [519, 227] on textarea "FFAU5608819 FX41858630 40HC 14888.00 KG 68.25 M3 801 PKG MSDU7245659 FX41858799…" at bounding box center [650, 240] width 285 height 70
click at [517, 247] on textarea "FFAU5608819 FX41858630 40HC 14888.00 KG 68.25 M3 801 PKG MSDU7245659 FX41858799…" at bounding box center [650, 240] width 285 height 70
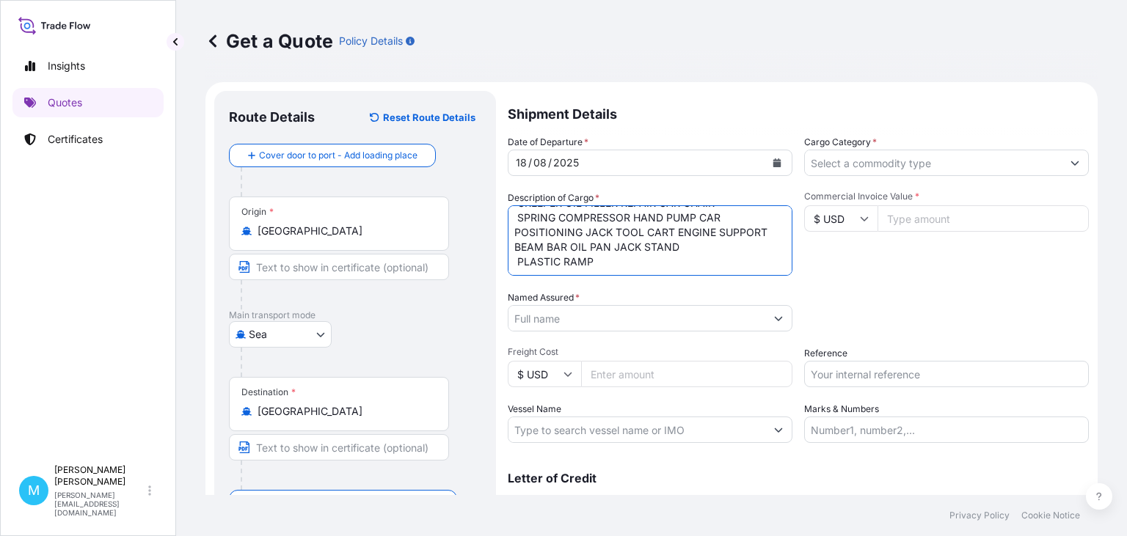
scroll to position [66, 0]
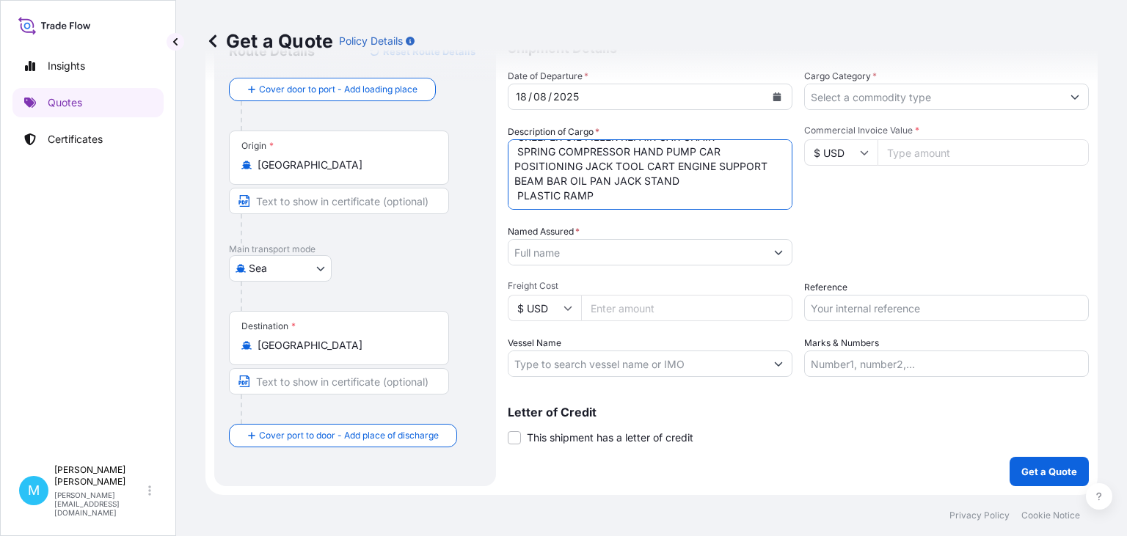
click at [518, 194] on textarea "FFAU5608819 FX41858630 40HC 14888.00 KG 68.25 M3 801 PKG MSDU7245659 FX41858799…" at bounding box center [650, 174] width 285 height 70
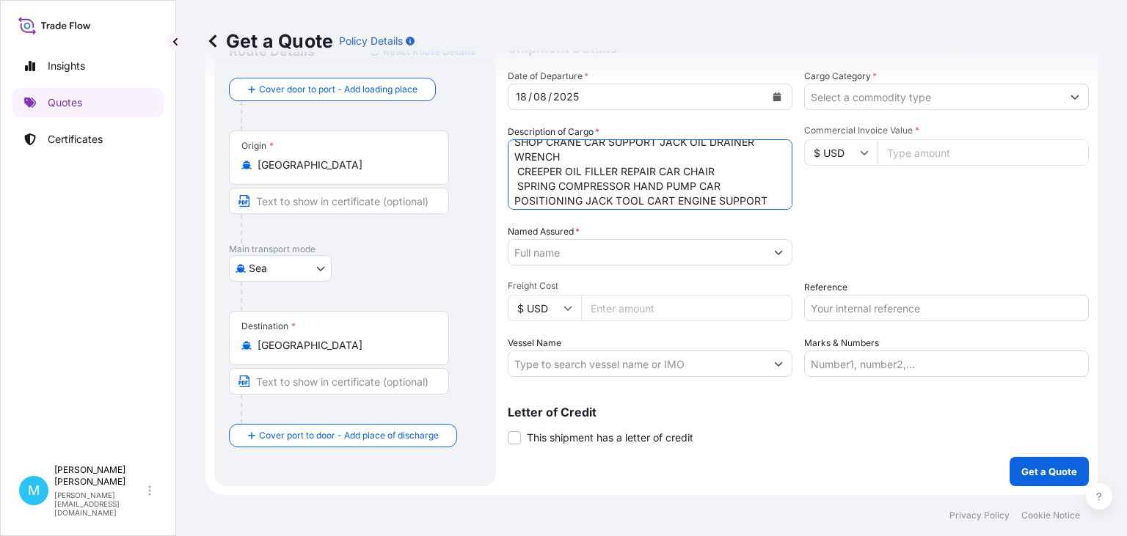
scroll to position [119, 0]
click at [514, 151] on textarea "FFAU5608819 FX41858630 40HC 14888.00 KG 68.25 M3 801 PKG MSDU7245659 FX41858799…" at bounding box center [650, 174] width 285 height 70
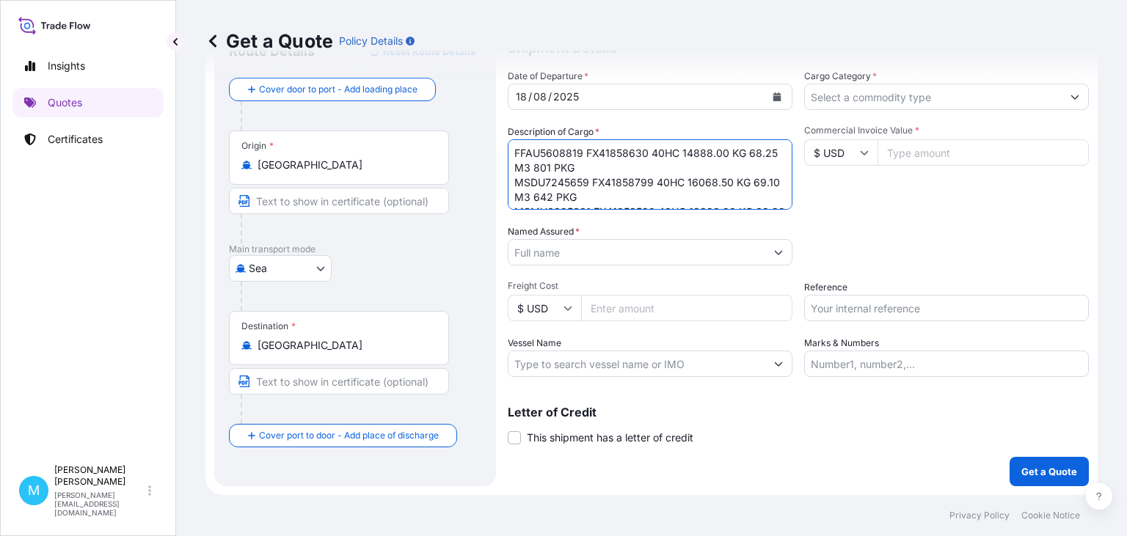
type textarea "FFAU5608819 FX41858630 40HC 14888.00 KG 68.25 M3 801 PKG MSDU7245659 FX41858799…"
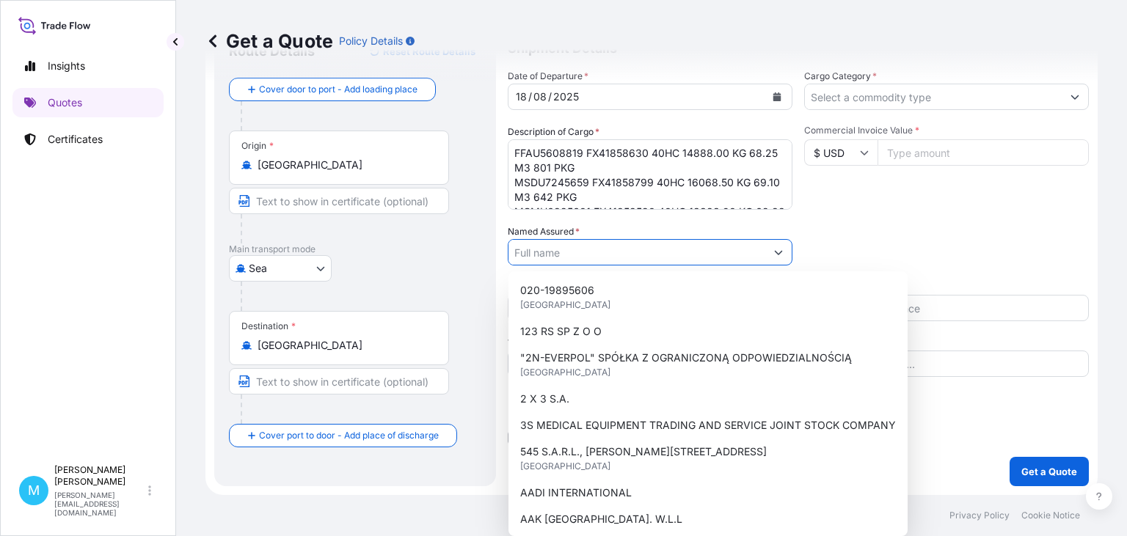
click at [574, 254] on input "Named Assured *" at bounding box center [636, 252] width 257 height 26
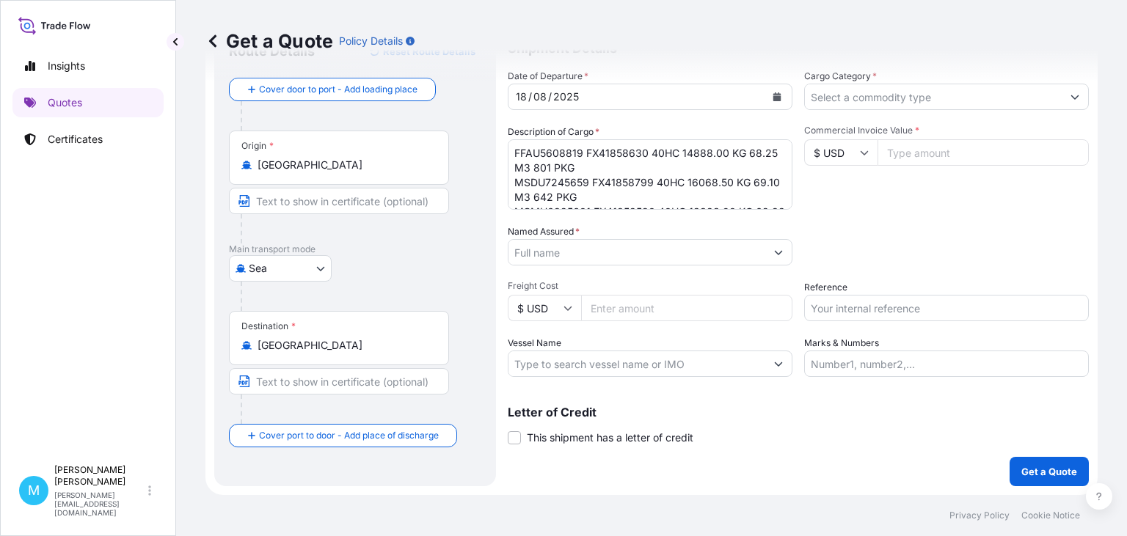
click at [555, 255] on input "Named Assured *" at bounding box center [636, 252] width 257 height 26
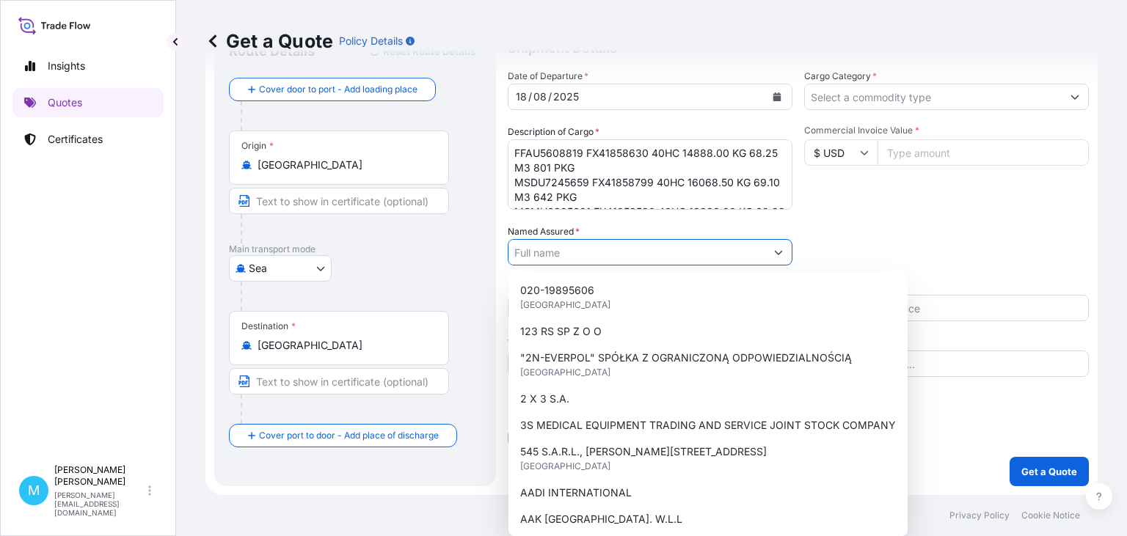
paste input "TIP-TOPOL SP. Z O.O."
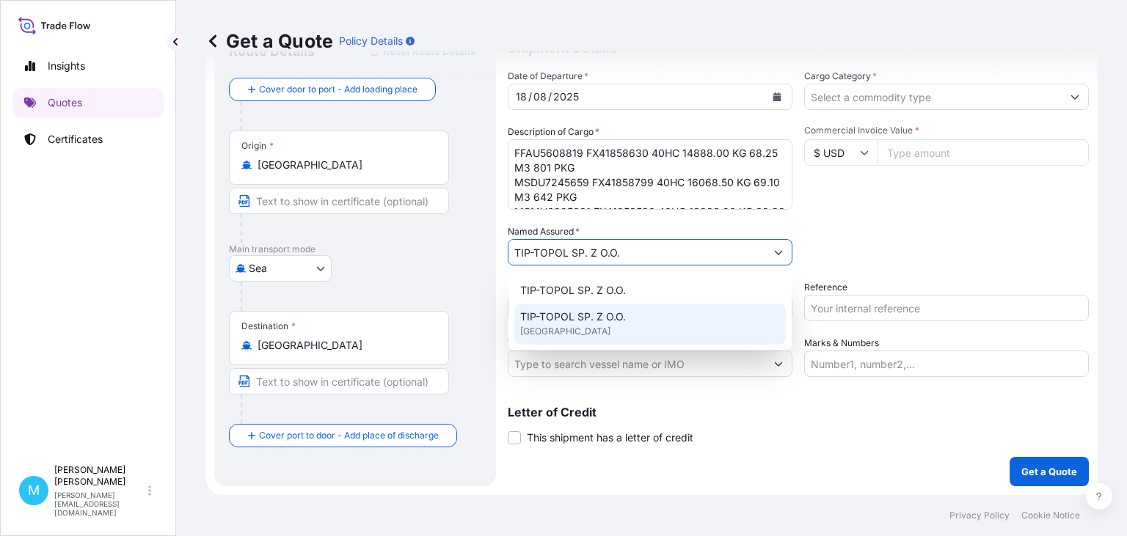
click at [661, 318] on div "TIP-TOPOL SP. Z O.O. [GEOGRAPHIC_DATA]" at bounding box center [649, 324] width 271 height 41
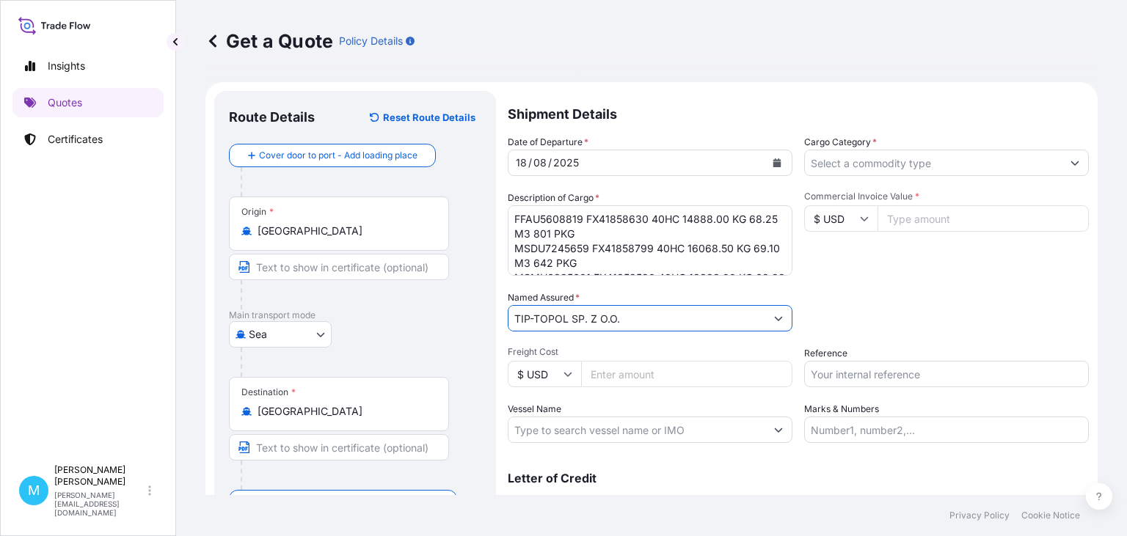
type input "TIP-TOPOL SP. Z O.O."
click at [905, 163] on input "Cargo Category *" at bounding box center [933, 163] width 257 height 26
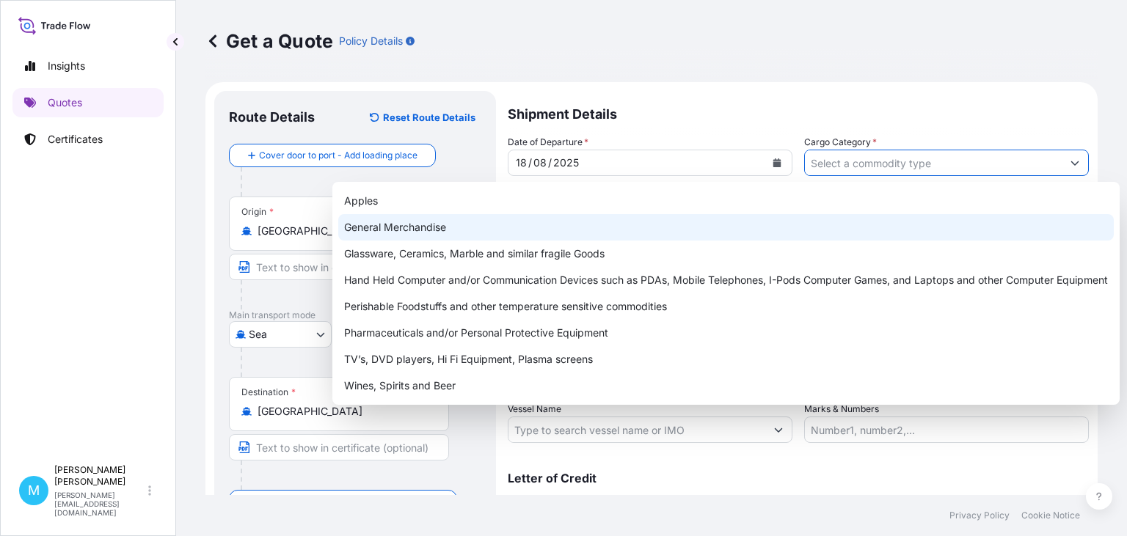
click at [459, 222] on div "General Merchandise" at bounding box center [726, 227] width 776 height 26
type input "General Merchandise"
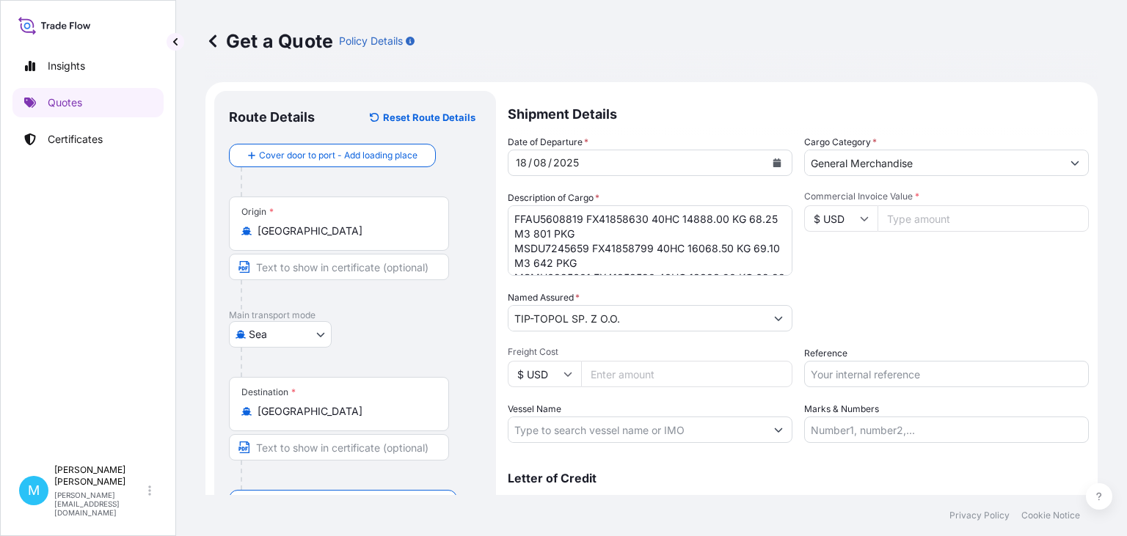
click at [907, 219] on input "Commercial Invoice Value *" at bounding box center [983, 218] width 211 height 26
click at [917, 223] on input "Commercial Invoice Value *" at bounding box center [983, 218] width 211 height 26
paste input "60329"
type input "60329"
click at [853, 371] on input "Reference" at bounding box center [946, 374] width 285 height 26
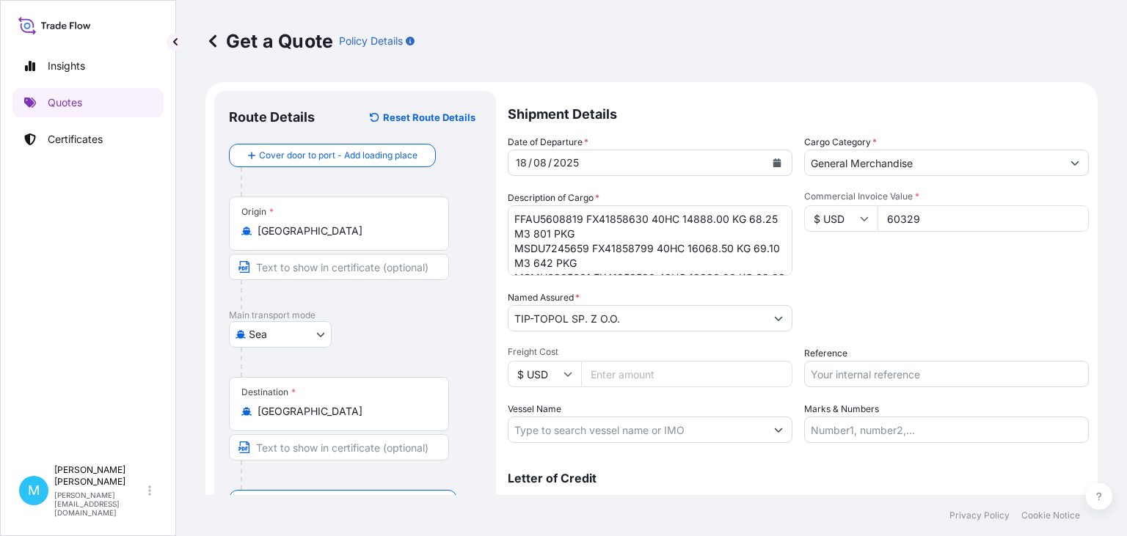
click at [858, 373] on input "Reference" at bounding box center [946, 374] width 285 height 26
paste input "S02021843"
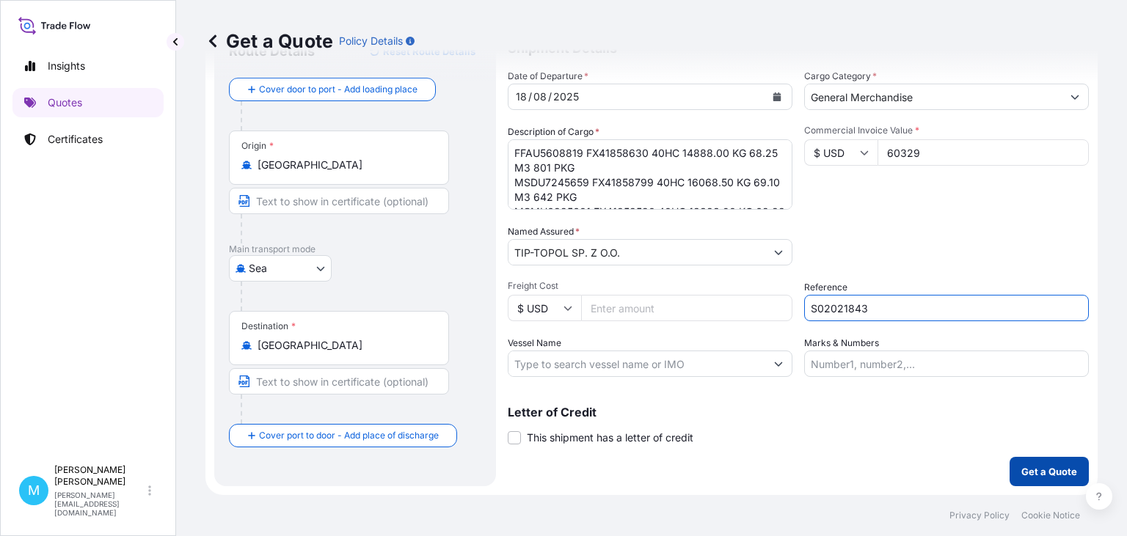
type input "S02021843"
click at [1041, 471] on p "Get a Quote" at bounding box center [1049, 471] width 56 height 15
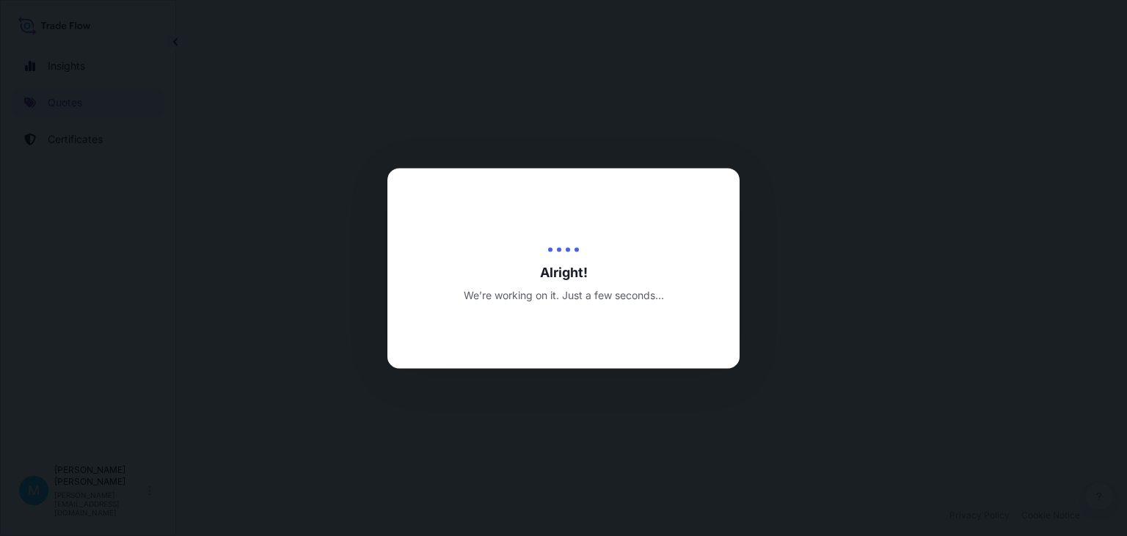
select select "Sea"
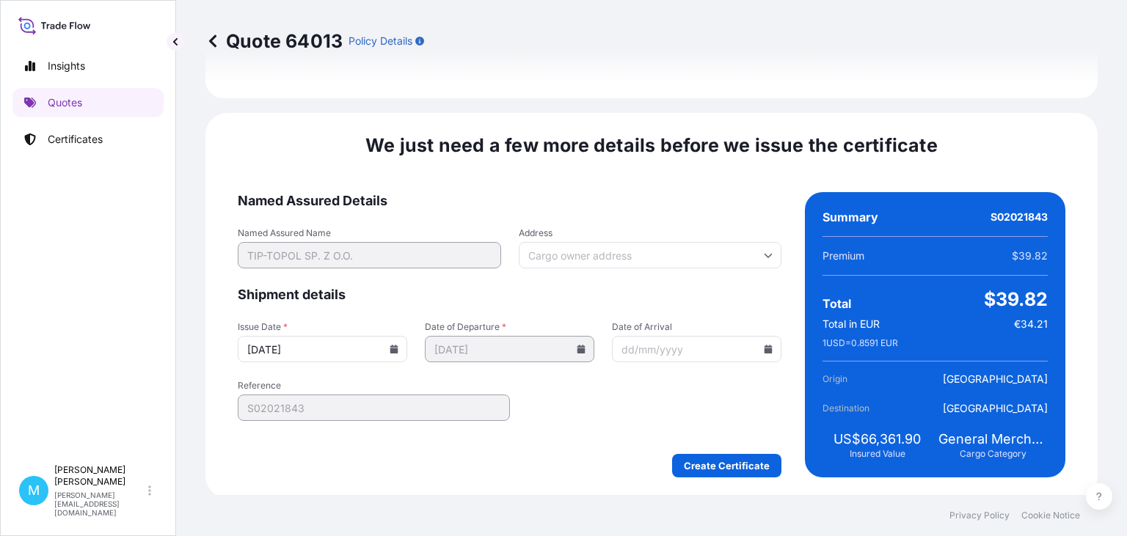
scroll to position [1701, 0]
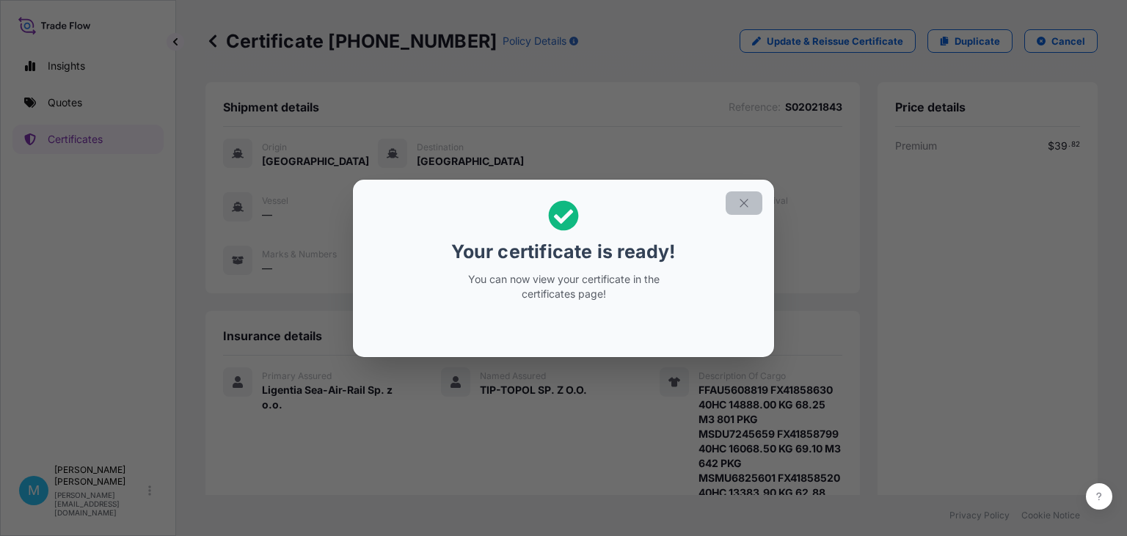
click at [746, 206] on icon "button" at bounding box center [743, 203] width 13 height 13
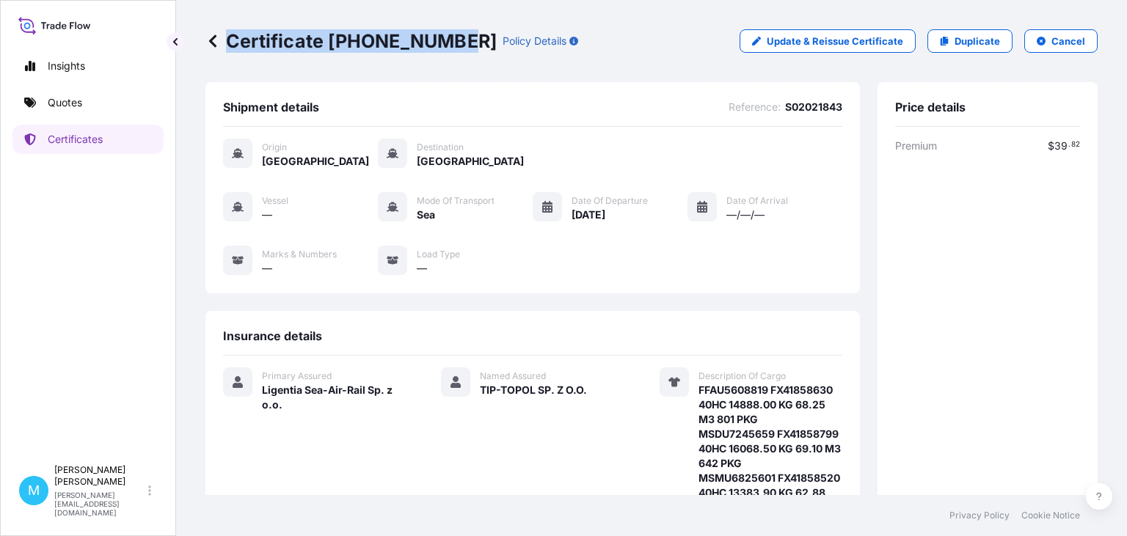
drag, startPoint x: 452, startPoint y: 42, endPoint x: 214, endPoint y: 46, distance: 238.5
click at [213, 46] on p "Certificate [PHONE_NUMBER]" at bounding box center [350, 40] width 291 height 23
copy p "Certificate [PHONE_NUMBER]"
click at [495, 97] on div "Shipment details Reference : S02021843 Origin [GEOGRAPHIC_DATA] Destination [GE…" at bounding box center [532, 187] width 655 height 211
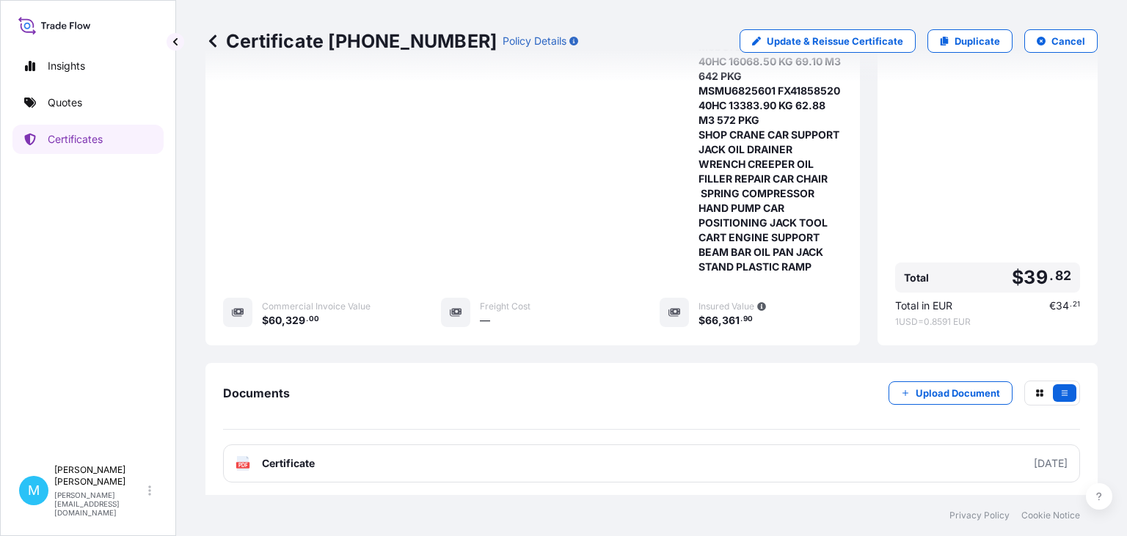
scroll to position [454, 0]
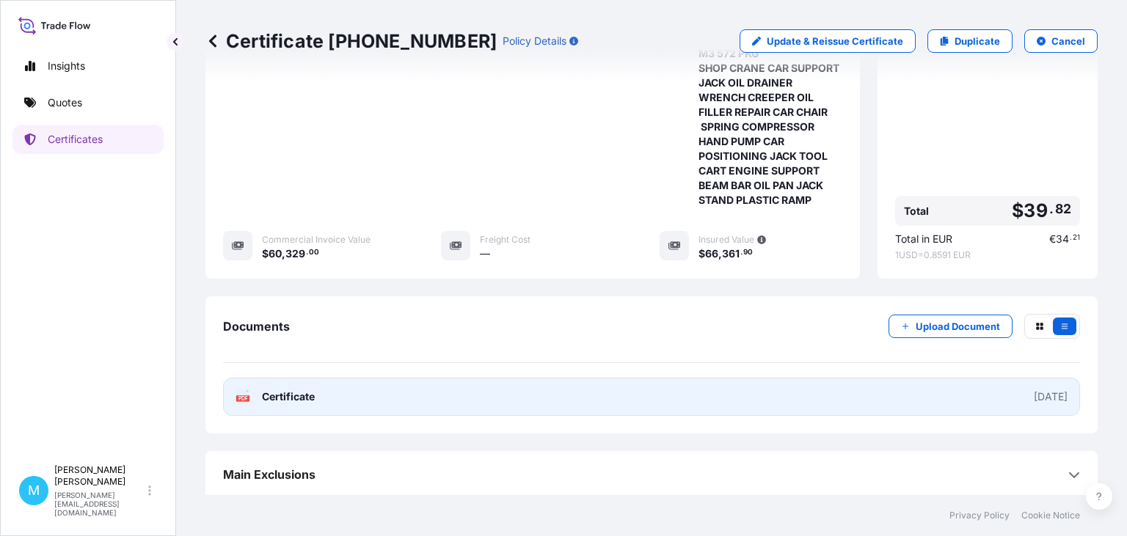
click at [572, 398] on link "PDF Certificate [DATE]" at bounding box center [651, 397] width 857 height 38
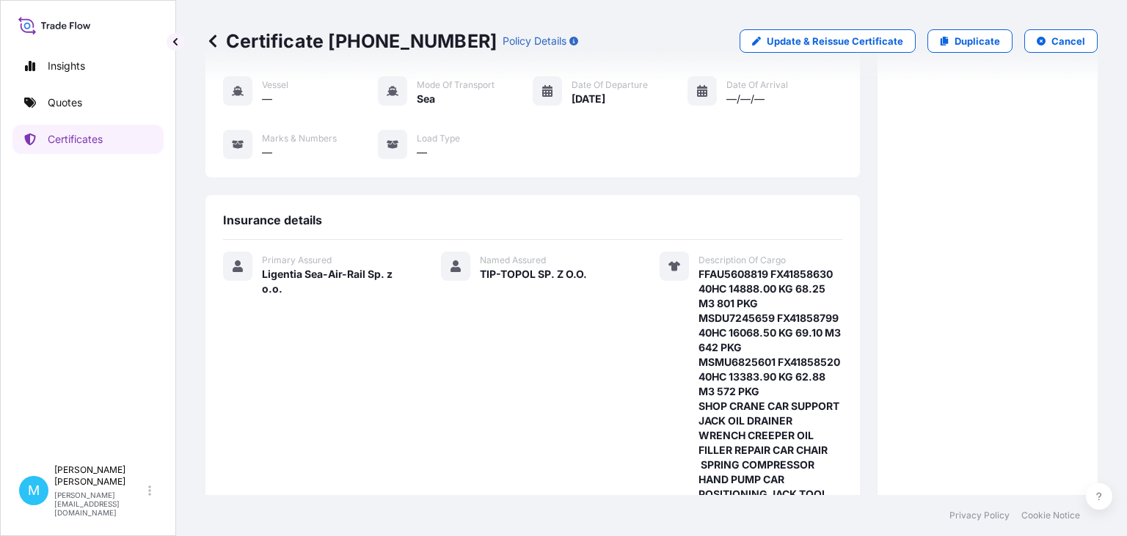
scroll to position [32, 0]
